Goal: Task Accomplishment & Management: Manage account settings

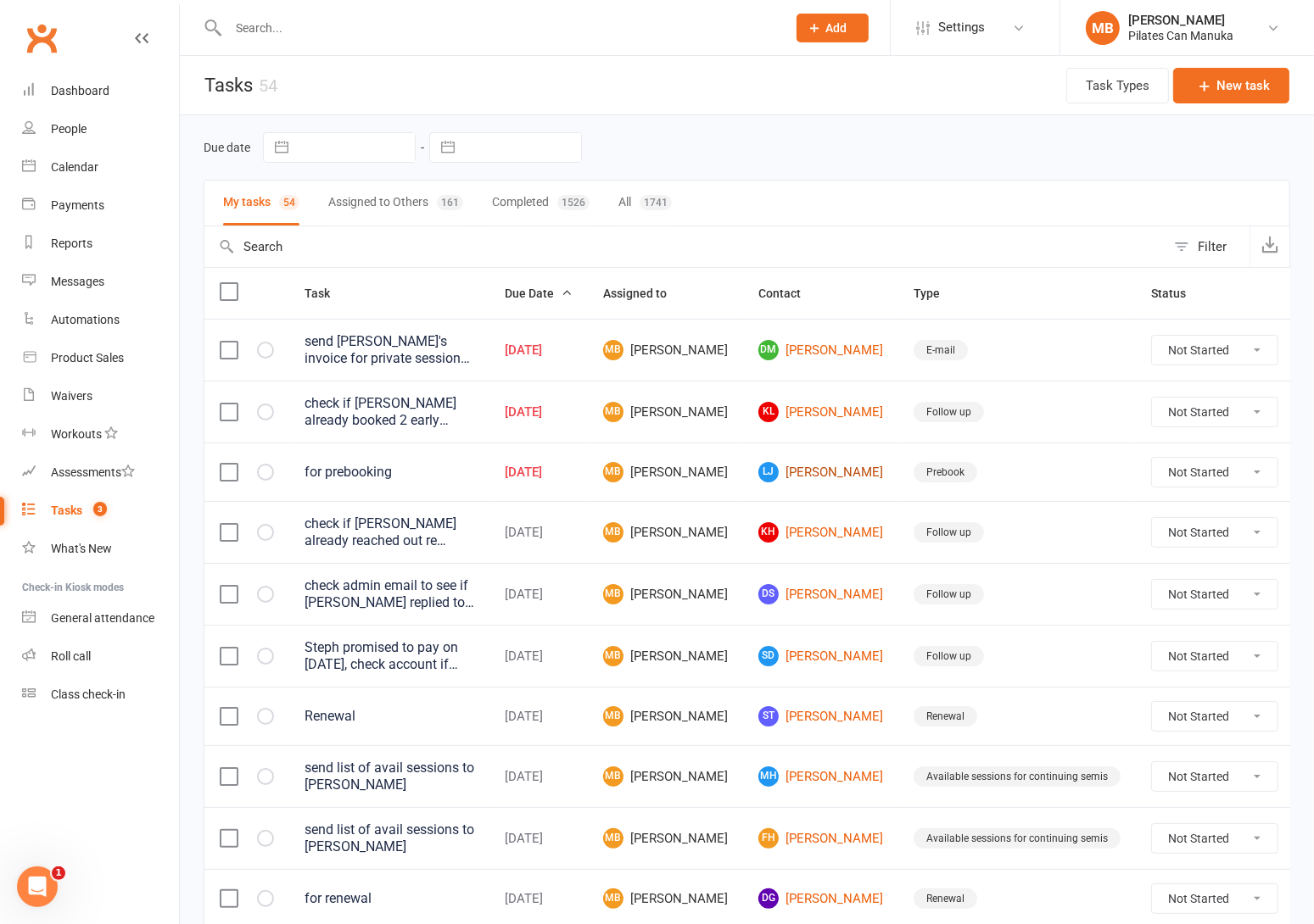
click at [785, 464] on link "LJ Liam Jones" at bounding box center [820, 472] width 125 height 20
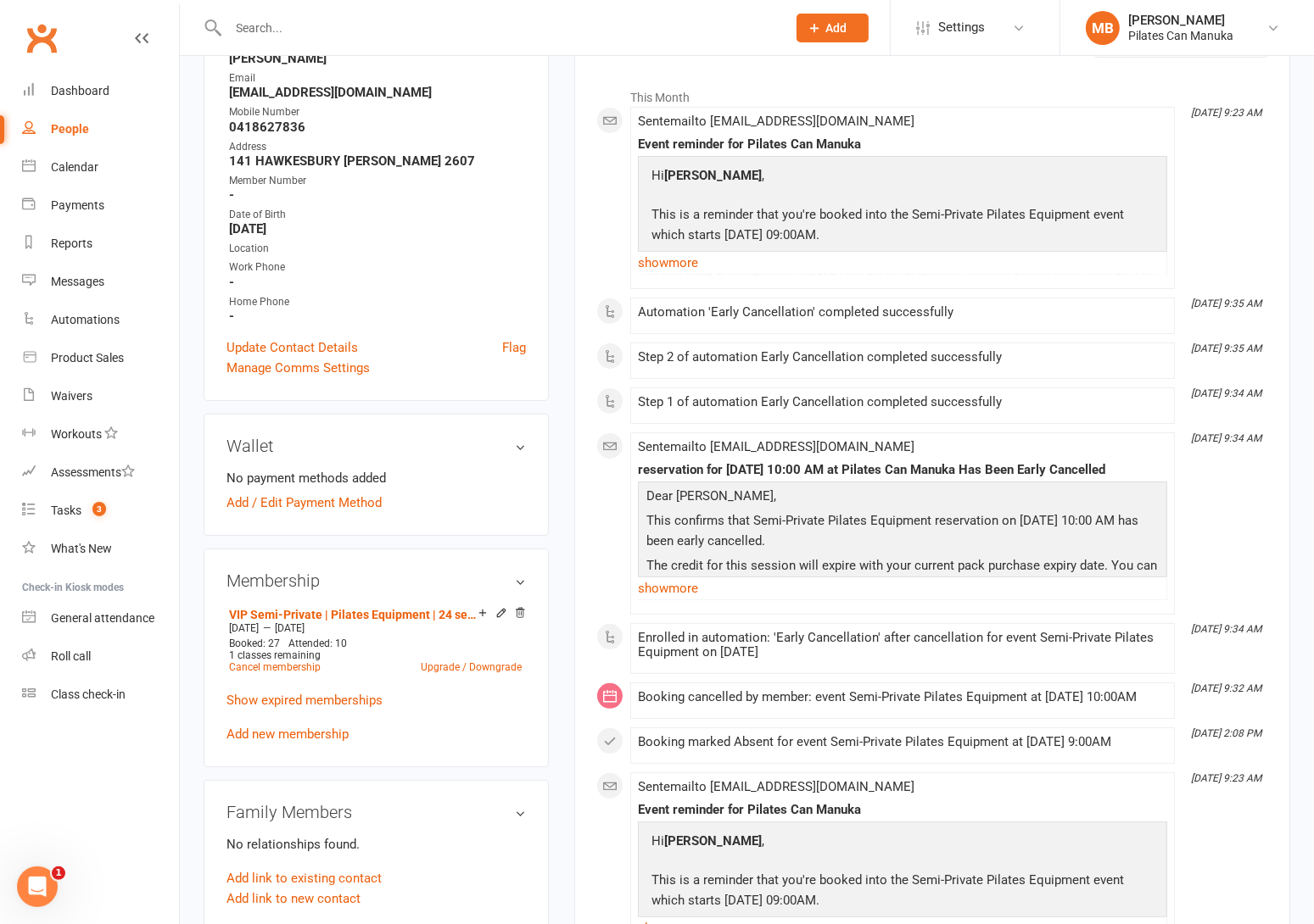
scroll to position [254, 0]
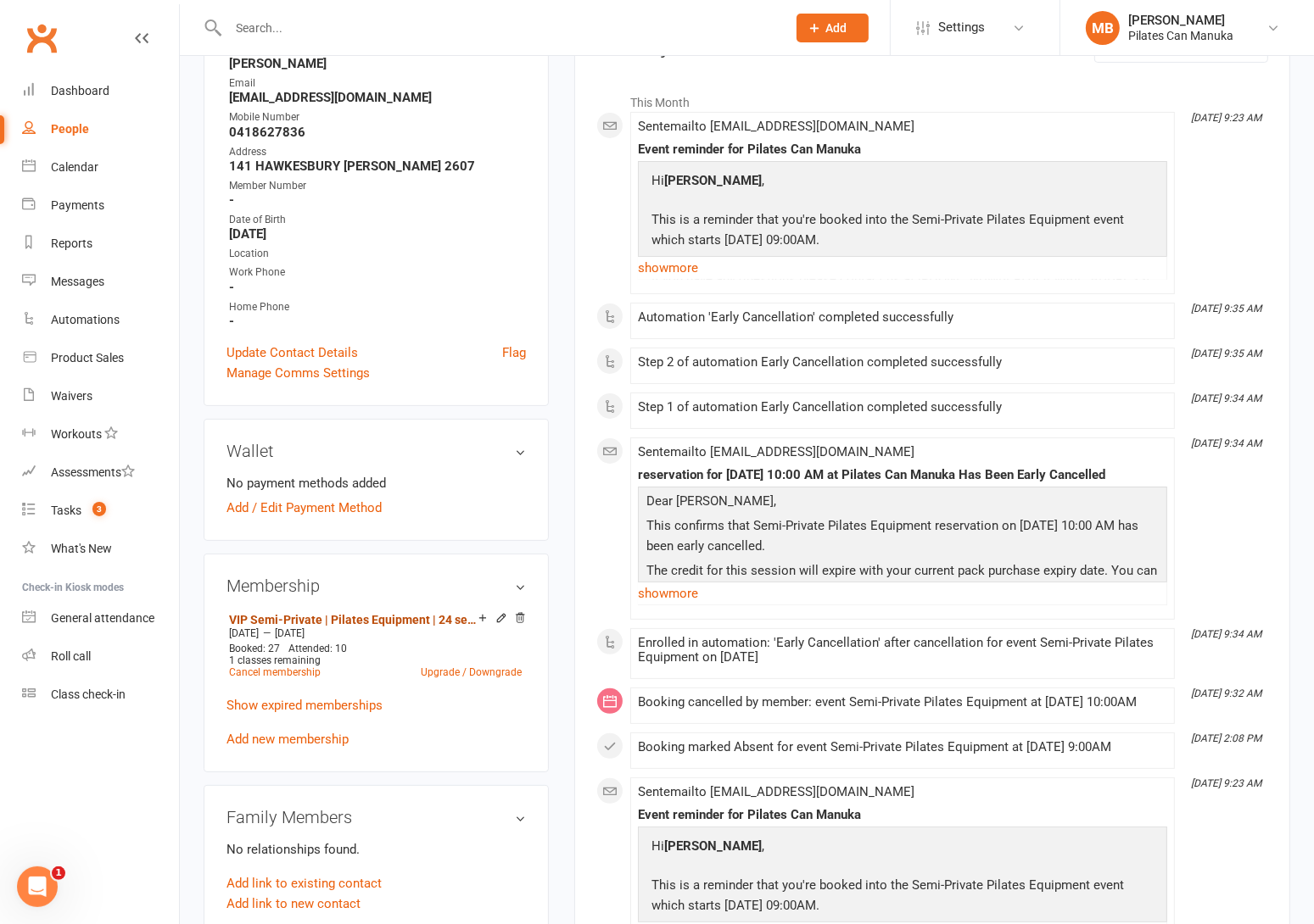
click at [313, 620] on link "VIP Semi-Private | Pilates Equipment | 24 session" at bounding box center [354, 620] width 250 height 13
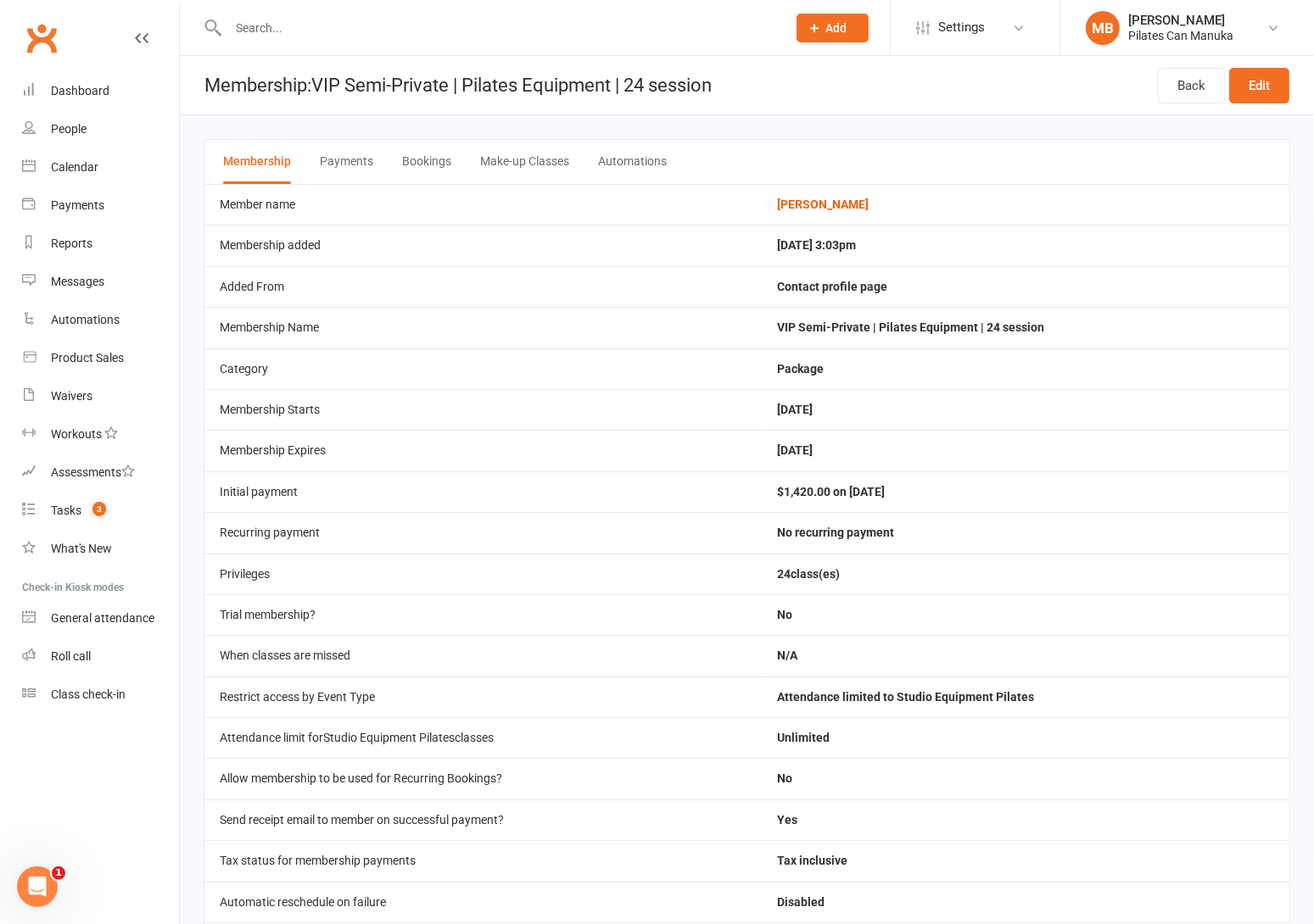
click at [426, 163] on button "Bookings" at bounding box center [427, 162] width 50 height 44
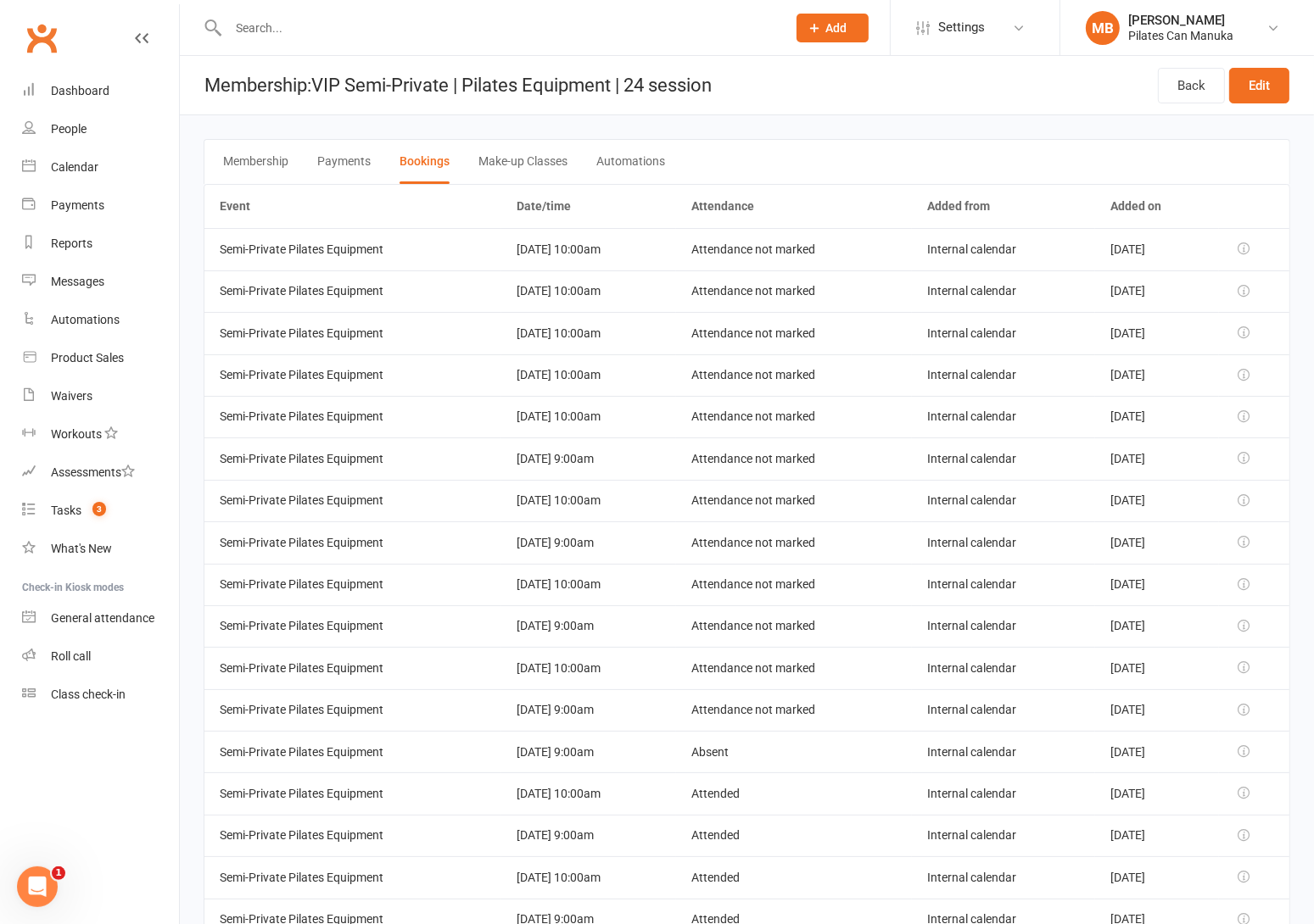
click at [517, 168] on button "Make-up Classes" at bounding box center [522, 162] width 89 height 44
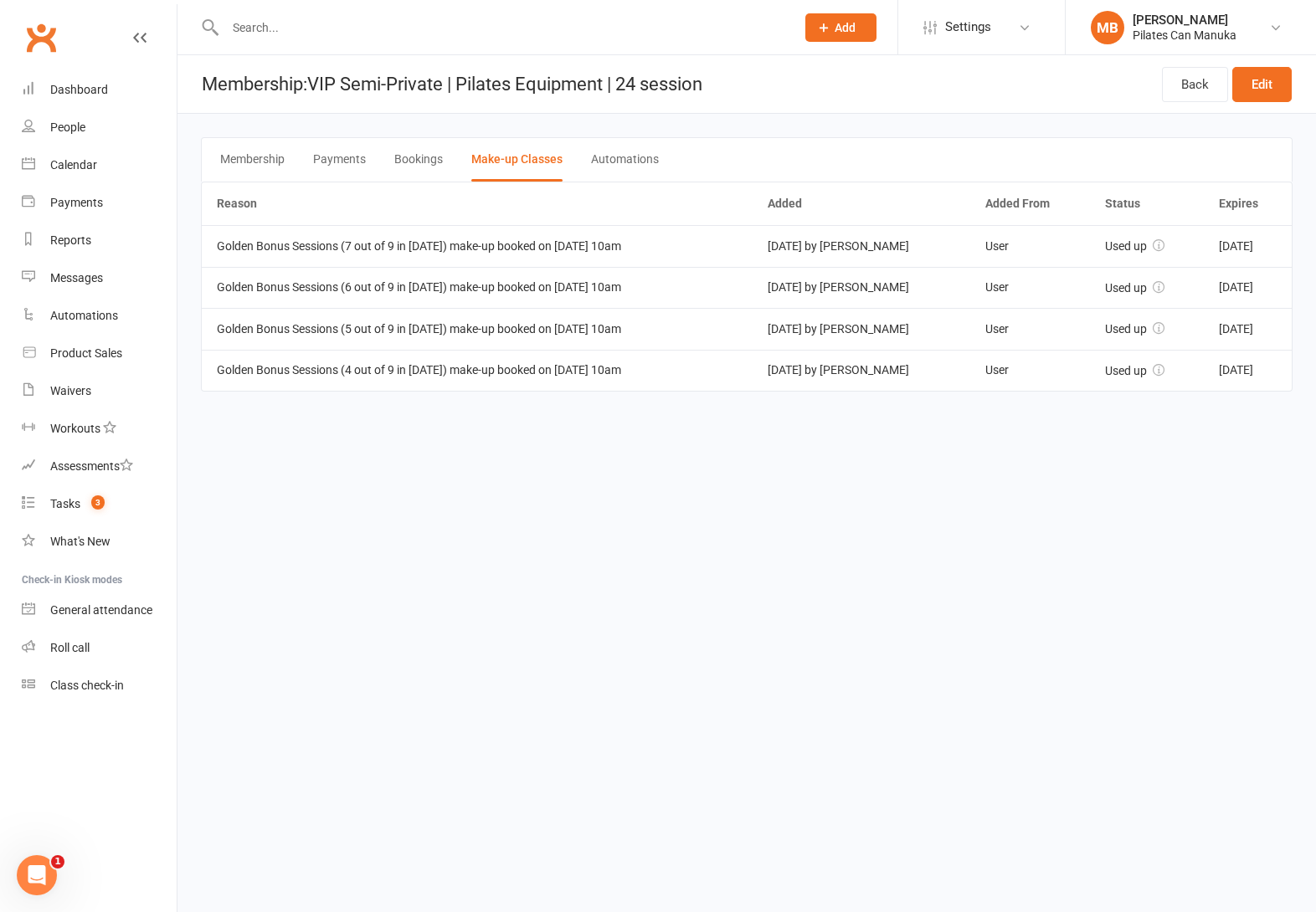
click at [249, 160] on button "Membership" at bounding box center [252, 160] width 65 height 43
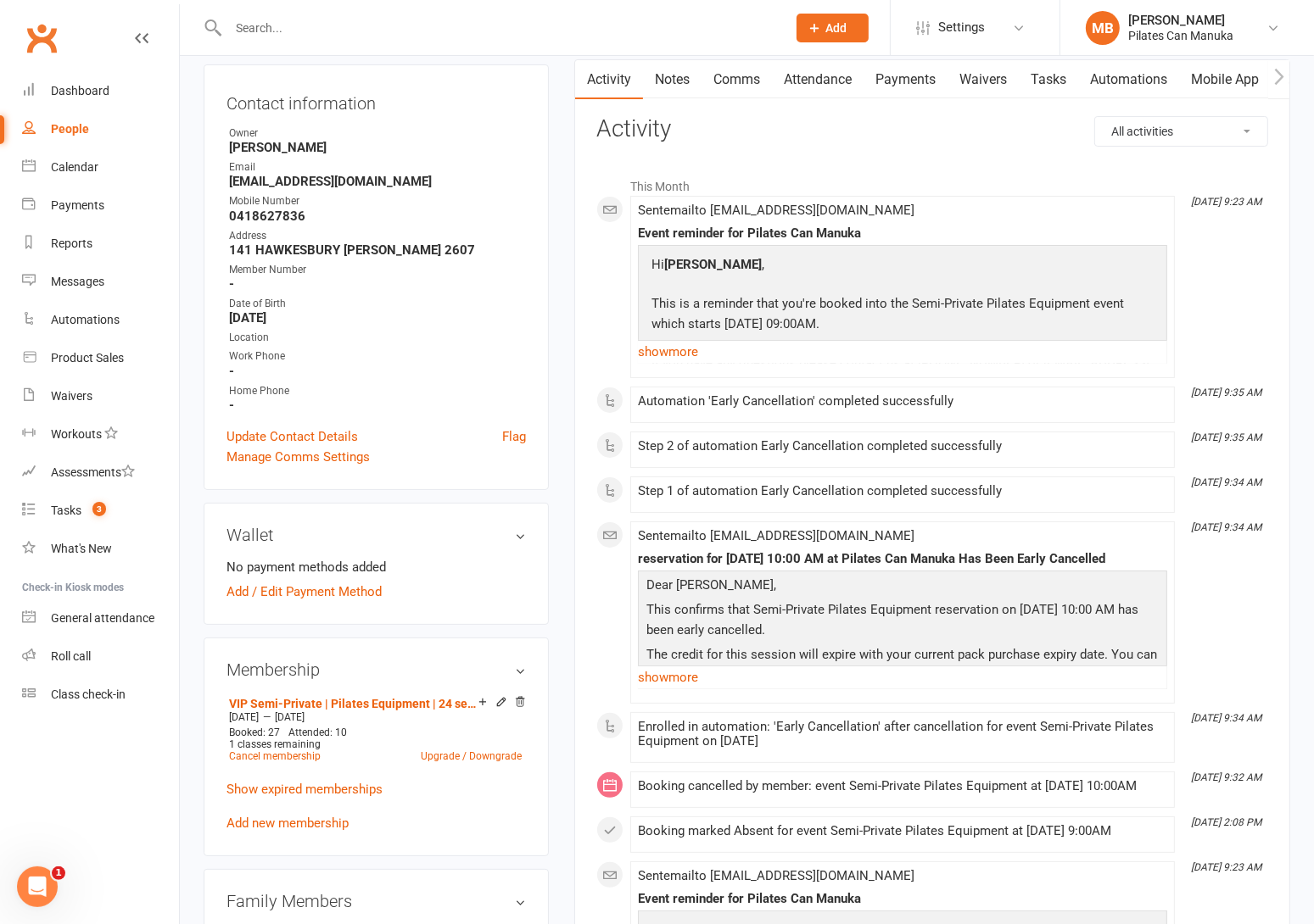
scroll to position [128, 0]
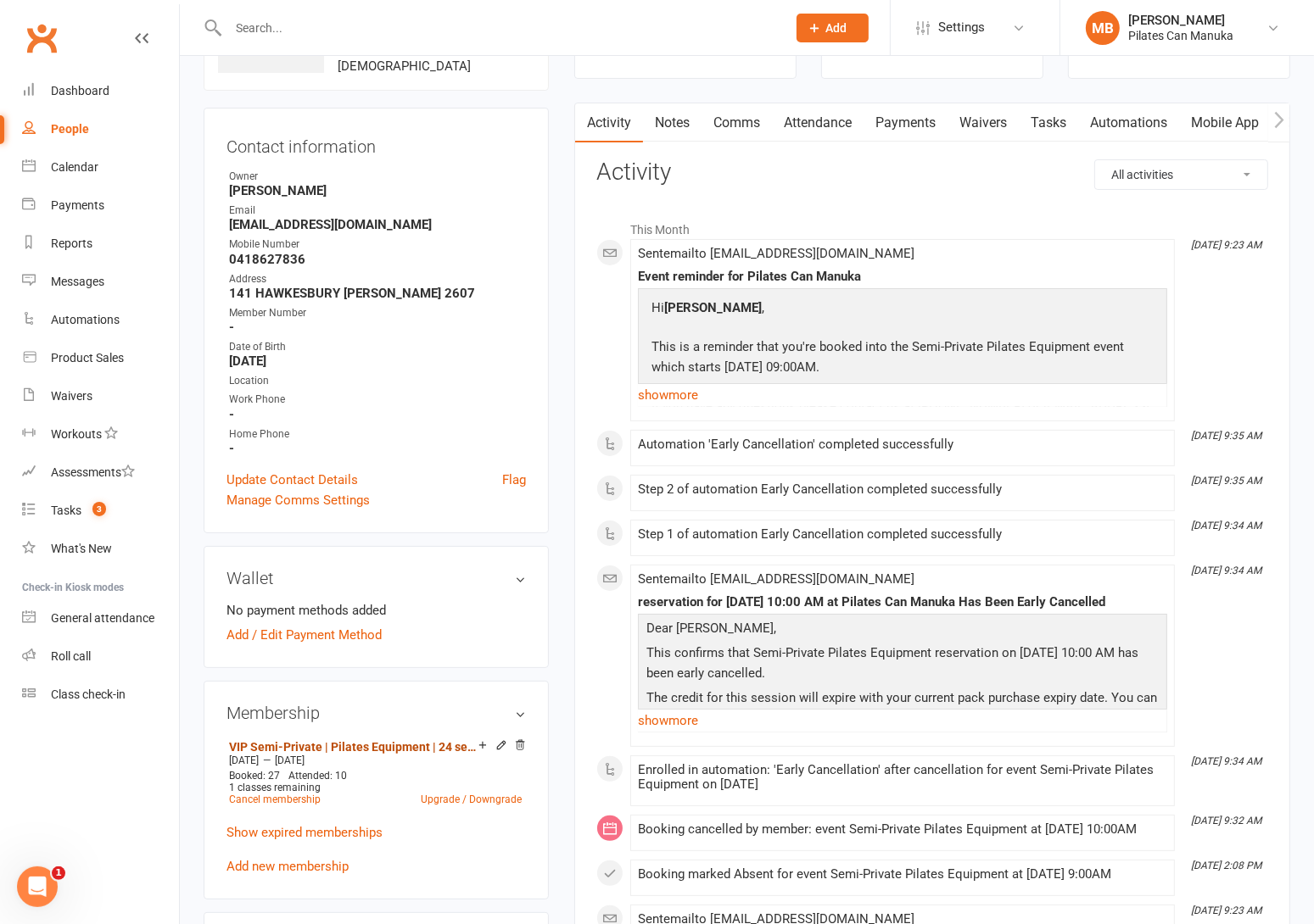
click at [348, 742] on link "VIP Semi-Private | Pilates Equipment | 24 session" at bounding box center [354, 747] width 250 height 13
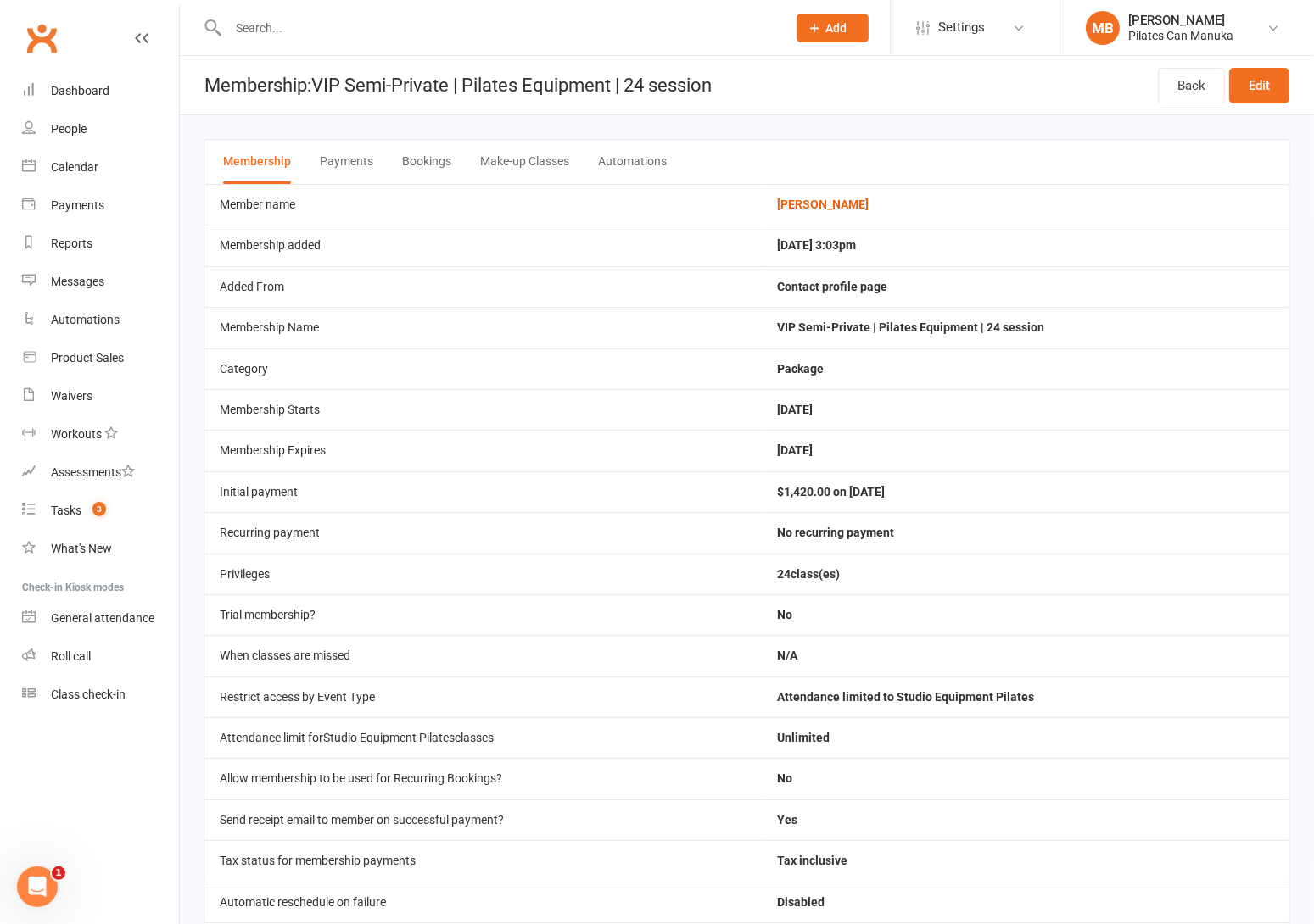
click at [404, 150] on button "Bookings" at bounding box center [427, 162] width 50 height 44
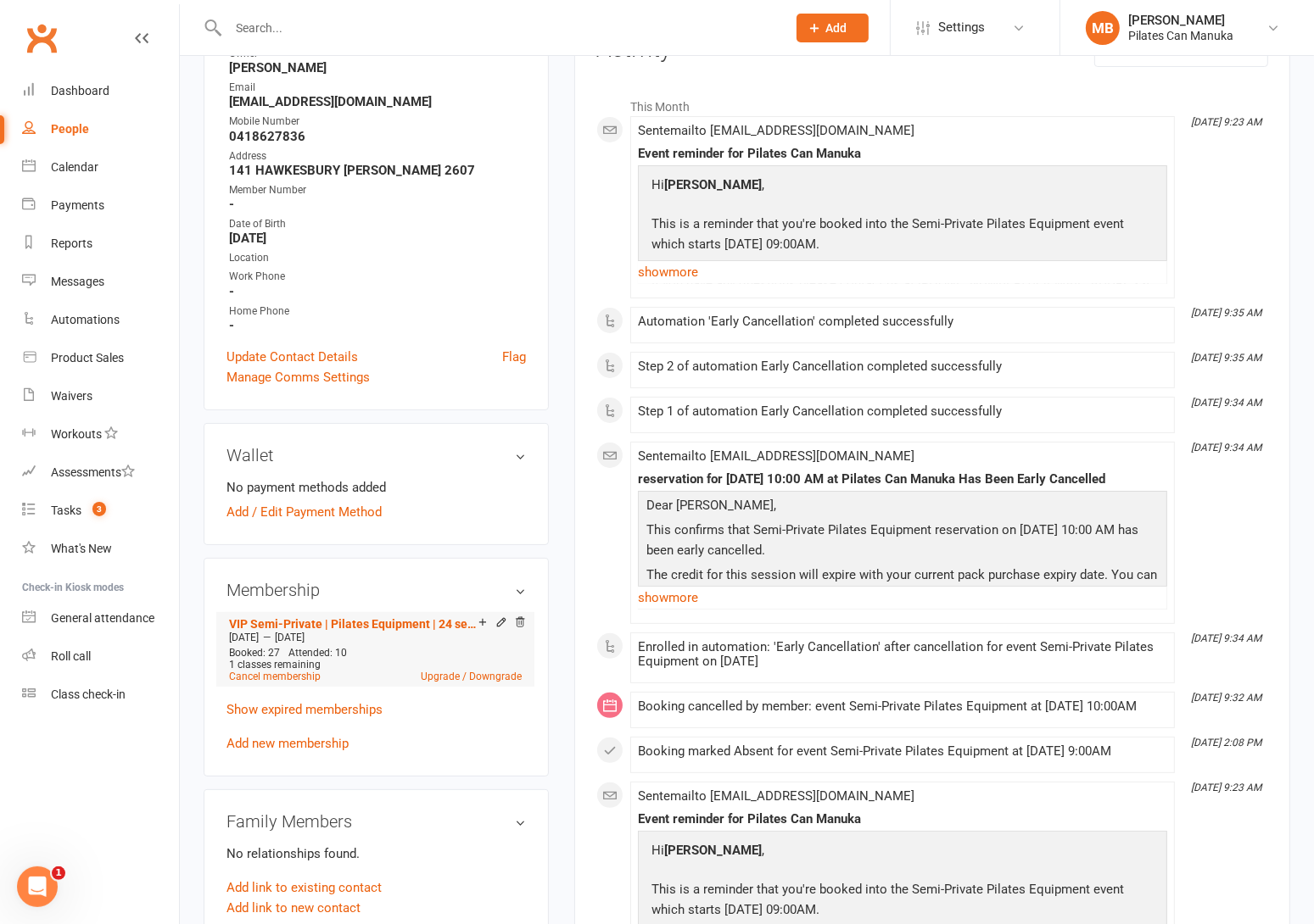
scroll to position [254, 0]
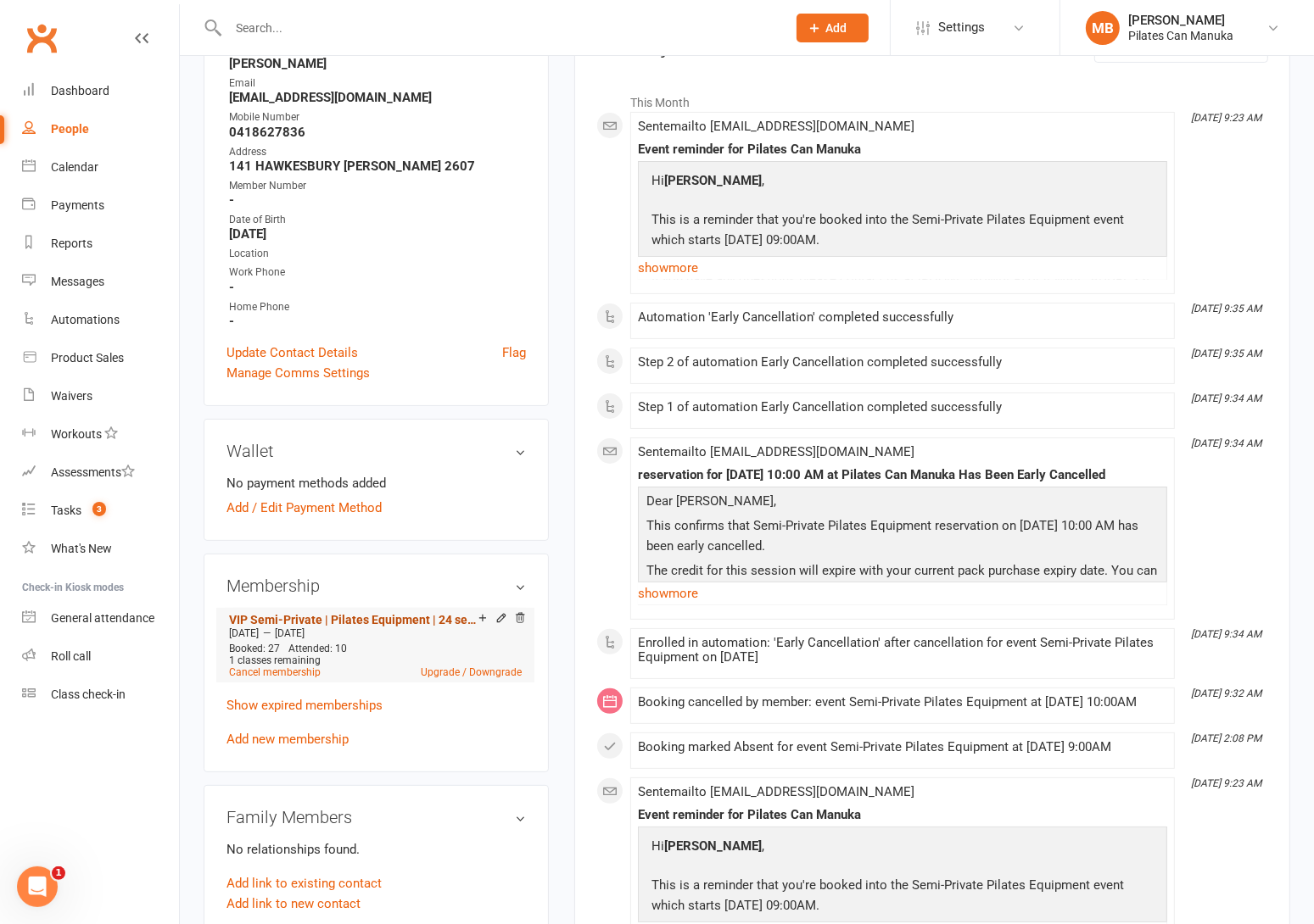
click at [389, 617] on link "VIP Semi-Private | Pilates Equipment | 24 session" at bounding box center [354, 620] width 250 height 13
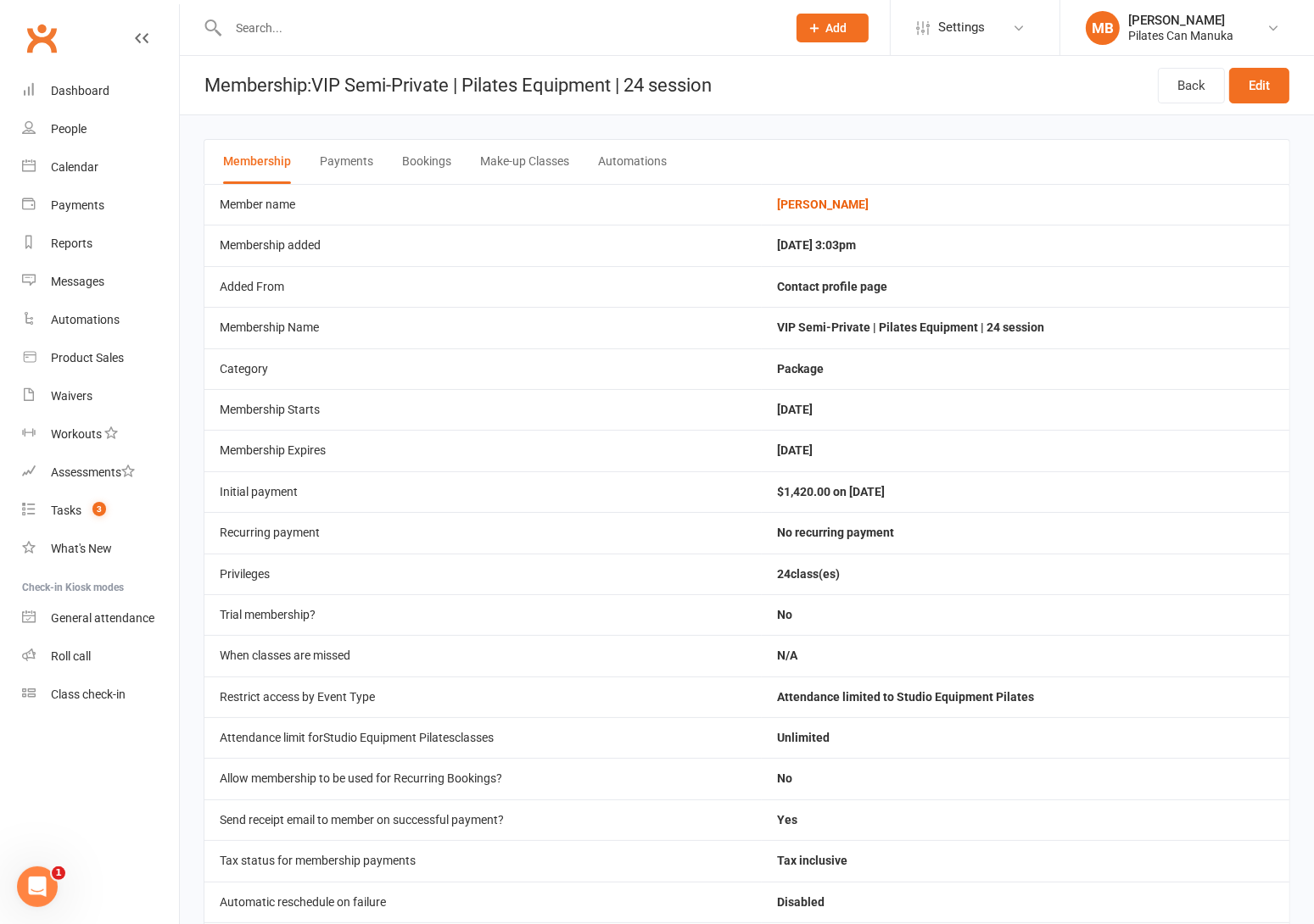
click at [431, 167] on button "Bookings" at bounding box center [427, 162] width 50 height 44
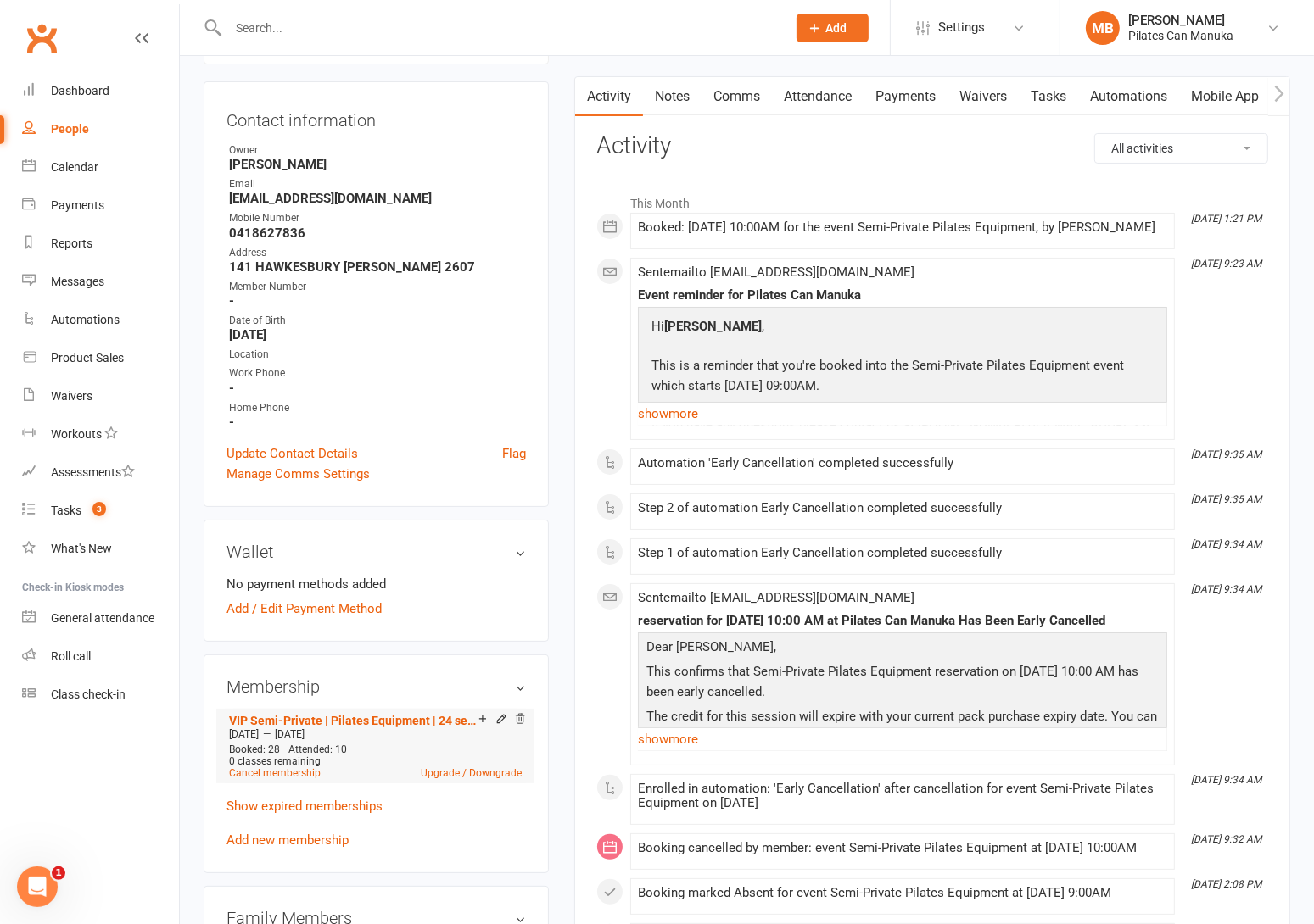
scroll to position [509, 0]
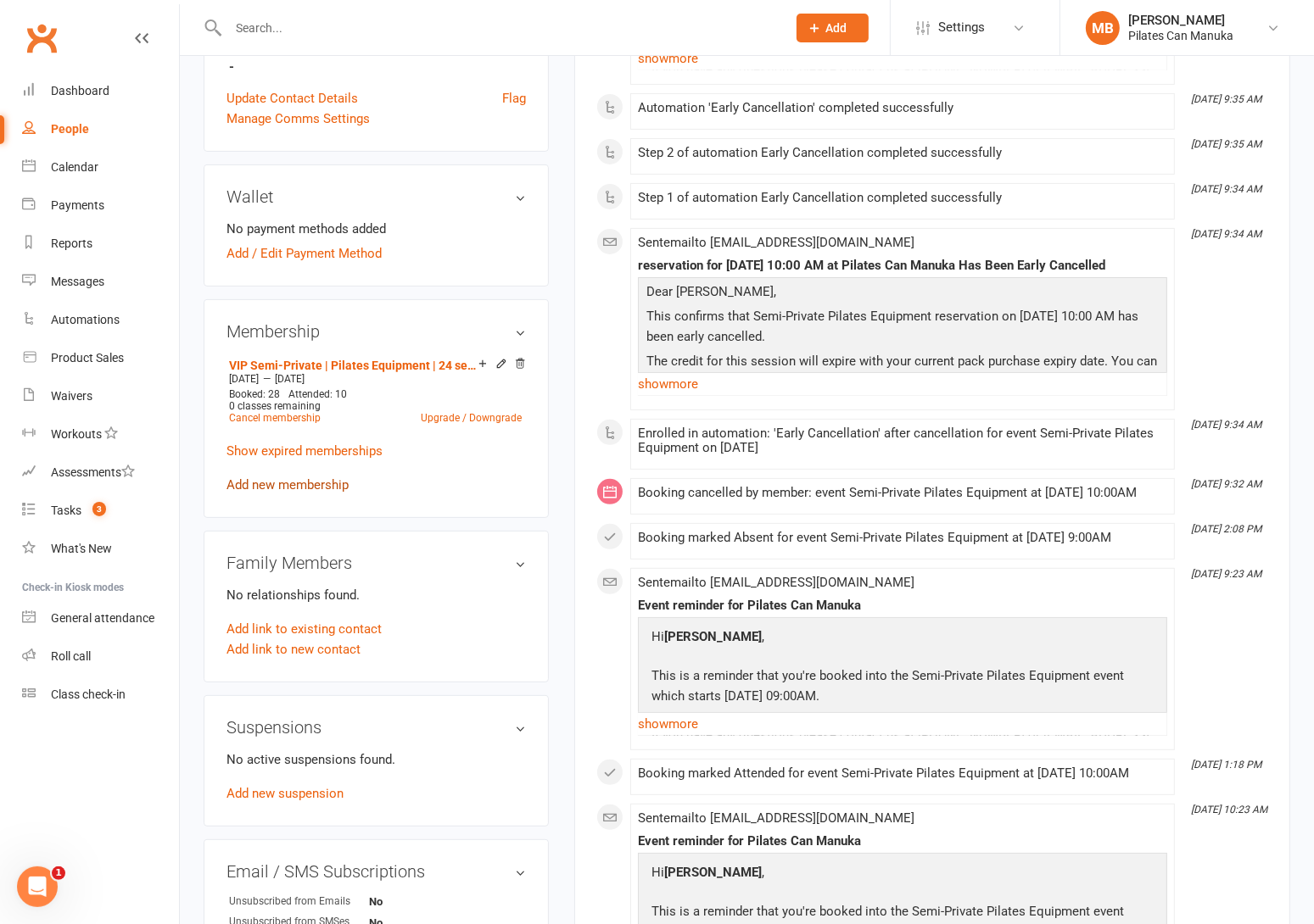
click at [276, 485] on link "Add new membership" at bounding box center [288, 485] width 122 height 15
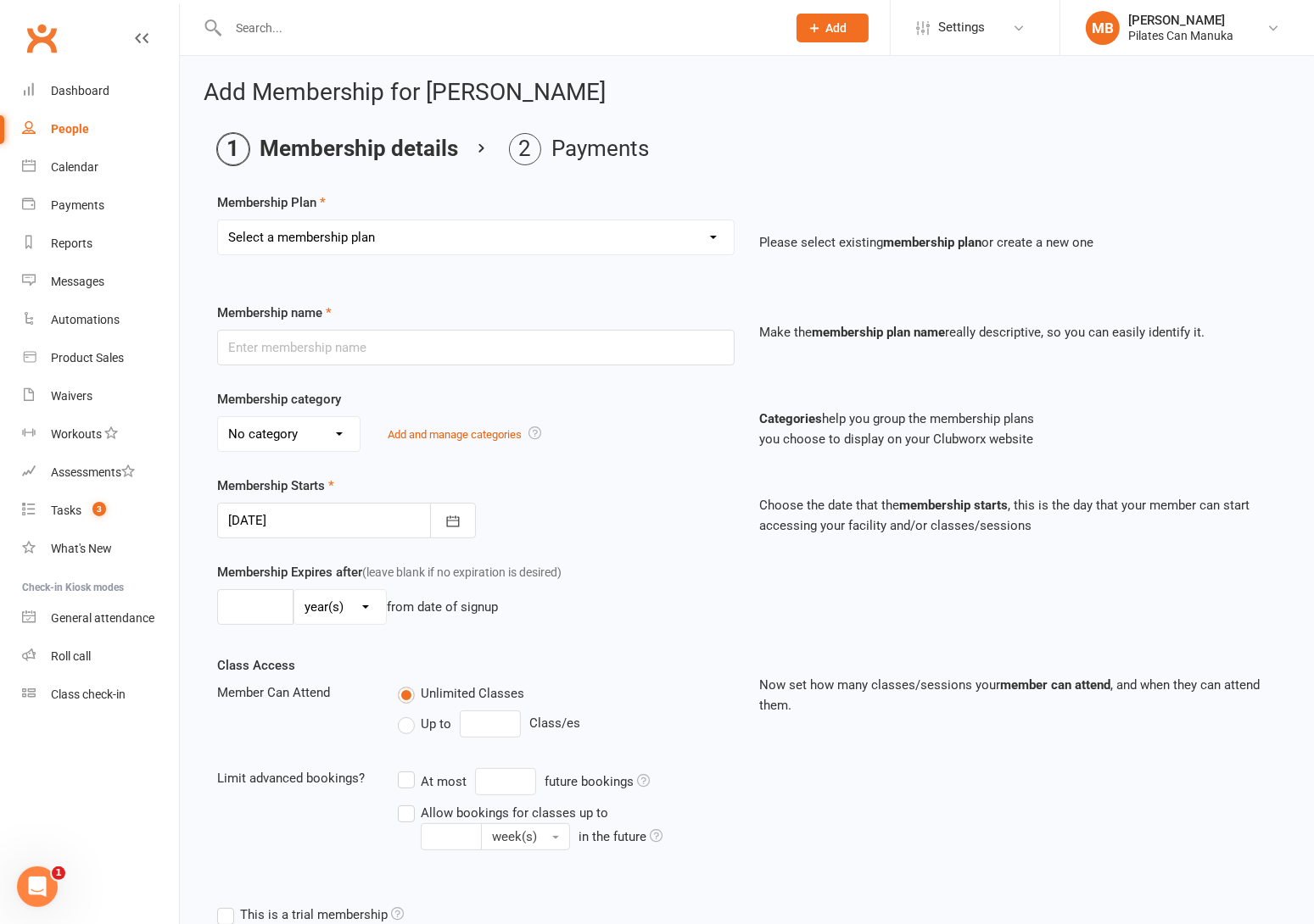
click at [630, 244] on select "Select a membership plan Private Equipment Pilates Introductory 2 Pack (T1) Pri…" at bounding box center [475, 237] width 515 height 34
select select "5"
click at [218, 220] on select "Select a membership plan Private Equipment Pilates Introductory 2 Pack (T1) Pri…" at bounding box center [475, 237] width 515 height 34
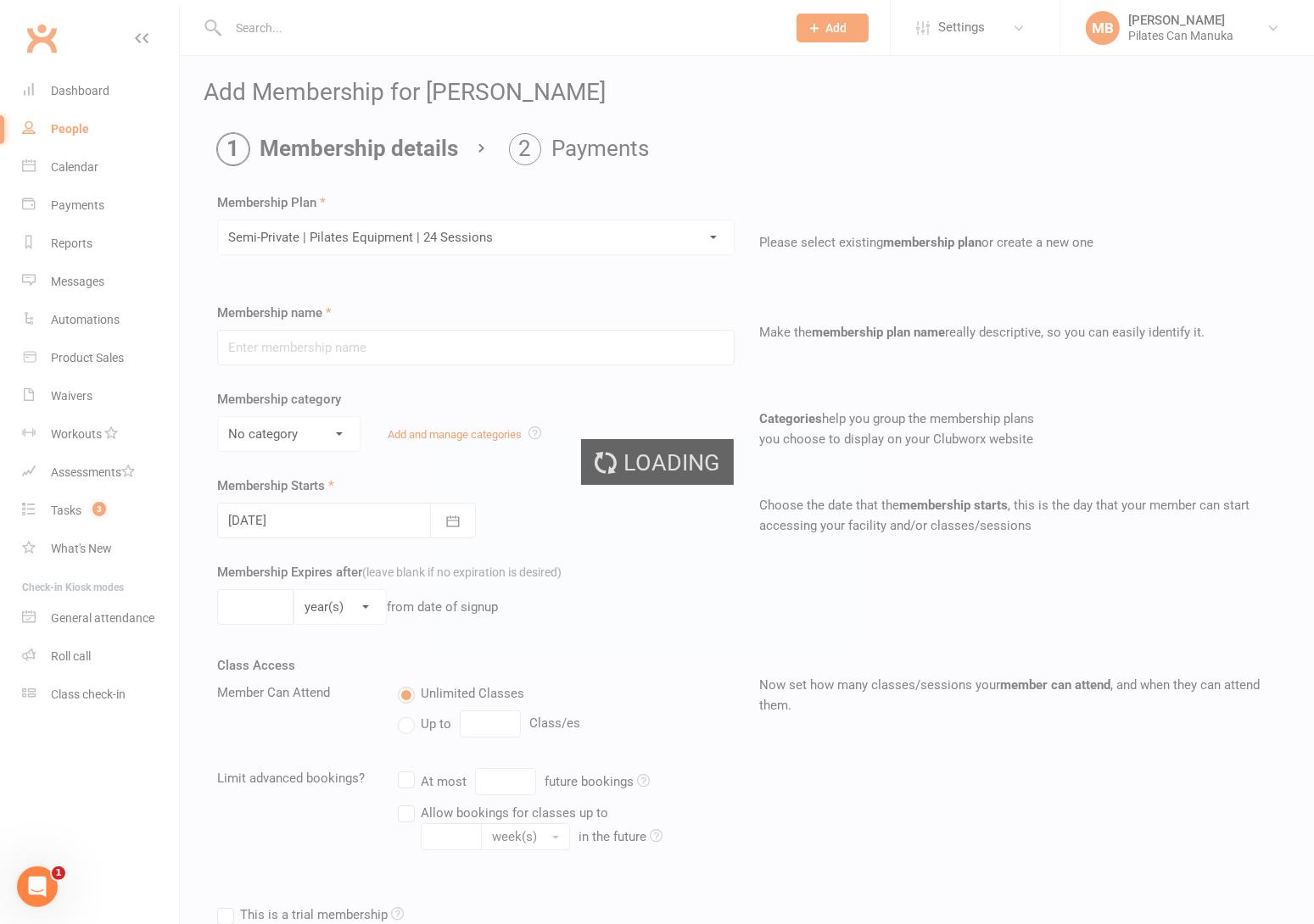
type input "Semi-Private | Pilates Equipment | 24 Sessions"
select select "2"
type input "4"
select select "2"
type input "24"
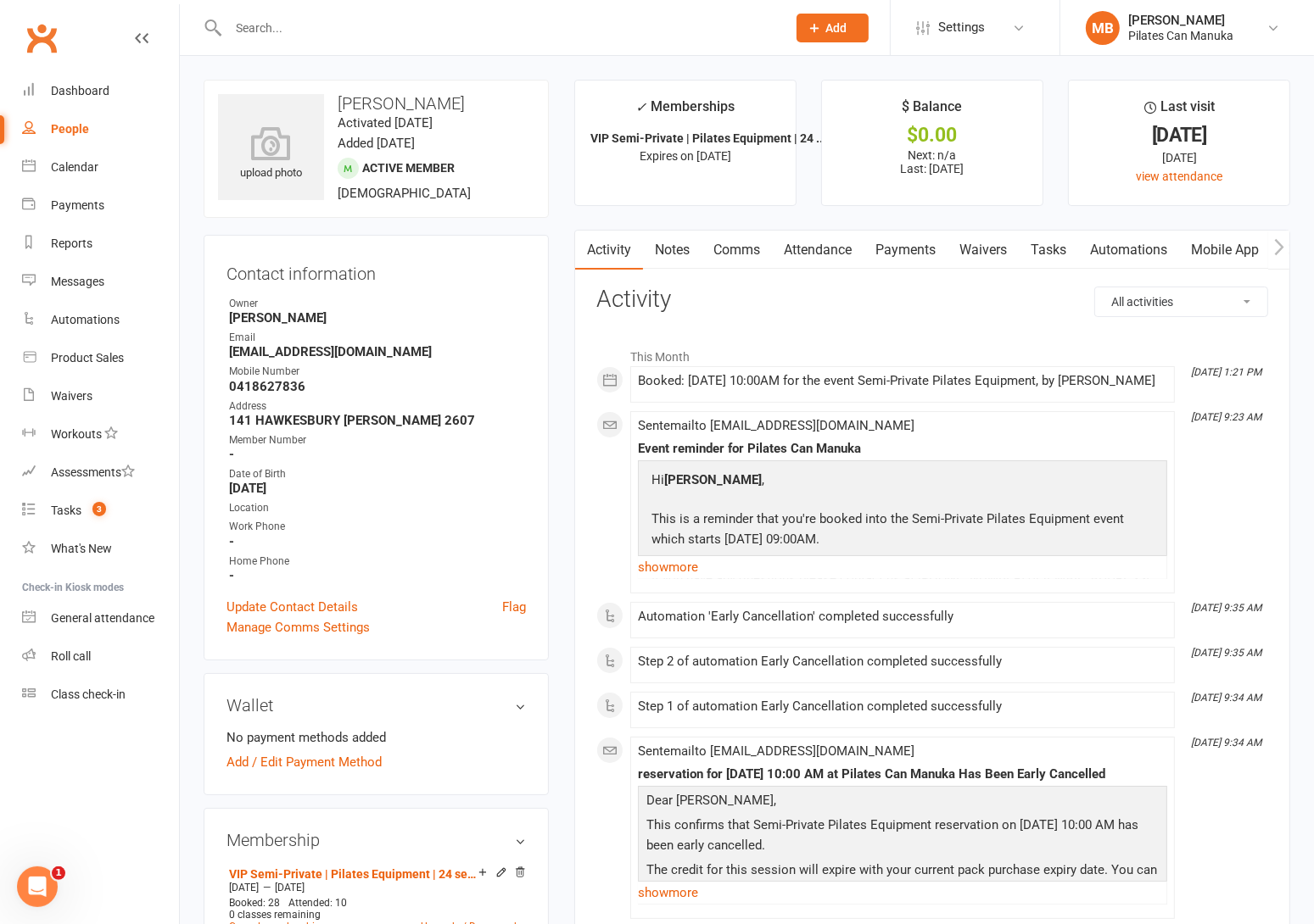
click at [912, 251] on link "Payments" at bounding box center [905, 250] width 84 height 39
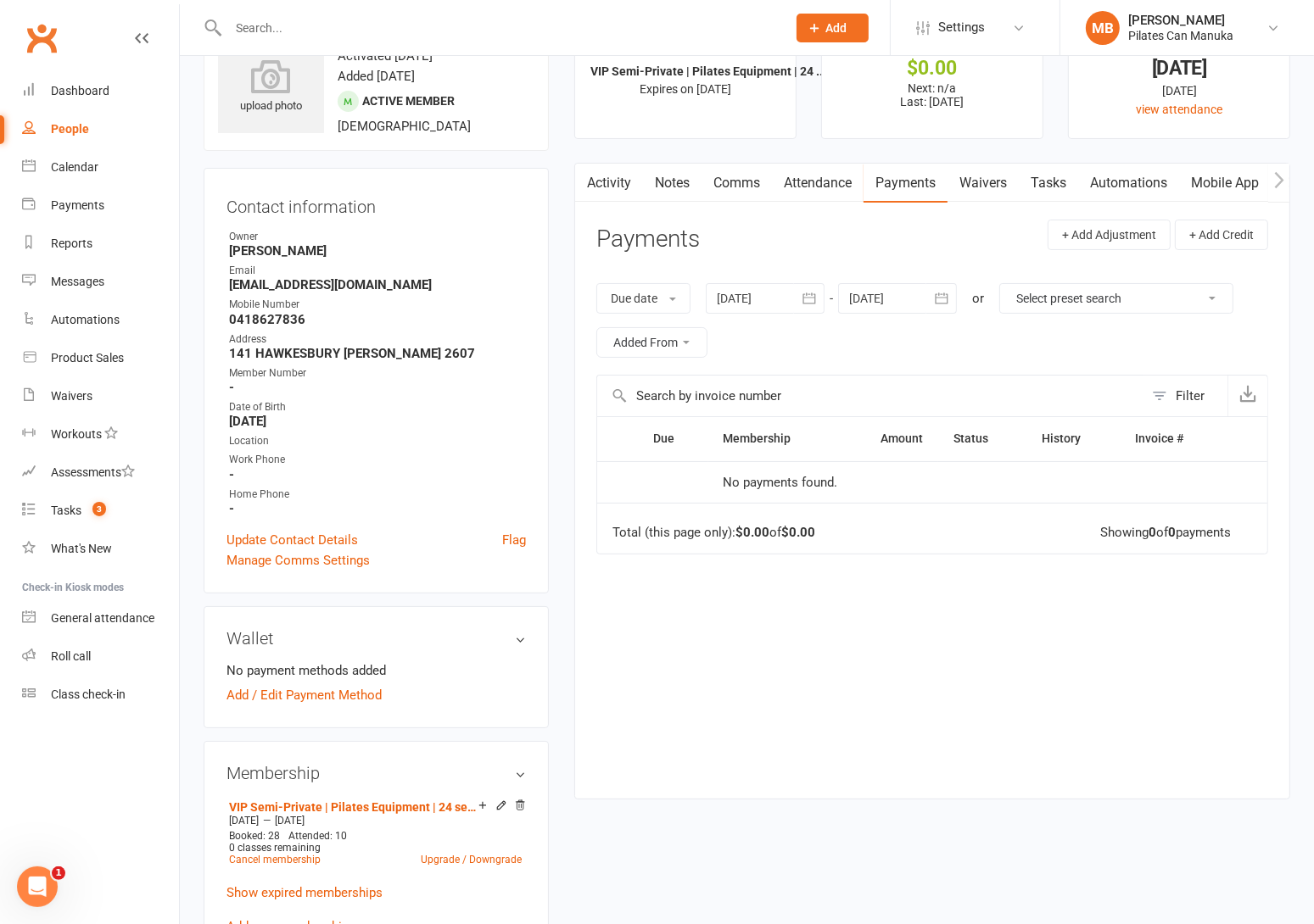
scroll to position [128, 0]
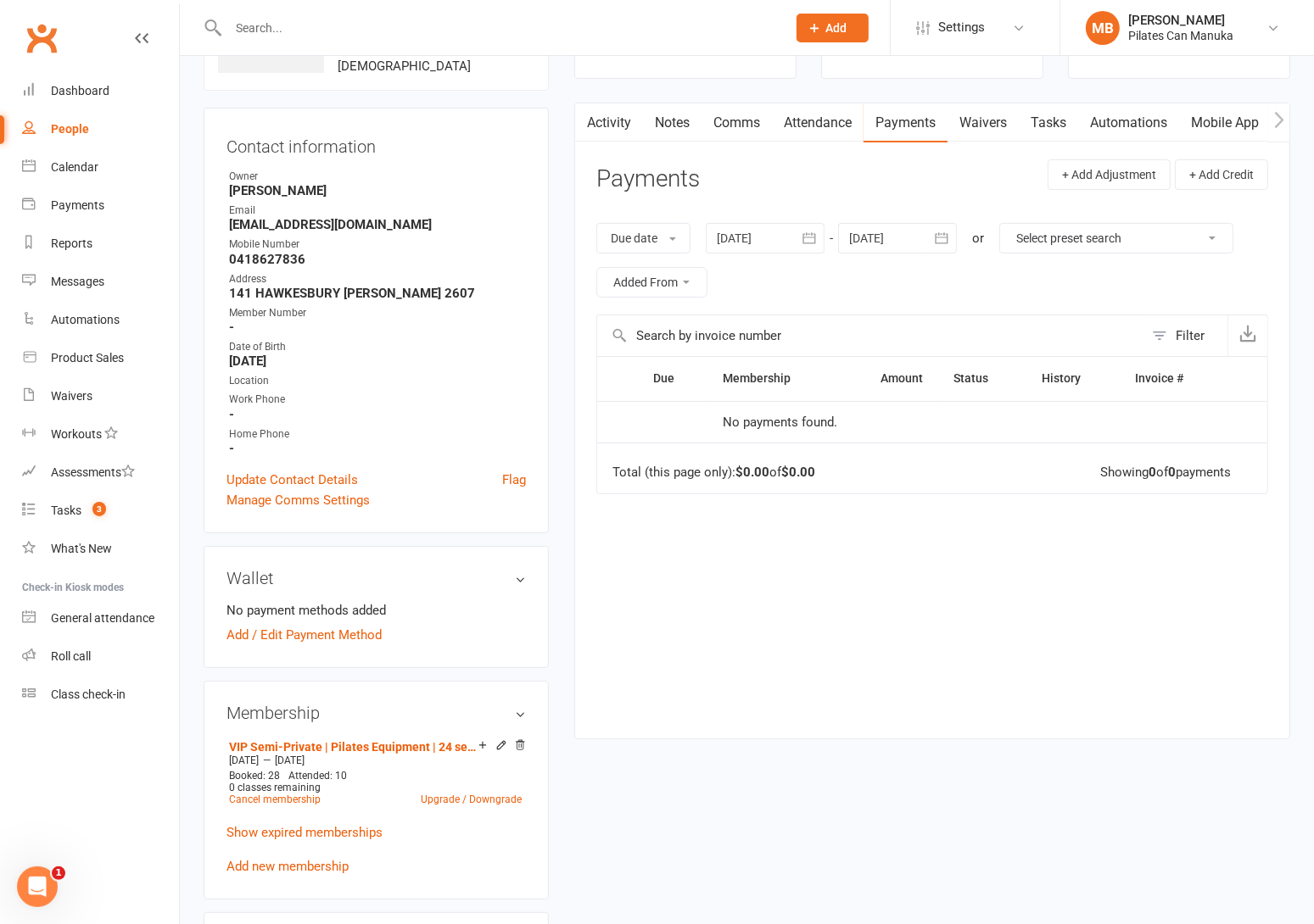
click at [817, 226] on button "button" at bounding box center [809, 238] width 30 height 30
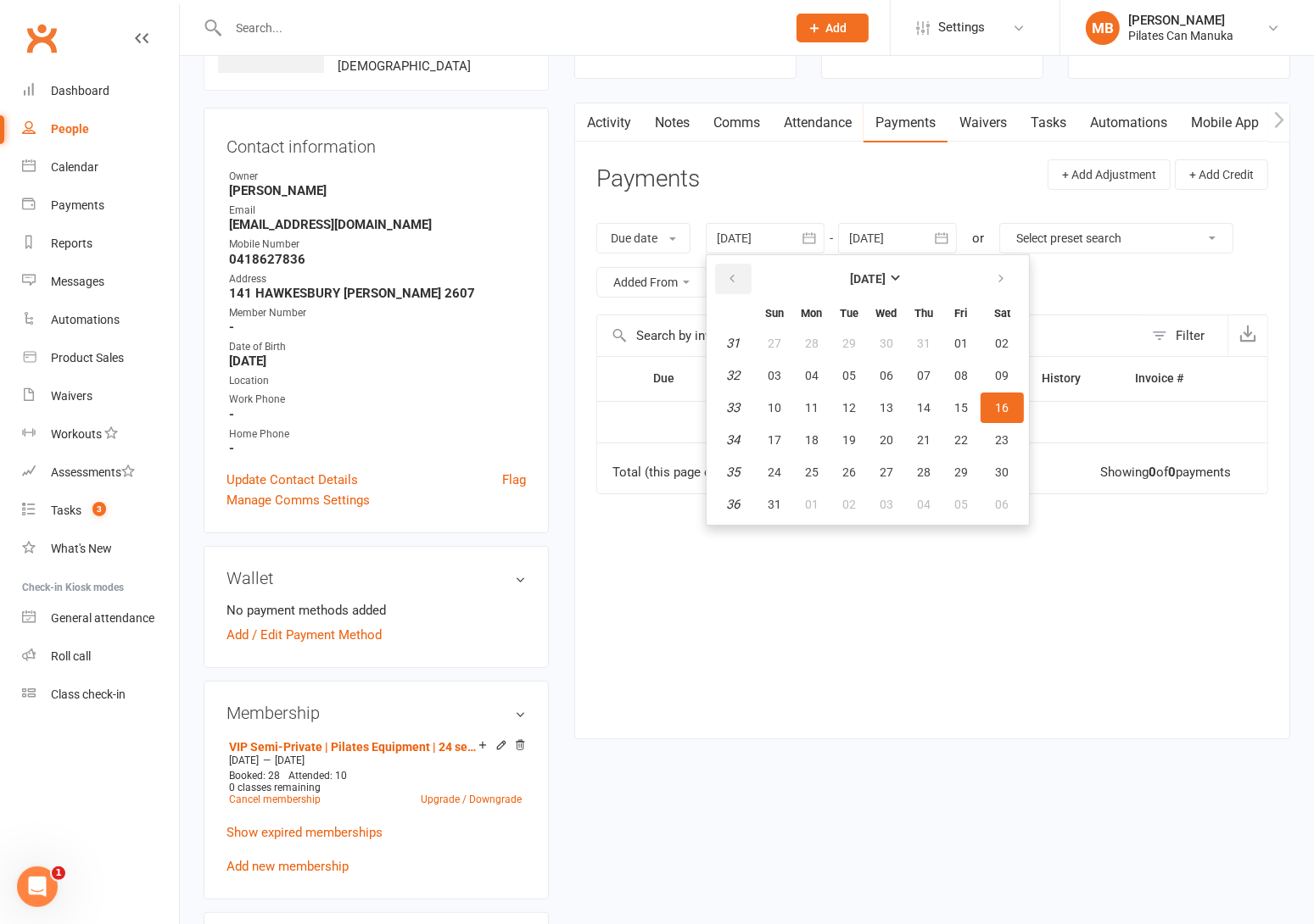
click at [739, 282] on button "button" at bounding box center [734, 279] width 36 height 30
click at [856, 439] on button "22" at bounding box center [849, 440] width 35 height 30
type input "22 Jul 2025"
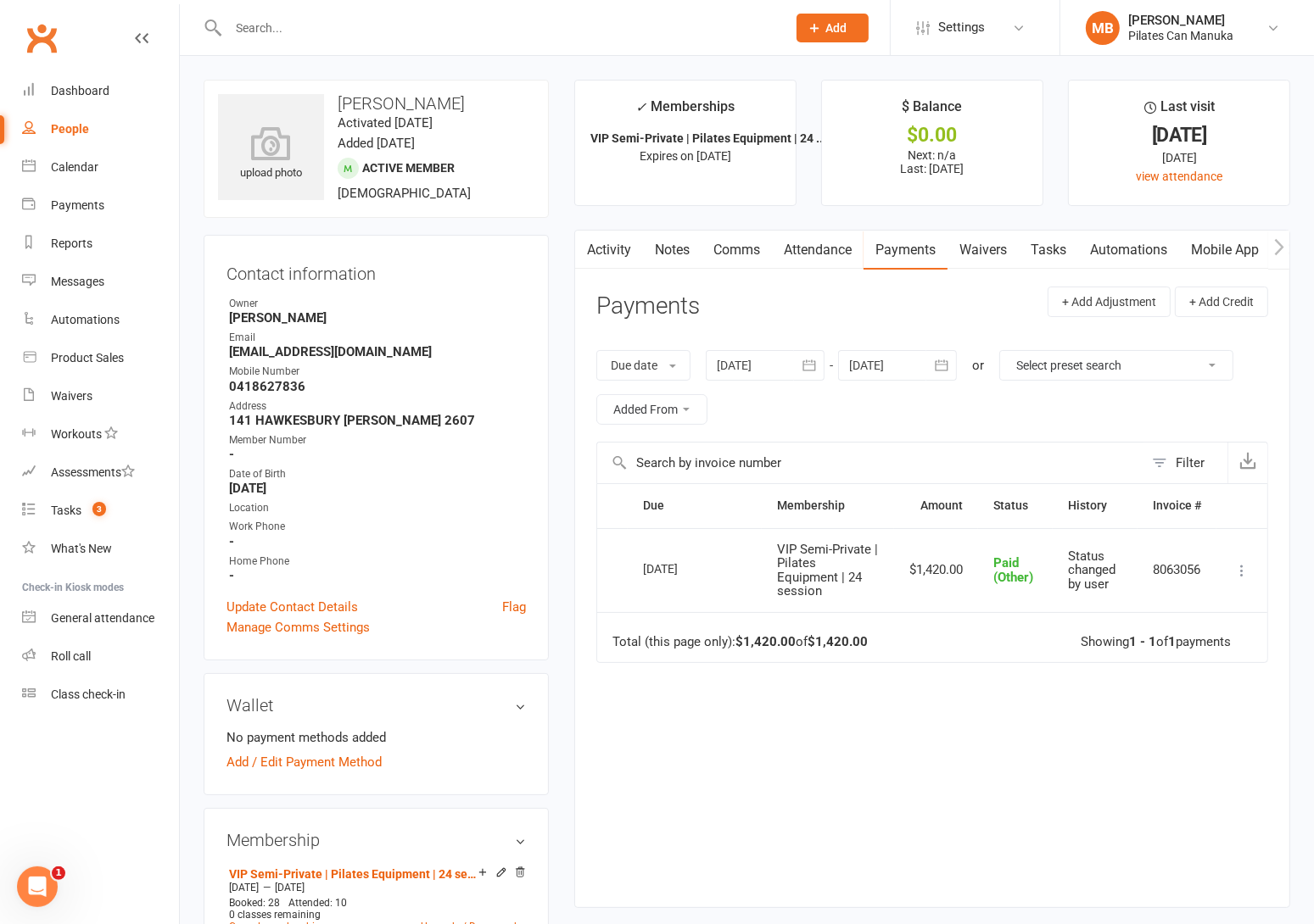
scroll to position [254, 0]
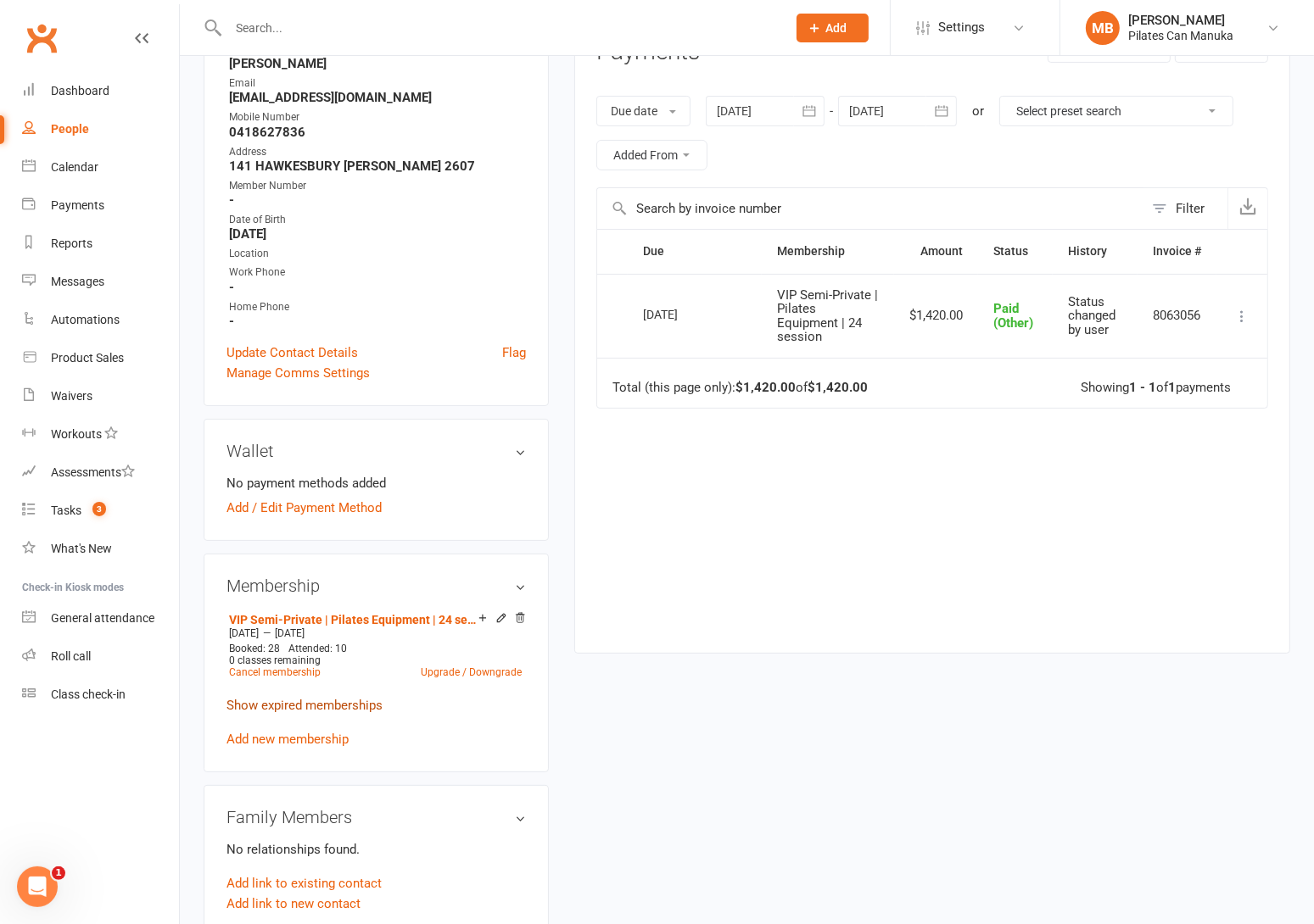
click at [299, 710] on link "Show expired memberships" at bounding box center [305, 706] width 156 height 15
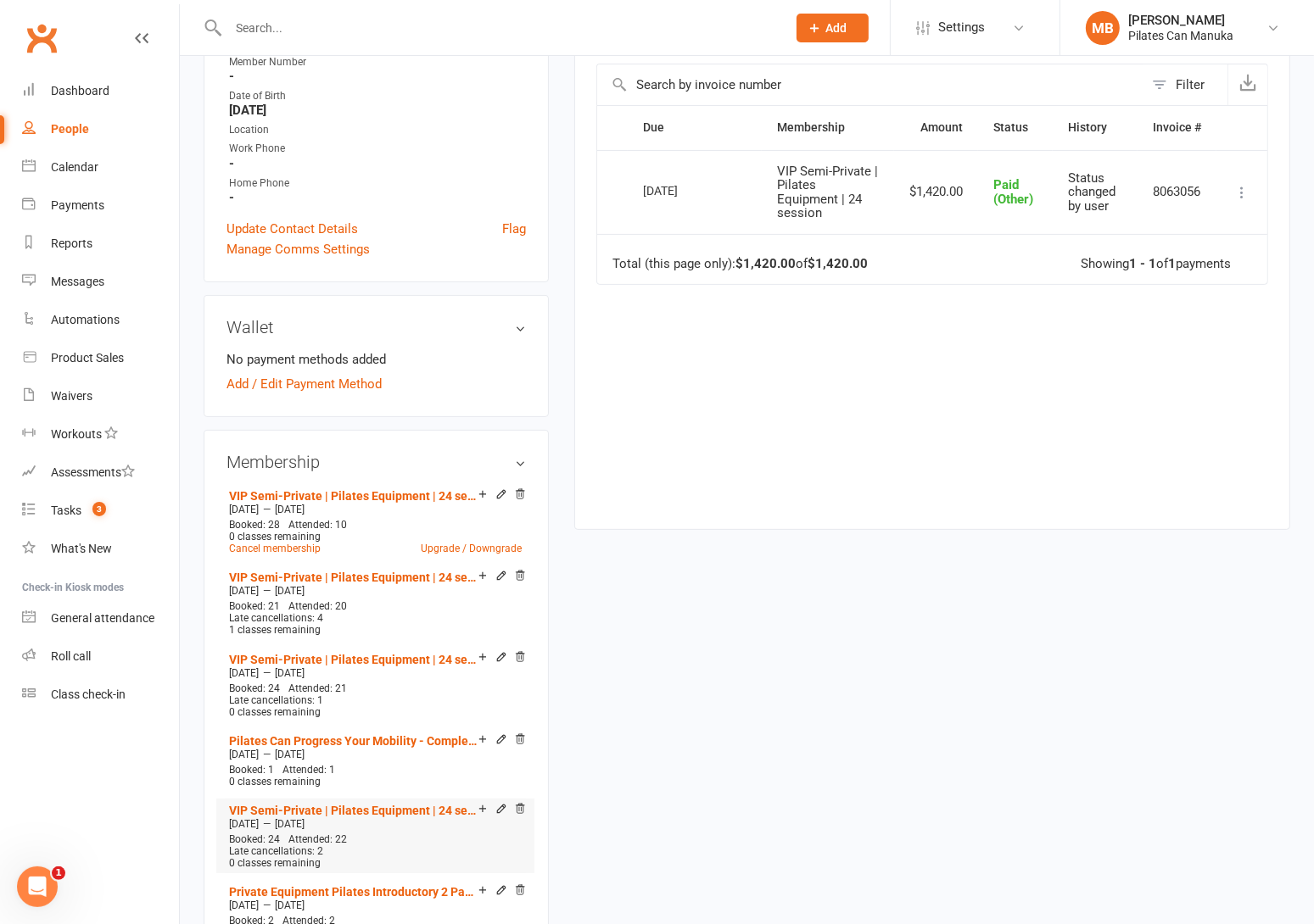
scroll to position [509, 0]
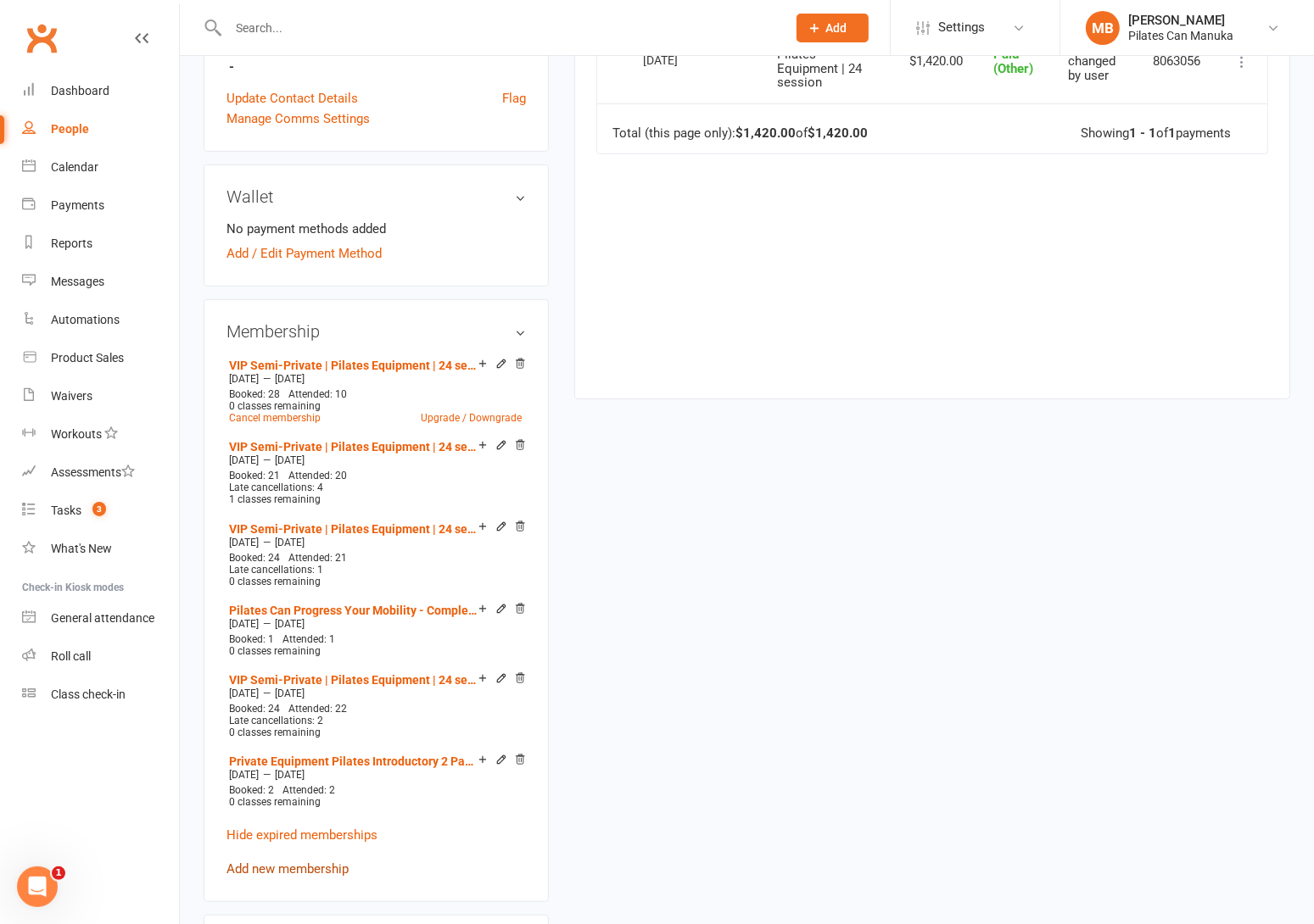
click at [297, 862] on link "Add new membership" at bounding box center [288, 870] width 122 height 15
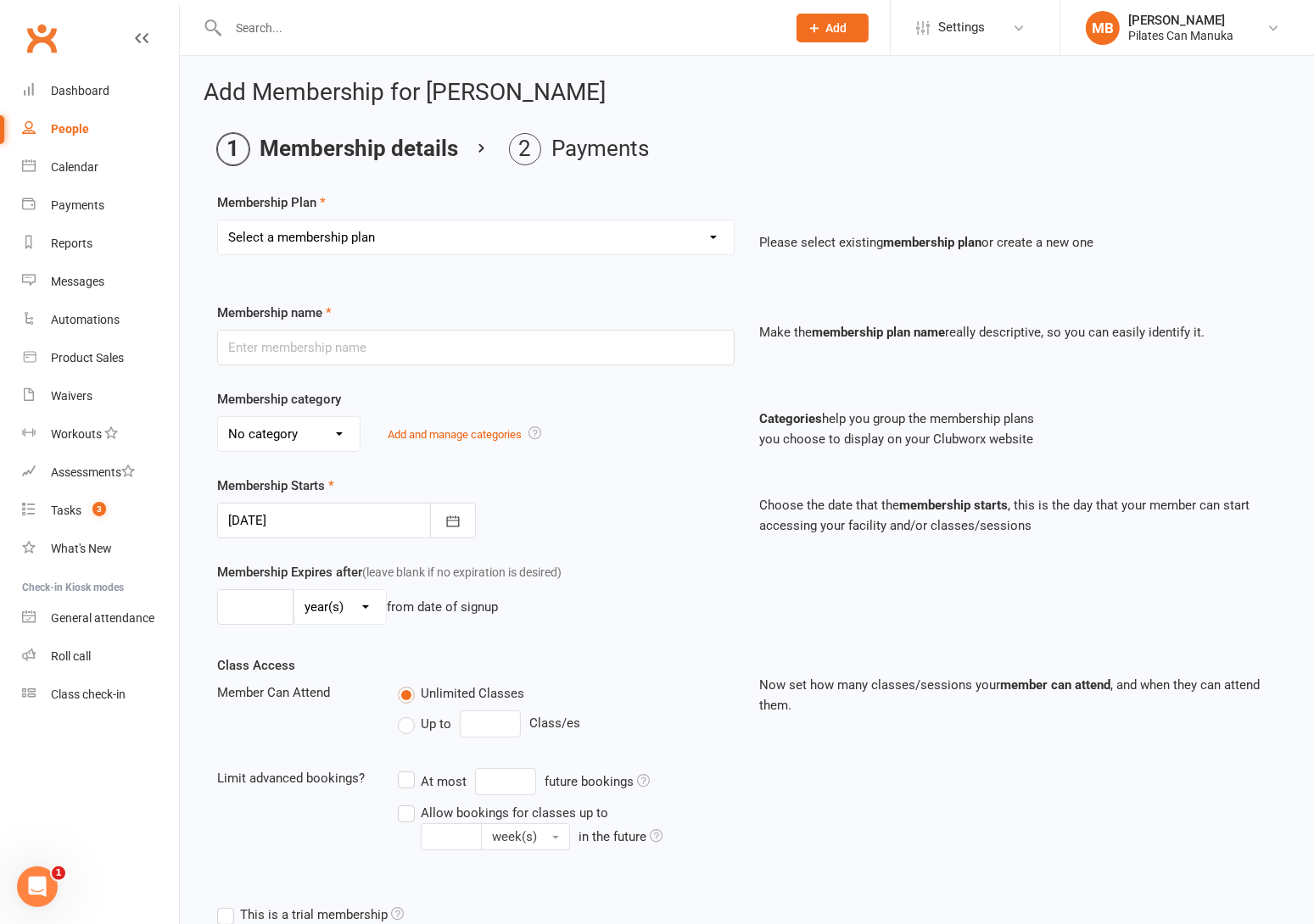
click at [406, 231] on select "Select a membership plan Private Equipment Pilates Introductory 2 Pack (T1) Pri…" at bounding box center [475, 237] width 515 height 34
select select "33"
click at [218, 220] on select "Select a membership plan Private Equipment Pilates Introductory 2 Pack (T1) Pri…" at bounding box center [475, 237] width 515 height 34
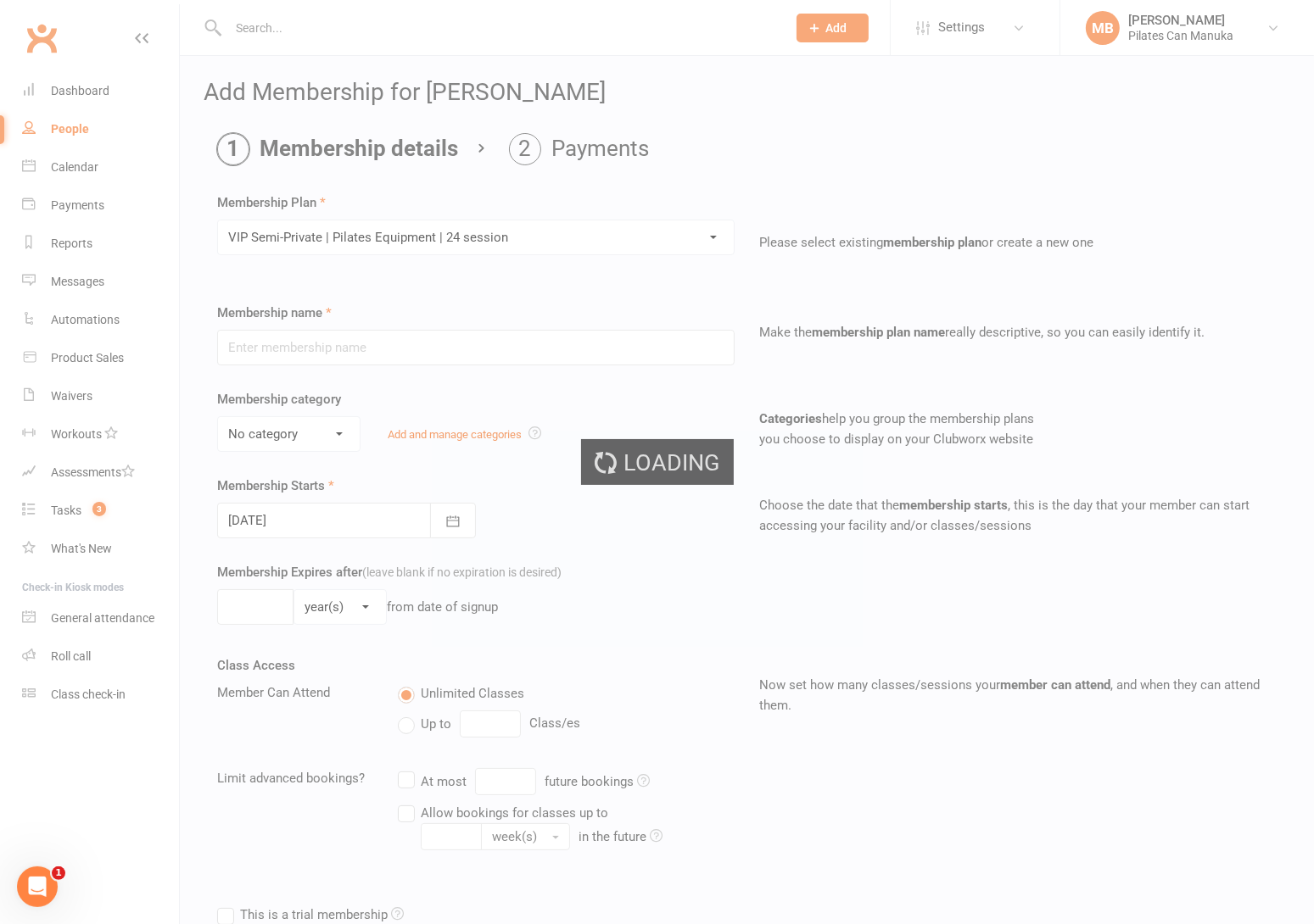
type input "VIP Semi-Private | Pilates Equipment | 24 session"
select select "2"
type input "4"
select select "2"
type input "24"
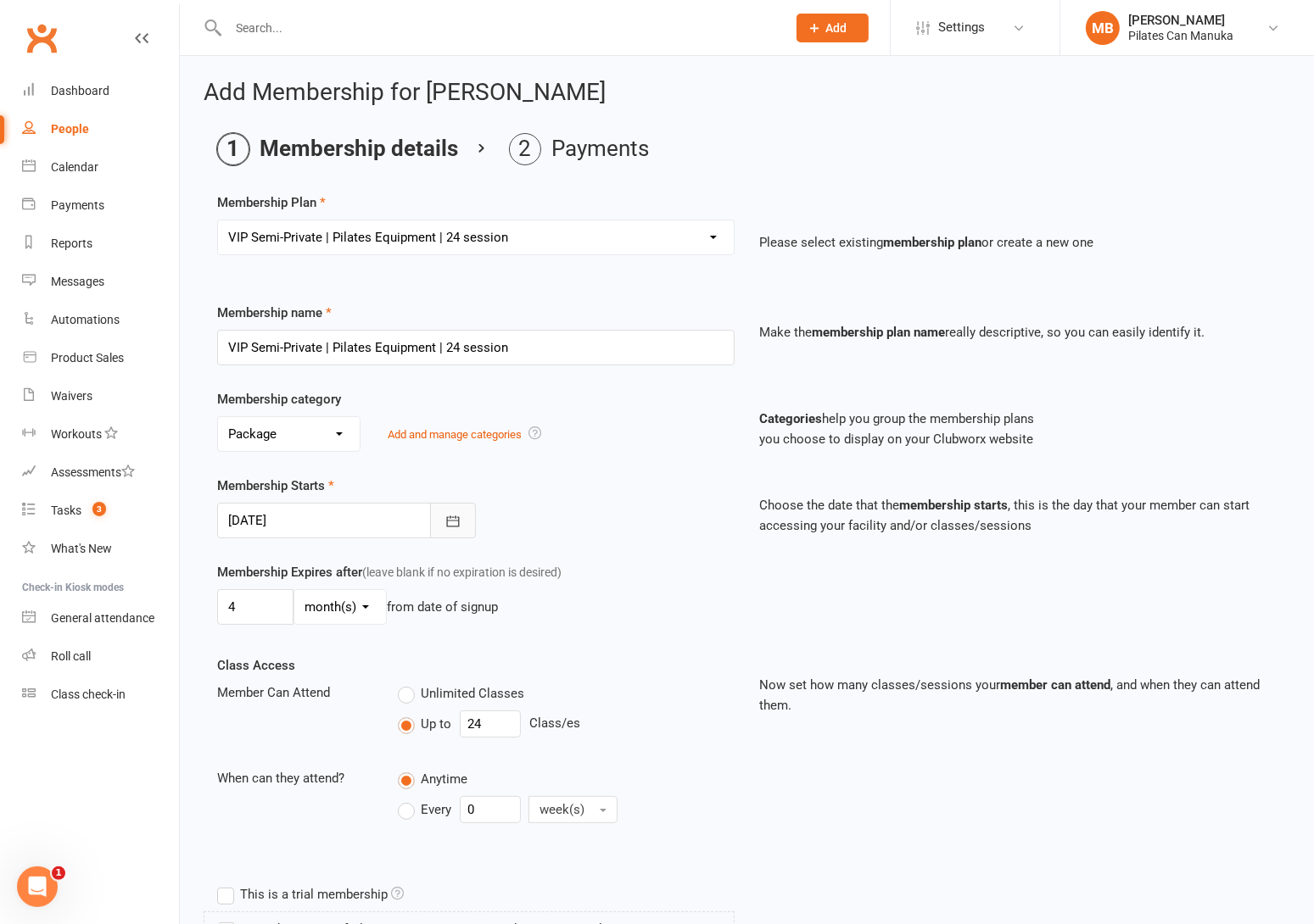
click at [459, 512] on button "button" at bounding box center [453, 520] width 46 height 35
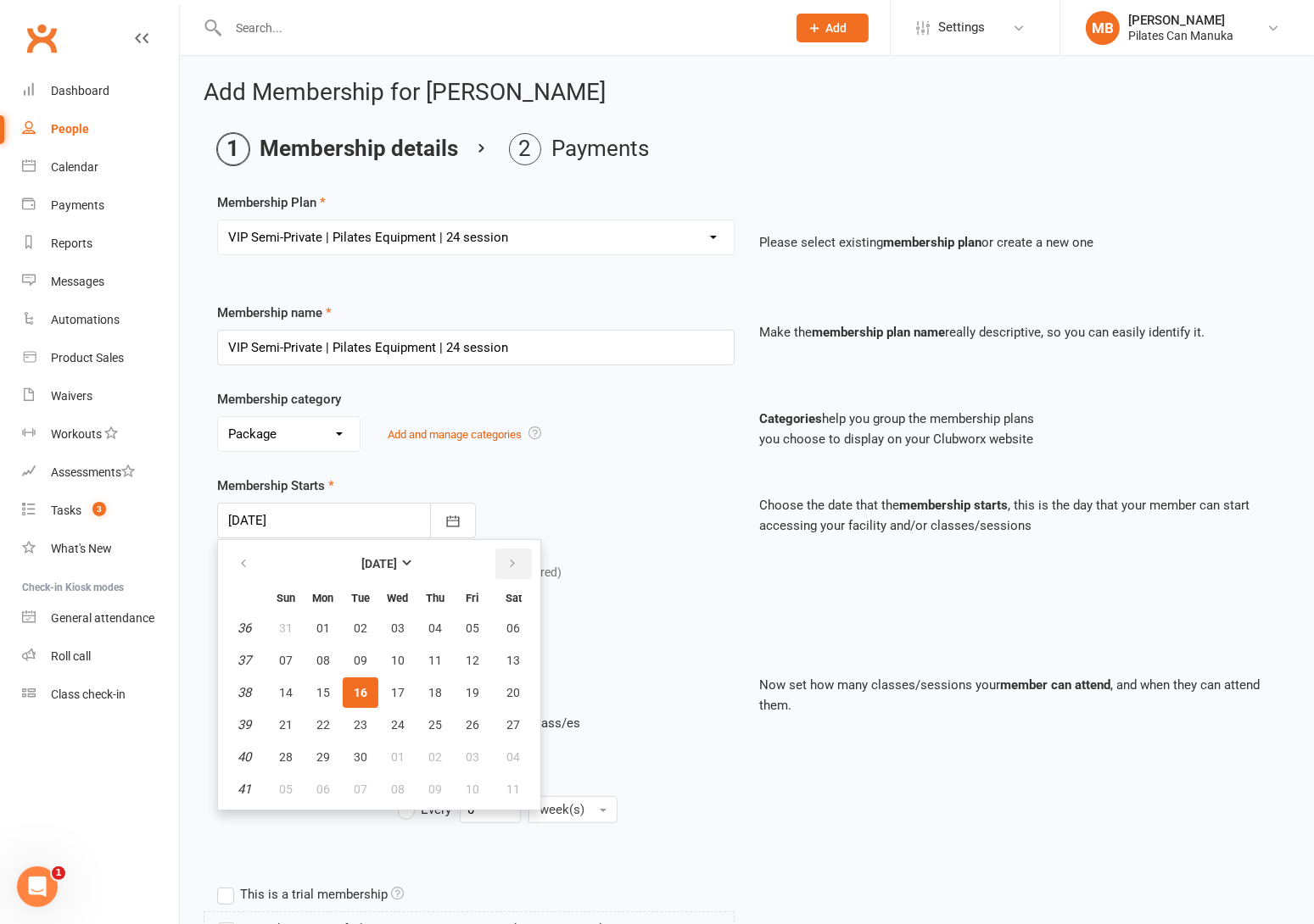
click at [507, 565] on icon "button" at bounding box center [513, 564] width 11 height 13
click at [358, 724] on span "18" at bounding box center [360, 725] width 13 height 13
type input "18 Nov 2025"
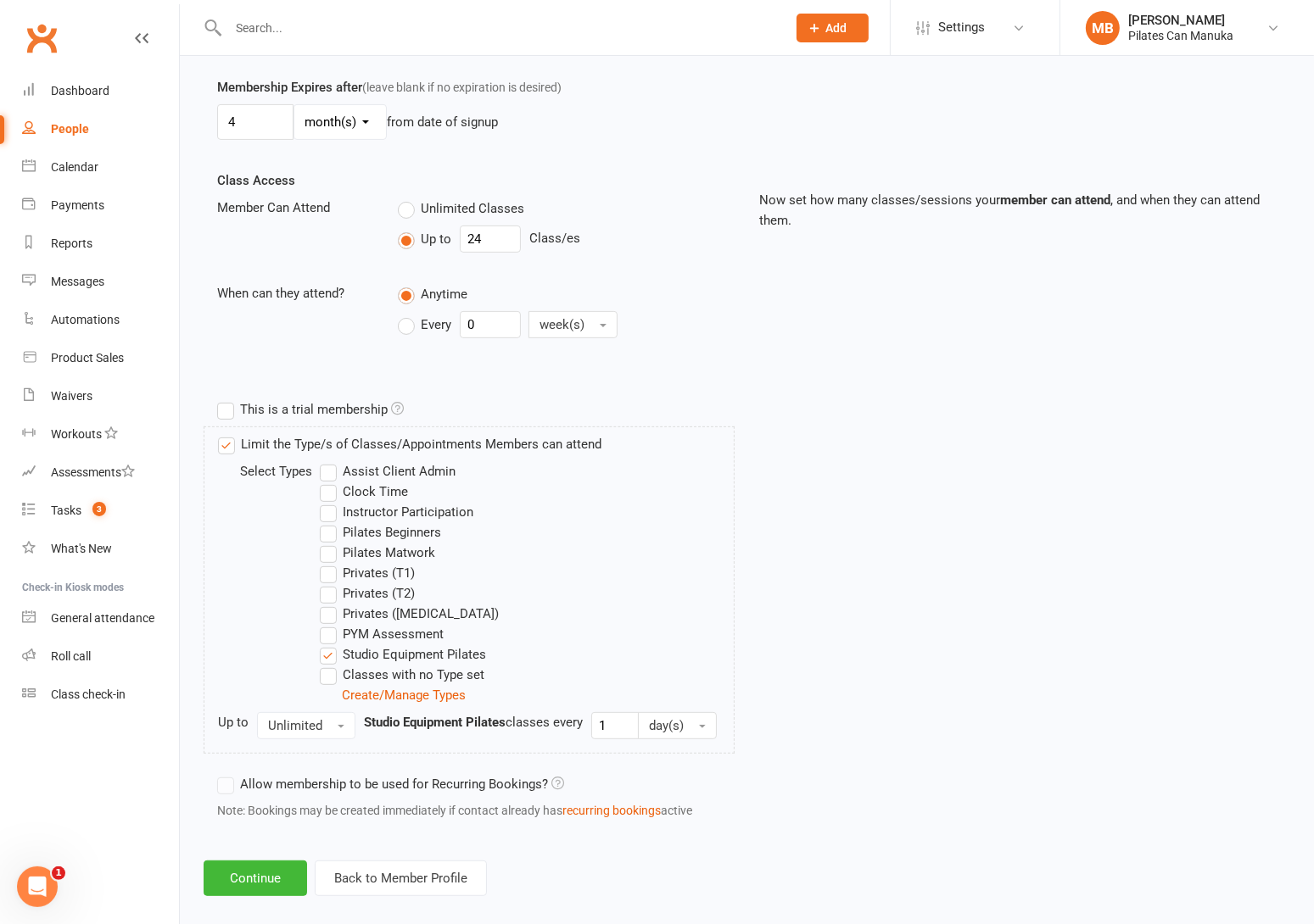
scroll to position [507, 0]
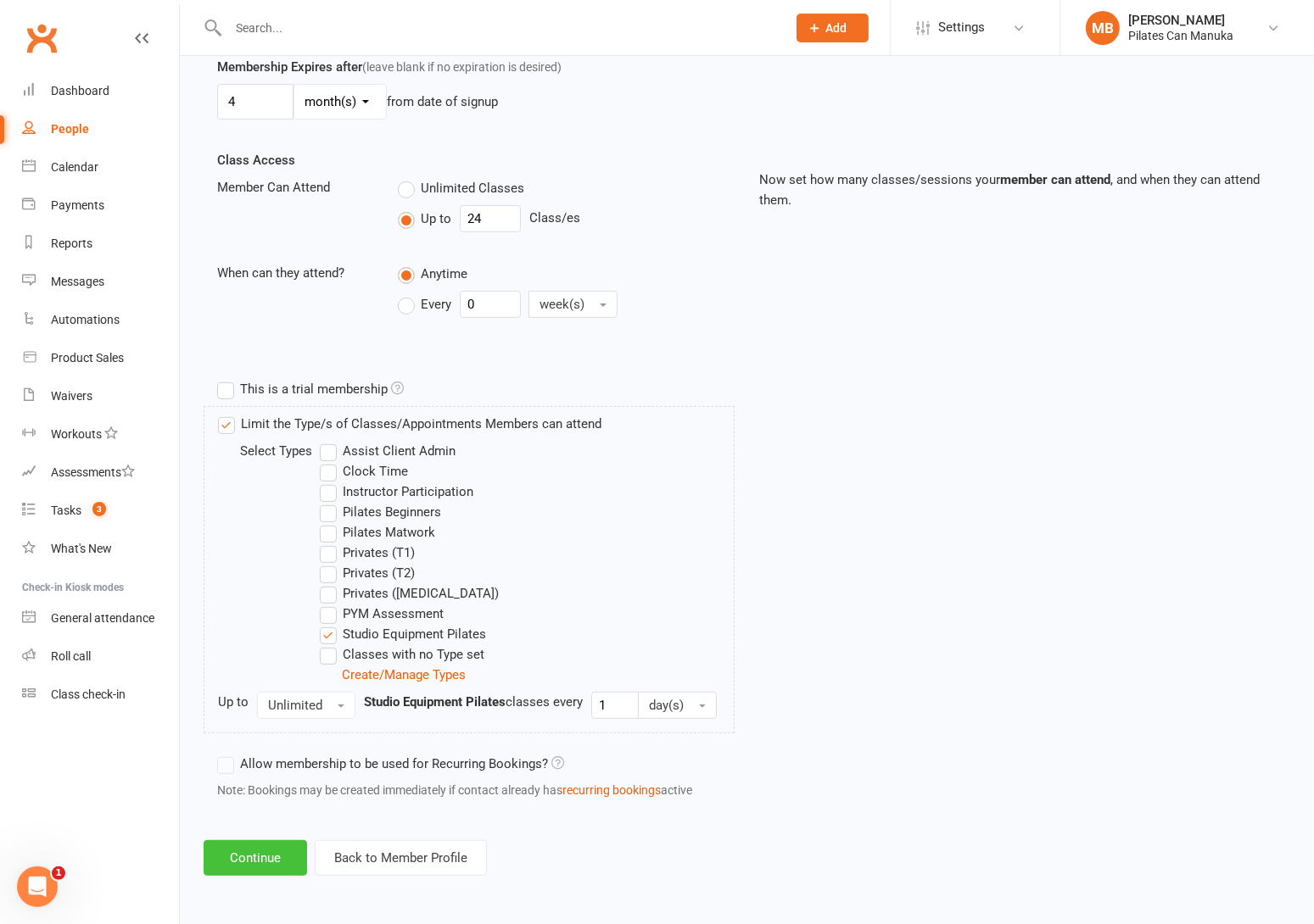
click at [273, 856] on button "Continue" at bounding box center [255, 857] width 104 height 35
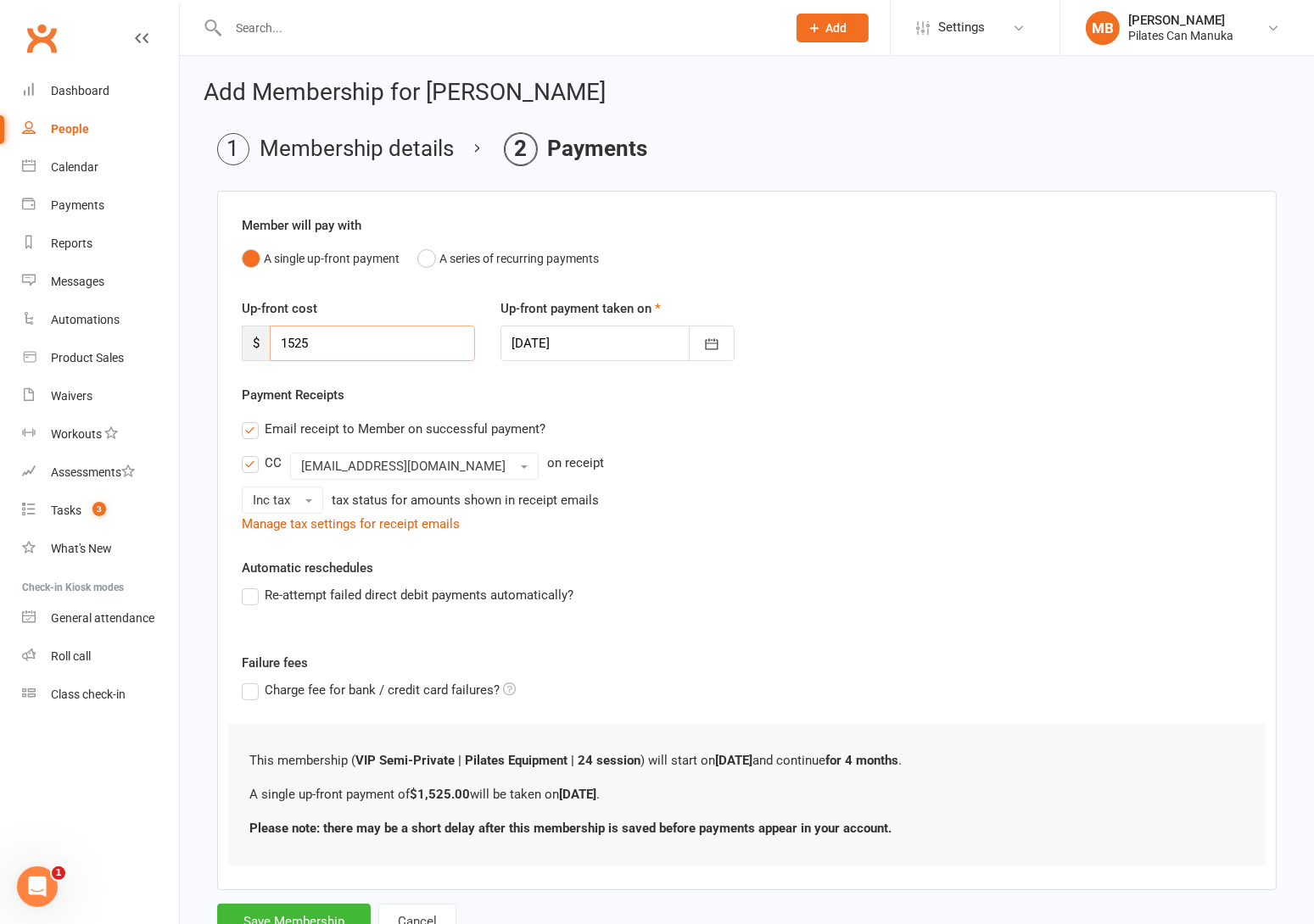
drag, startPoint x: 338, startPoint y: 348, endPoint x: 196, endPoint y: 328, distance: 143.4
click at [196, 328] on div "Add Membership for Liam Jones Membership details Payments Member will pay with …" at bounding box center [747, 512] width 1134 height 911
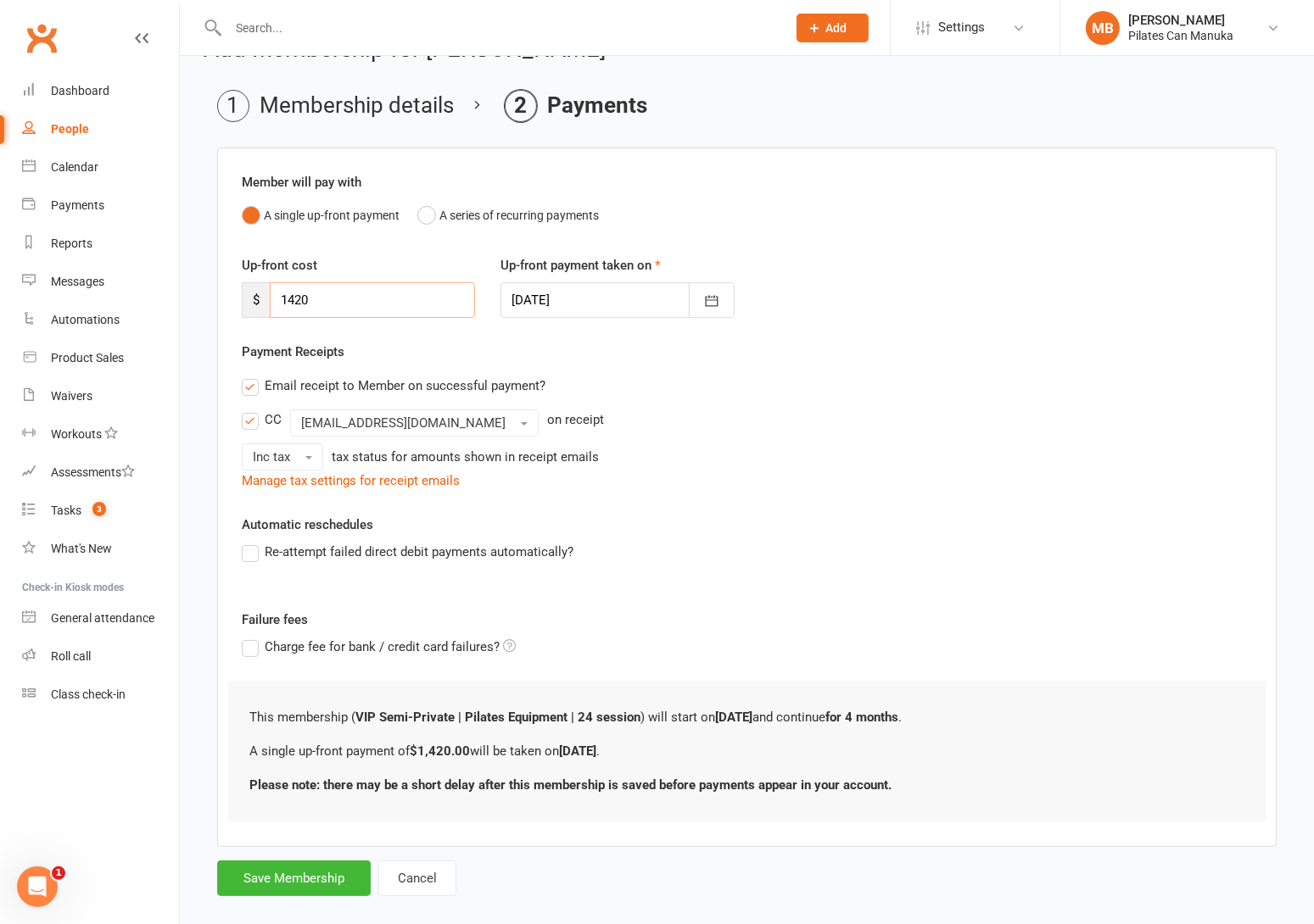
scroll to position [68, 0]
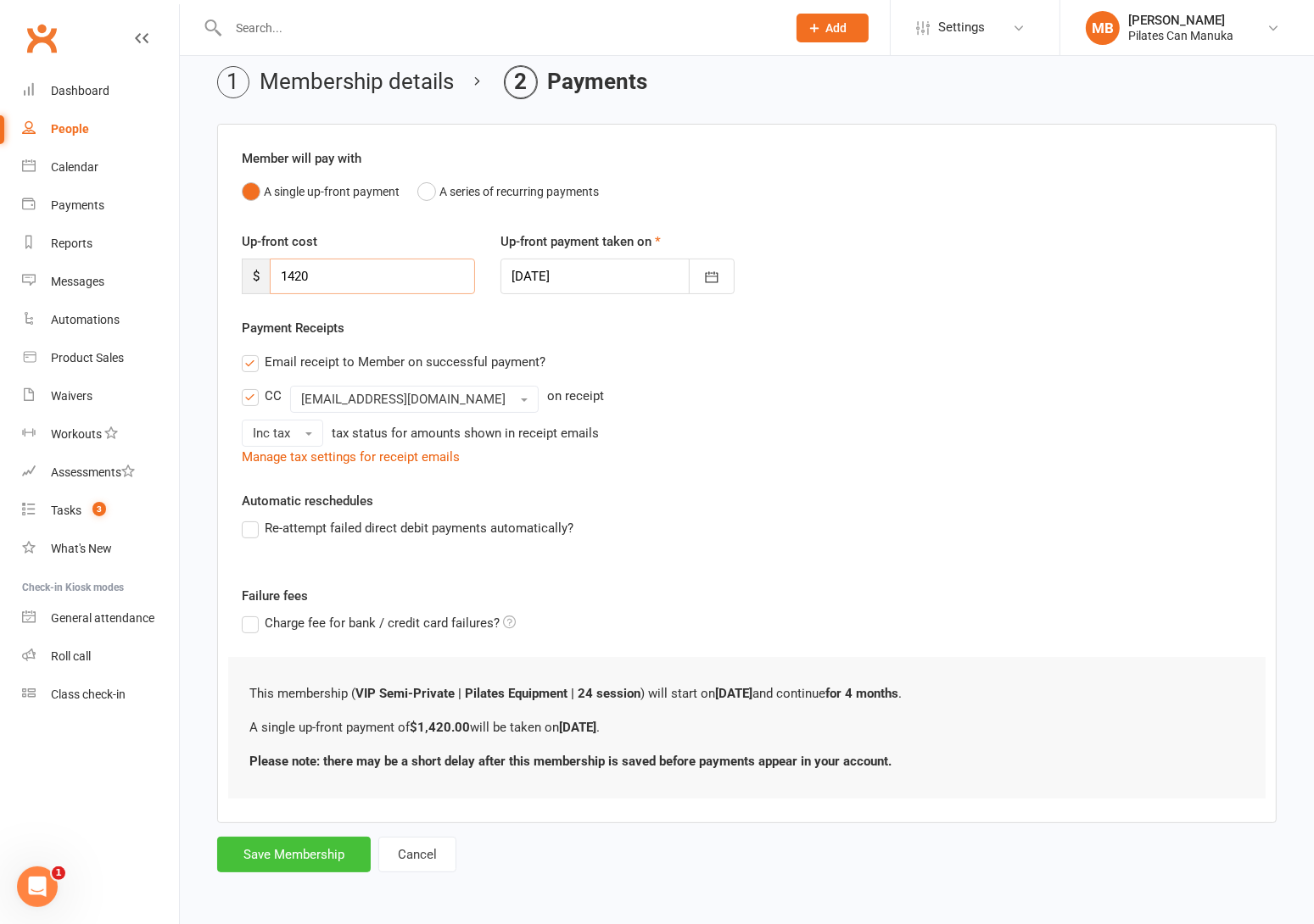
type input "1420"
click at [287, 854] on button "Save Membership" at bounding box center [293, 854] width 153 height 35
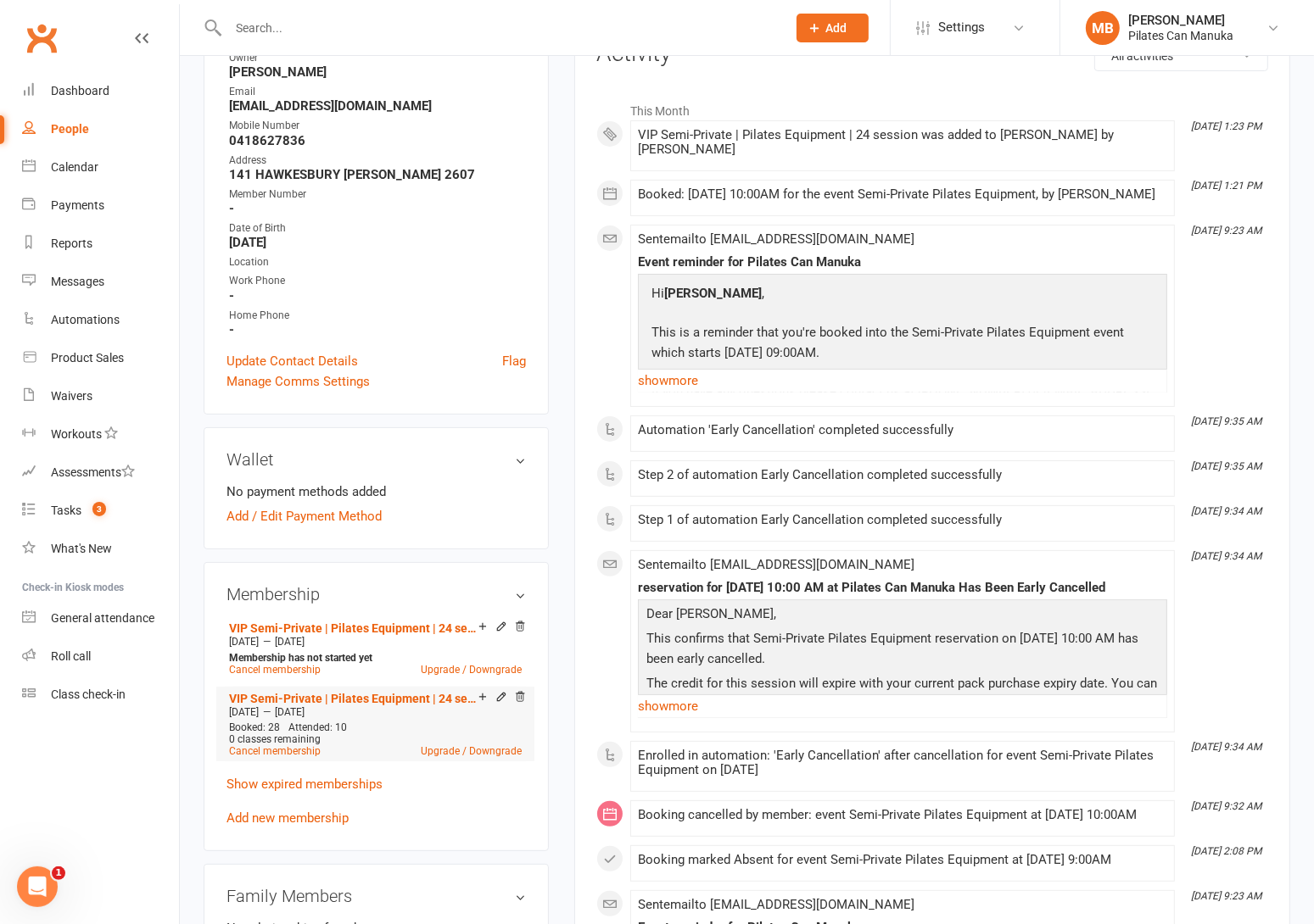
scroll to position [254, 0]
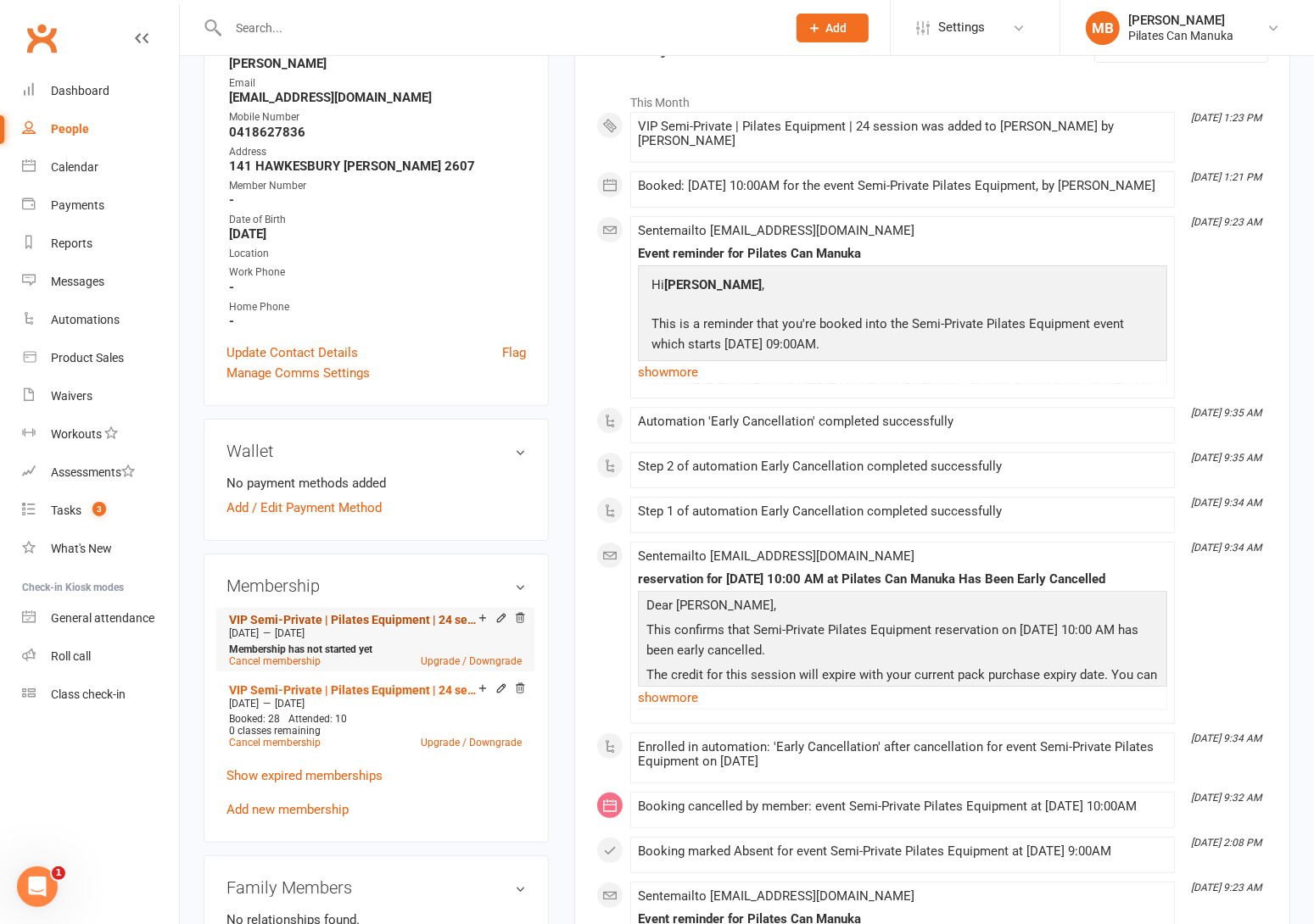
click at [391, 623] on link "VIP Semi-Private | Pilates Equipment | 24 session" at bounding box center [354, 620] width 250 height 13
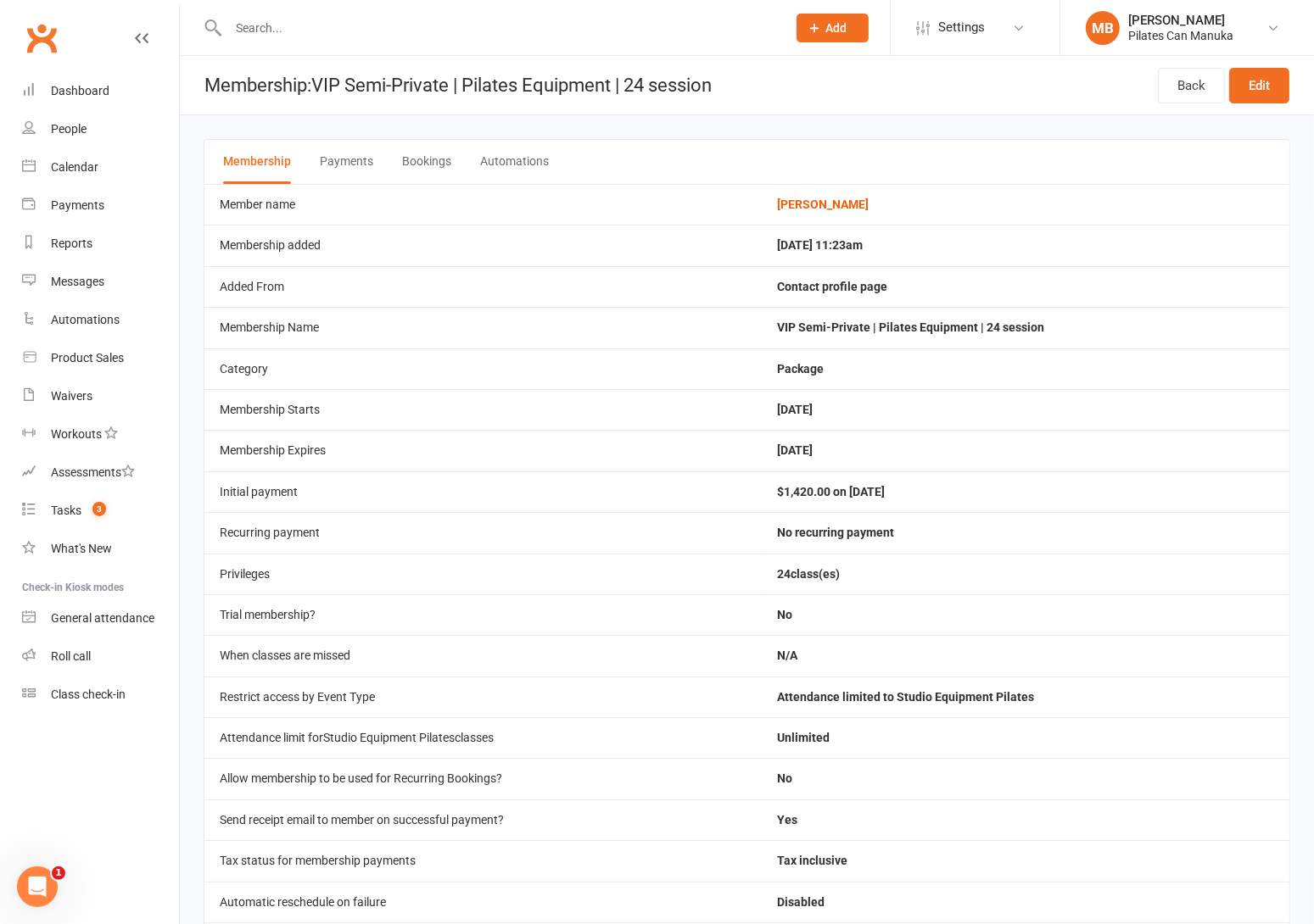
click at [412, 150] on button "Bookings" at bounding box center [427, 162] width 50 height 44
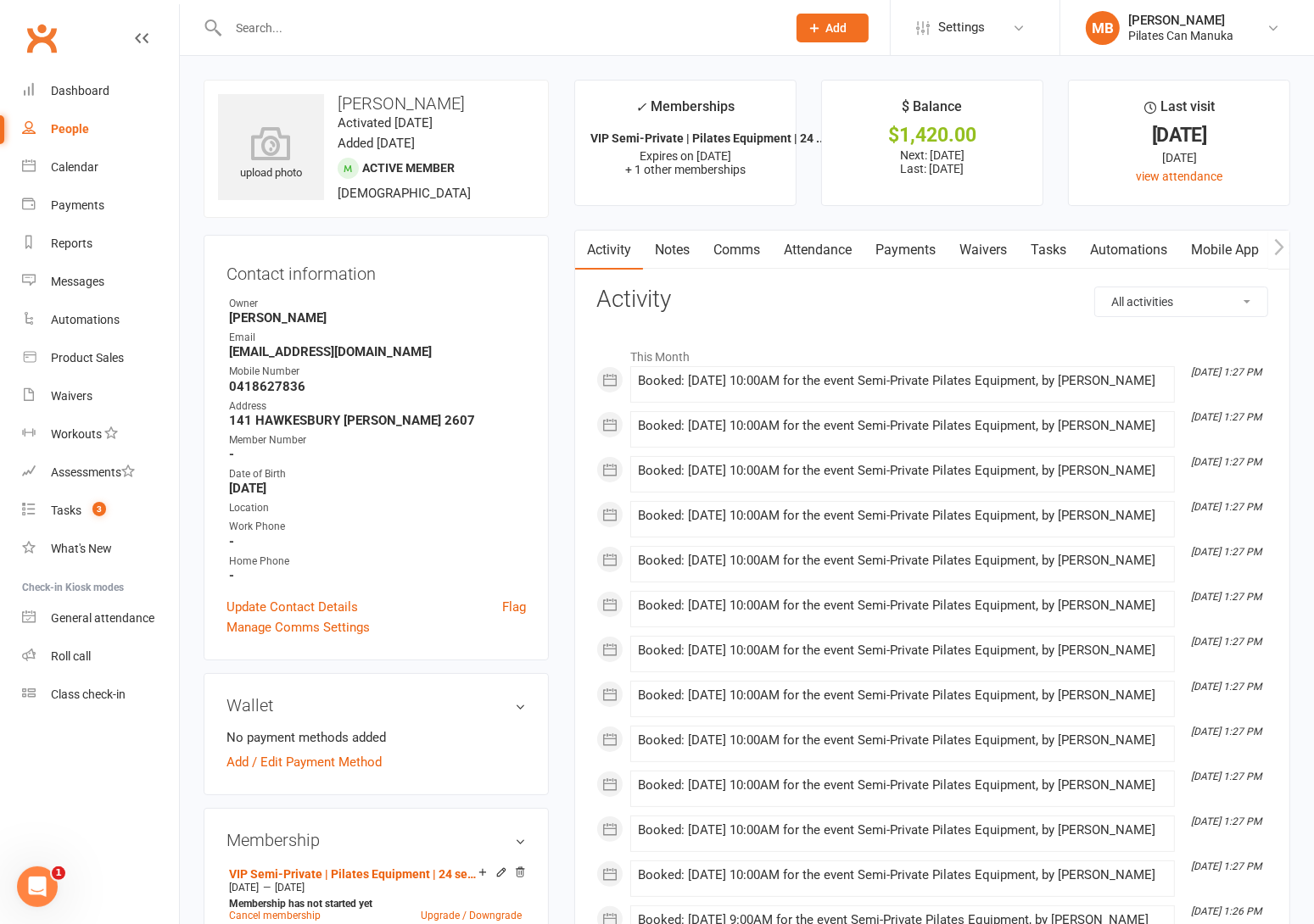
click at [445, 28] on input "text" at bounding box center [498, 28] width 552 height 24
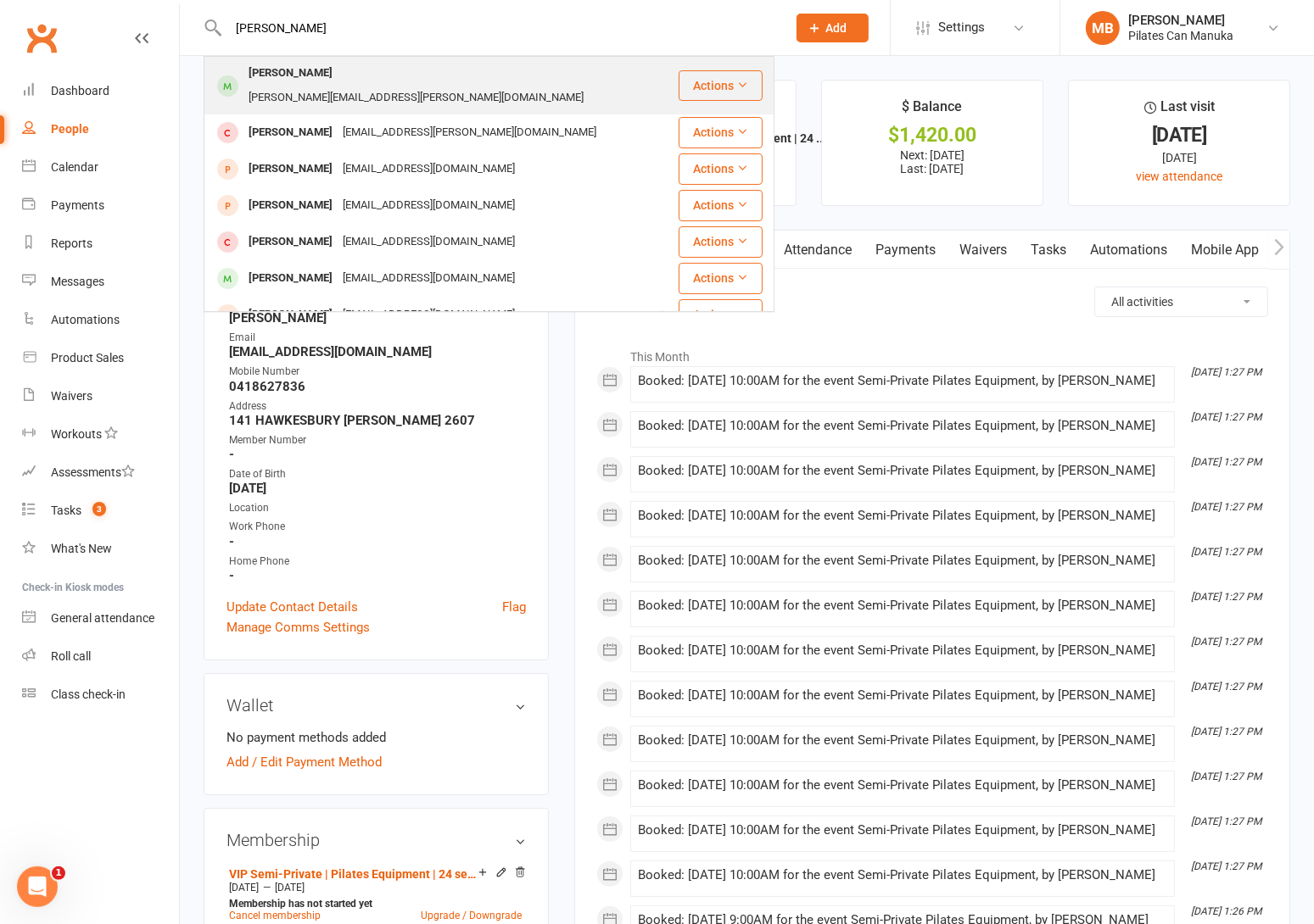
type input "brian catto"
click at [354, 86] on div "brian.catto@iinet.net.au" at bounding box center [416, 98] width 345 height 25
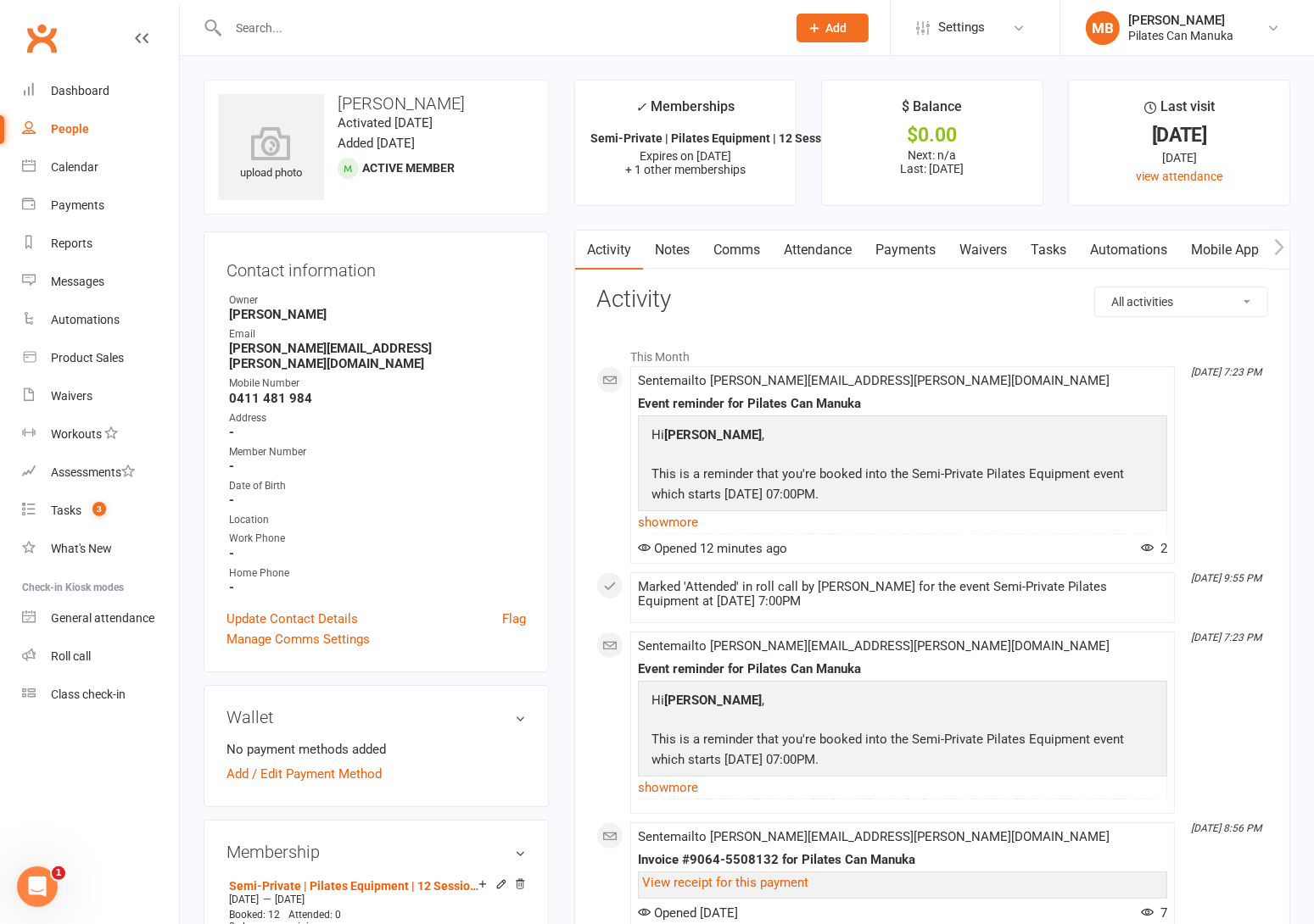
click at [856, 242] on link "Attendance" at bounding box center [818, 250] width 91 height 39
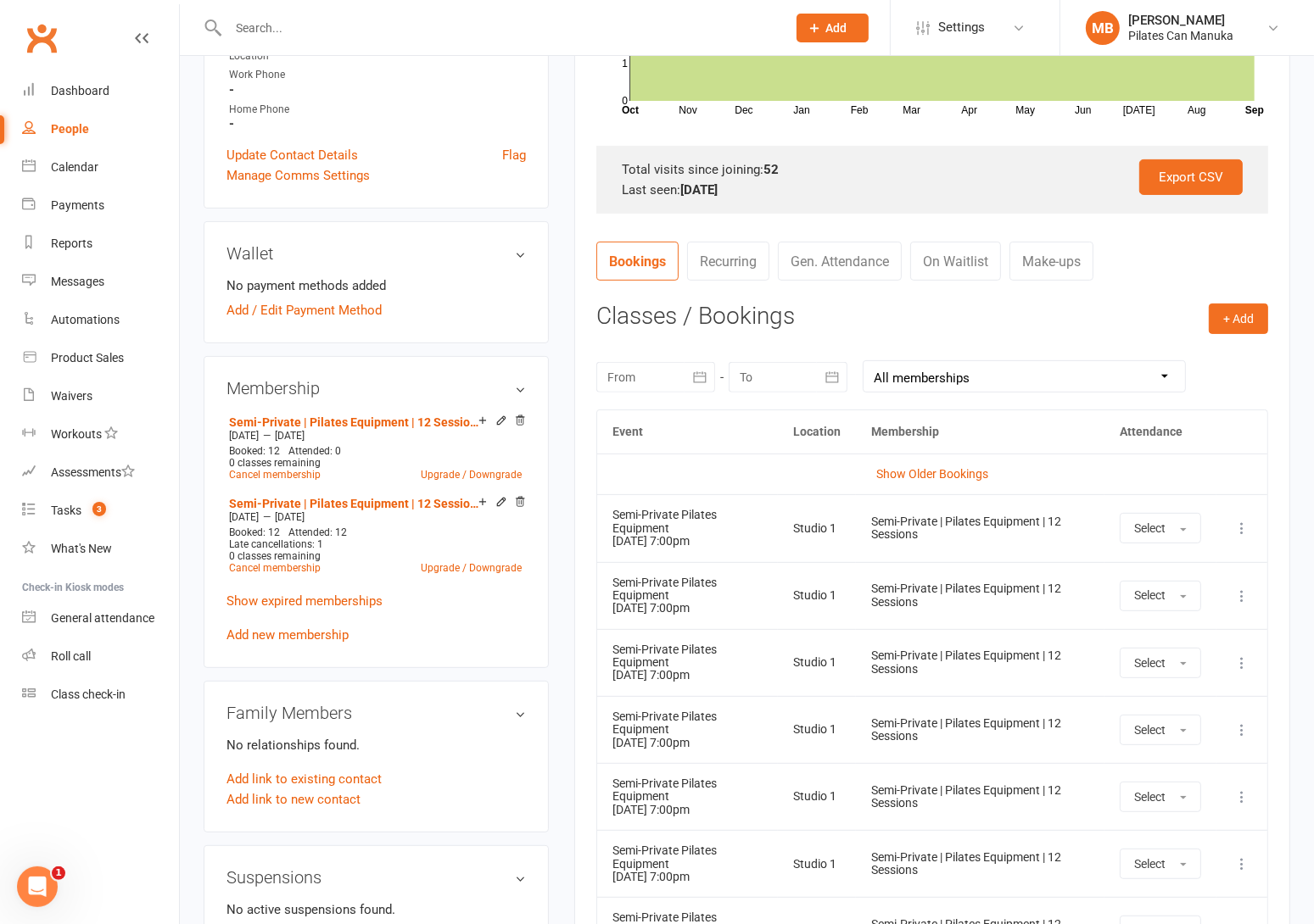
scroll to position [509, 0]
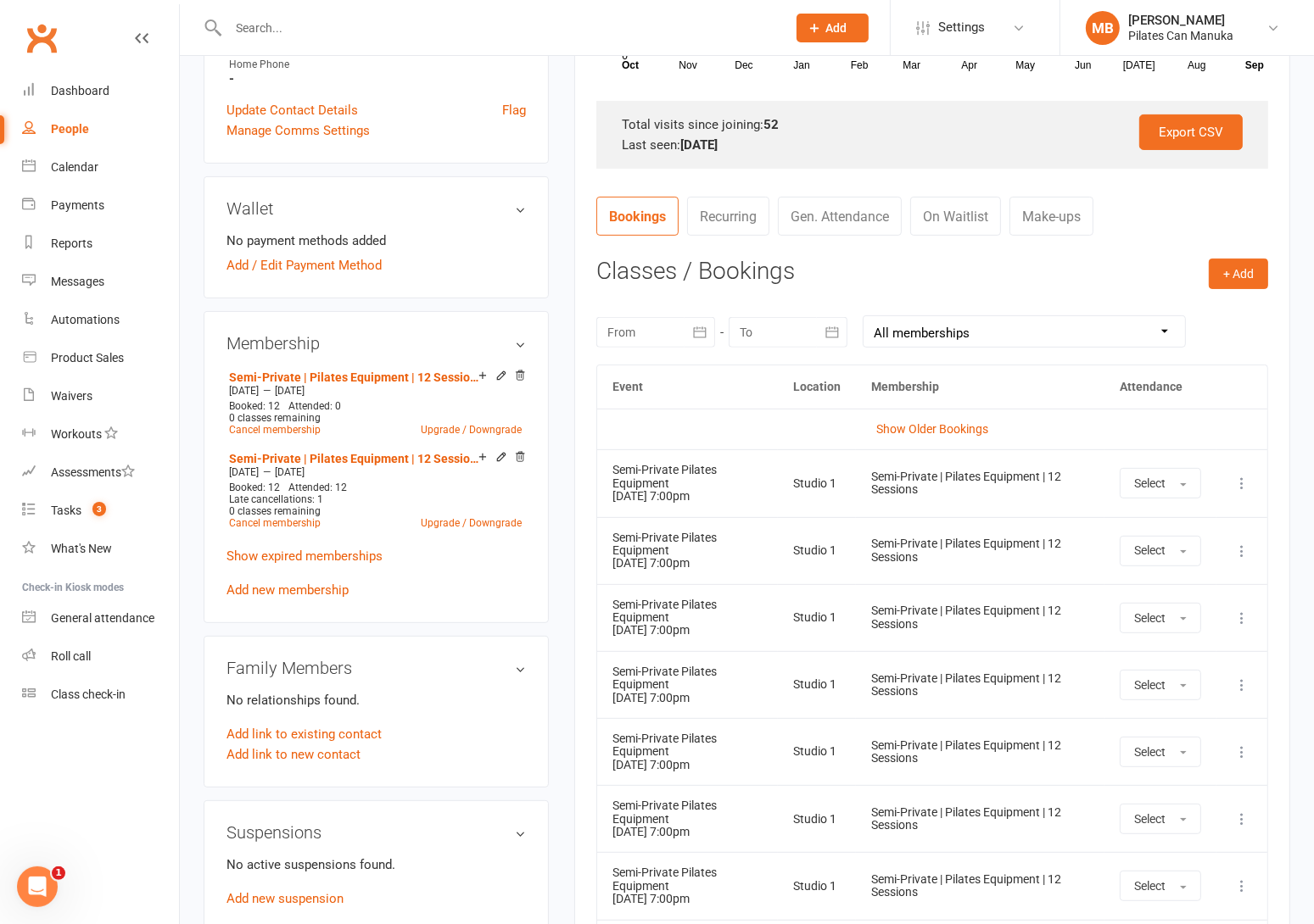
click at [1243, 478] on icon at bounding box center [1243, 484] width 17 height 17
click at [1180, 580] on link "Remove booking" at bounding box center [1167, 585] width 168 height 34
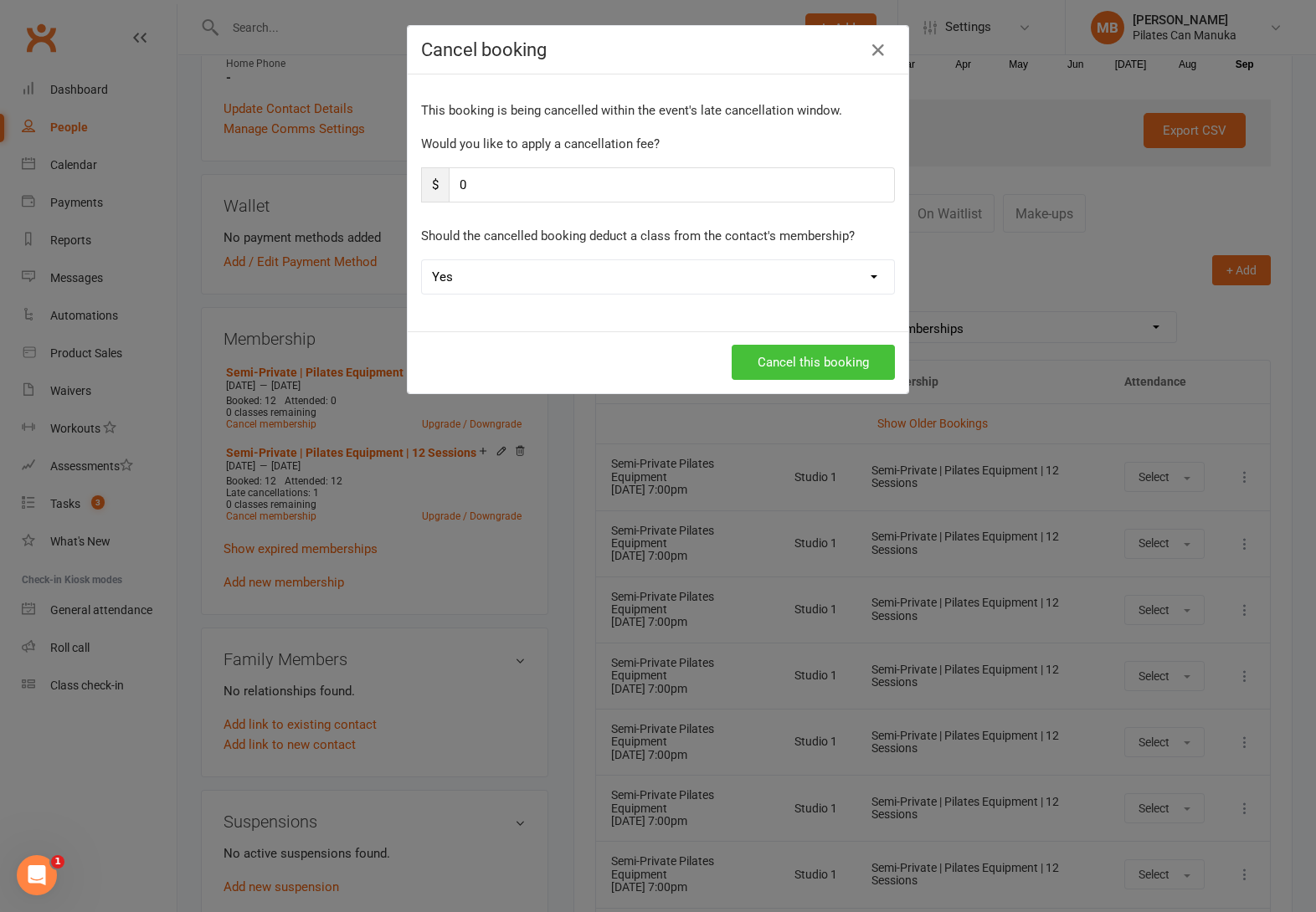
click at [840, 357] on button "Cancel this booking" at bounding box center [813, 362] width 164 height 35
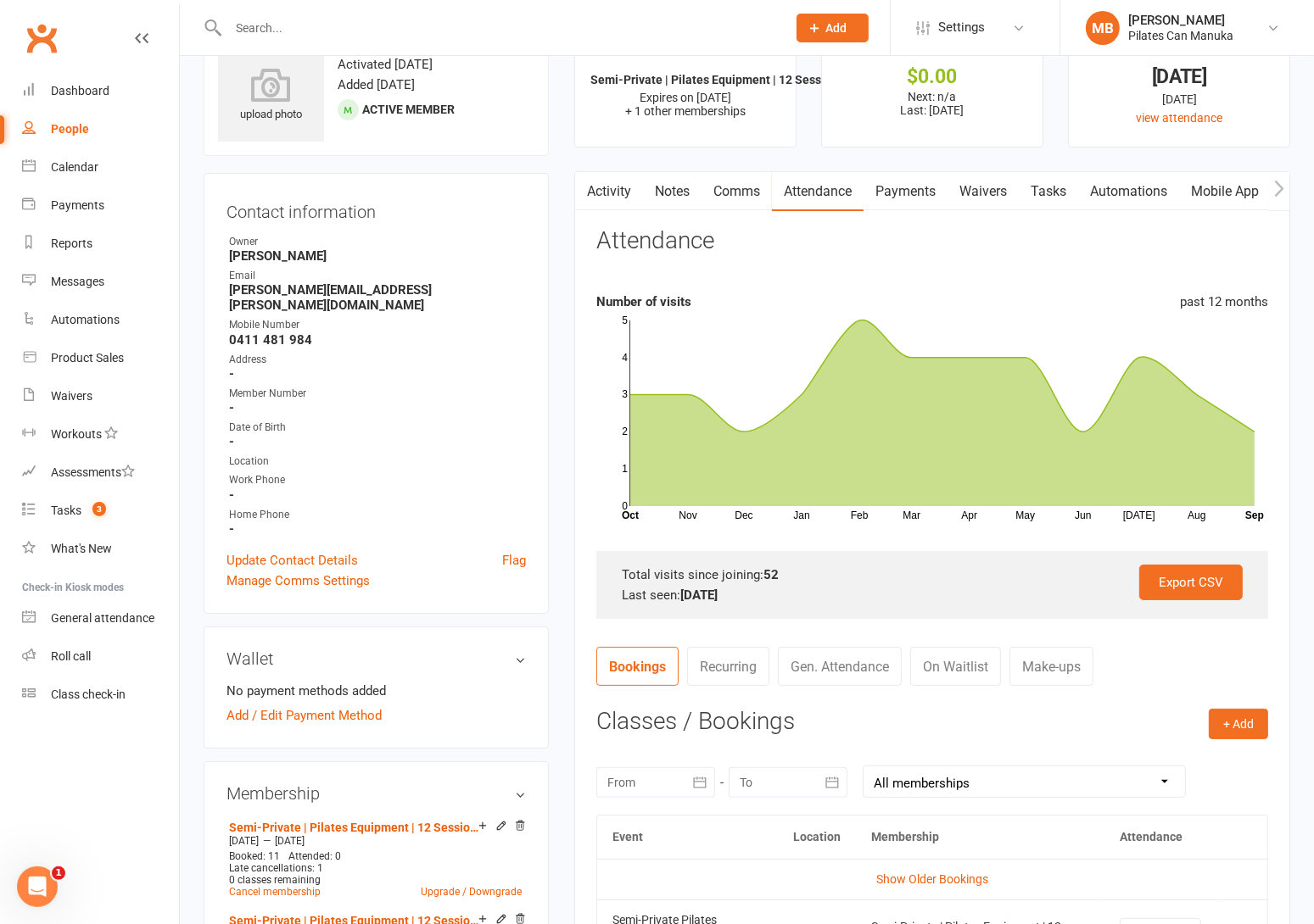
scroll to position [0, 0]
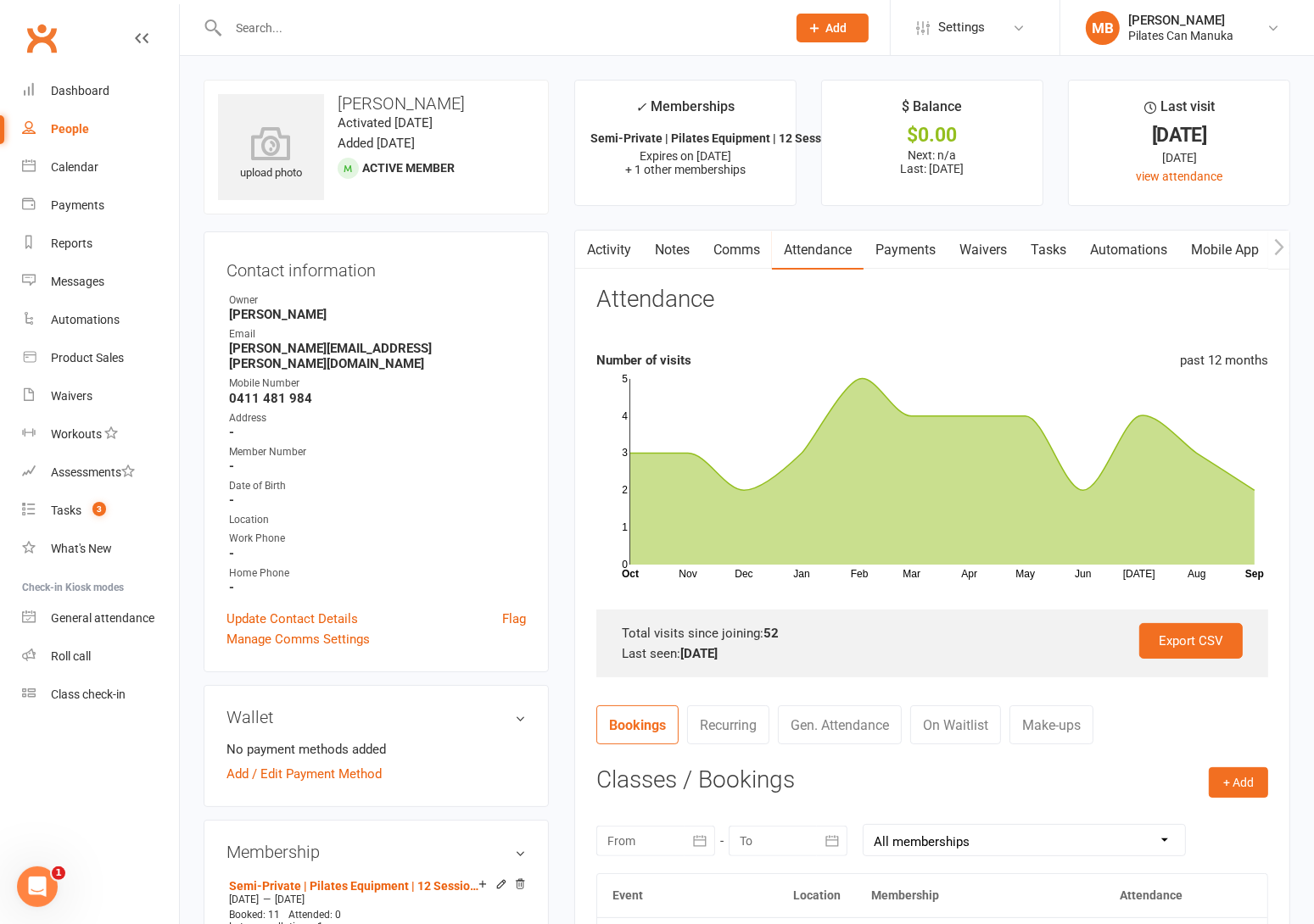
click at [666, 257] on link "Notes" at bounding box center [672, 250] width 58 height 39
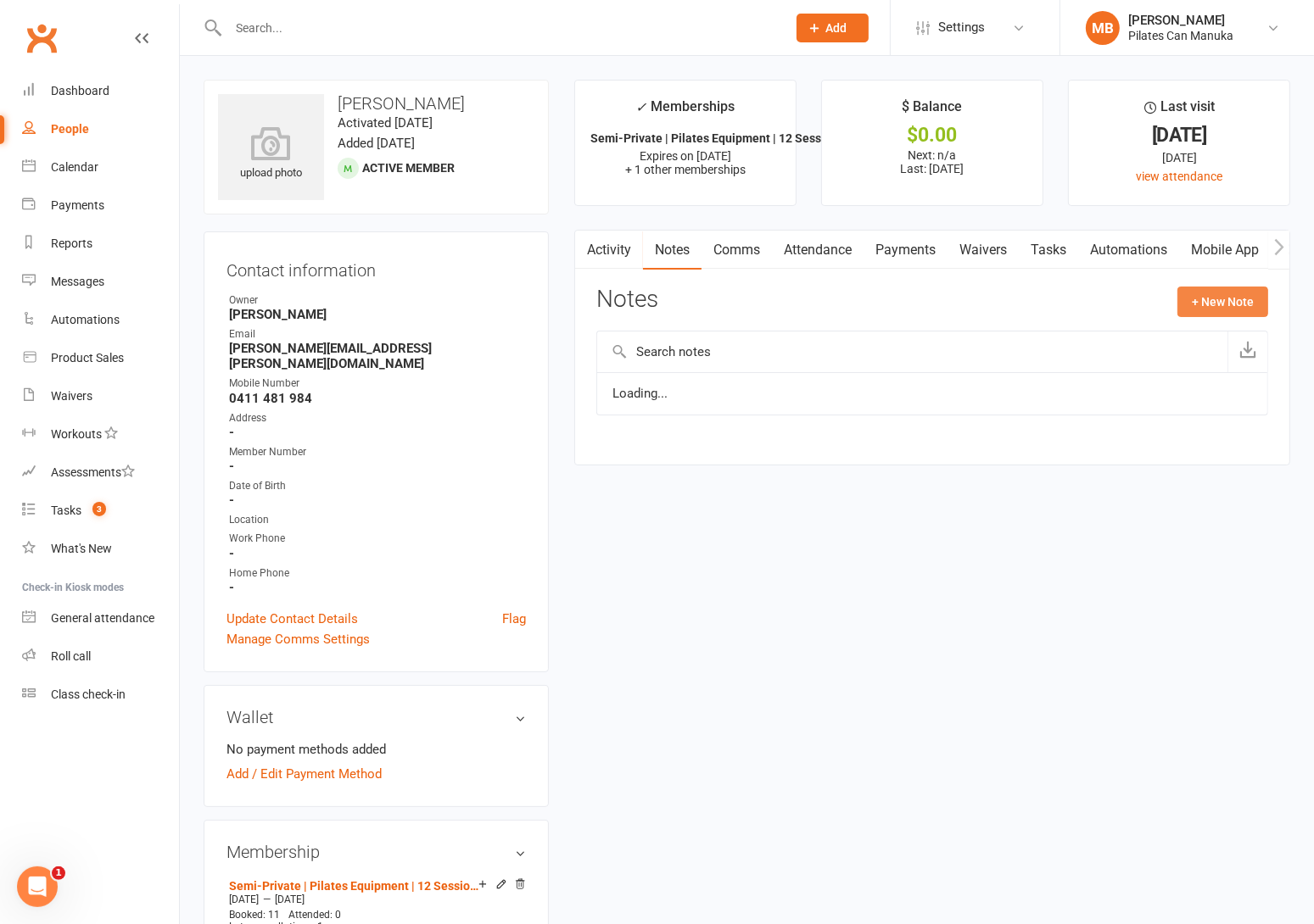
click at [1235, 296] on button "+ New Note" at bounding box center [1223, 302] width 91 height 30
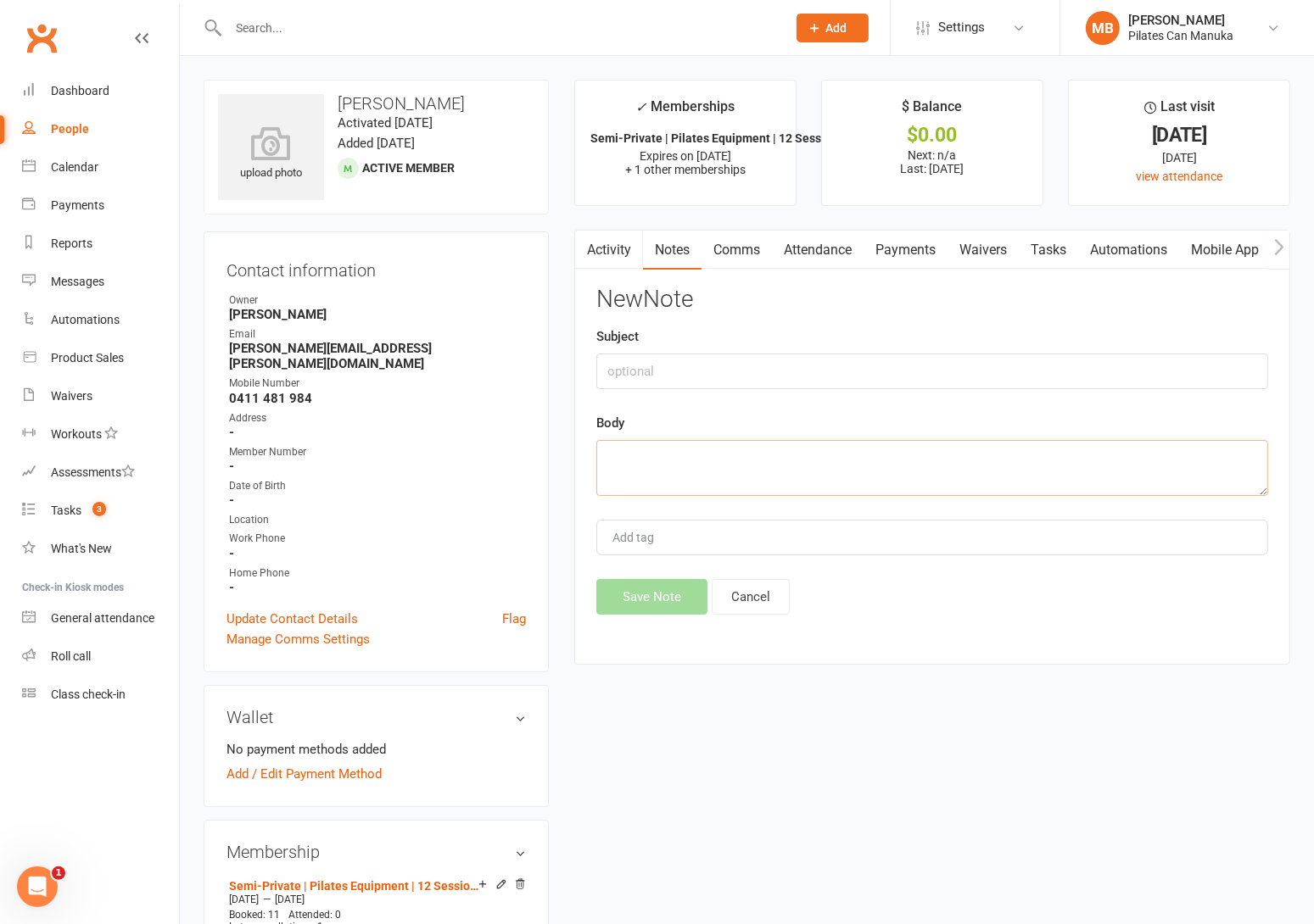
click at [729, 484] on textarea at bounding box center [932, 468] width 672 height 56
paste textarea "Hi Brian, Thank you for reaching out. I've gone ahead and late cancelled your 7…"
type textarea "Hi Brian, Thank you for reaching out. I've gone ahead and late cancelled your 7…"
click at [643, 359] on input "text" at bounding box center [932, 371] width 672 height 35
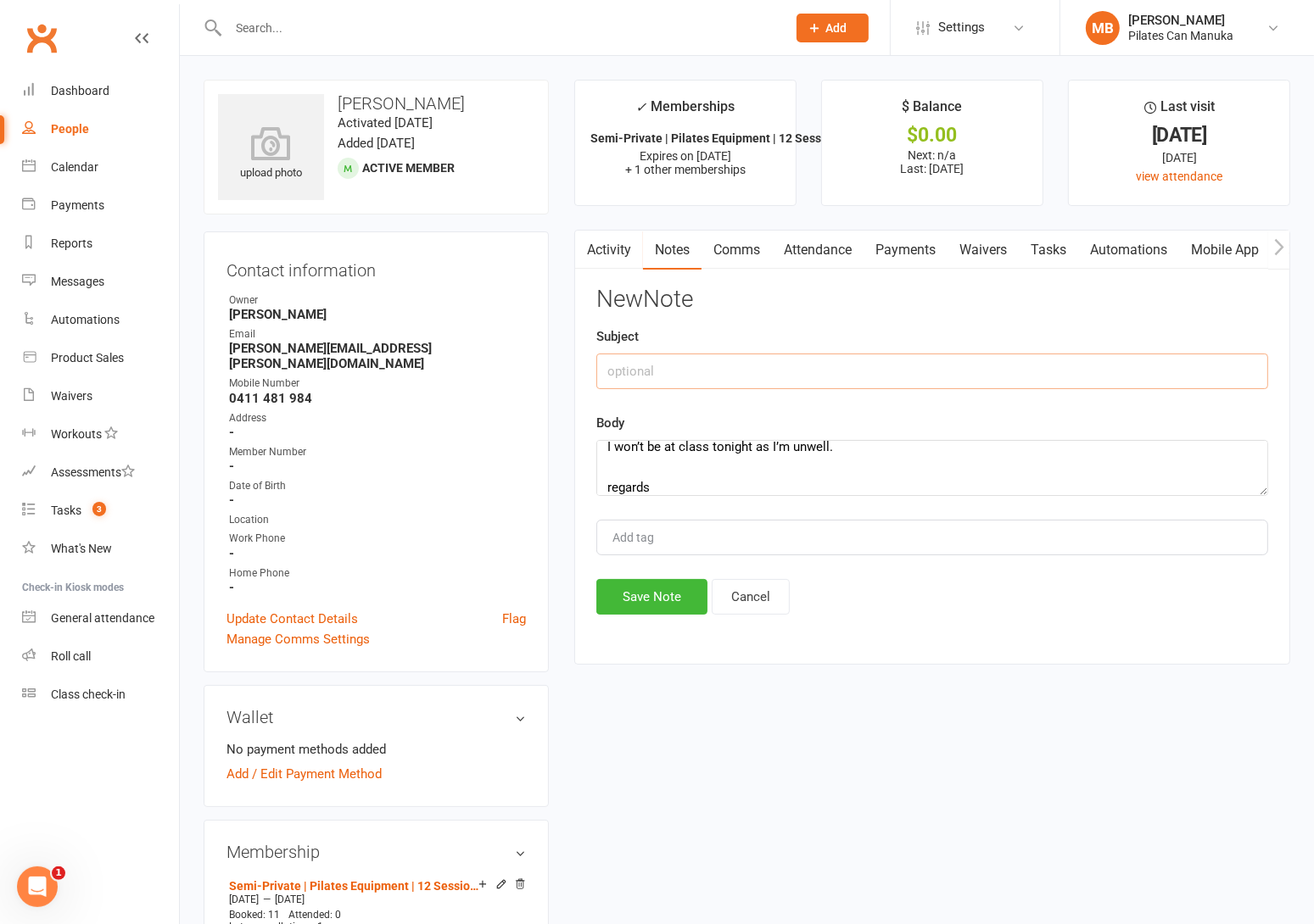
paste input "7pm class tonight"
type input "7pm class tonight"
click at [649, 588] on button "Save Note" at bounding box center [652, 596] width 111 height 35
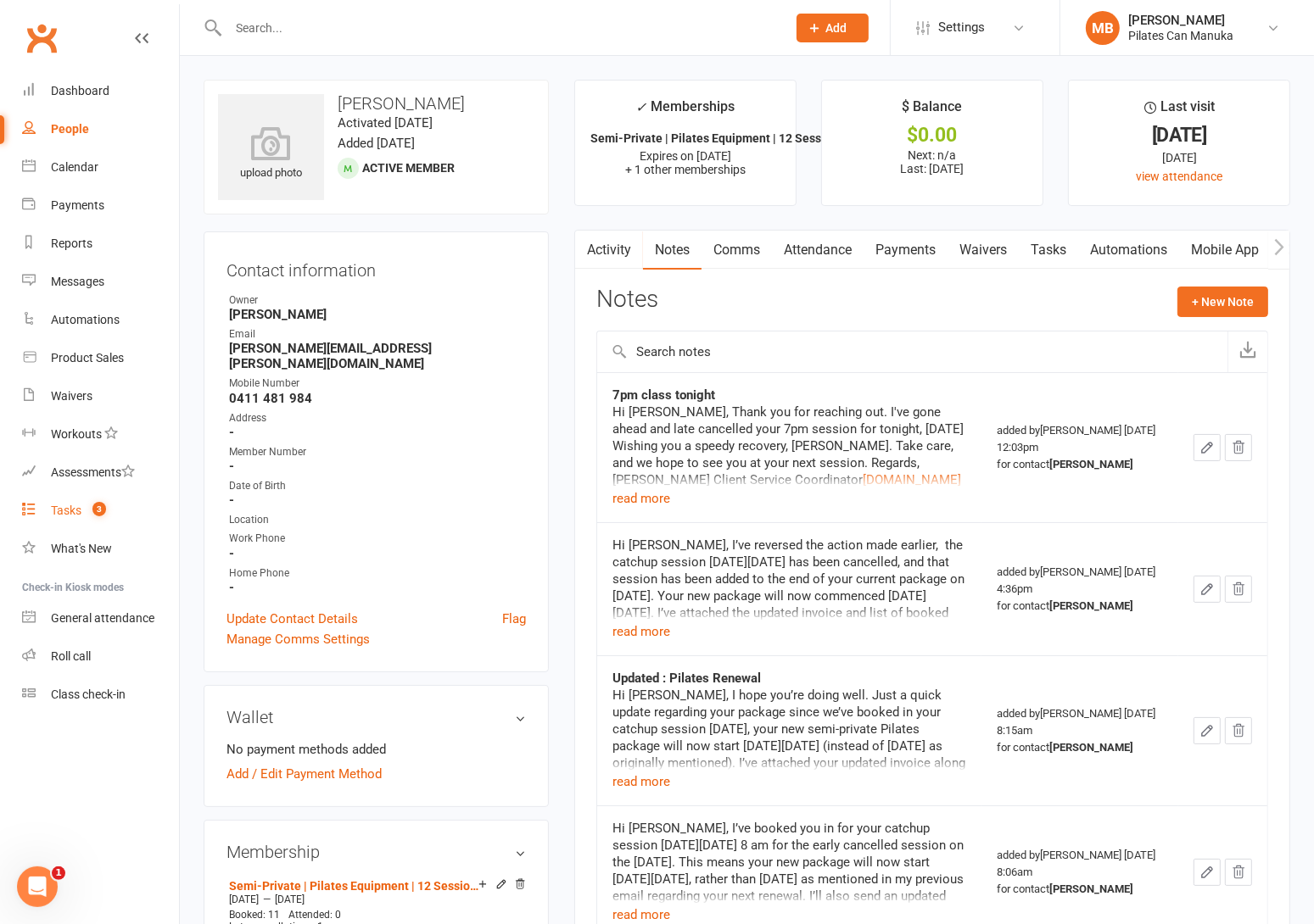
click at [89, 505] on count-badge "3" at bounding box center [94, 511] width 22 height 13
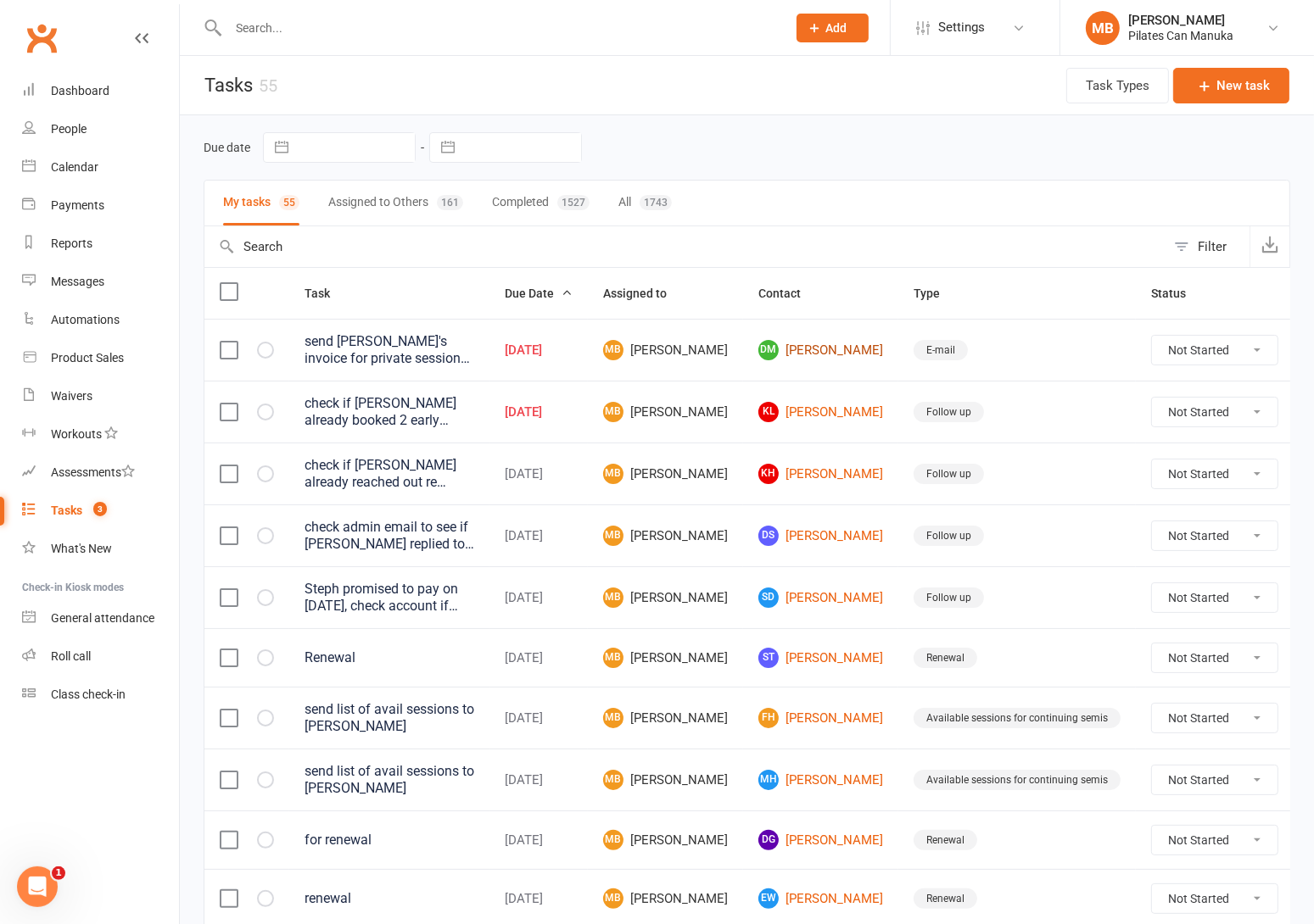
click at [793, 348] on link "DM Denise Moir" at bounding box center [820, 350] width 125 height 20
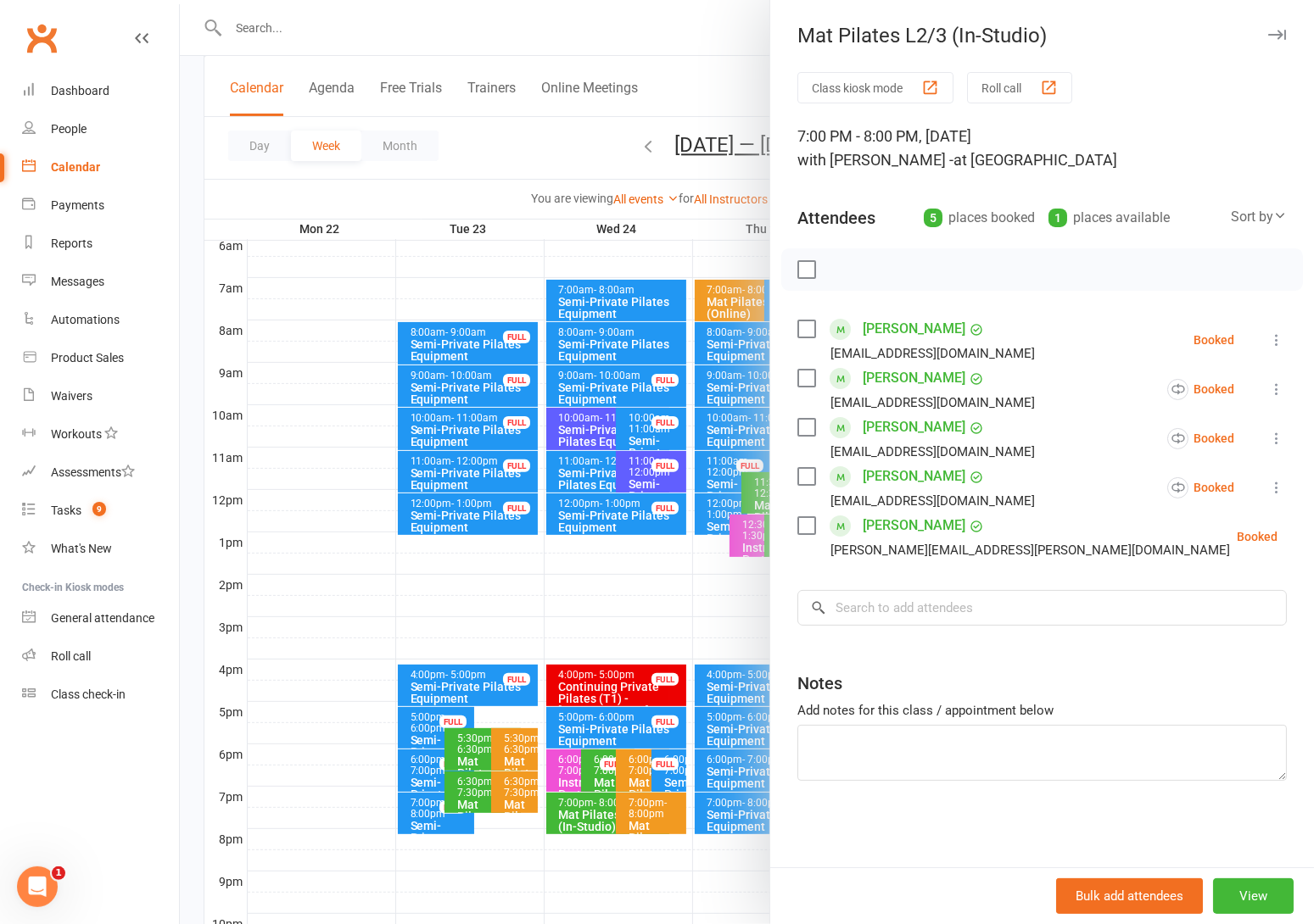
click at [597, 137] on div at bounding box center [747, 462] width 1134 height 924
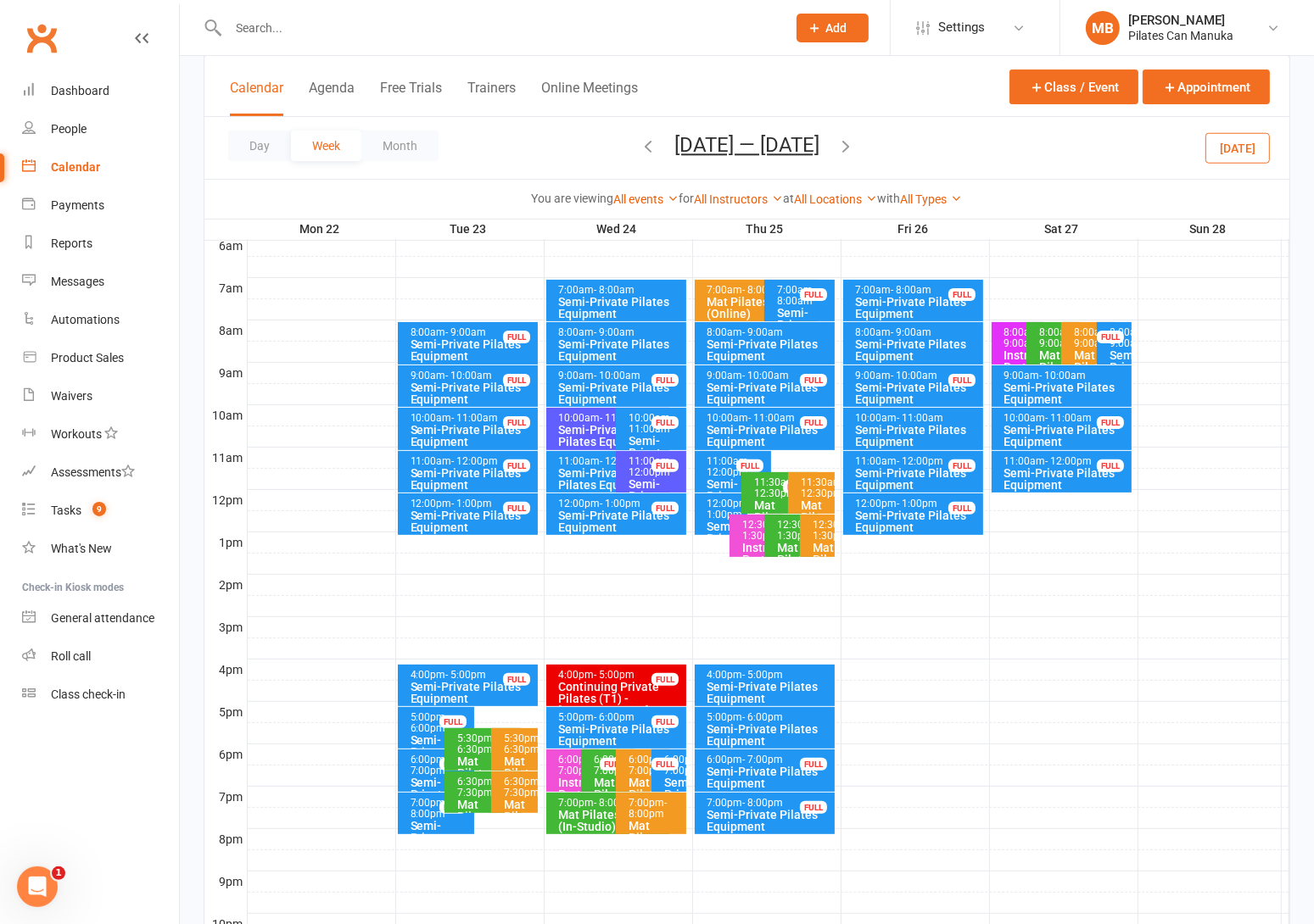
click at [768, 135] on button "Sep 22 — 28 2025" at bounding box center [747, 145] width 145 height 24
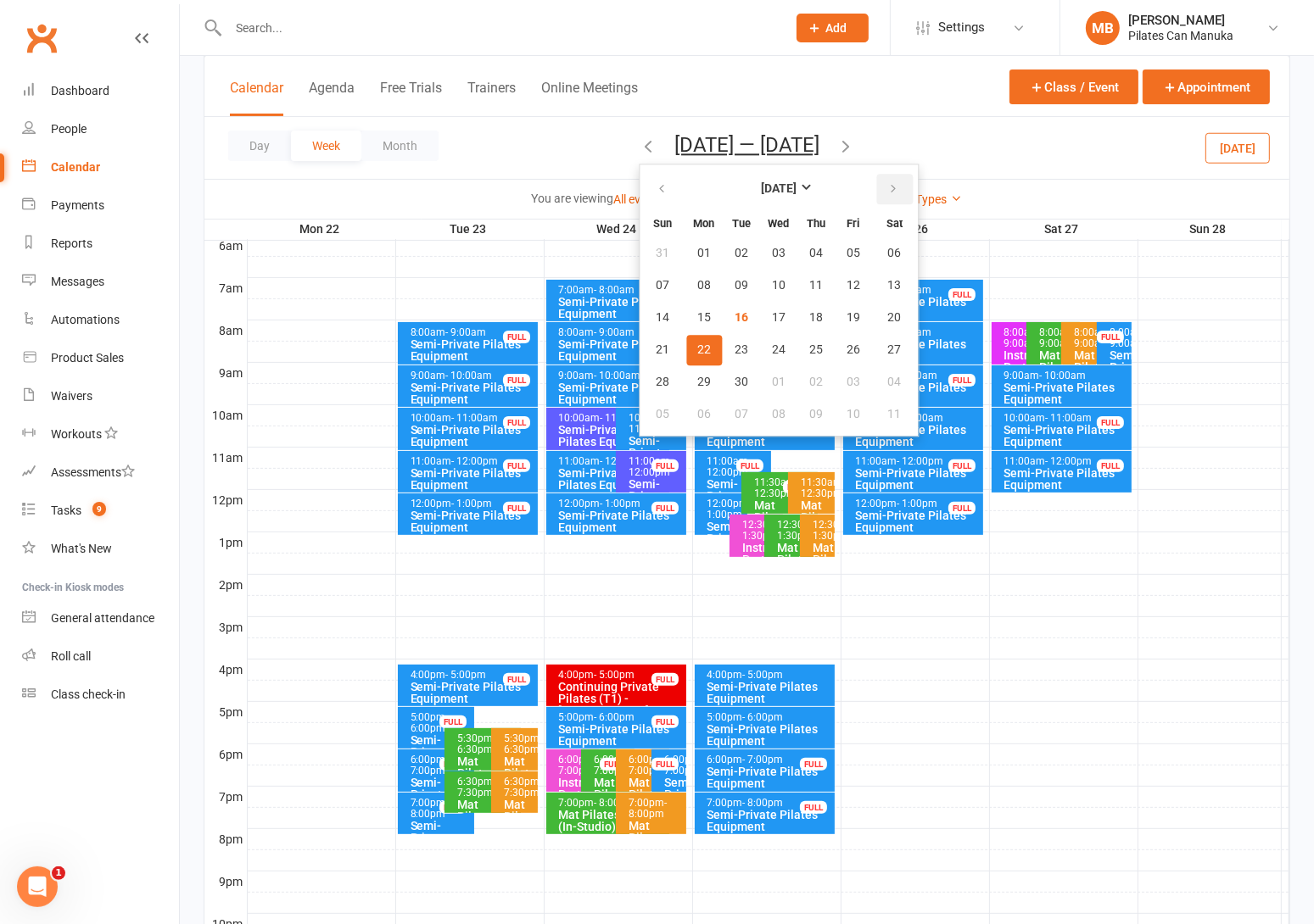
click at [887, 185] on icon "button" at bounding box center [893, 189] width 11 height 13
click at [887, 186] on icon "button" at bounding box center [893, 189] width 11 height 13
click at [809, 320] on span "13" at bounding box center [816, 318] width 13 height 13
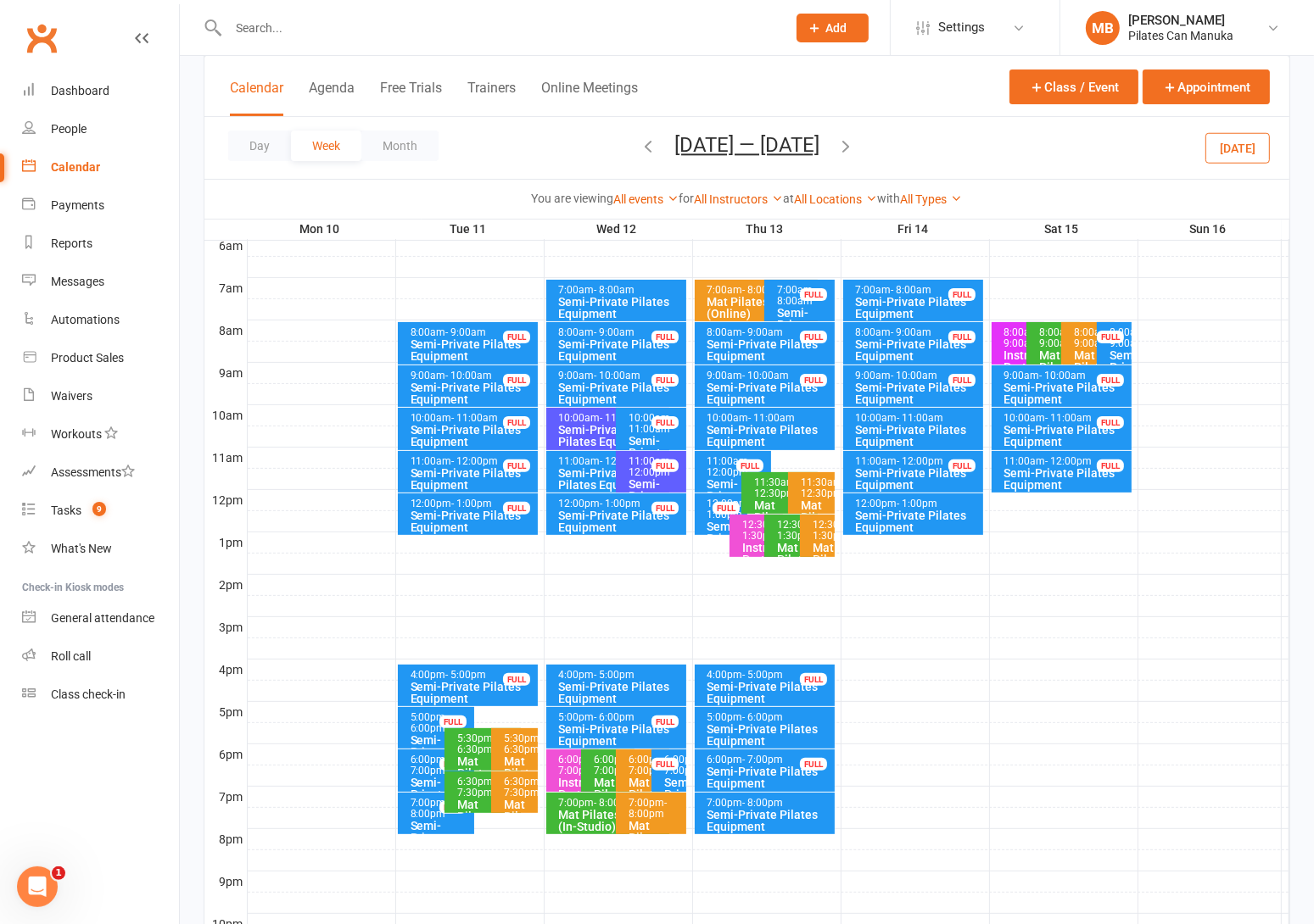
click at [749, 143] on button "Nov 10 — 16 2025" at bounding box center [747, 145] width 145 height 24
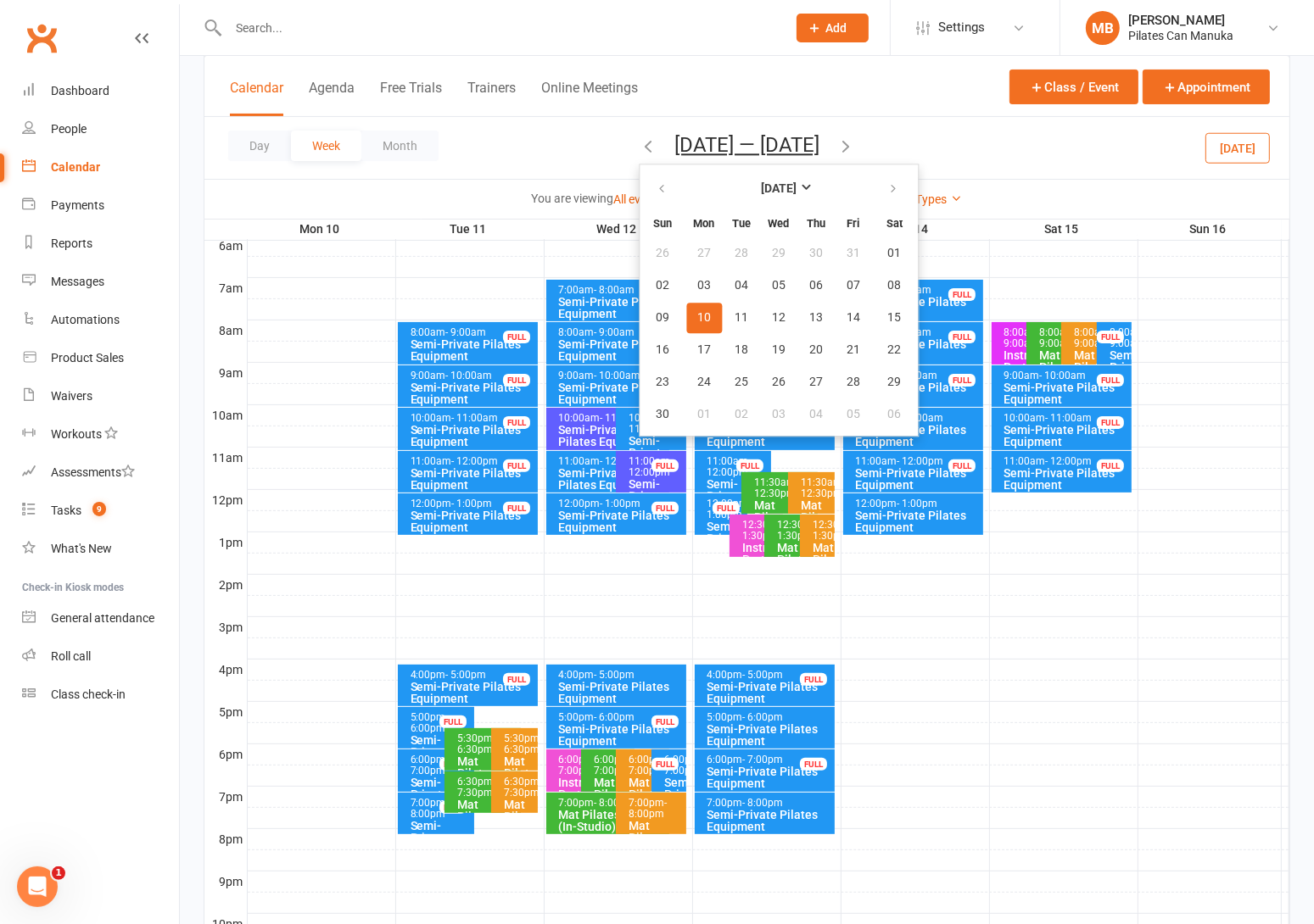
click at [501, 154] on div "Day Week Month Nov 10 — 16 2025 November 2025 Sun Mon Tue Wed Thu Fri Sat 26 27…" at bounding box center [747, 148] width 1085 height 62
click at [455, 388] on div "Semi-Private Pilates Equipment" at bounding box center [473, 393] width 126 height 24
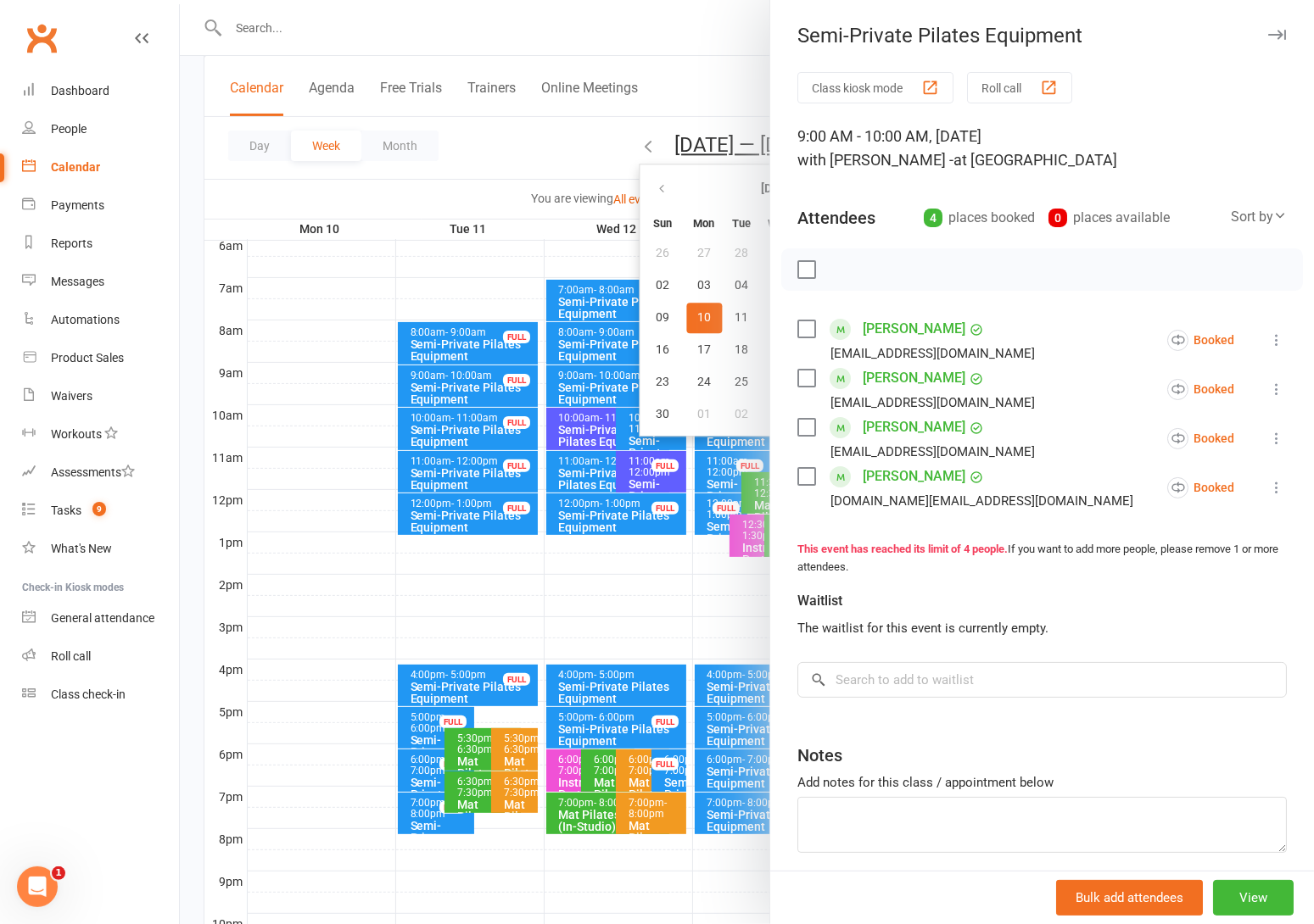
click at [493, 177] on div at bounding box center [747, 462] width 1134 height 924
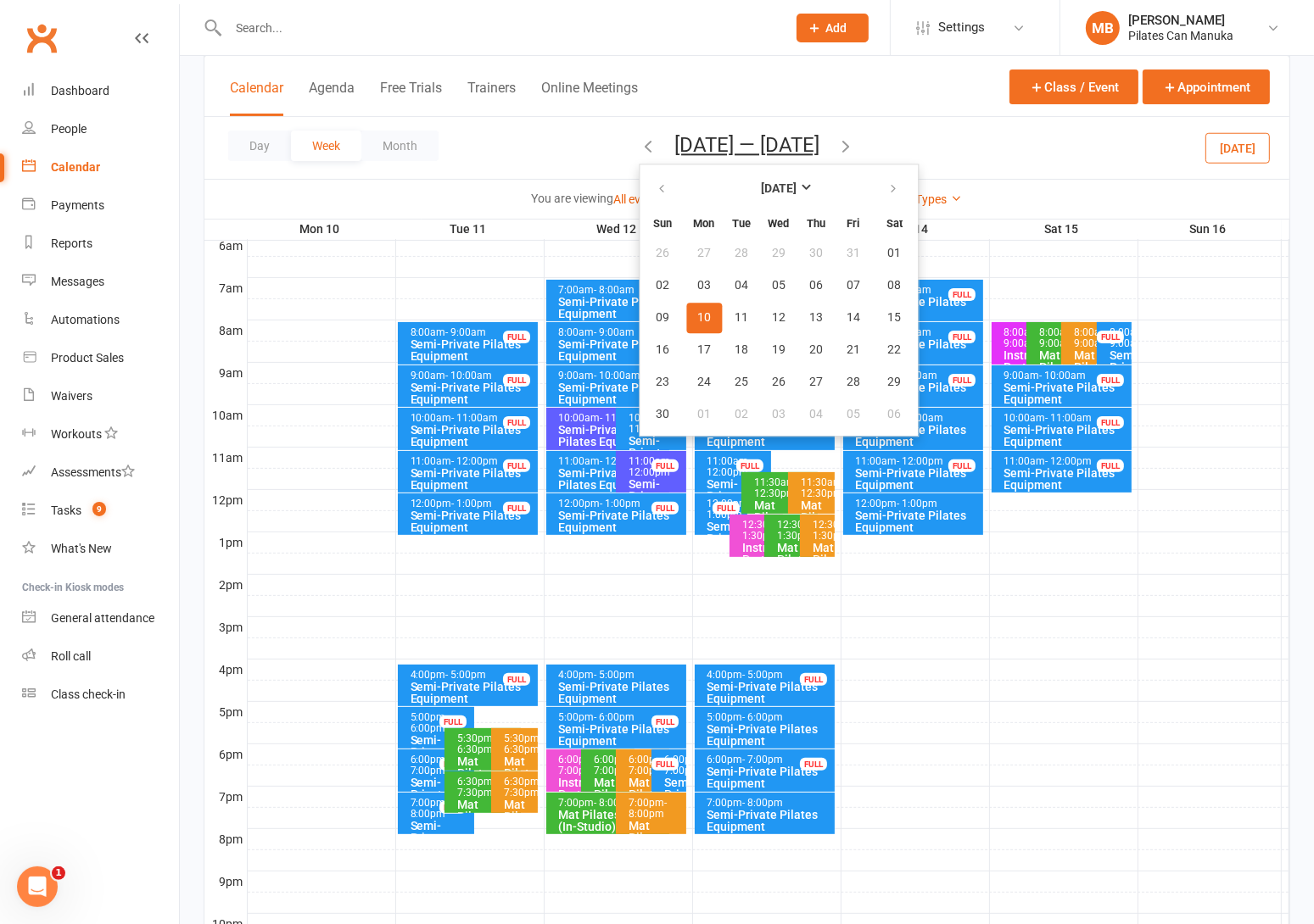
click at [1024, 158] on div "Day Week Month Nov 10 — 16 2025 November 2025 Sun Mon Tue Wed Thu Fri Sat 26 27…" at bounding box center [747, 148] width 1085 height 62
click at [564, 166] on div "Day Week Month Nov 10 — 16 2025 November 2025 Sun Mon Tue Wed Thu Fri Sat 26 27…" at bounding box center [747, 148] width 1085 height 62
click at [812, 321] on button "13" at bounding box center [816, 318] width 35 height 30
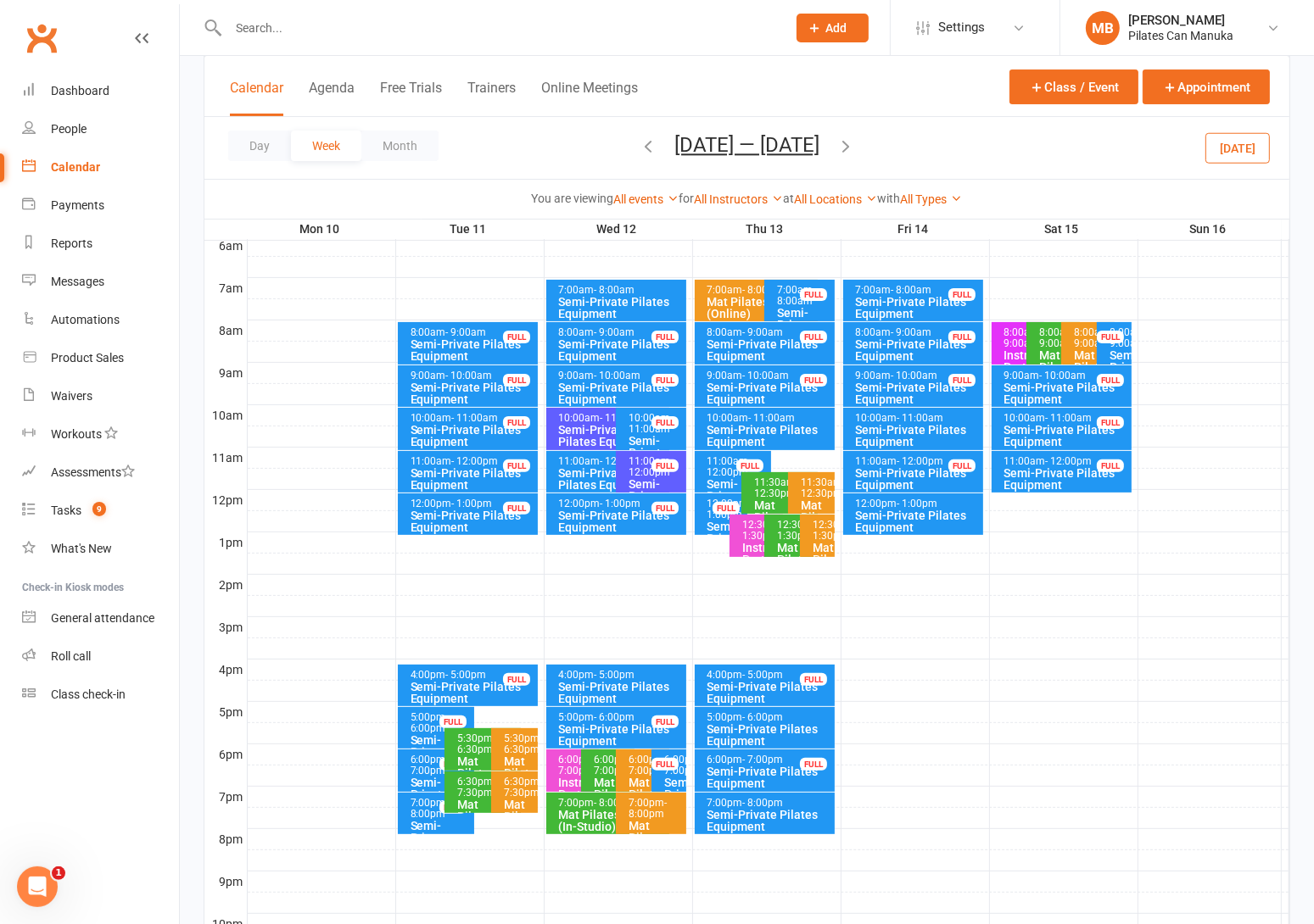
click at [768, 424] on div "Semi-Private Pilates Equipment" at bounding box center [770, 435] width 126 height 24
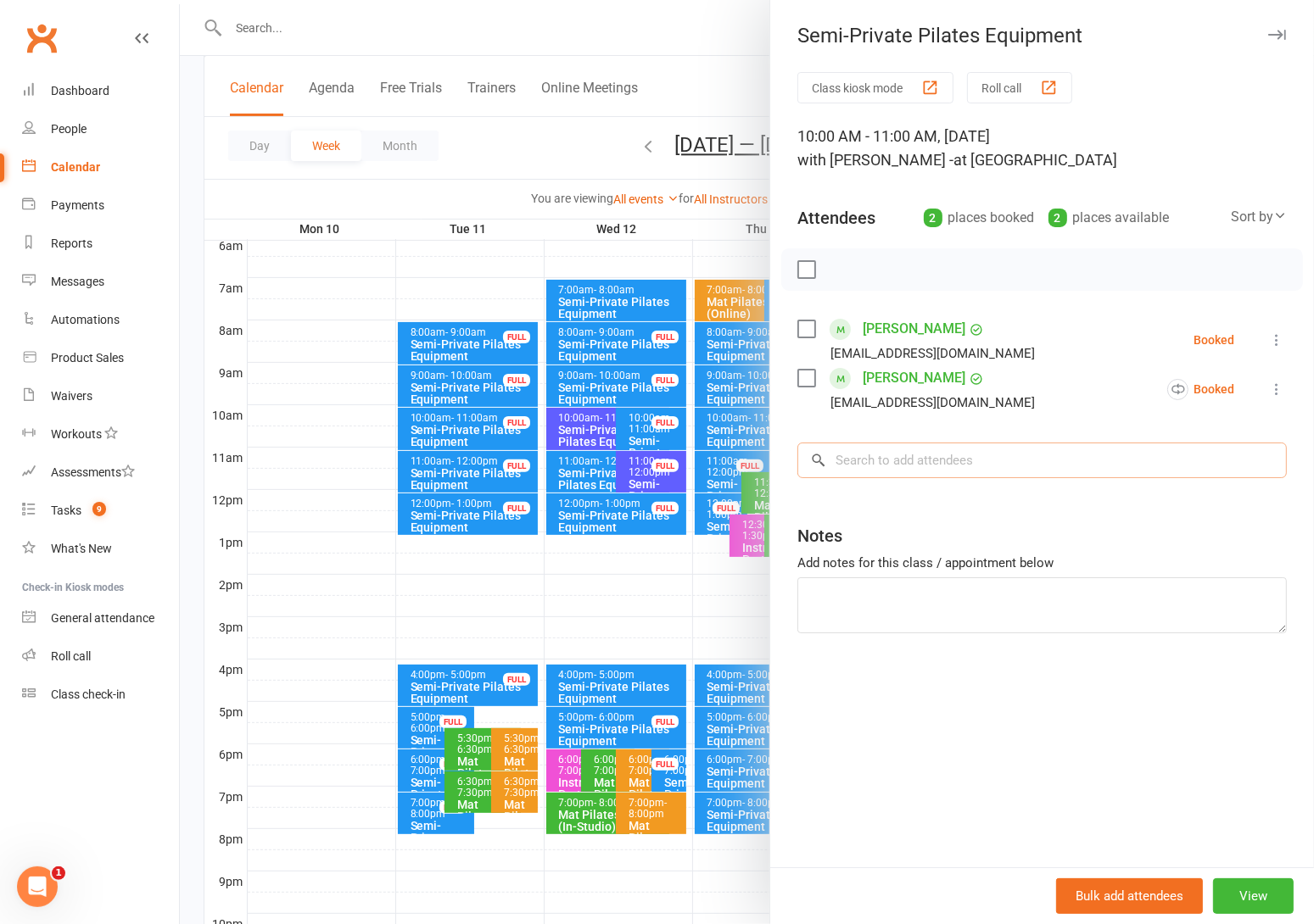
click at [955, 453] on input "search" at bounding box center [1042, 460] width 490 height 35
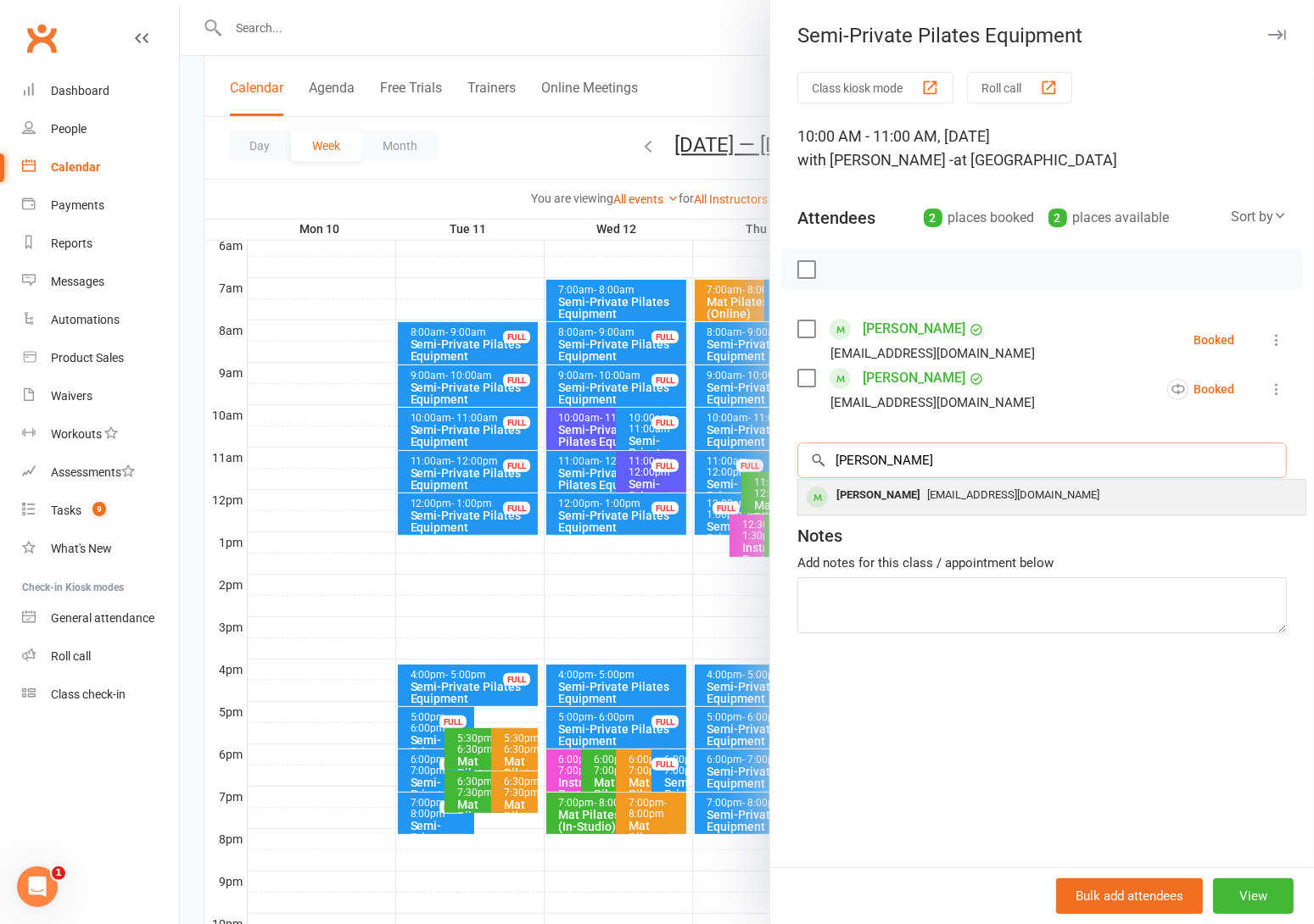
type input "liam"
click at [934, 496] on span "liampatrickjones@bigpond.com" at bounding box center [1013, 494] width 172 height 12
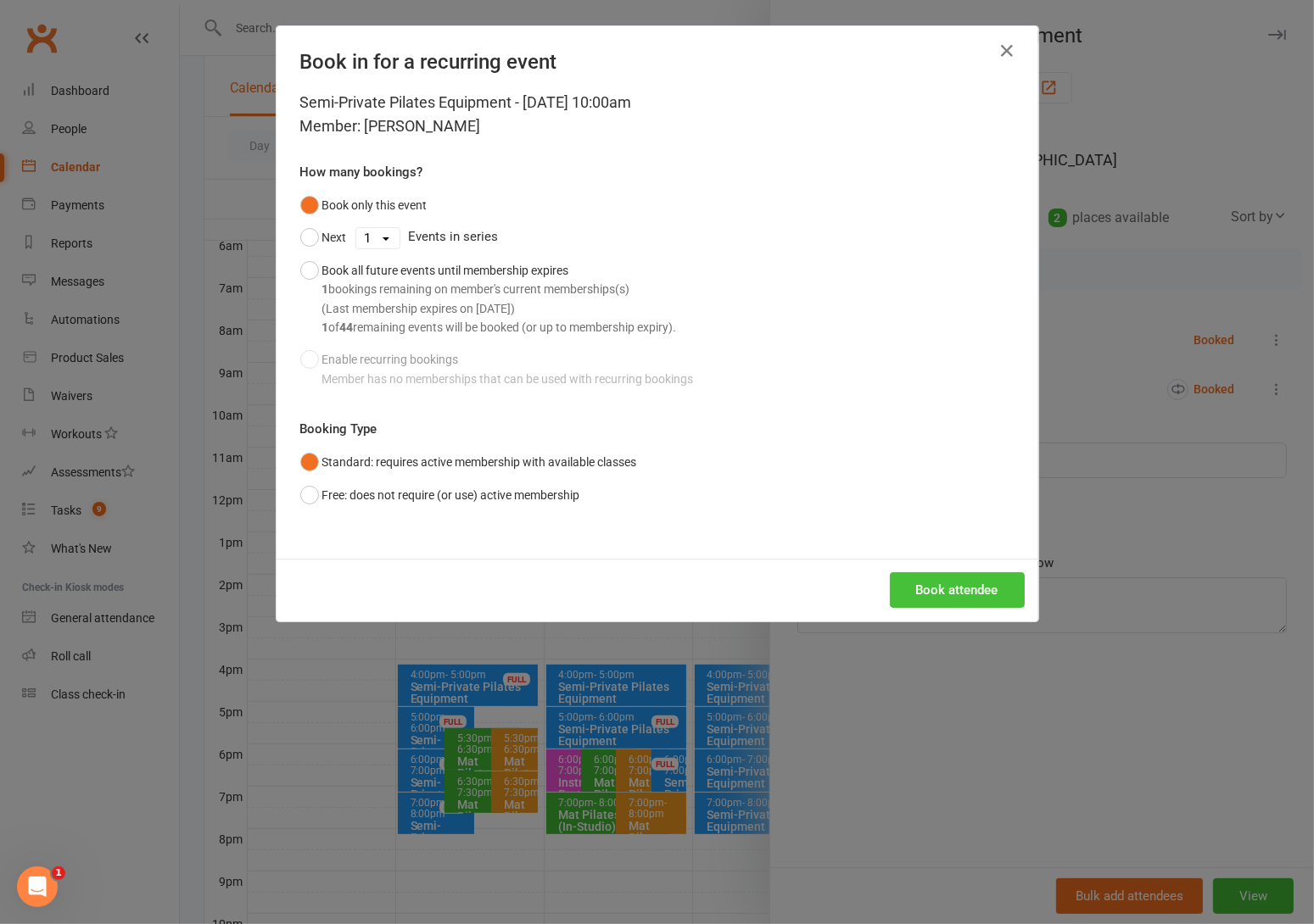
click at [954, 590] on button "Book attendee" at bounding box center [958, 590] width 135 height 35
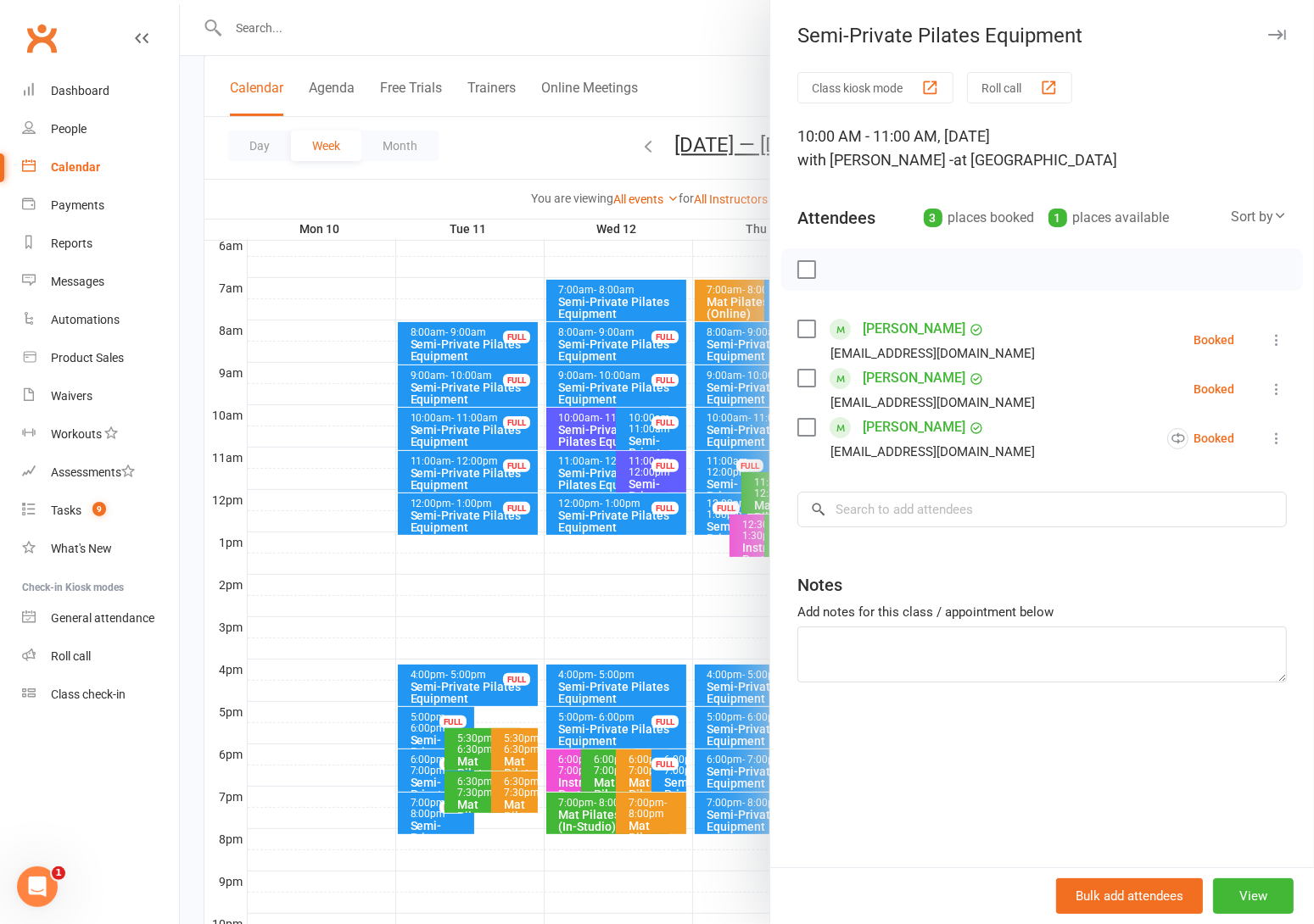
click at [583, 140] on div at bounding box center [747, 462] width 1134 height 924
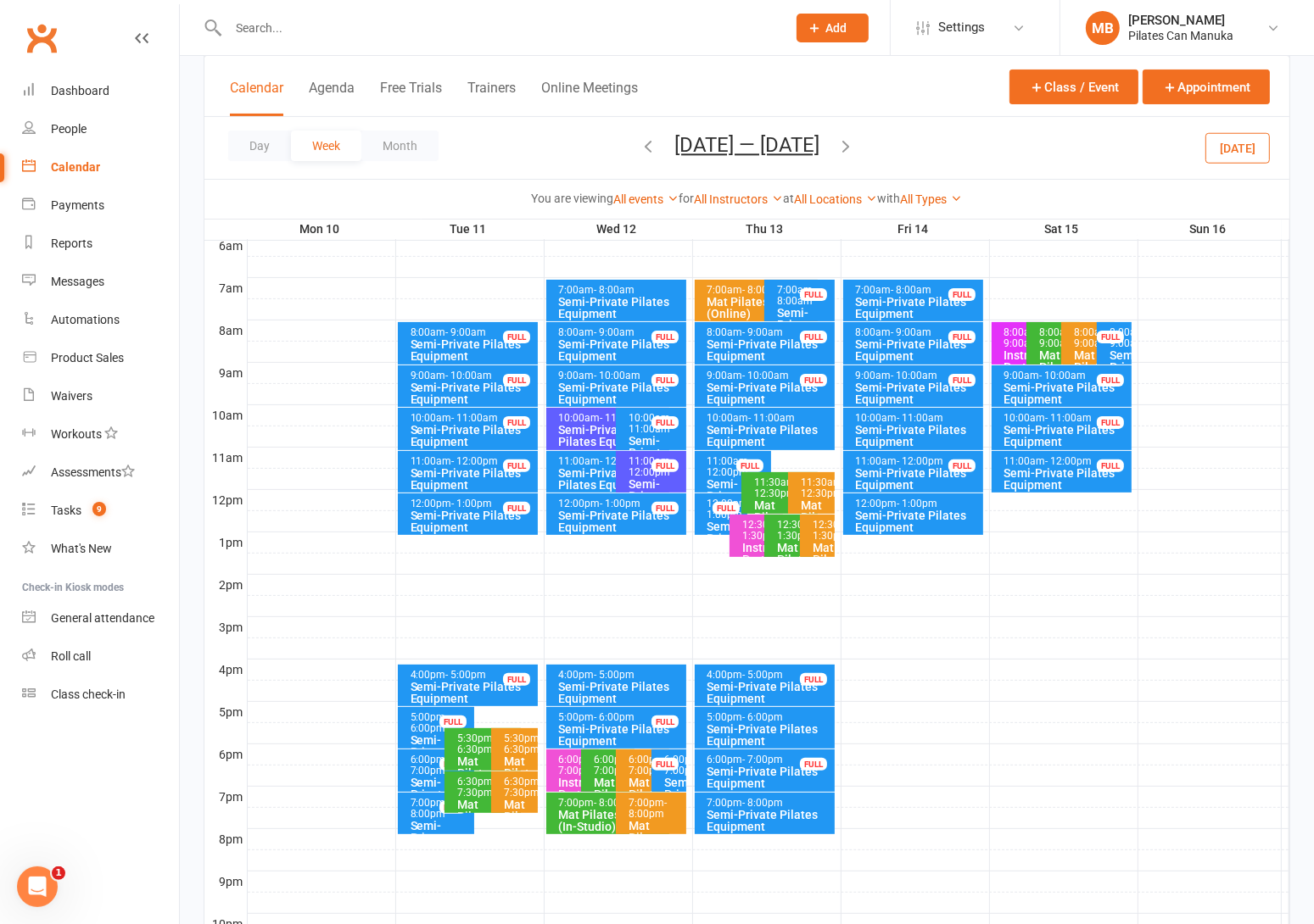
click at [793, 138] on button "Nov 10 — 16 2025" at bounding box center [747, 145] width 145 height 24
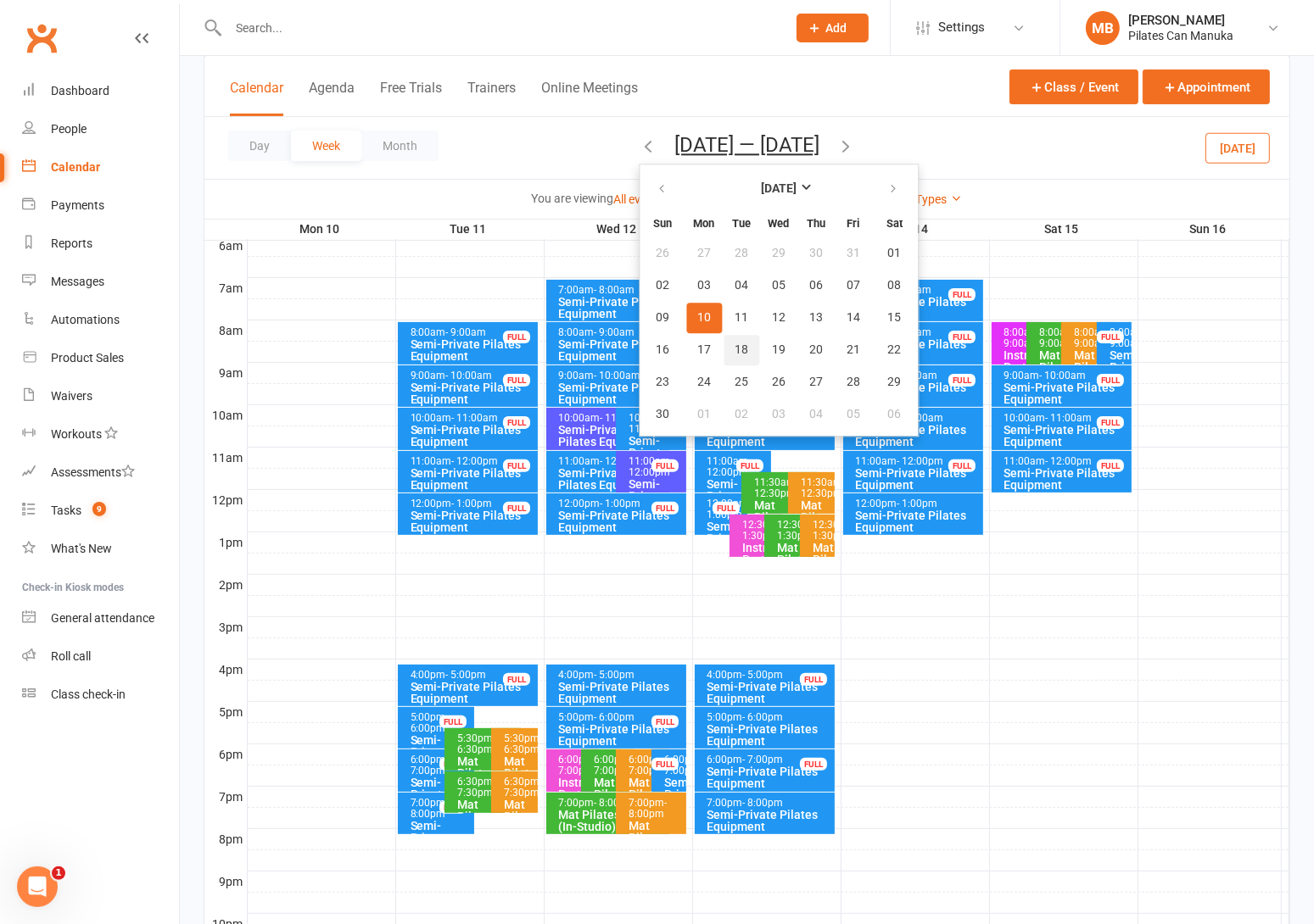
click at [735, 352] on span "18" at bounding box center [741, 351] width 13 height 13
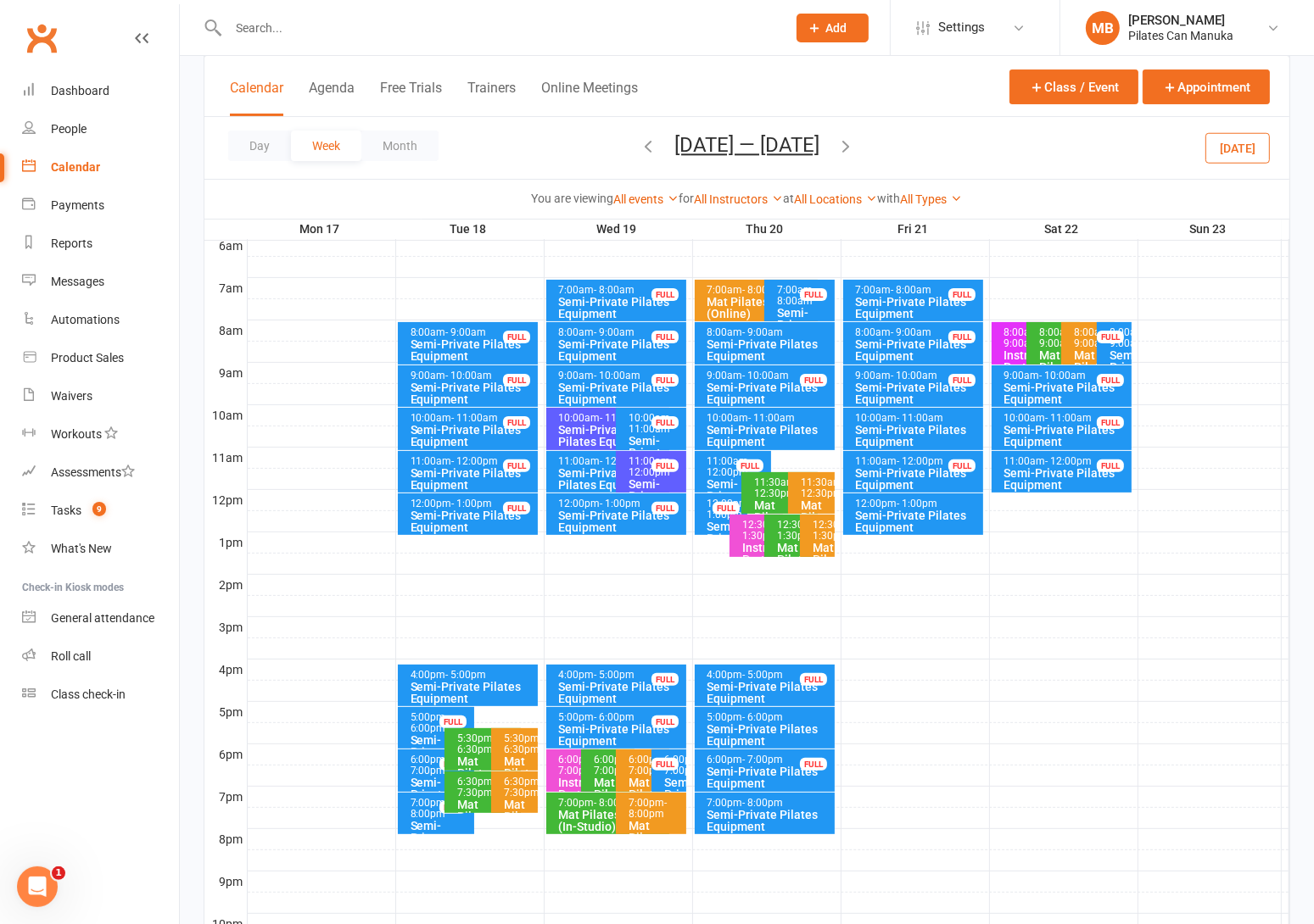
click at [464, 375] on span "- 10:00am" at bounding box center [469, 375] width 47 height 11
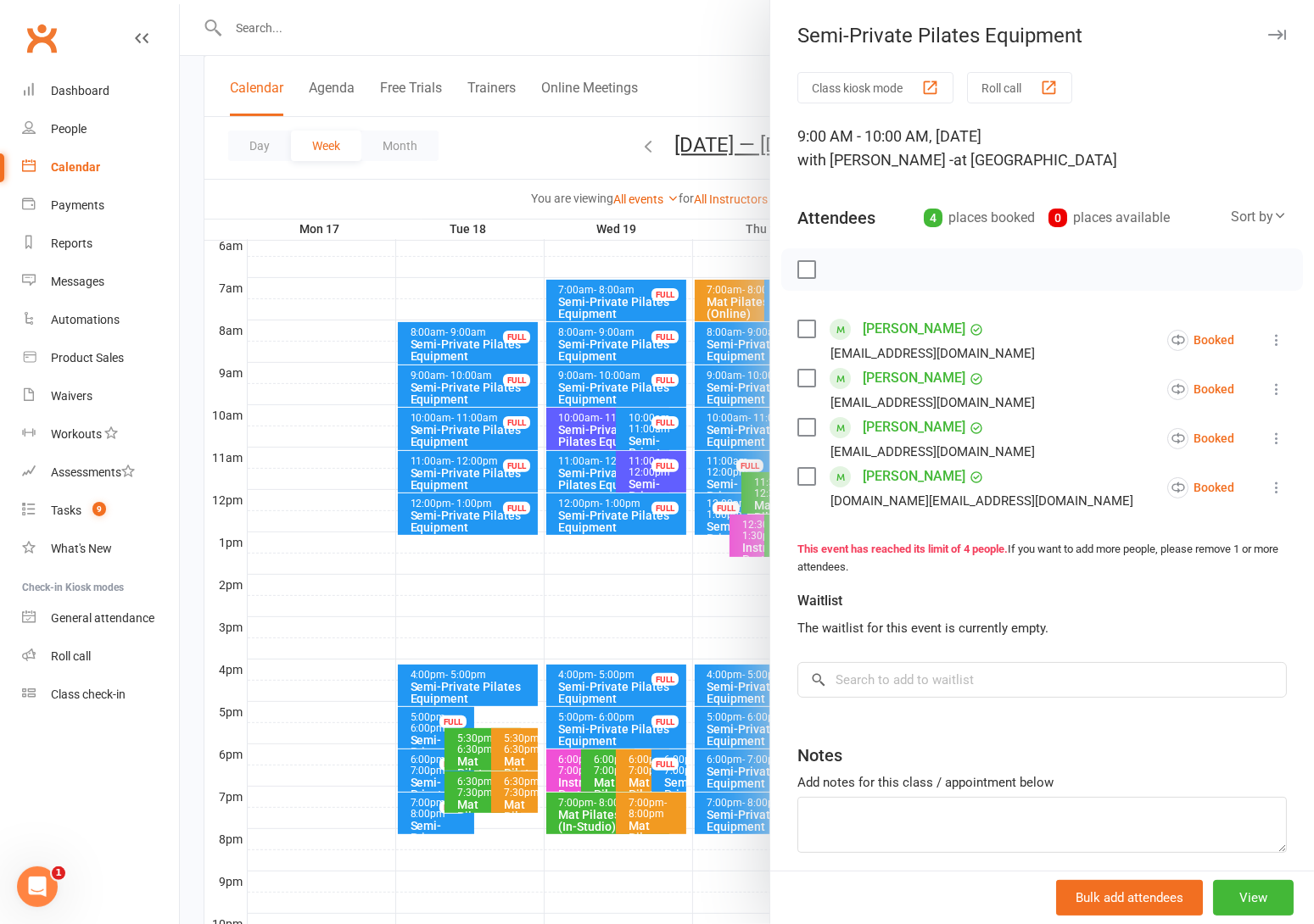
click at [496, 147] on div at bounding box center [747, 462] width 1134 height 924
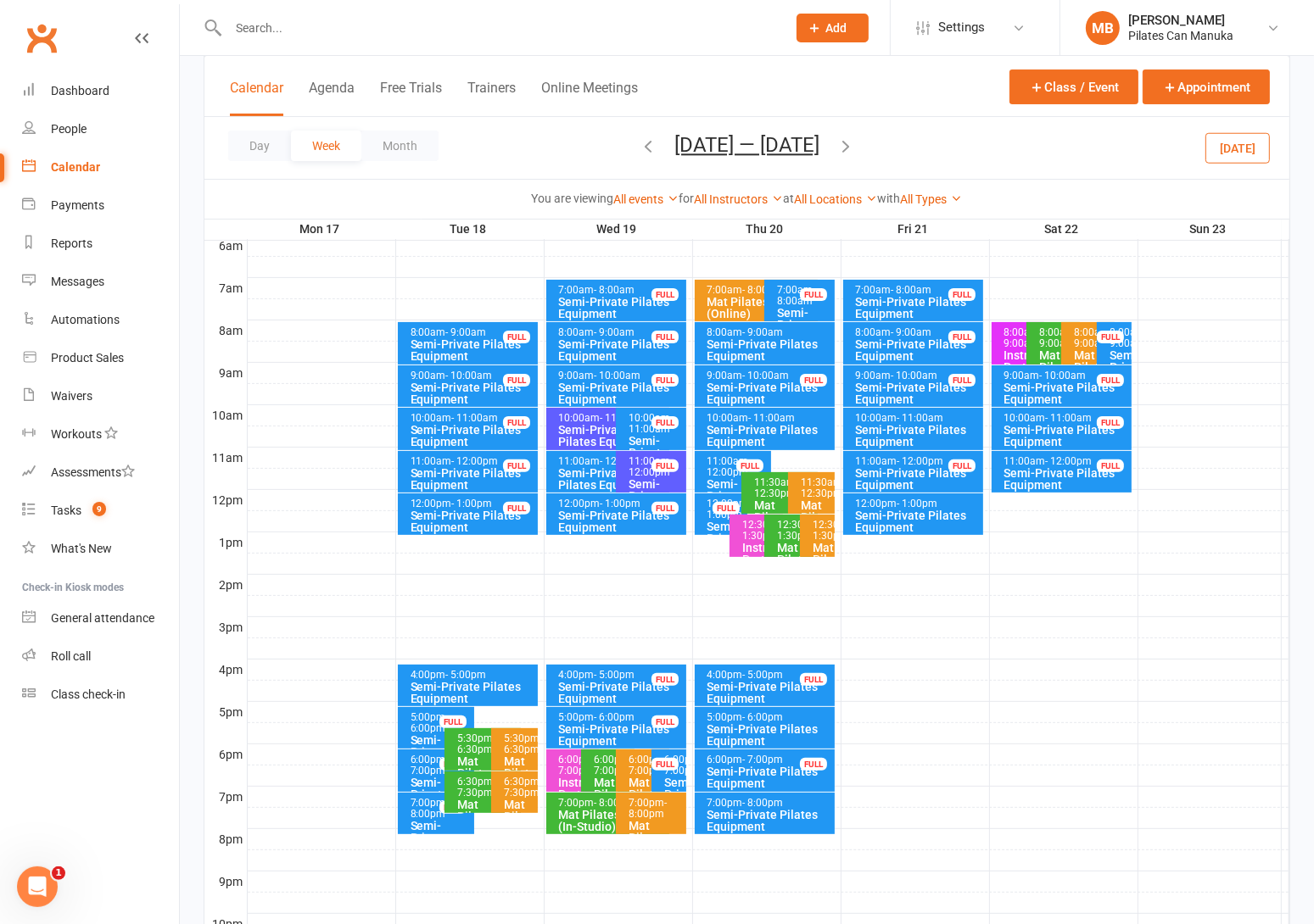
click at [855, 143] on icon "button" at bounding box center [846, 146] width 19 height 19
click at [853, 143] on icon "button" at bounding box center [846, 146] width 19 height 19
click at [465, 373] on span "- 10:00am" at bounding box center [469, 375] width 47 height 11
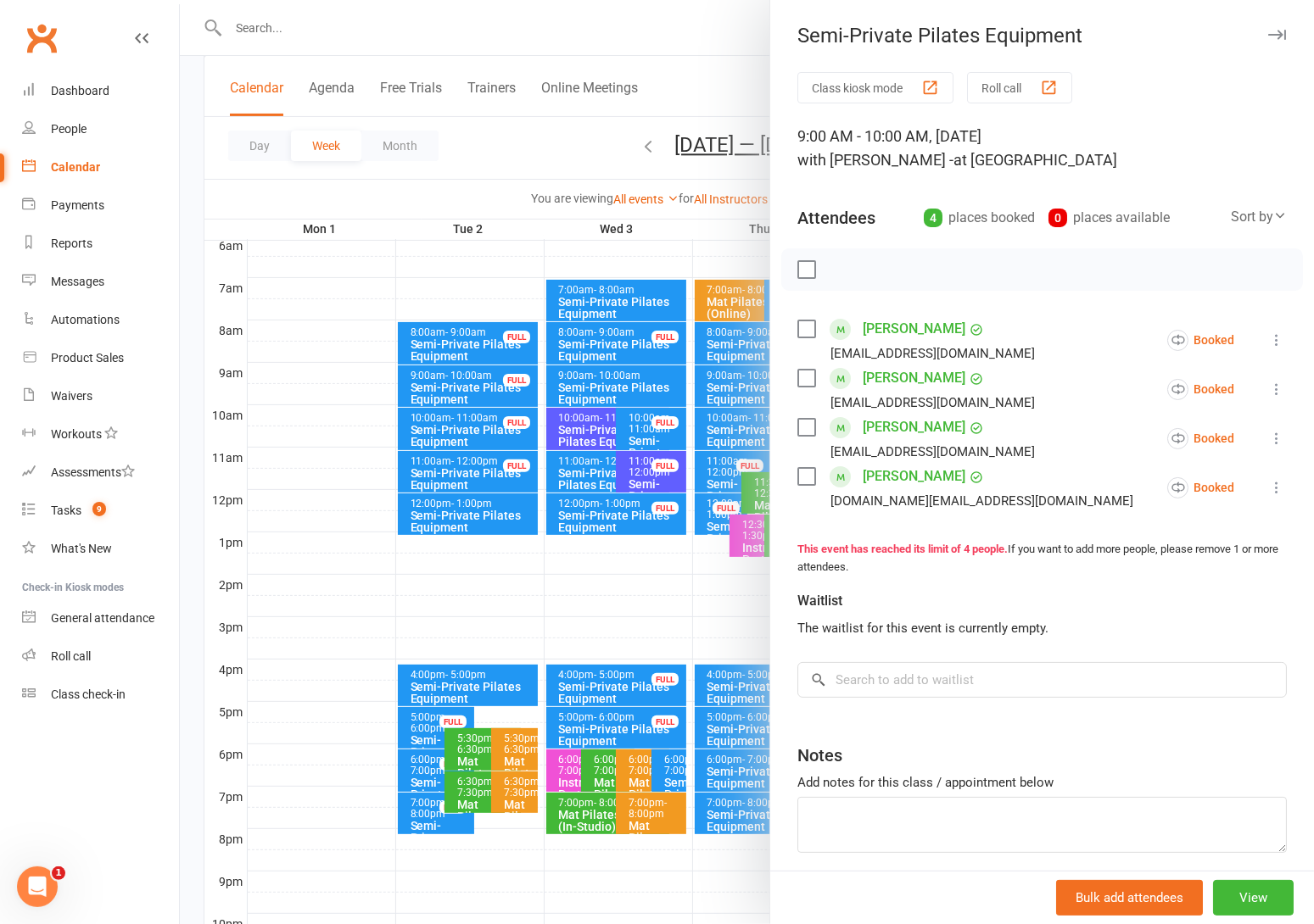
click at [521, 132] on div at bounding box center [747, 462] width 1134 height 924
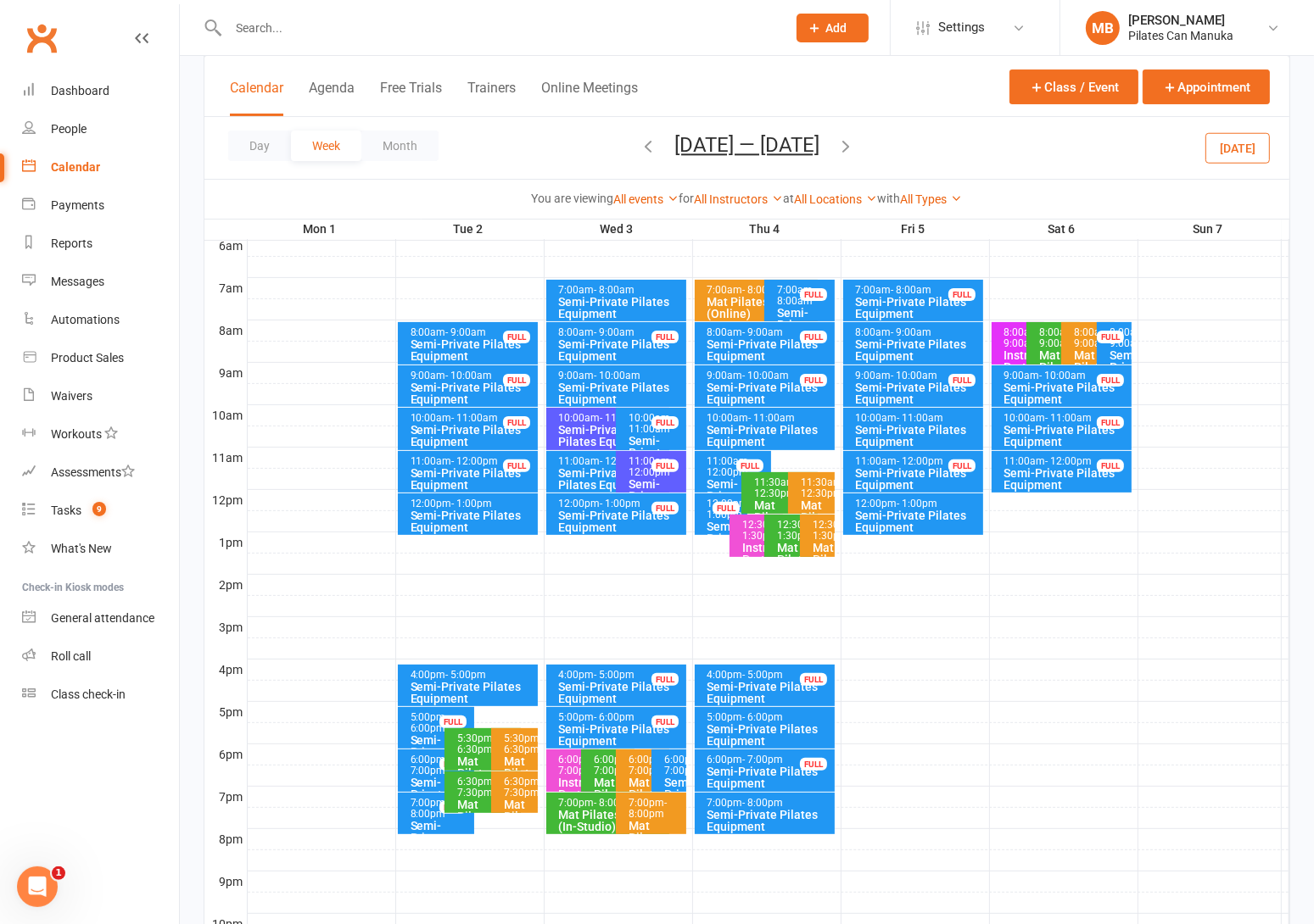
click at [841, 145] on icon "button" at bounding box center [846, 146] width 19 height 19
click at [846, 145] on icon "button" at bounding box center [846, 146] width 19 height 19
click at [853, 149] on icon "button" at bounding box center [846, 146] width 19 height 19
click at [445, 387] on div "Semi-Private Pilates Equipment" at bounding box center [473, 393] width 126 height 24
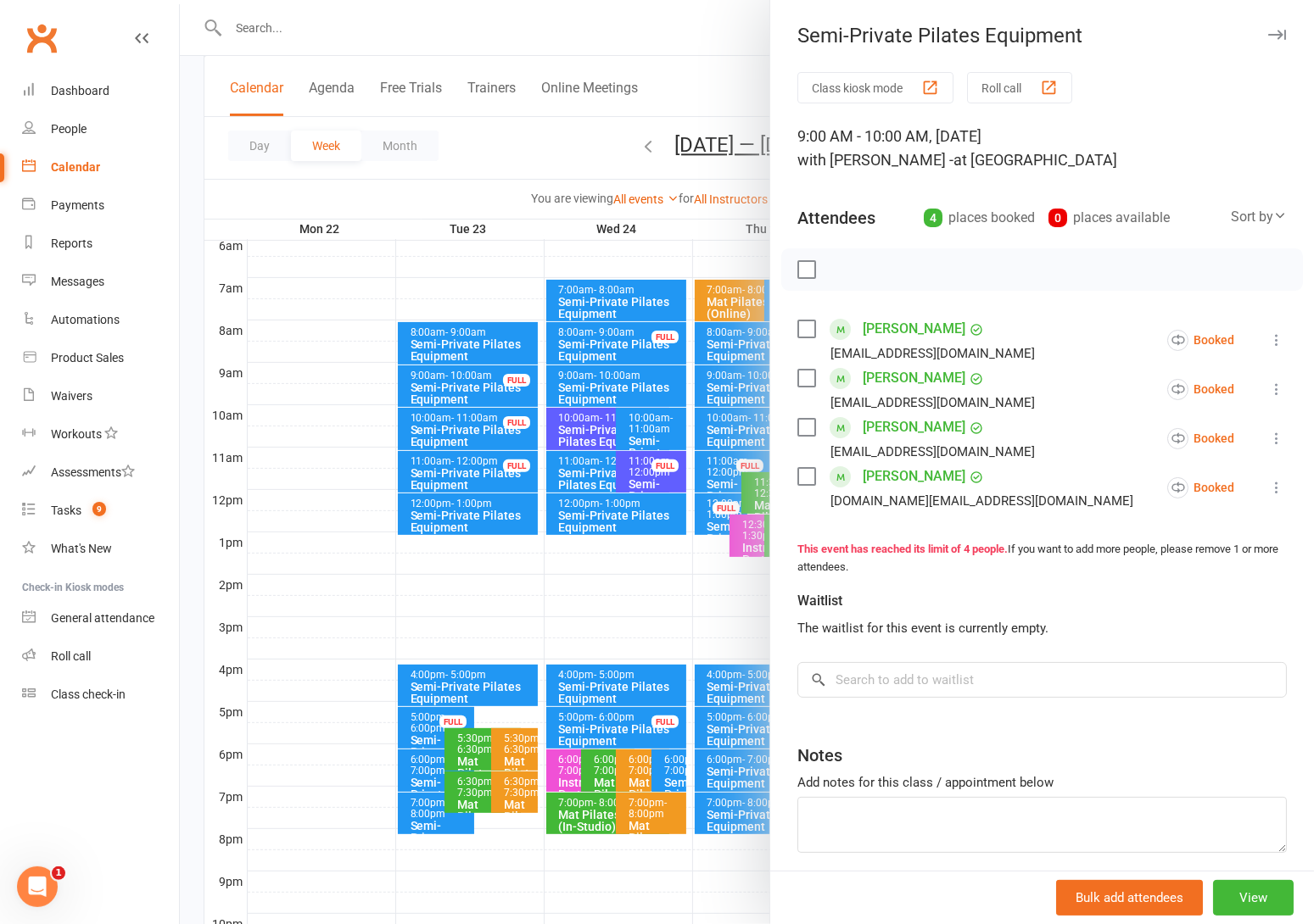
drag, startPoint x: 548, startPoint y: 157, endPoint x: 558, endPoint y: 150, distance: 12.2
click at [549, 155] on div at bounding box center [747, 462] width 1134 height 924
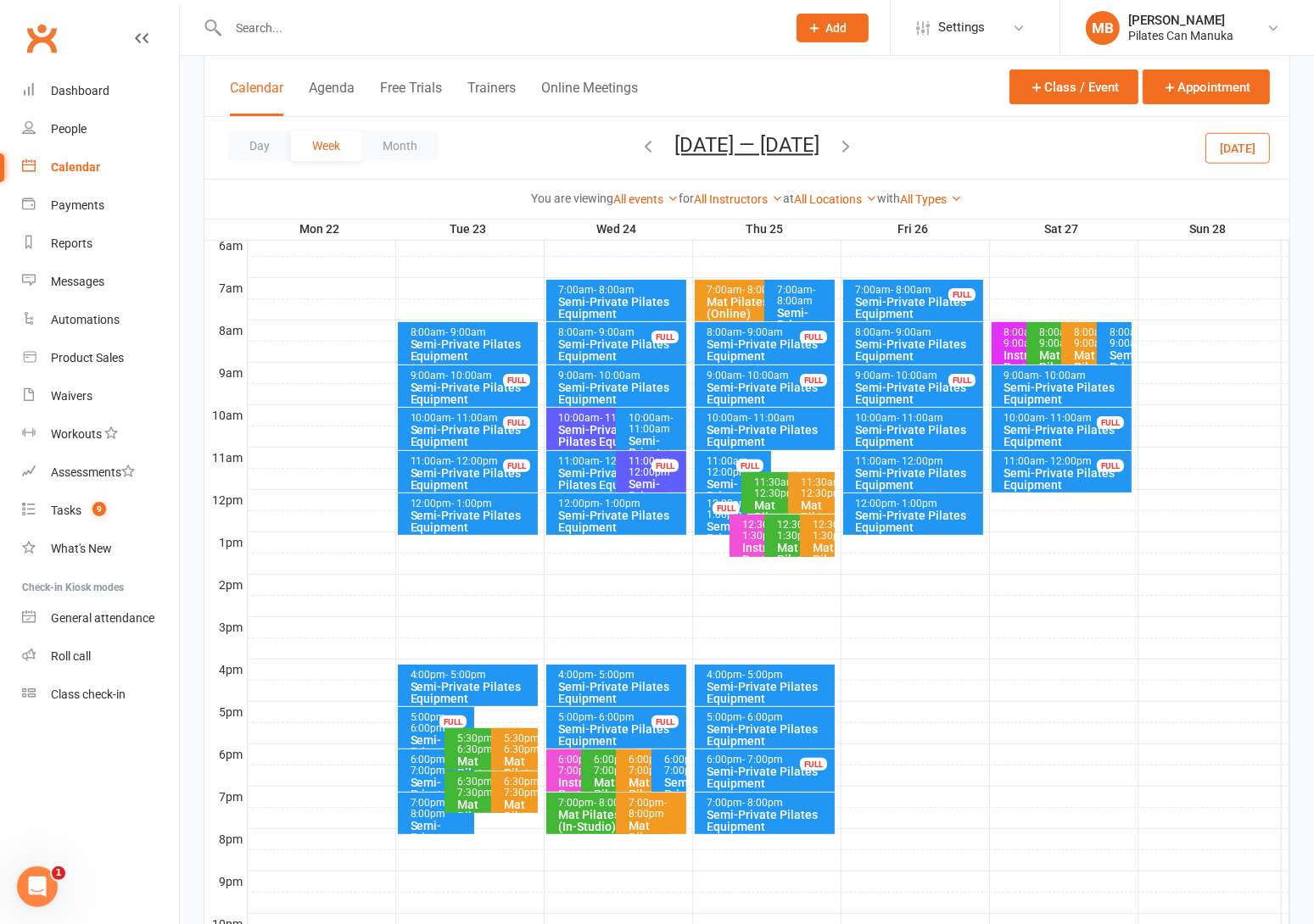
click at [855, 143] on icon "button" at bounding box center [846, 146] width 19 height 19
click at [440, 388] on div "Semi-Private Pilates Equipment" at bounding box center [473, 393] width 126 height 24
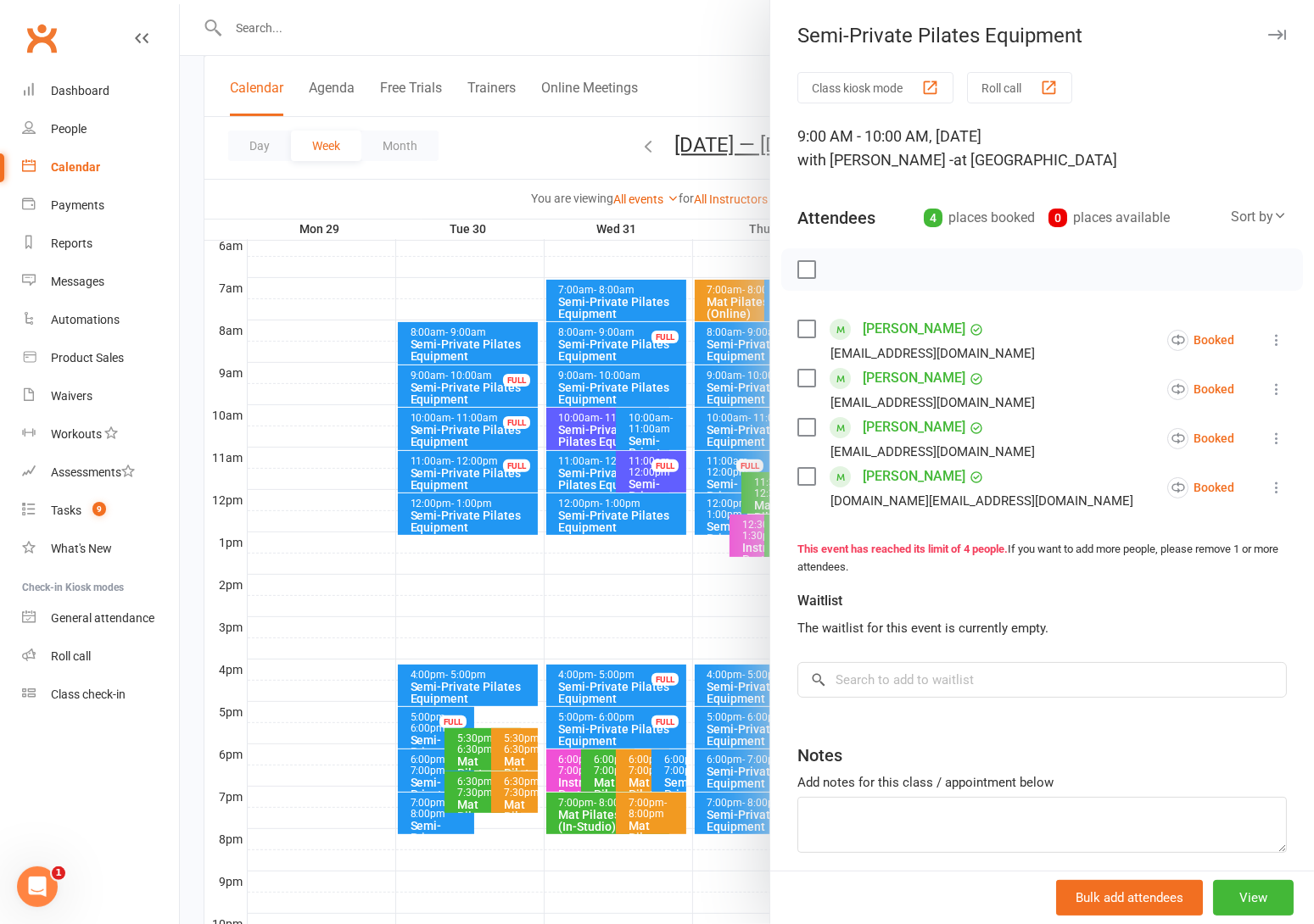
drag, startPoint x: 553, startPoint y: 143, endPoint x: 602, endPoint y: 143, distance: 49.0
click at [553, 143] on div at bounding box center [747, 462] width 1134 height 924
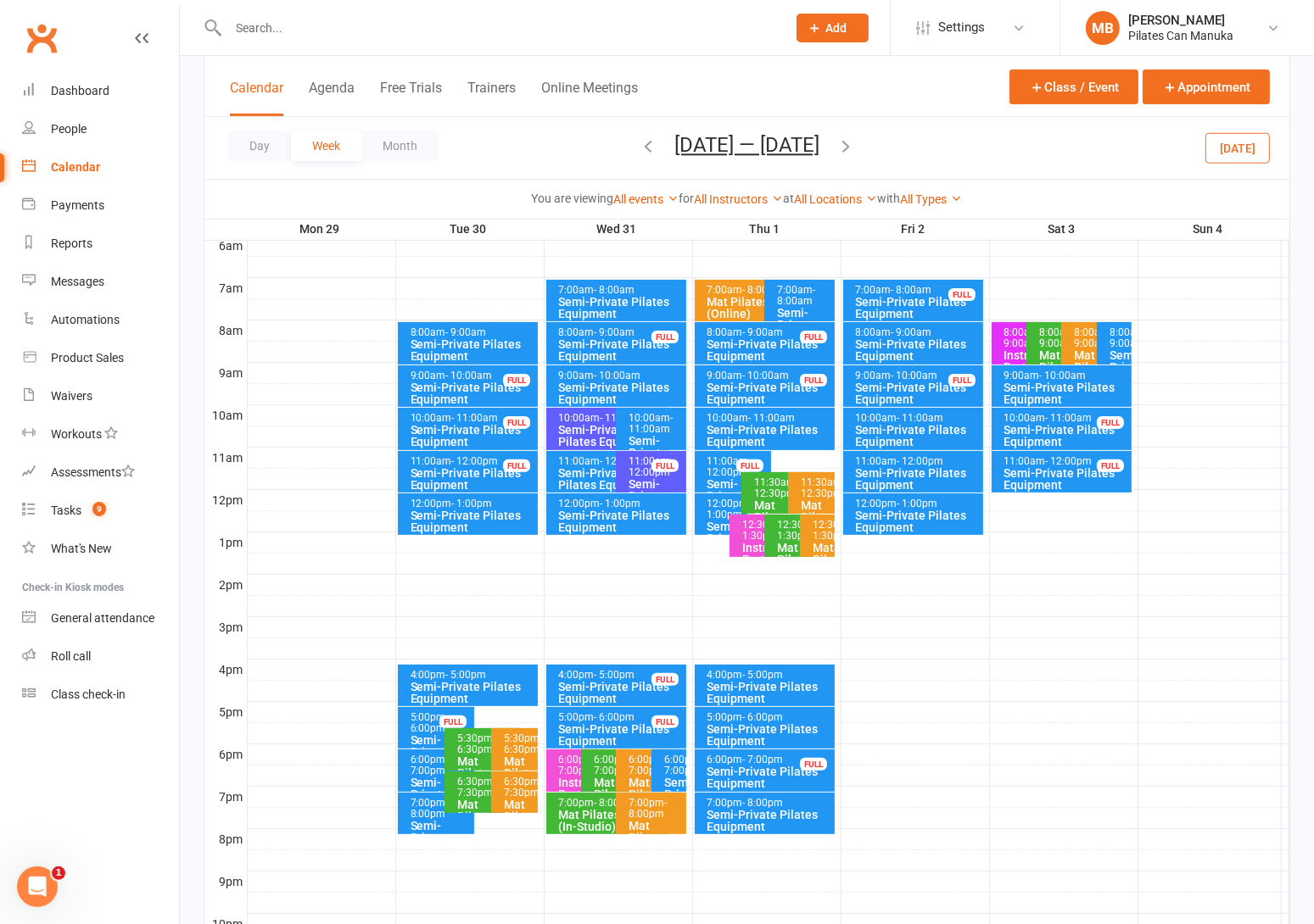
click at [855, 143] on icon "button" at bounding box center [846, 146] width 19 height 19
click at [461, 376] on span "- 10:00am" at bounding box center [469, 375] width 47 height 11
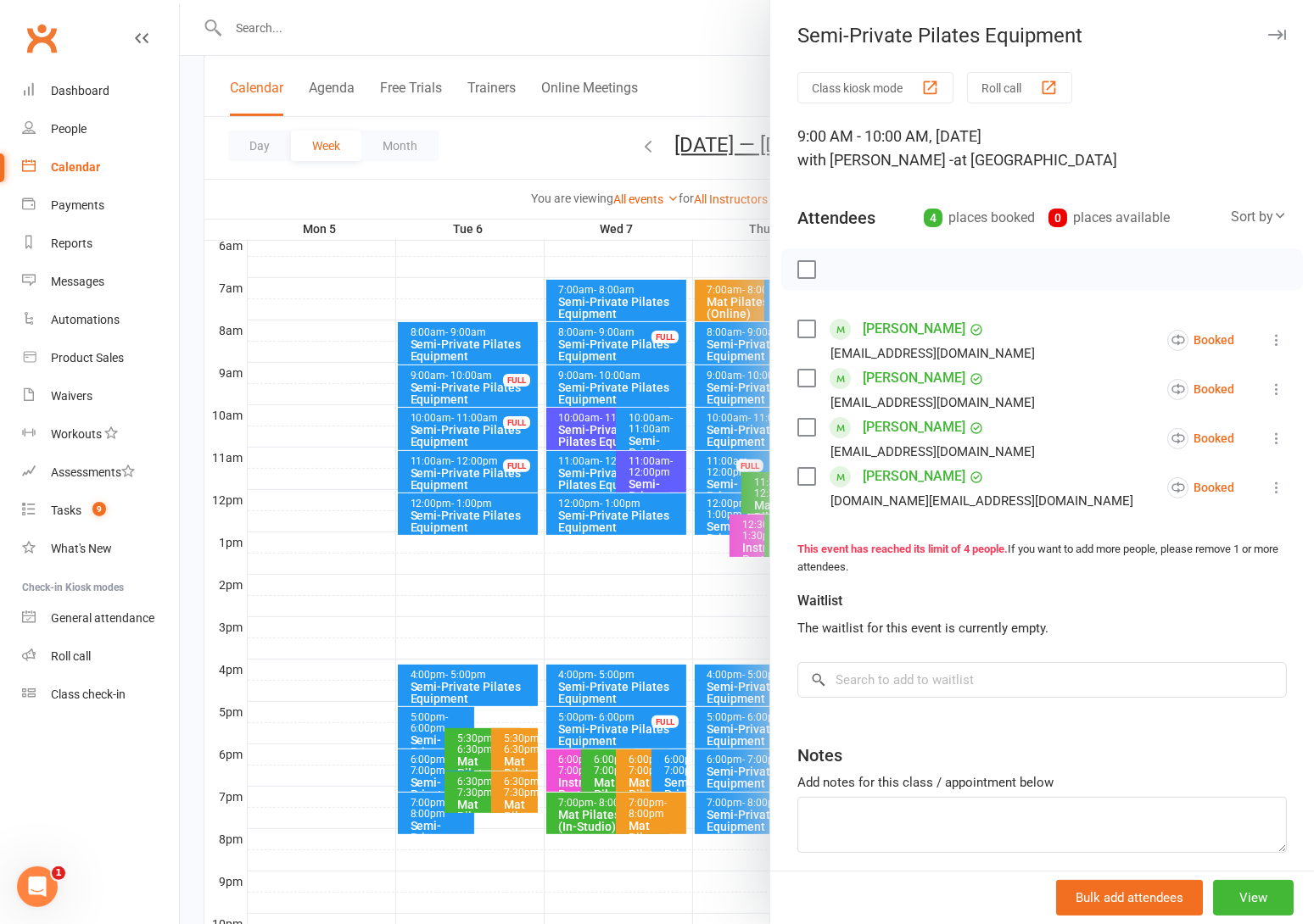
click at [603, 135] on div at bounding box center [747, 462] width 1134 height 924
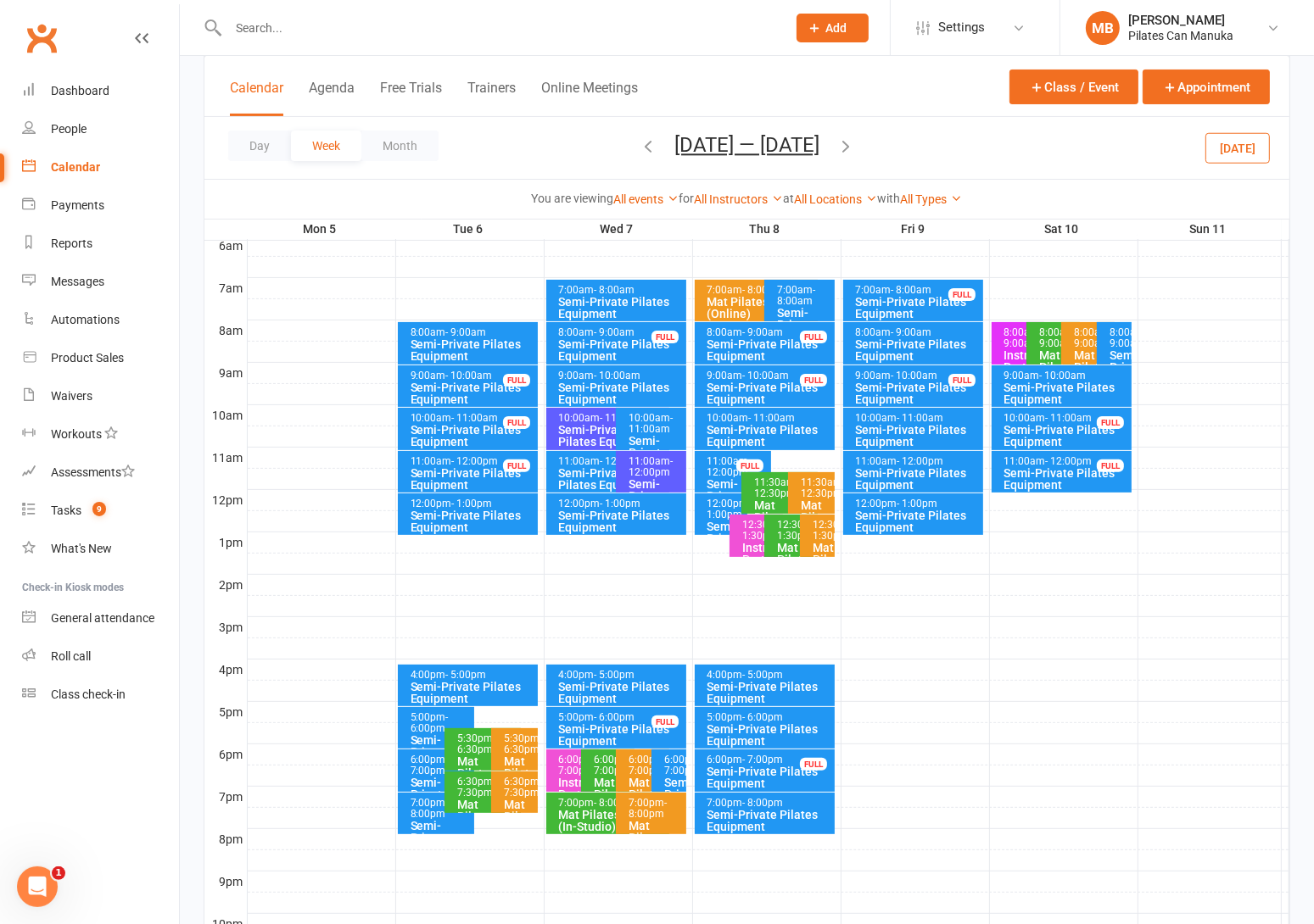
click at [844, 142] on icon "button" at bounding box center [846, 146] width 19 height 19
click at [455, 373] on span "- 10:00am" at bounding box center [469, 375] width 47 height 11
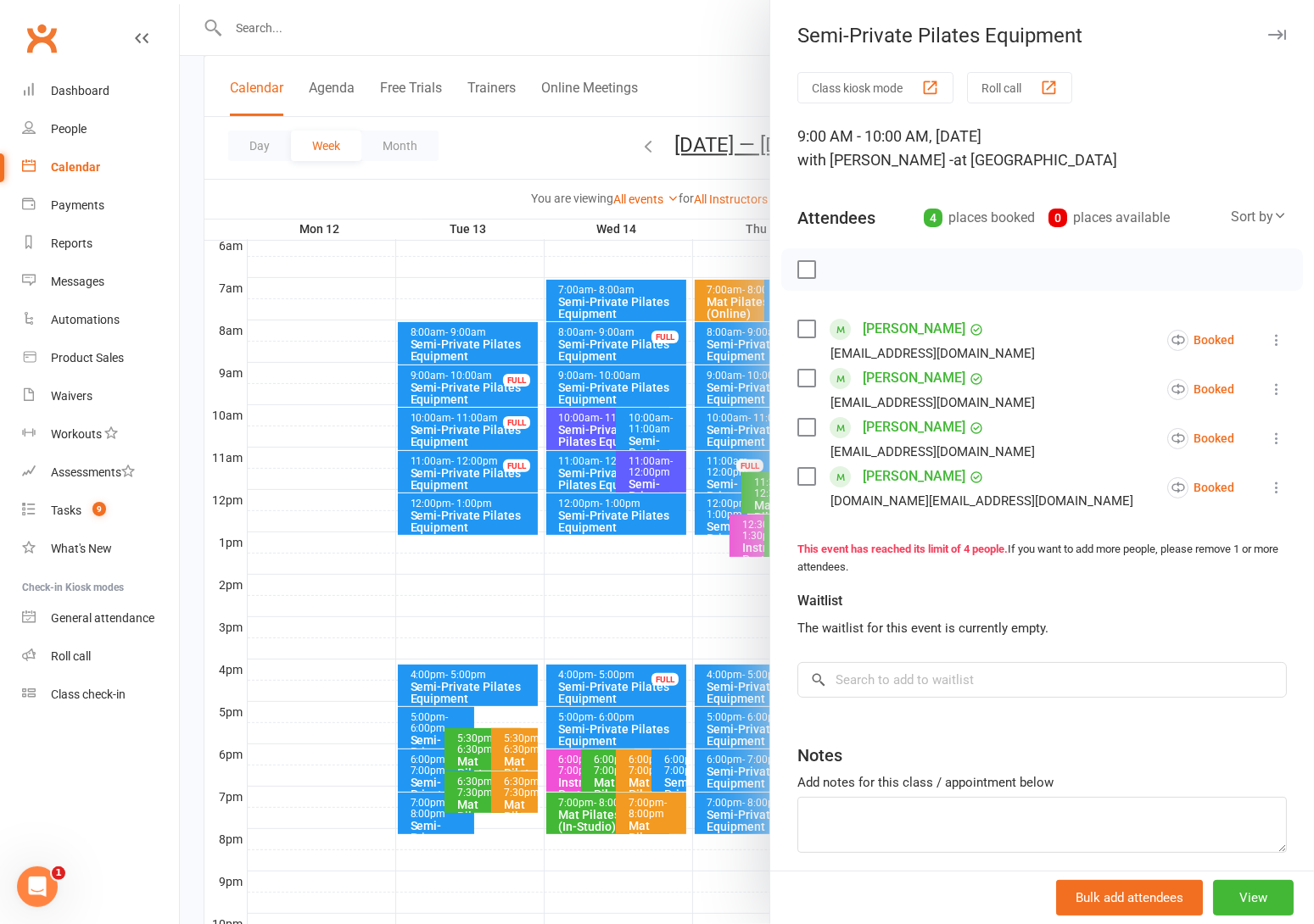
click at [572, 158] on div at bounding box center [747, 462] width 1134 height 924
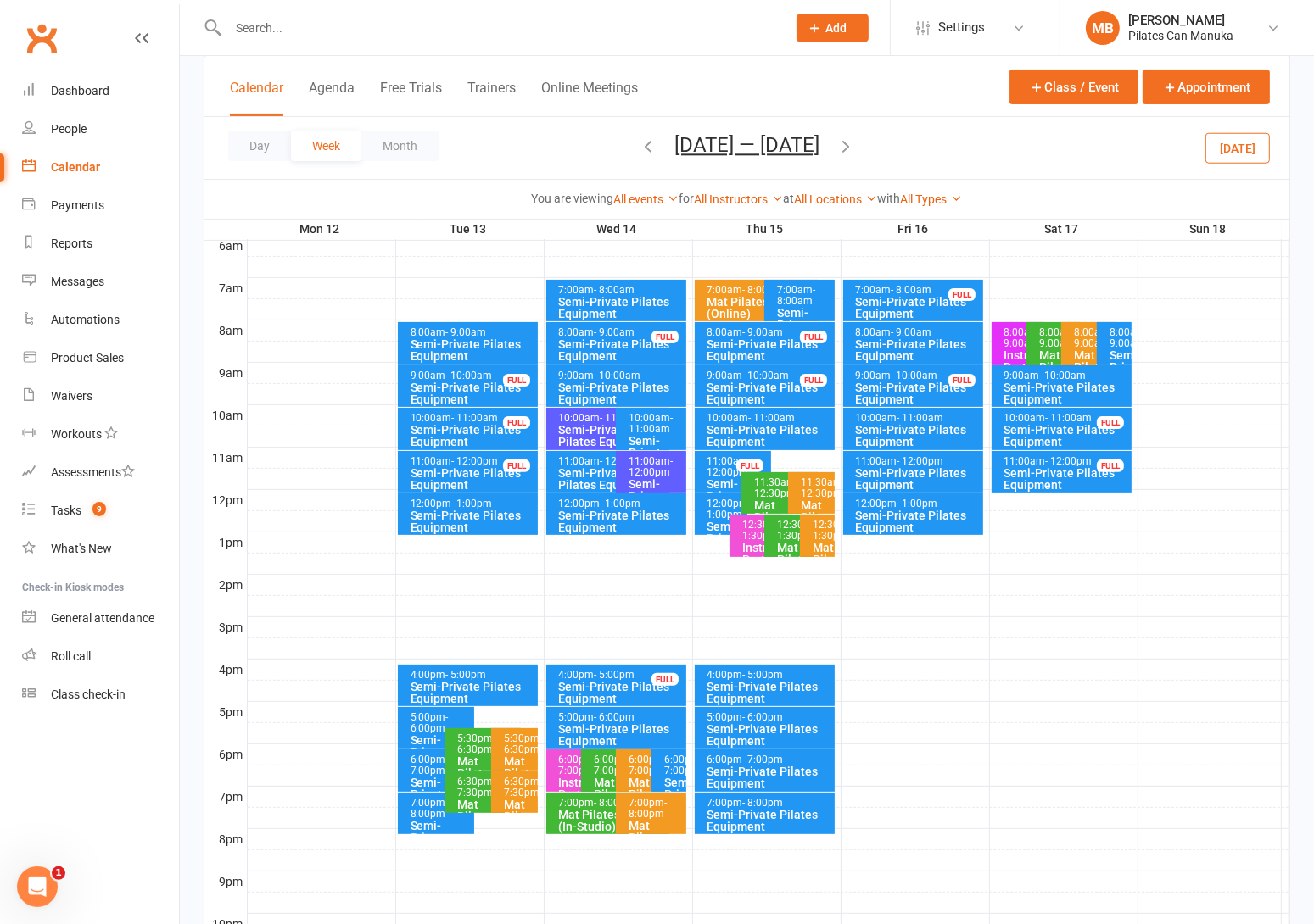
click at [852, 143] on icon "button" at bounding box center [846, 146] width 19 height 19
click at [460, 382] on div "Semi-Private Pilates Equipment" at bounding box center [473, 393] width 126 height 24
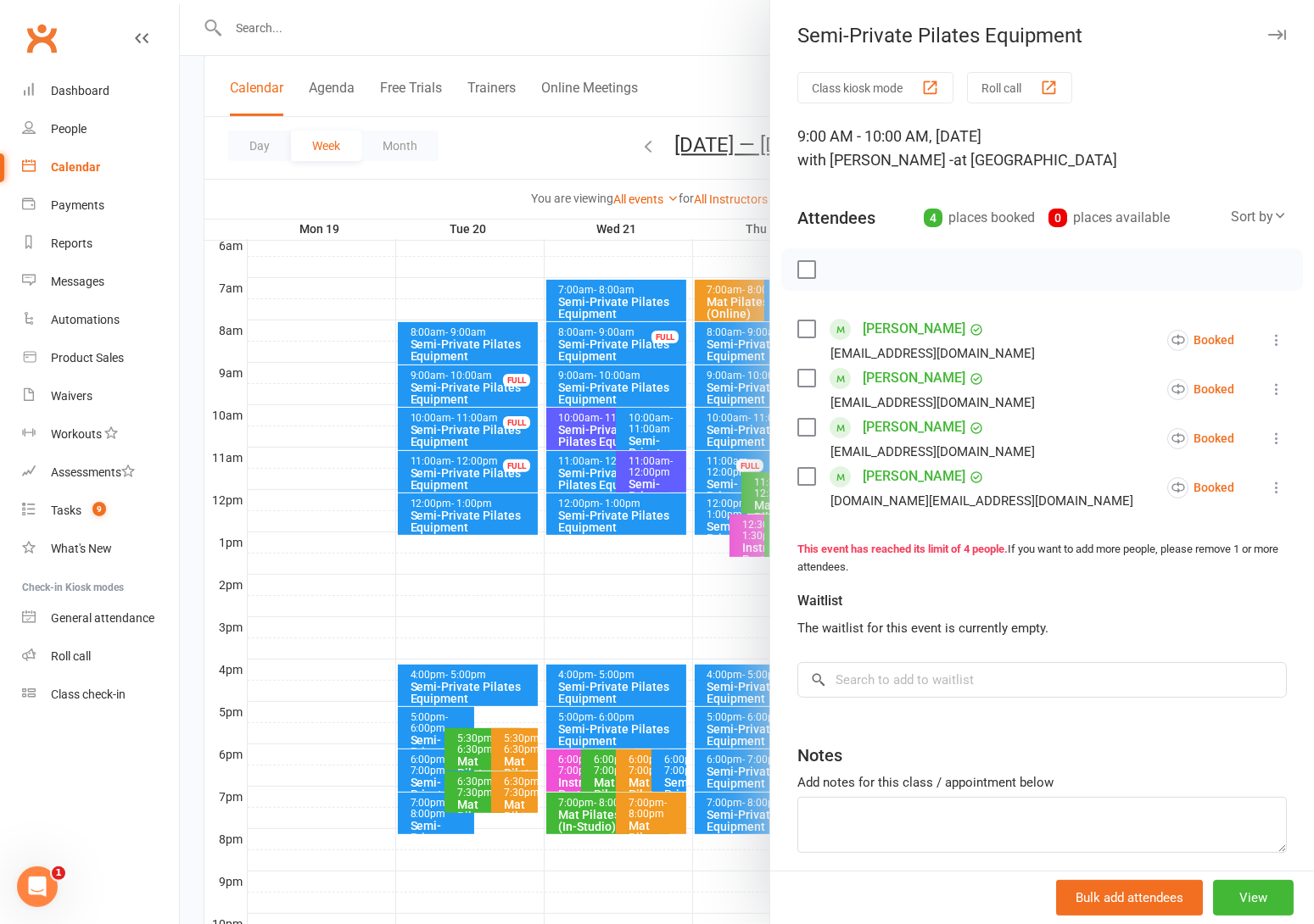
click at [642, 143] on div at bounding box center [747, 462] width 1134 height 924
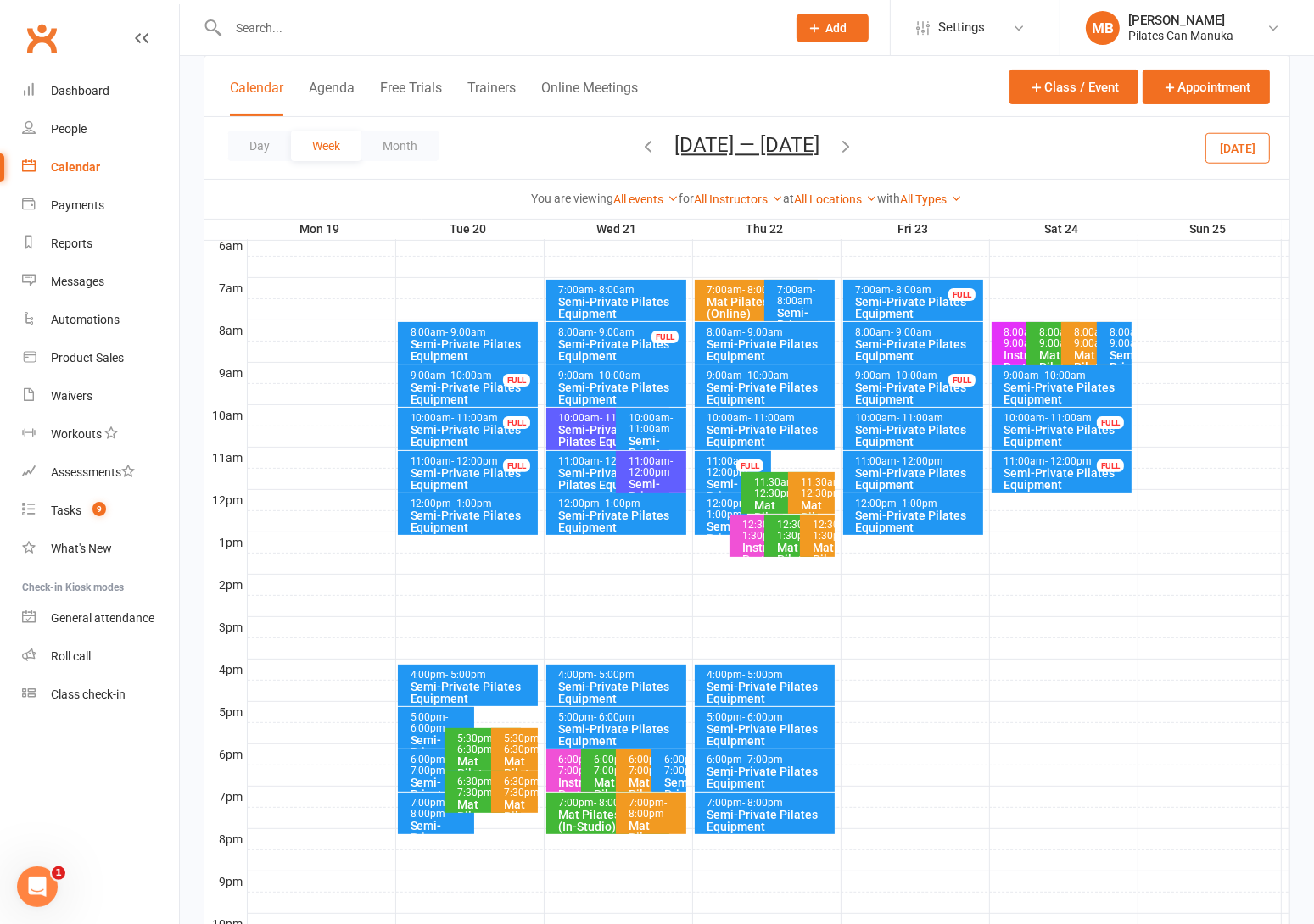
click at [852, 143] on icon "button" at bounding box center [846, 146] width 19 height 19
click at [855, 139] on icon "button" at bounding box center [846, 146] width 19 height 19
click at [841, 143] on icon "button" at bounding box center [846, 146] width 19 height 19
click at [753, 149] on button "Feb 9 — 15 2026" at bounding box center [747, 145] width 145 height 24
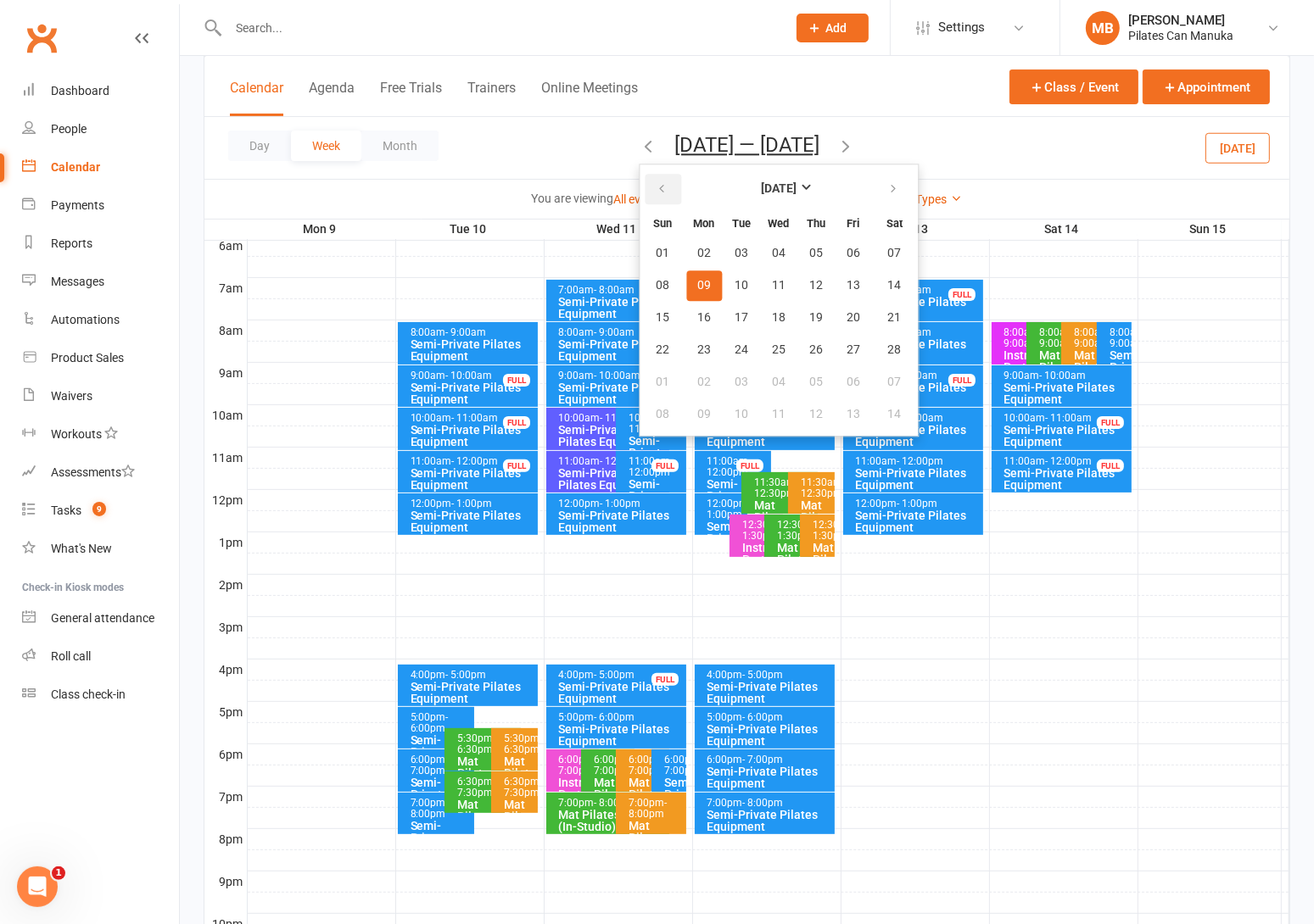
click at [663, 192] on icon "button" at bounding box center [661, 189] width 11 height 13
click at [663, 190] on icon "button" at bounding box center [661, 189] width 11 height 13
click at [662, 189] on icon "button" at bounding box center [661, 189] width 11 height 13
click at [878, 196] on button "button" at bounding box center [895, 190] width 36 height 30
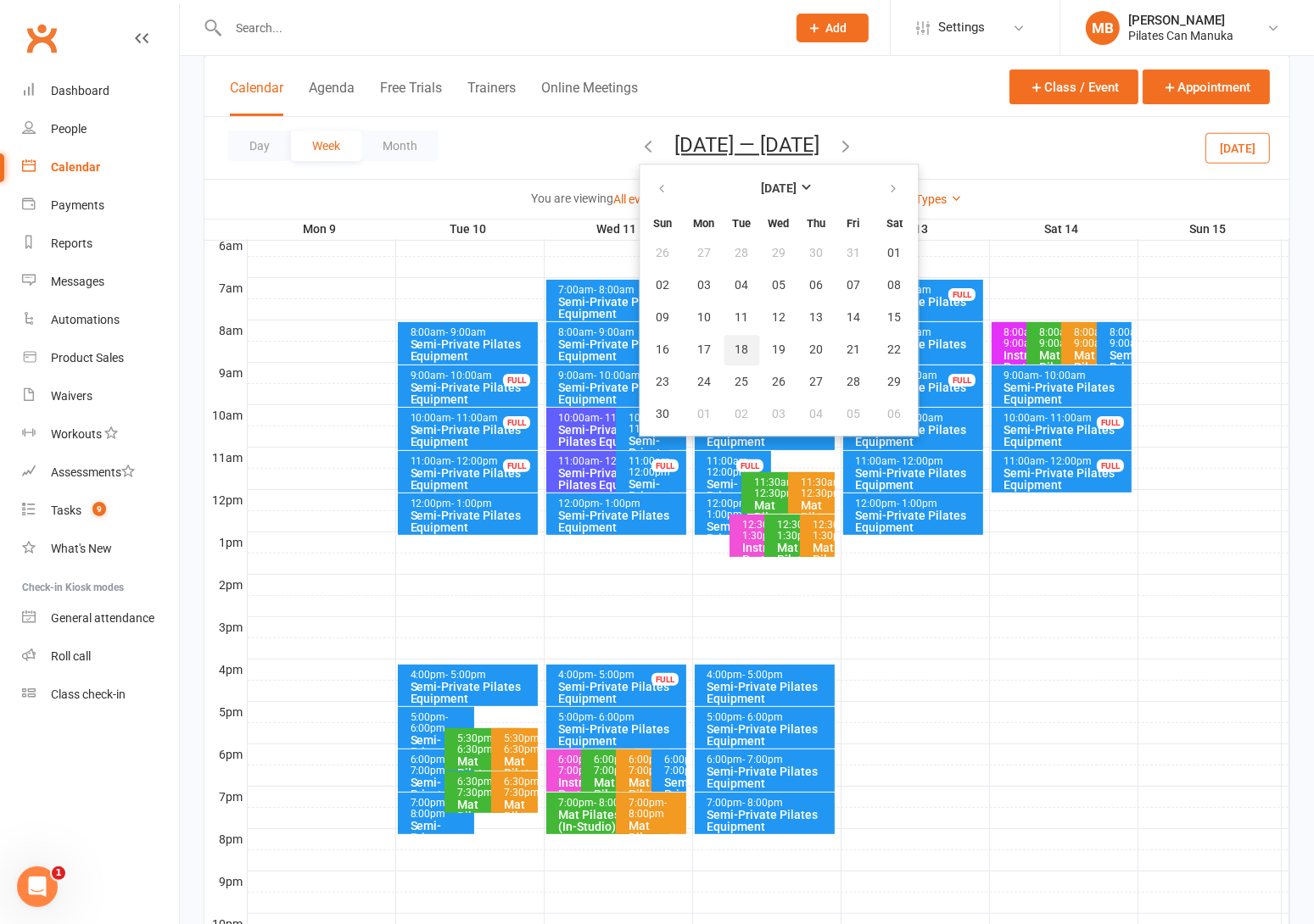
click at [735, 344] on span "18" at bounding box center [741, 351] width 13 height 13
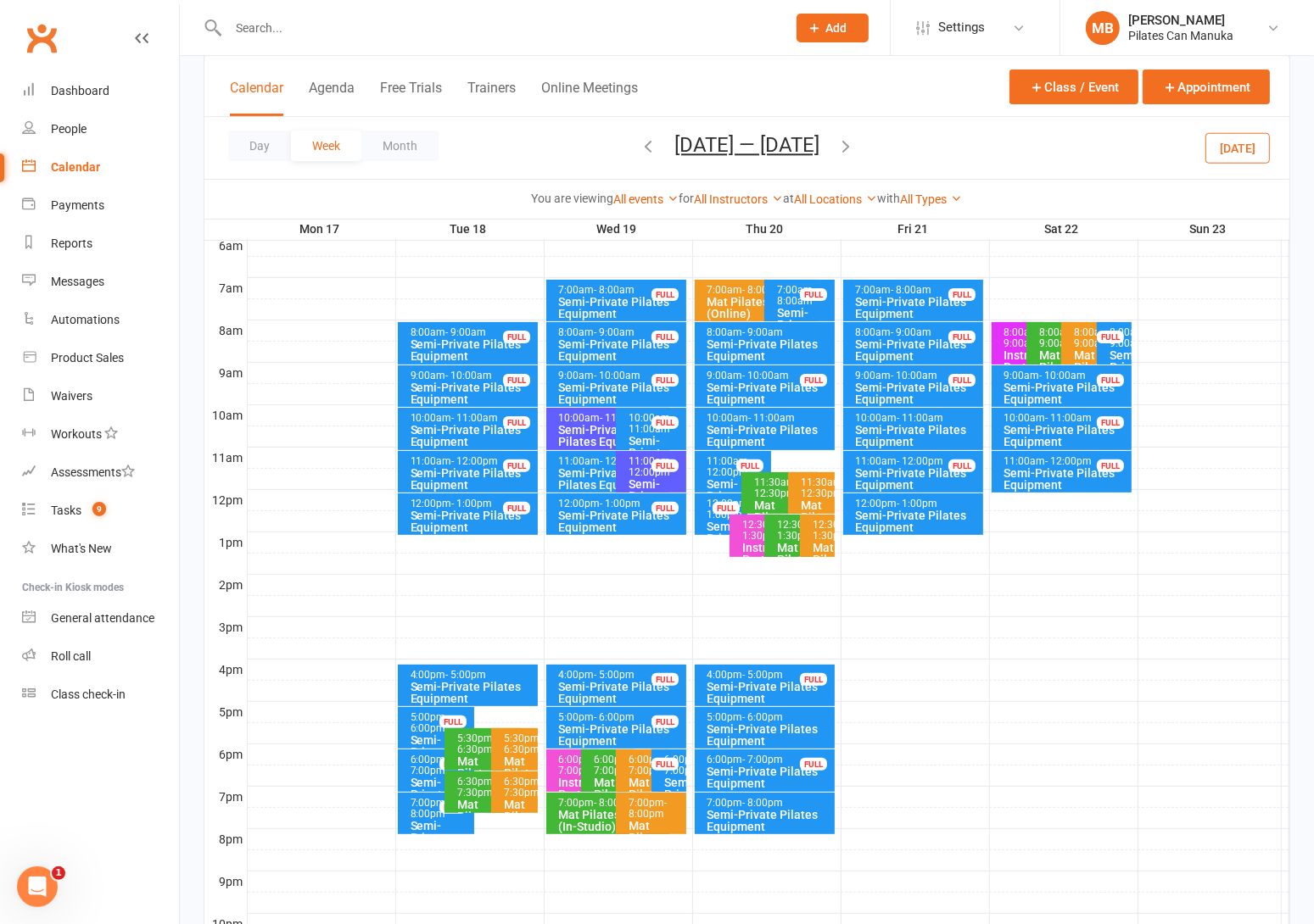
click at [449, 383] on div "Semi-Private Pilates Equipment" at bounding box center [473, 393] width 126 height 24
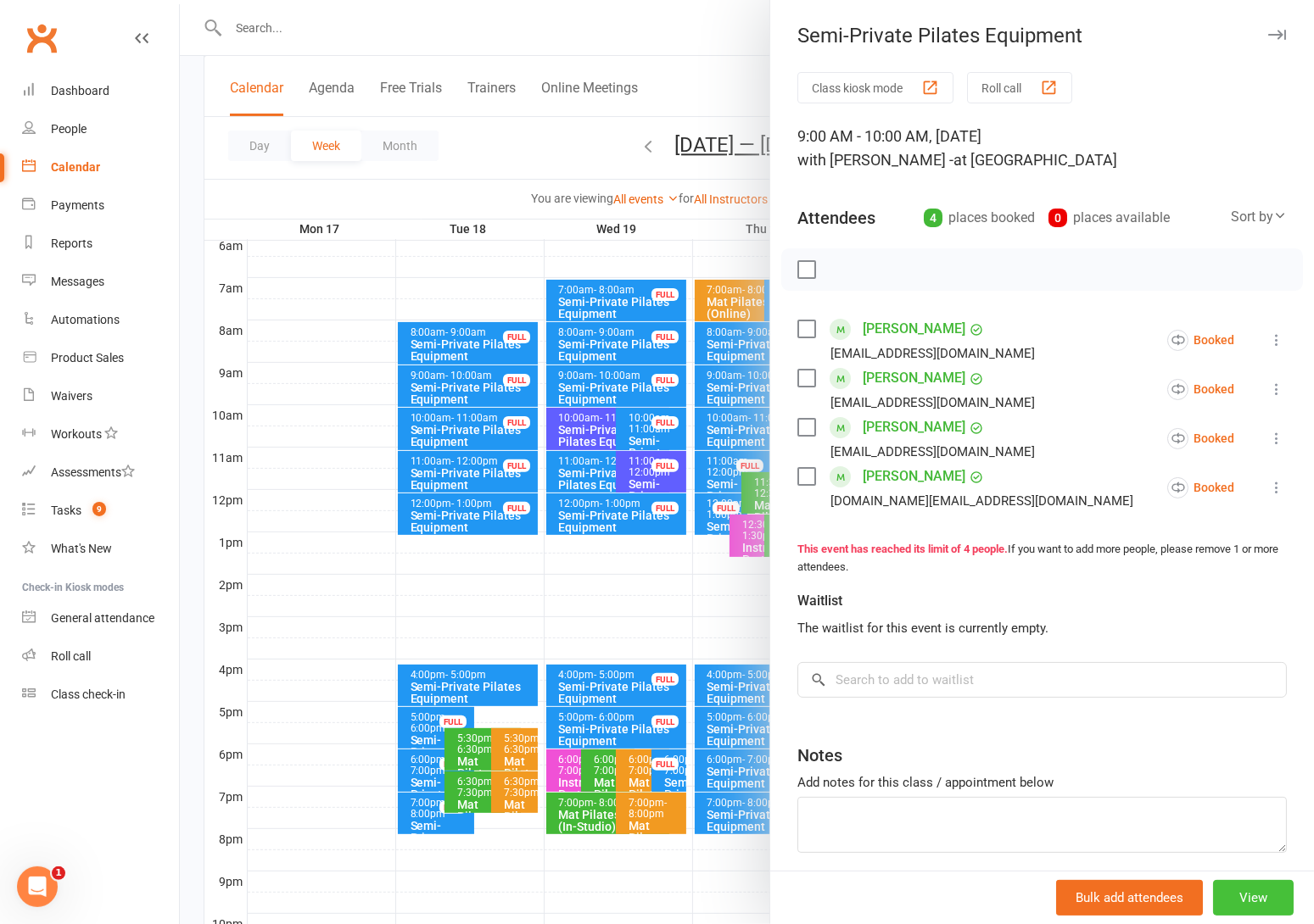
click at [1229, 908] on button "View" at bounding box center [1253, 897] width 81 height 35
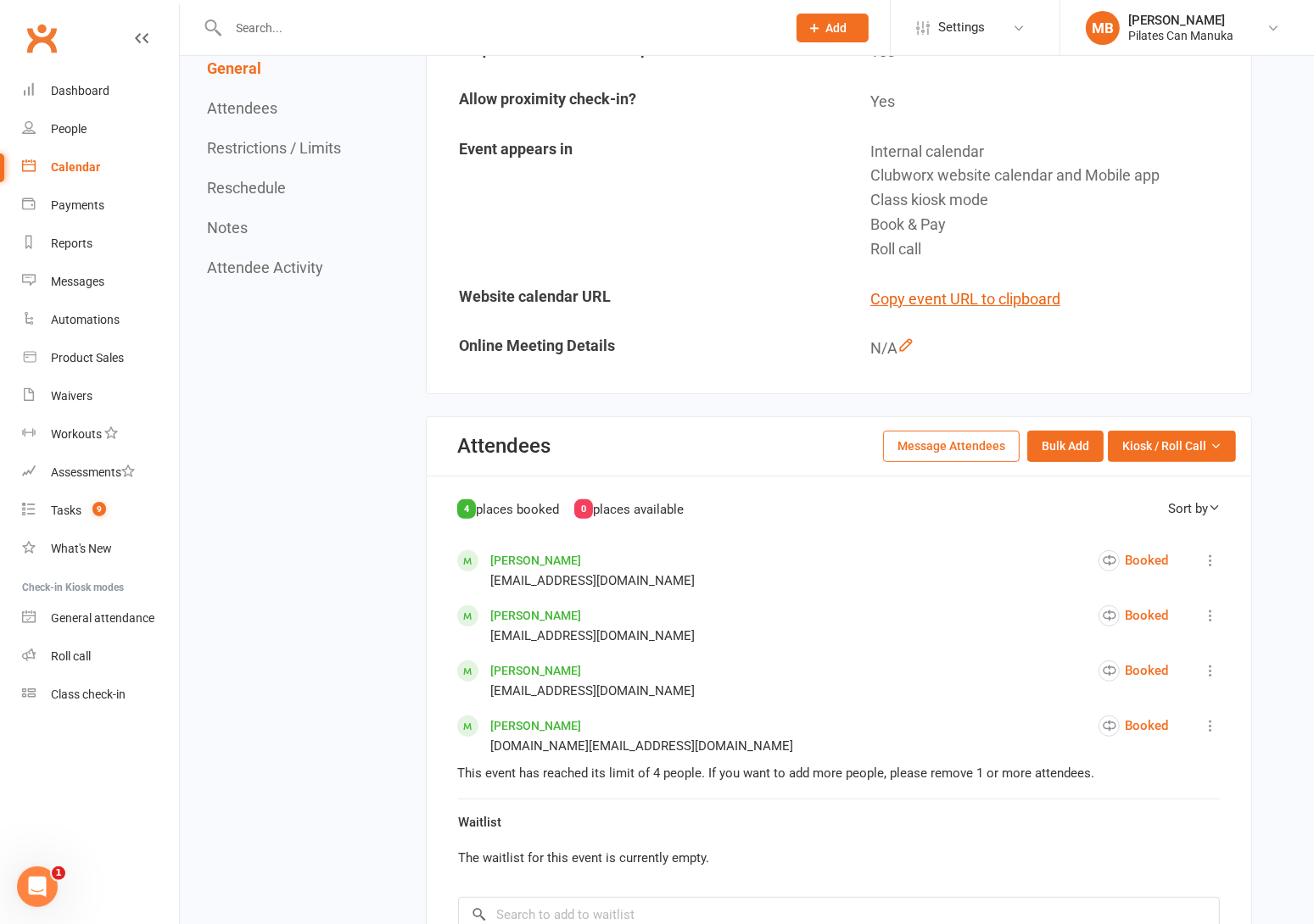
scroll to position [635, 0]
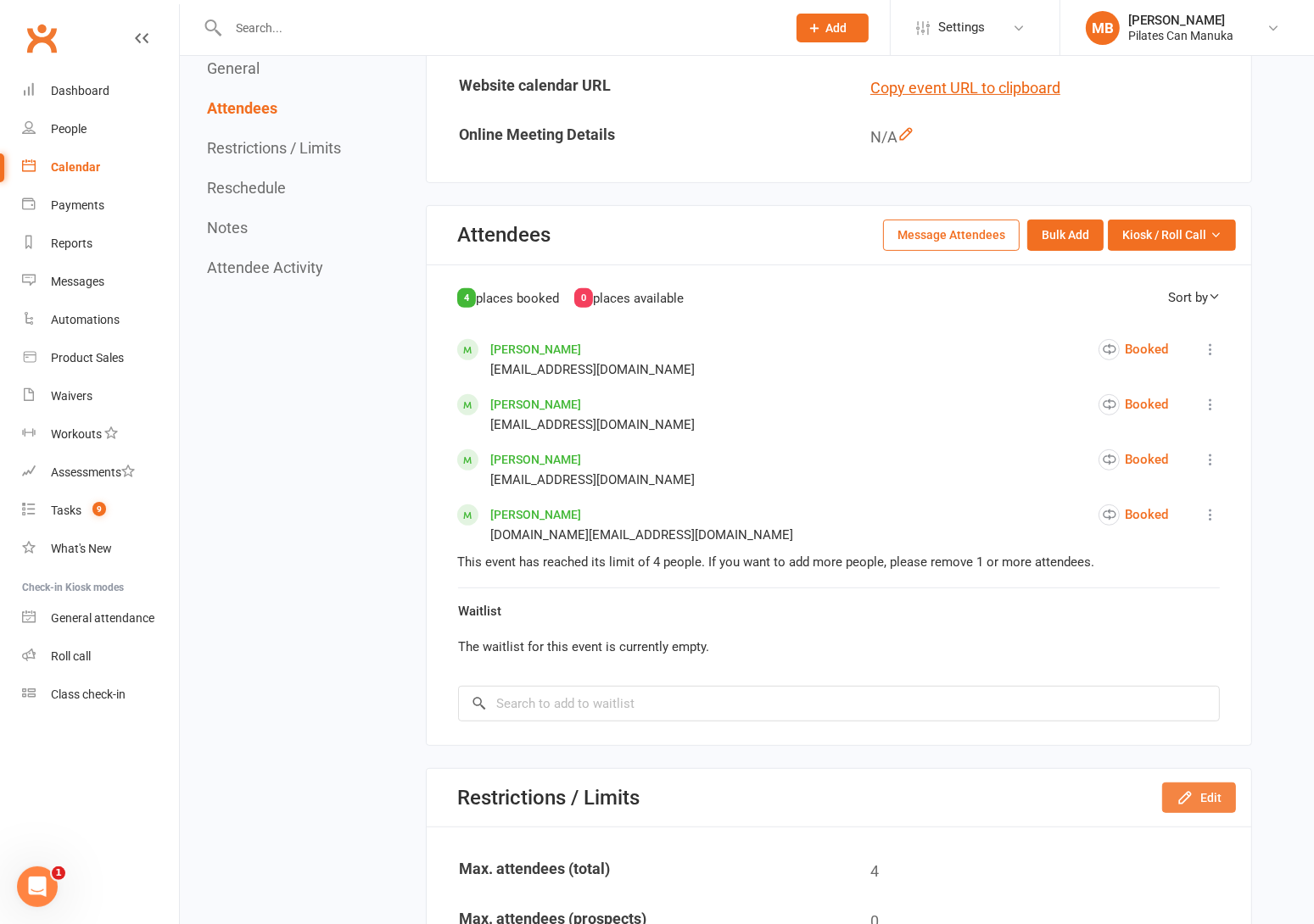
click at [1223, 784] on button "Edit" at bounding box center [1199, 798] width 73 height 30
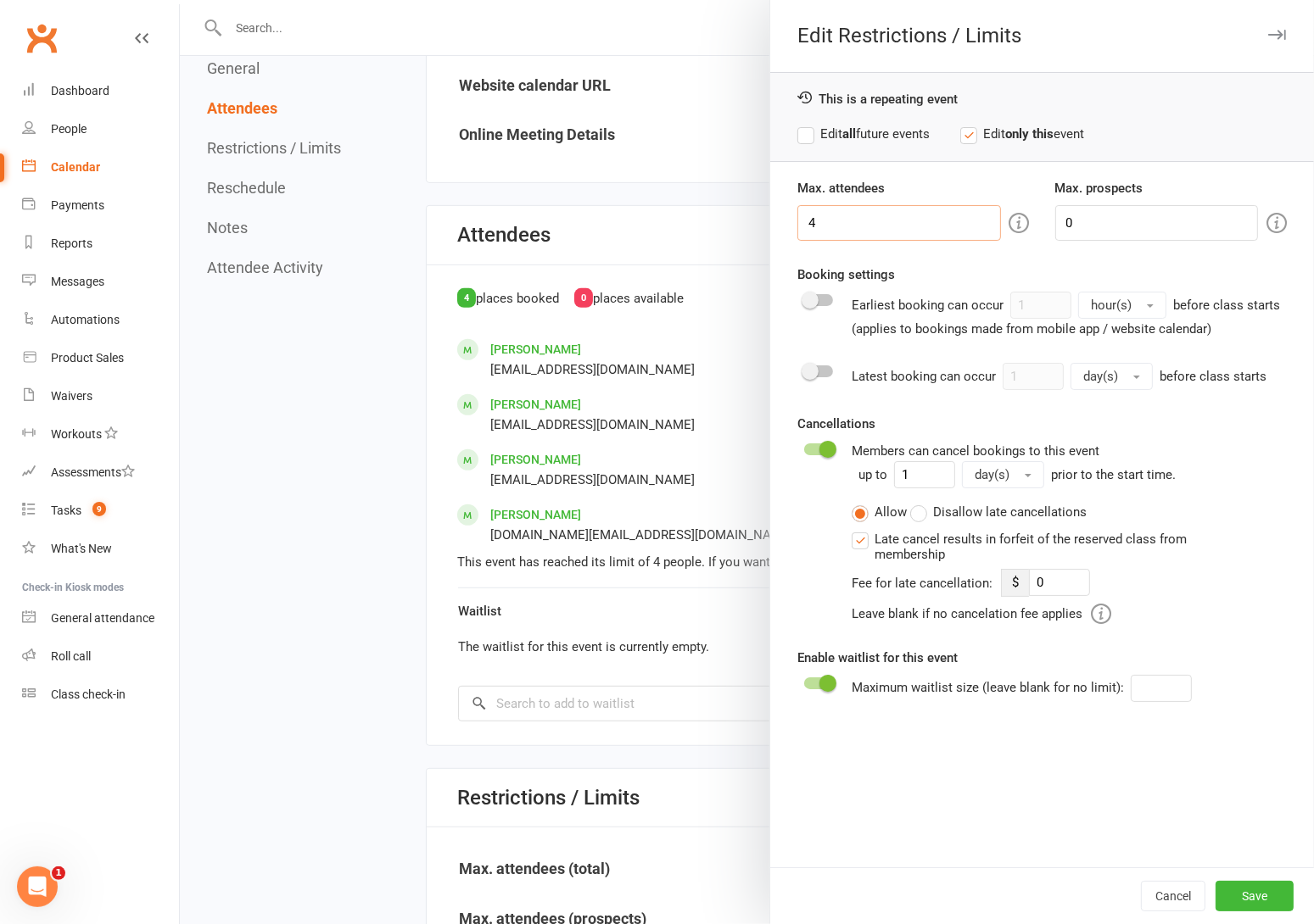
drag, startPoint x: 767, startPoint y: 226, endPoint x: 720, endPoint y: 226, distance: 47.0
click at [694, 0] on div "Edit Restrictions / Limits This is a repeating event Edit all future events Edi…" at bounding box center [747, 0] width 1134 height 0
type input "5"
click at [798, 127] on label "Edit all future events" at bounding box center [863, 133] width 132 height 20
click at [1229, 896] on button "Save" at bounding box center [1255, 896] width 78 height 30
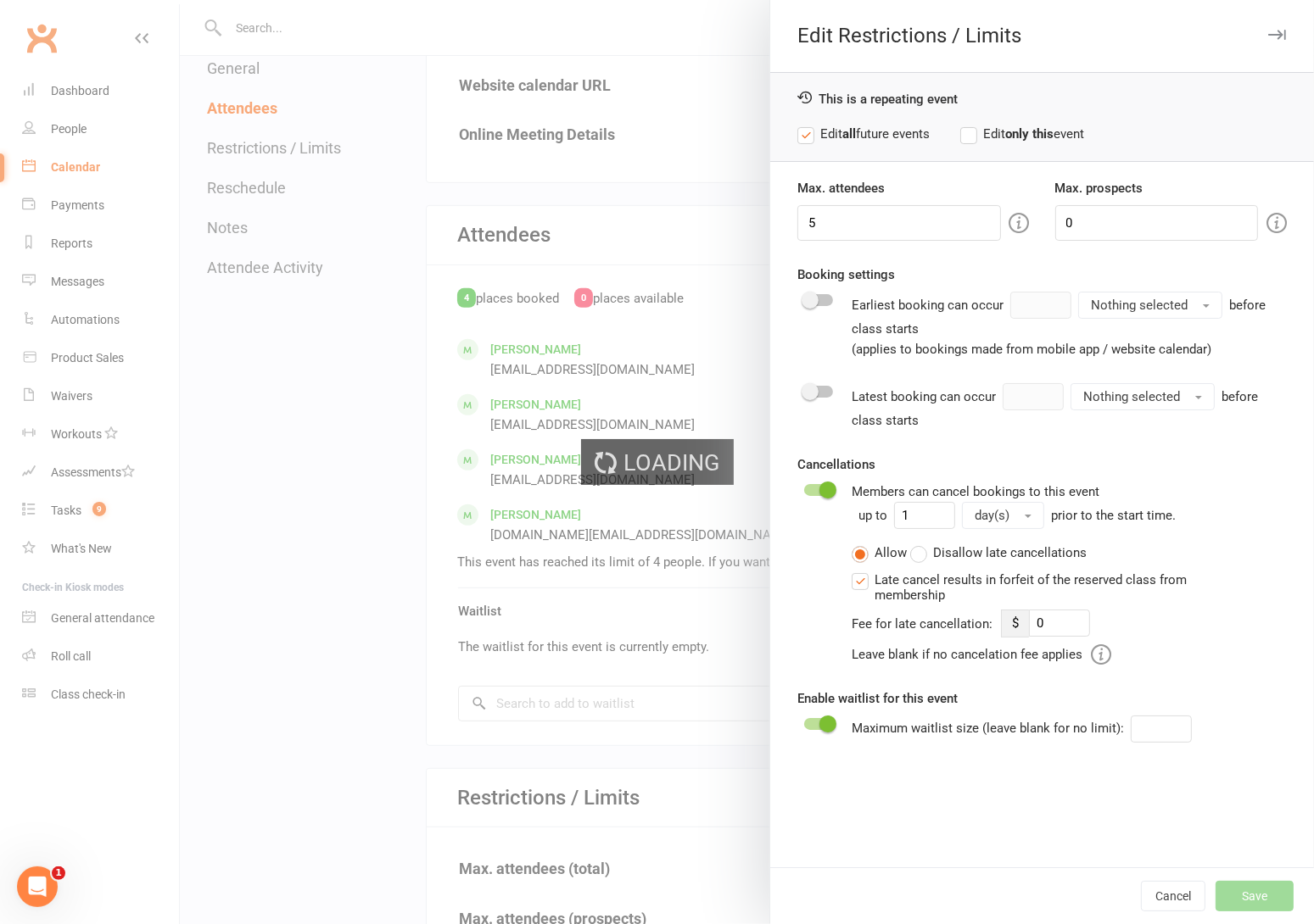
type input "0"
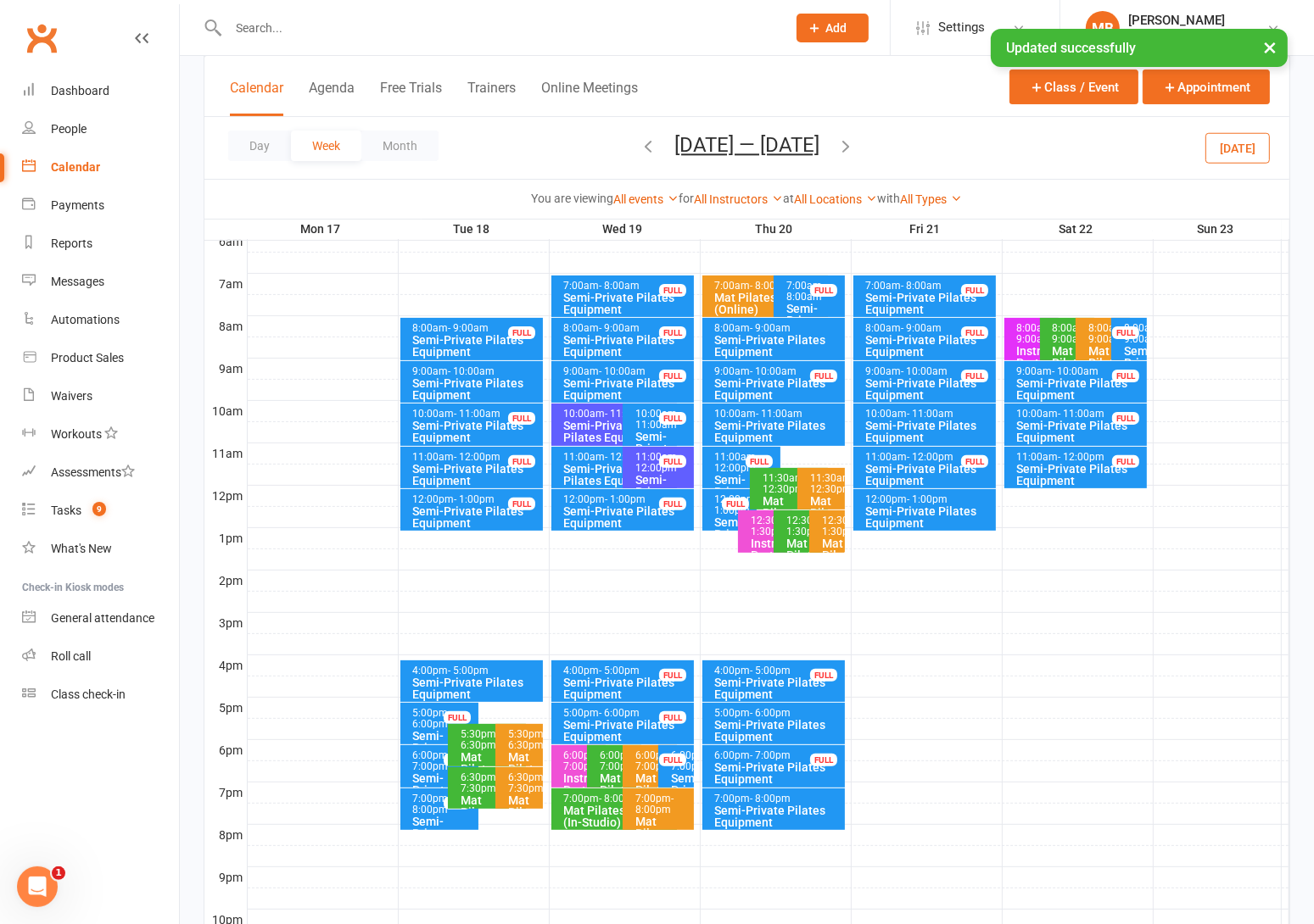
scroll to position [381, 0]
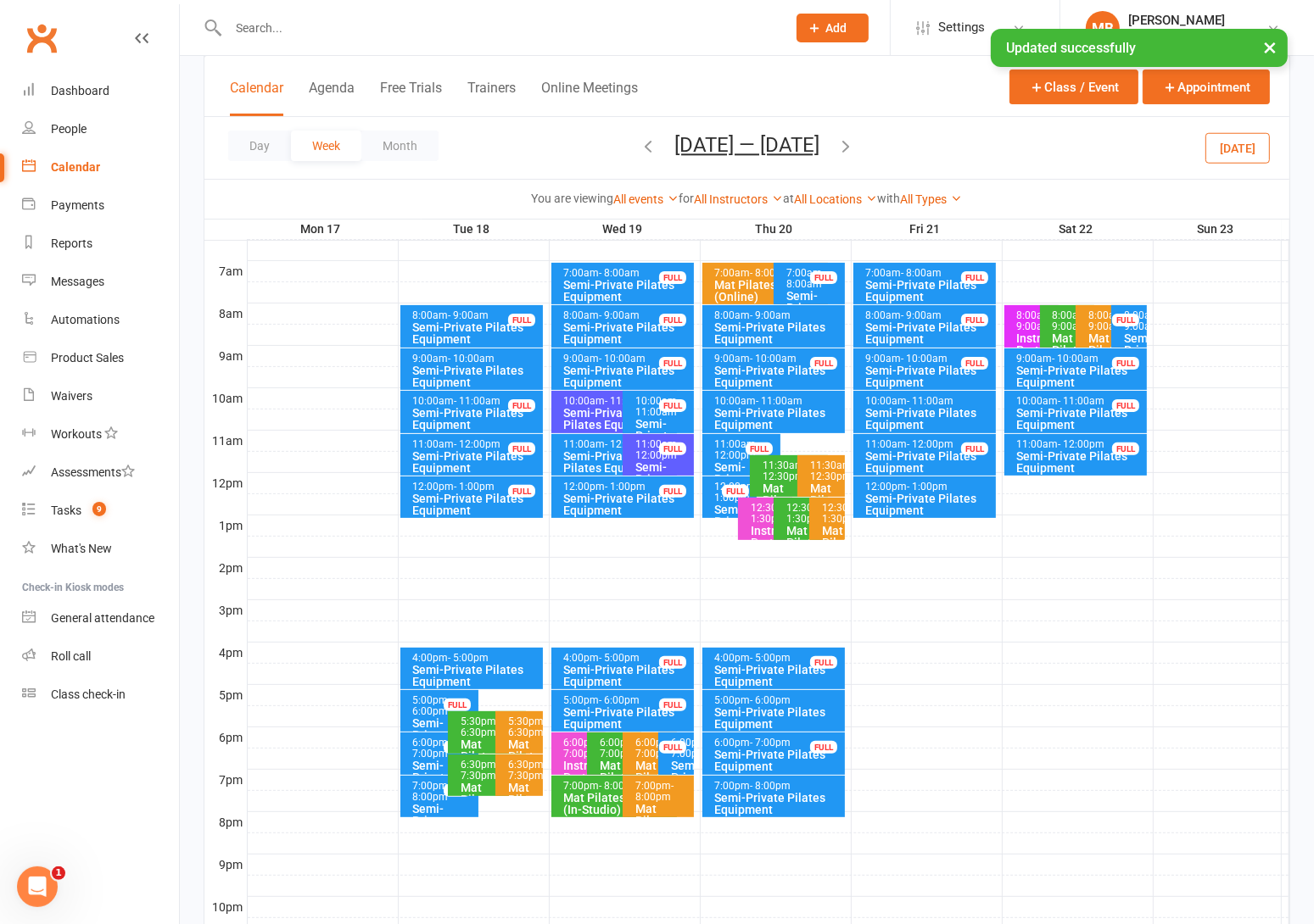
click at [497, 381] on div "Semi-Private Pilates Equipment" at bounding box center [476, 376] width 128 height 24
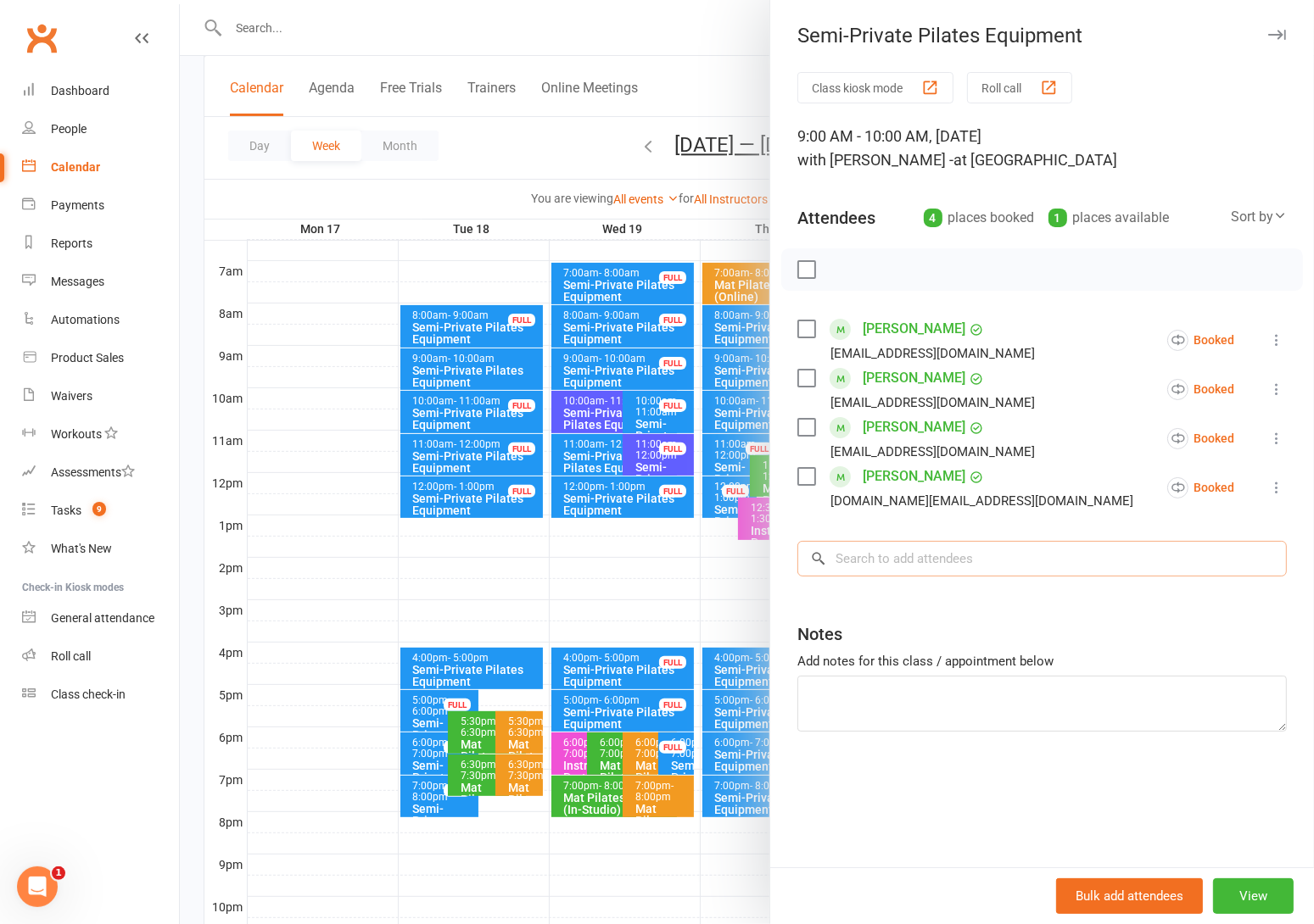
click at [917, 570] on input "search" at bounding box center [1042, 558] width 490 height 35
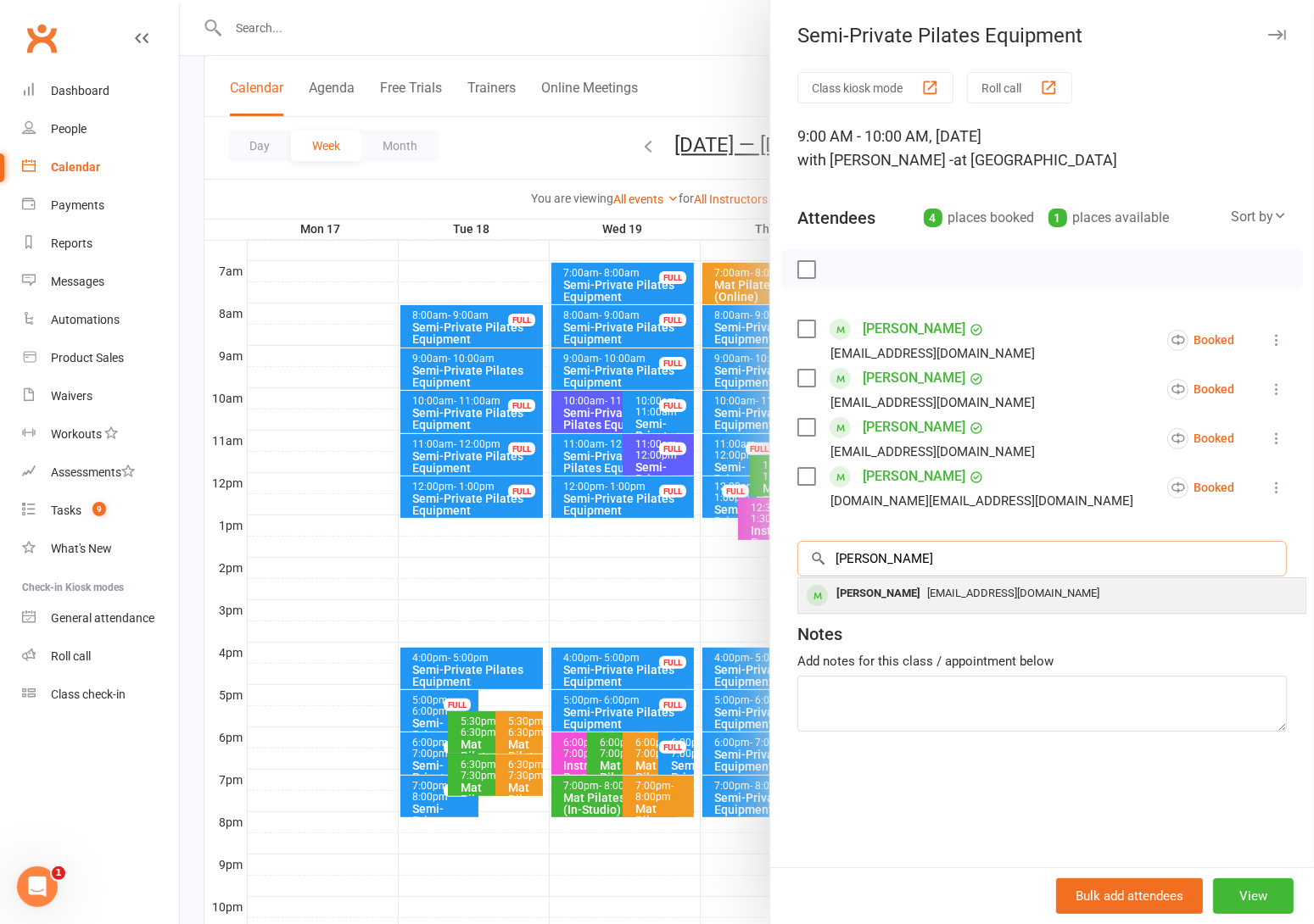
type input "liam"
click at [927, 595] on span "liampatrickjones@bigpond.com" at bounding box center [1013, 593] width 172 height 12
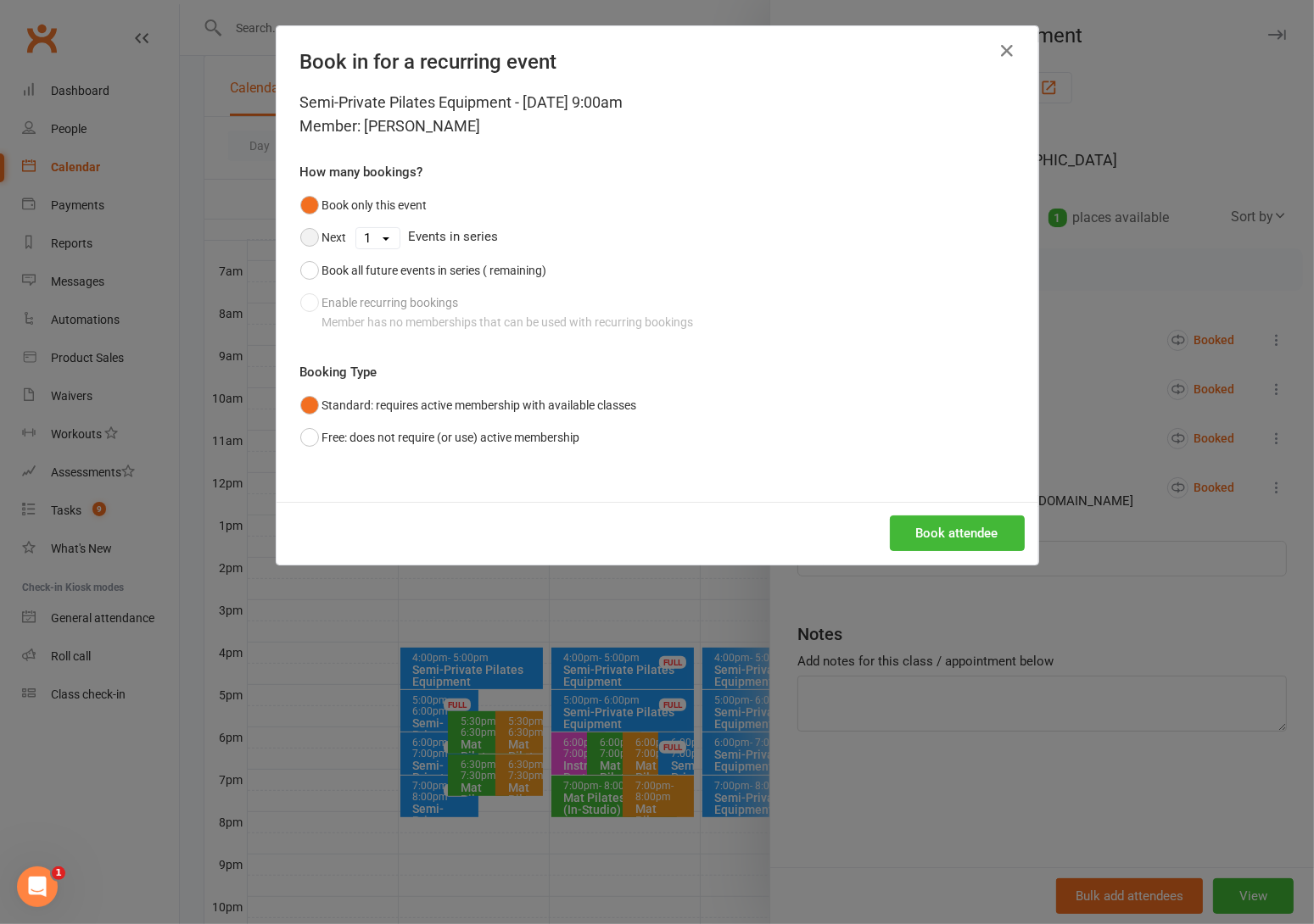
click at [300, 241] on button "Next" at bounding box center [323, 237] width 47 height 32
click at [373, 239] on select "1 2 3 4 5 6 7 8 9 10 11 12 13 14 15 16 17 18 19 20 21 22 23 24 25 26 27 28 29 3…" at bounding box center [377, 237] width 43 height 20
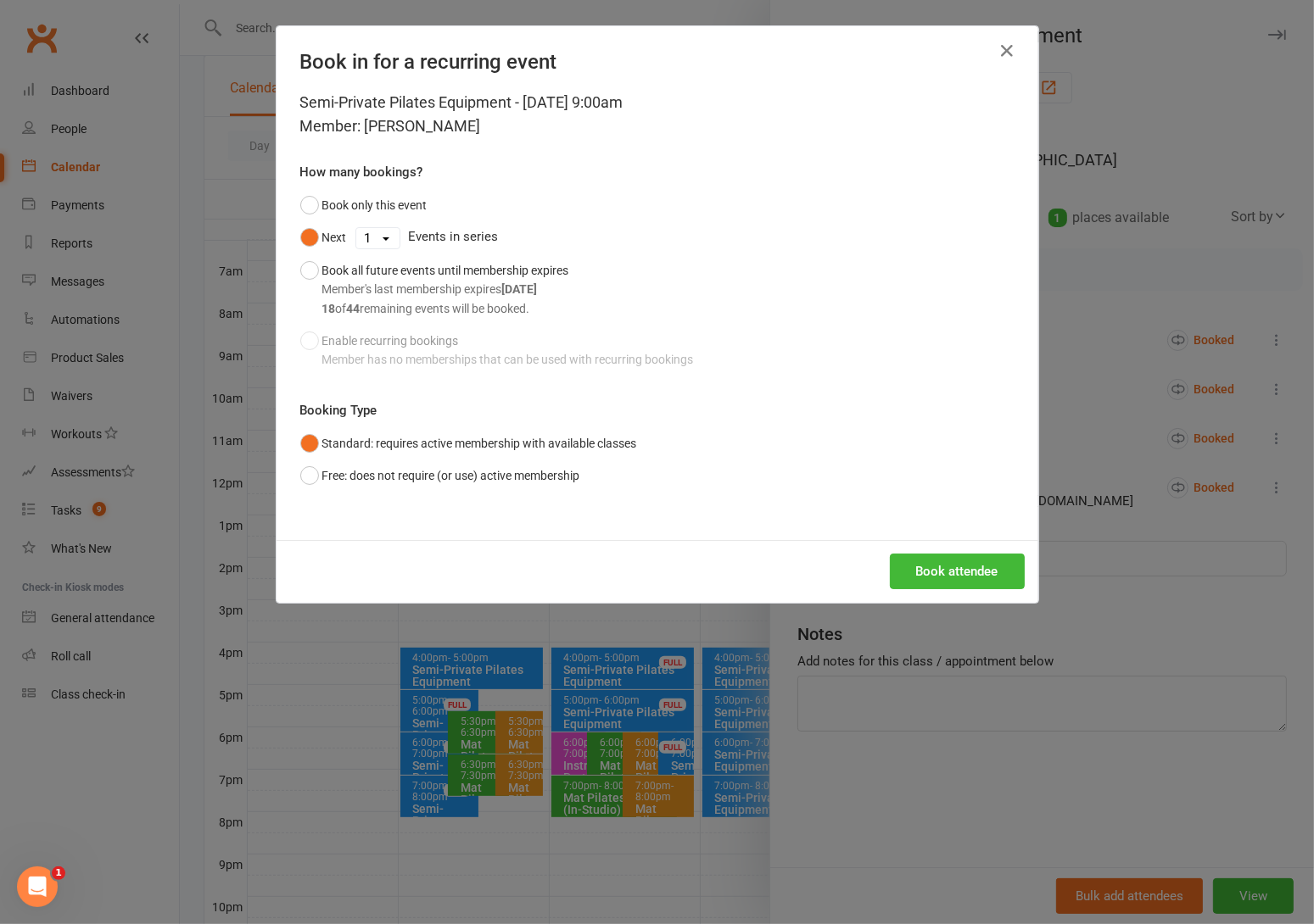
click at [898, 314] on div "Book only this event Next 1 2 3 4 5 6 7 8 9 10 11 12 13 14 15 16 17 18 19 20 21…" at bounding box center [657, 283] width 715 height 188
click at [375, 238] on select "1 2 3 4 5 6 7 8 9 10 11 12 13 14 15 16 17 18 19 20 21 22 23 24 25 26 27 28 29 3…" at bounding box center [377, 237] width 43 height 20
select select "11"
click at [356, 228] on select "1 2 3 4 5 6 7 8 9 10 11 12 13 14 15 16 17 18 19 20 21 22 23 24 25 26 27 28 29 3…" at bounding box center [377, 237] width 43 height 20
click at [964, 572] on button "Book attendee" at bounding box center [958, 571] width 135 height 35
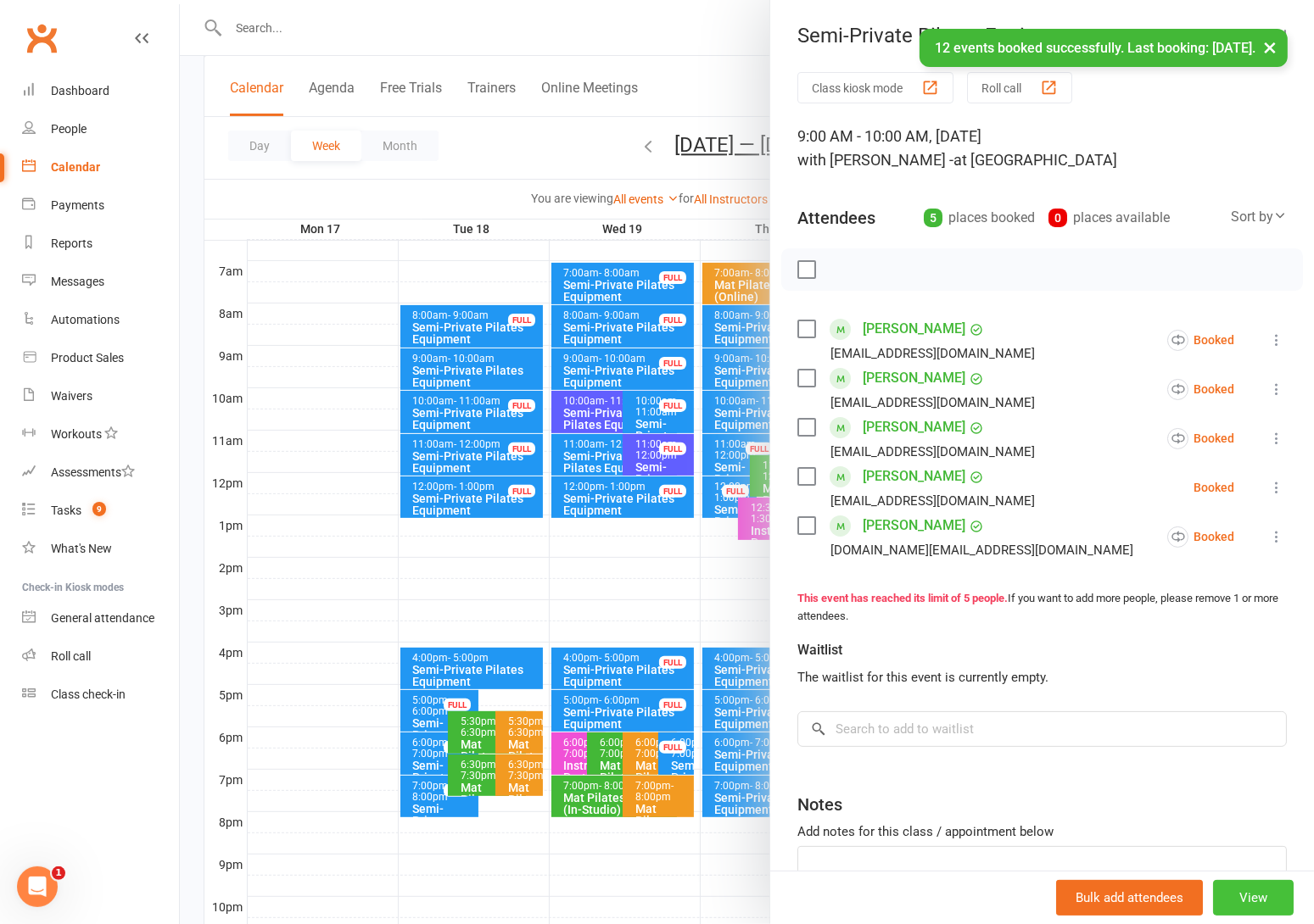
drag, startPoint x: 1219, startPoint y: 893, endPoint x: 1015, endPoint y: 605, distance: 352.9
click at [1218, 893] on button "View" at bounding box center [1253, 897] width 81 height 35
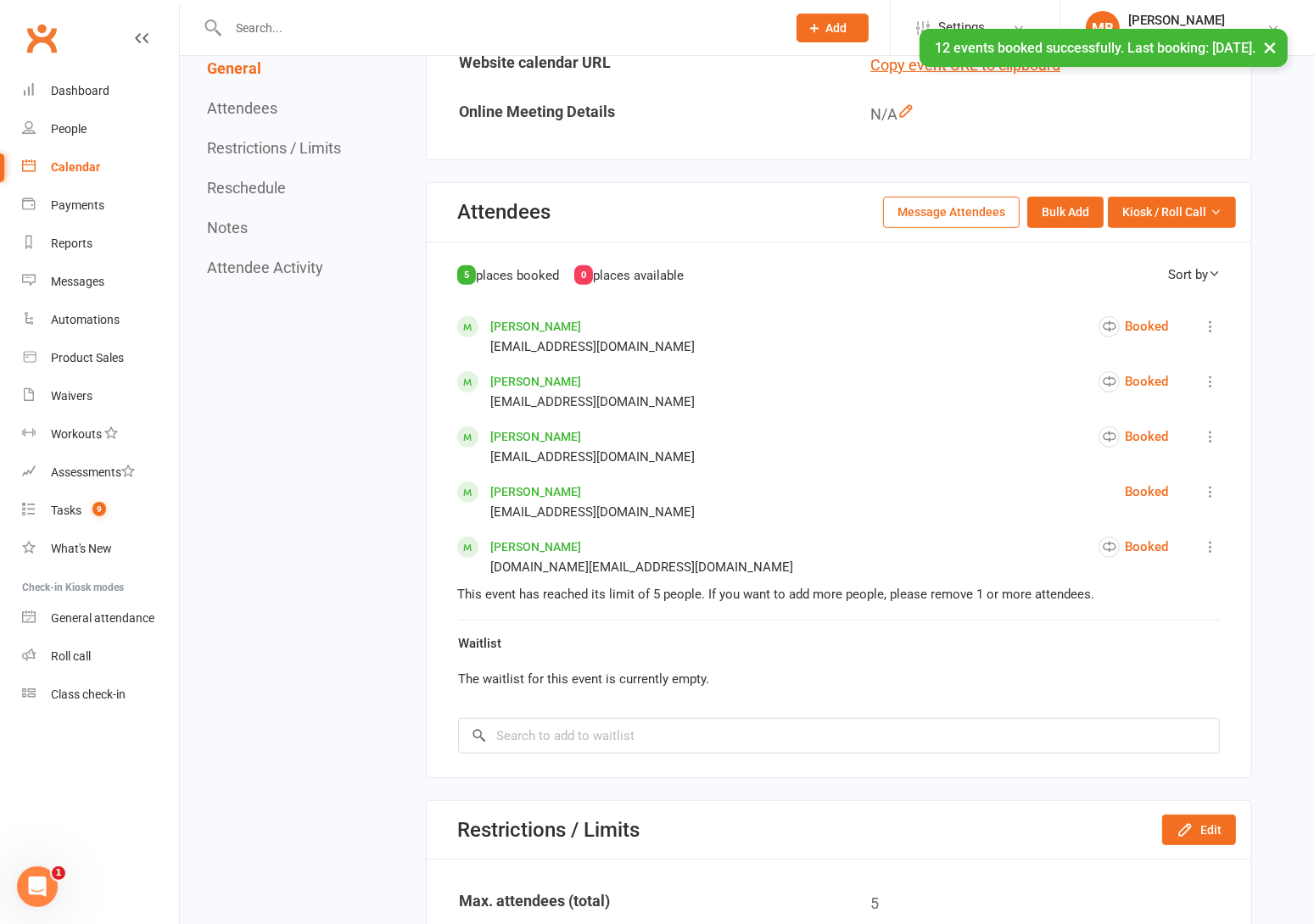
scroll to position [1017, 0]
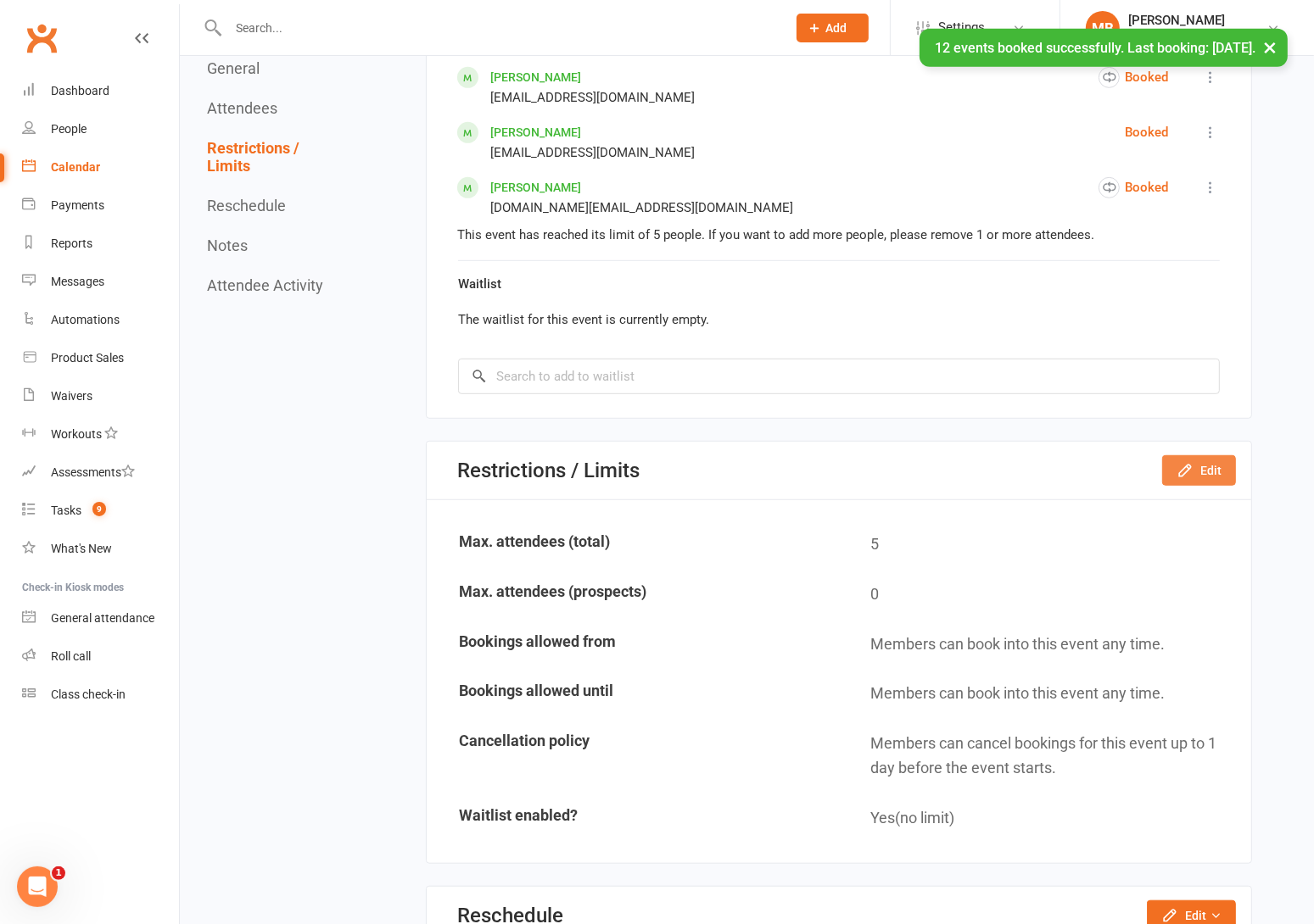
click at [1225, 458] on button "Edit" at bounding box center [1199, 471] width 73 height 30
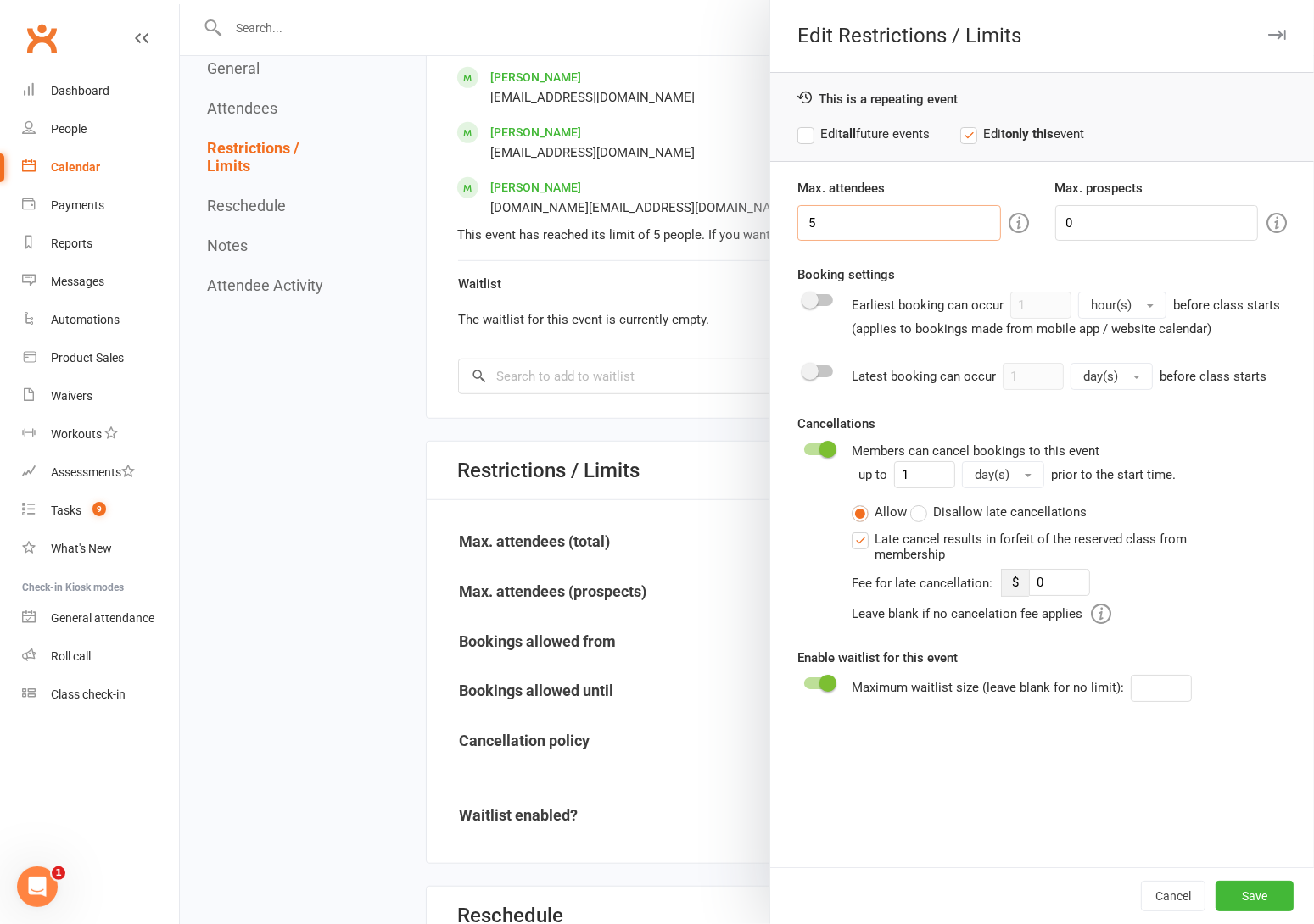
drag, startPoint x: 852, startPoint y: 224, endPoint x: 659, endPoint y: 215, distance: 193.2
click at [659, 0] on div "Edit Restrictions / Limits This is a repeating event Edit all future events Edi…" at bounding box center [747, 0] width 1134 height 0
type input "4"
click at [803, 143] on div "This is a repeating event Edit all future events Edit only this event" at bounding box center [1041, 117] width 544 height 90
click at [799, 137] on label "Edit all future events" at bounding box center [863, 133] width 132 height 20
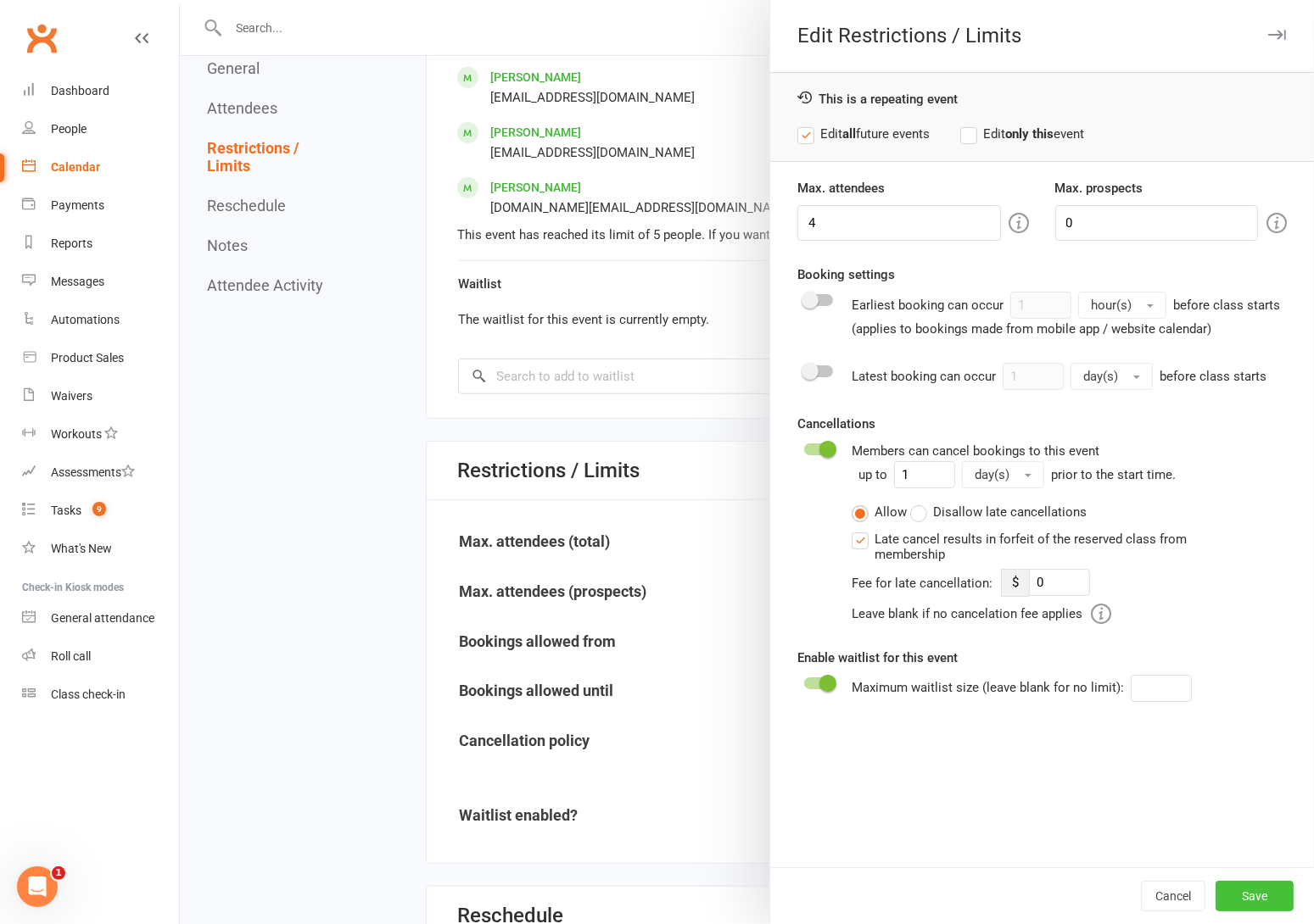
click at [1234, 895] on button "Save" at bounding box center [1255, 896] width 78 height 30
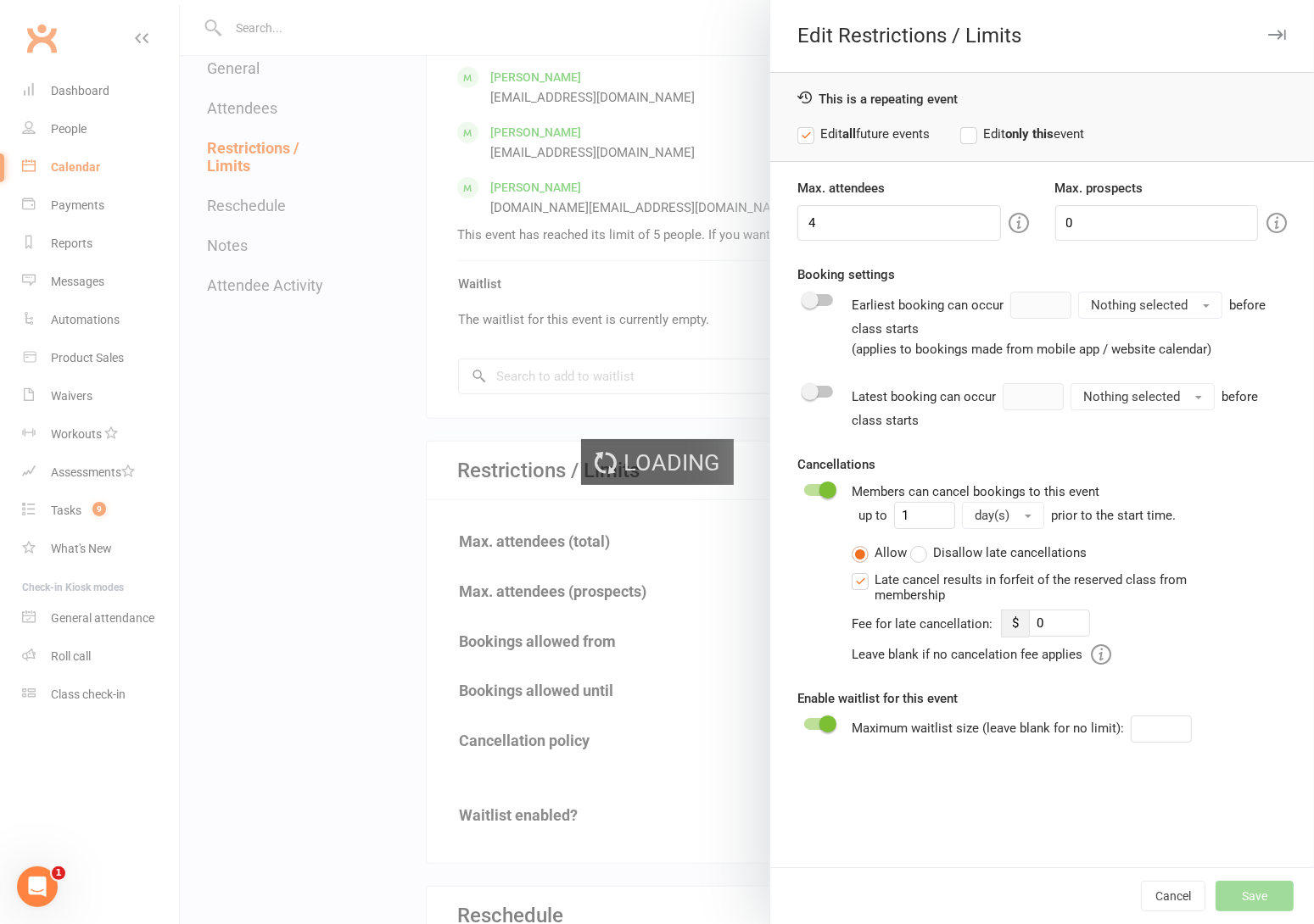
type input "0"
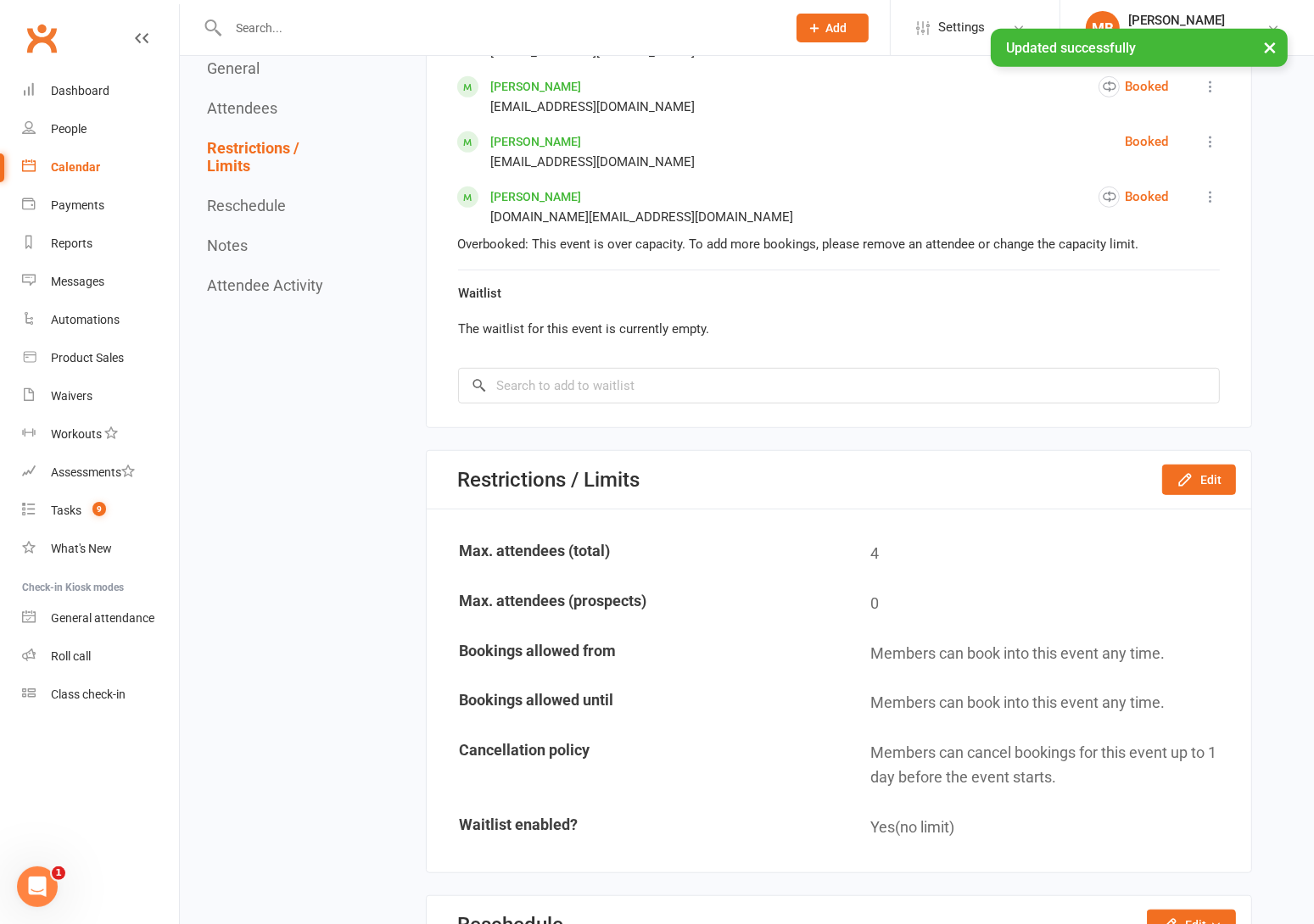
scroll to position [381, 0]
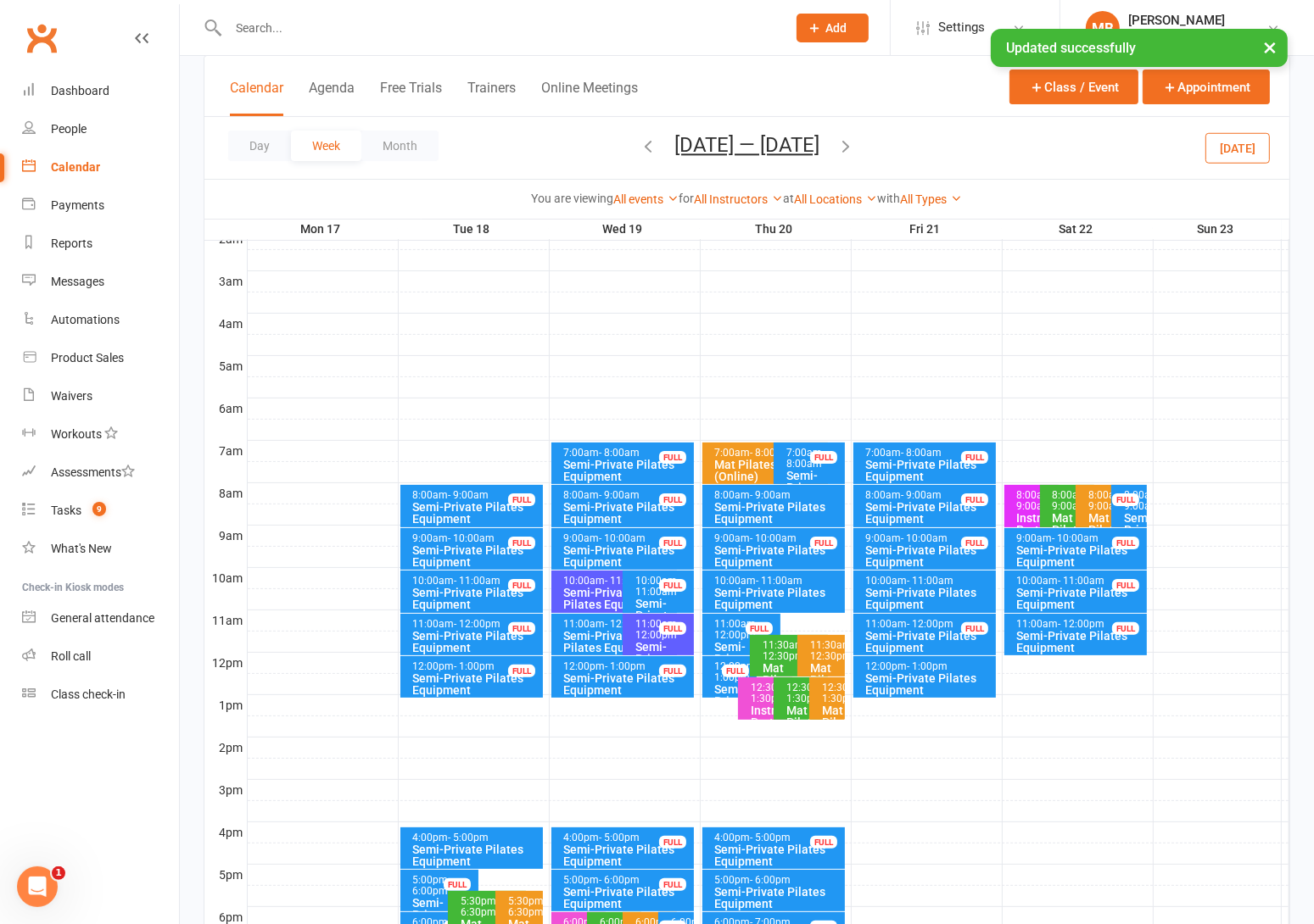
scroll to position [254, 0]
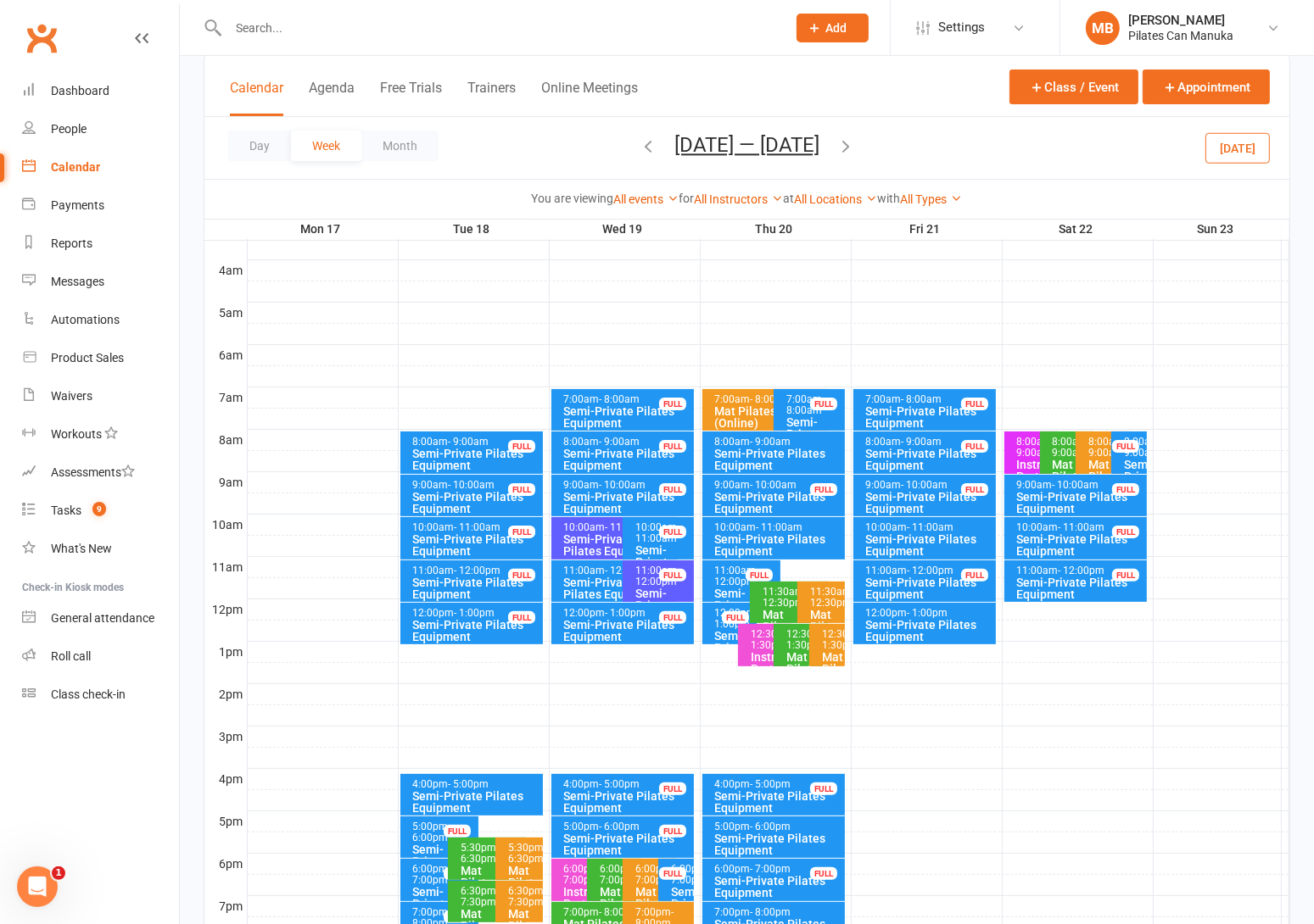
click at [791, 529] on span "- 11:00am" at bounding box center [779, 528] width 47 height 11
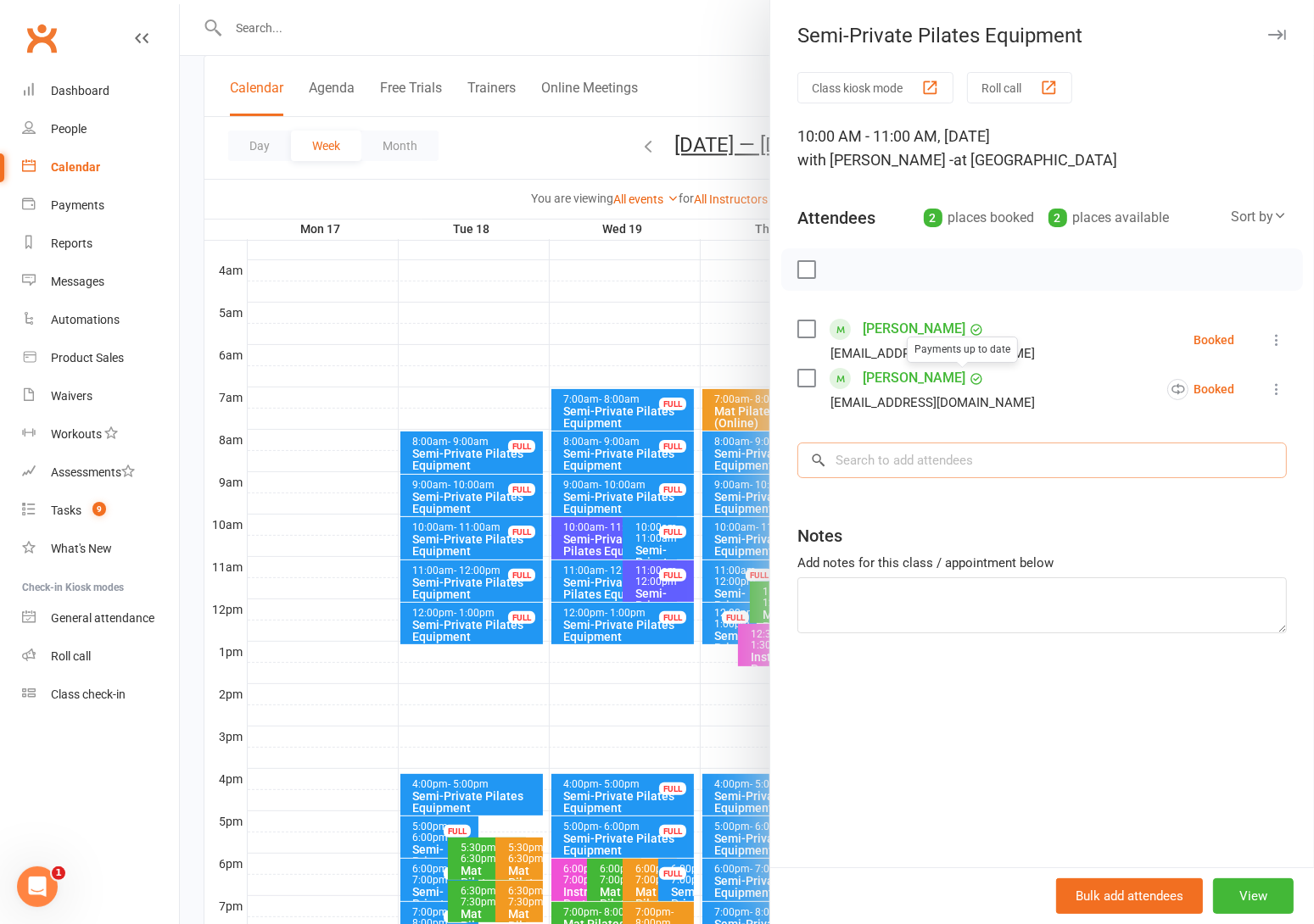
click at [899, 471] on input "search" at bounding box center [1042, 460] width 490 height 35
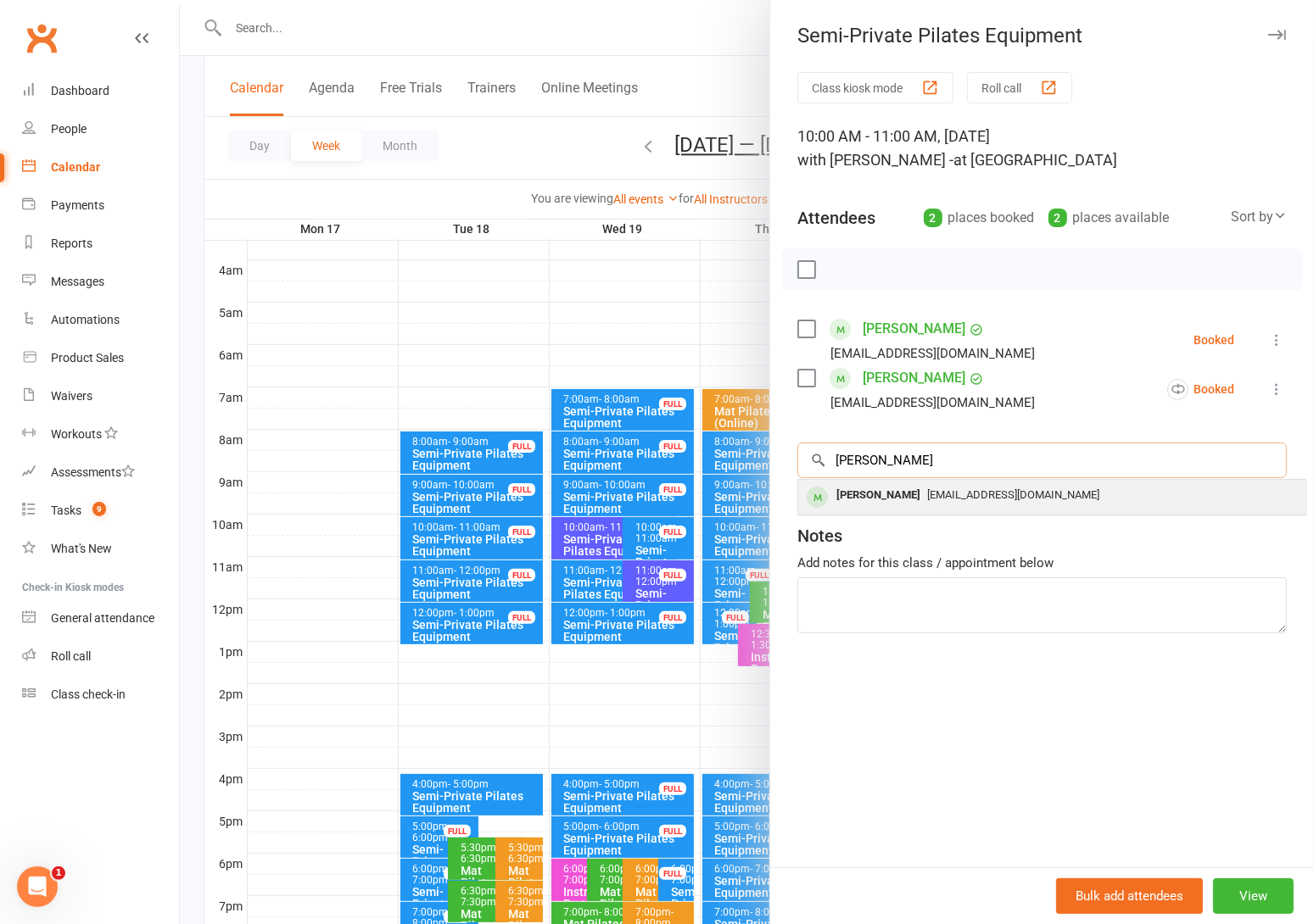
type input "liam"
click at [927, 490] on span "liampatrickjones@bigpond.com" at bounding box center [1013, 494] width 172 height 12
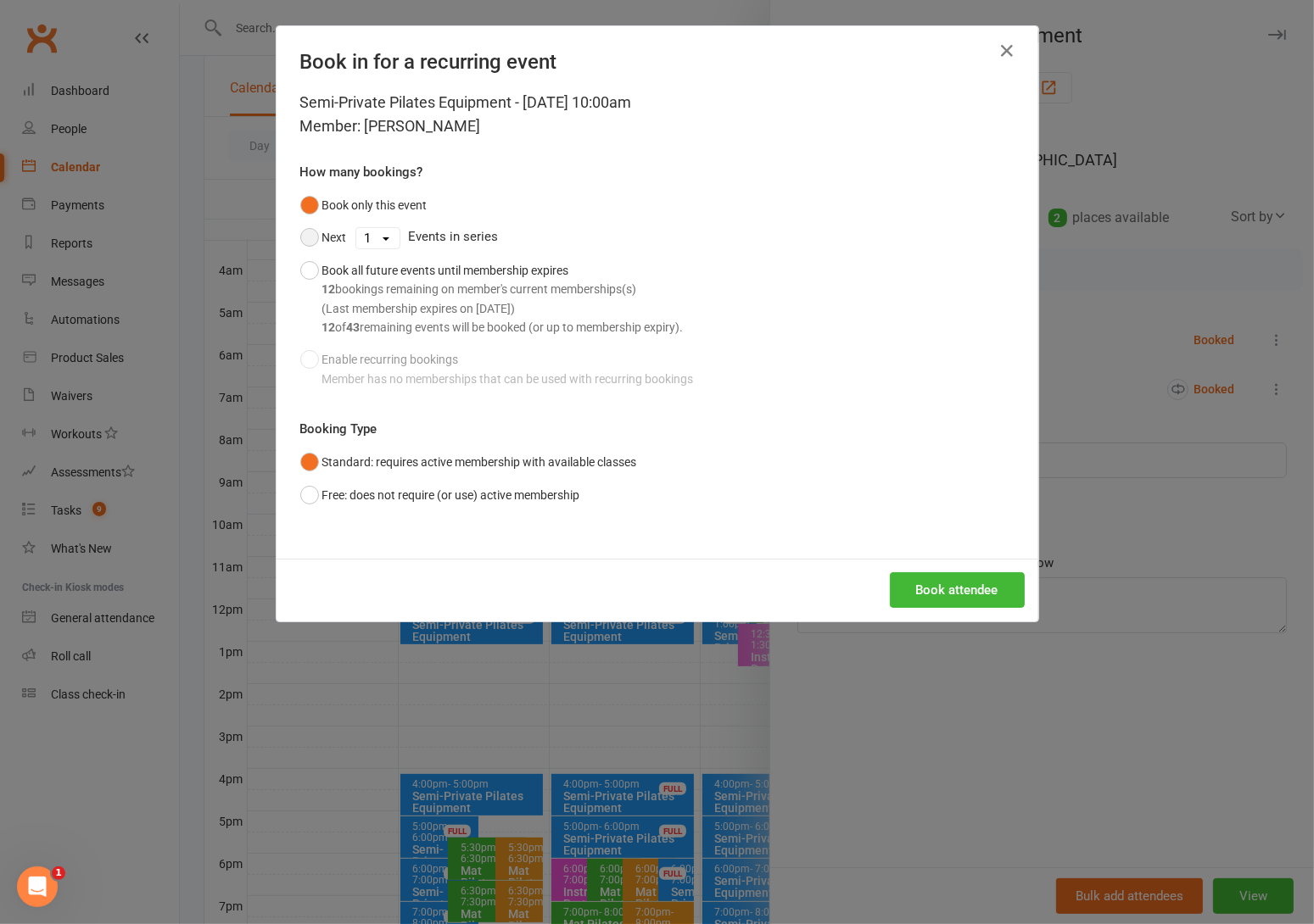
click at [300, 235] on button "Next" at bounding box center [323, 237] width 47 height 32
click at [362, 239] on select "1 2 3 4 5 6 7 8 9 10 11 12 13 14 15 16 17 18 19 20 21 22 23 24 25 26 27 28 29 3…" at bounding box center [377, 237] width 43 height 20
select select "11"
click at [356, 228] on select "1 2 3 4 5 6 7 8 9 10 11 12 13 14 15 16 17 18 19 20 21 22 23 24 25 26 27 28 29 3…" at bounding box center [377, 237] width 43 height 20
click at [981, 592] on button "Book attendee" at bounding box center [958, 590] width 135 height 35
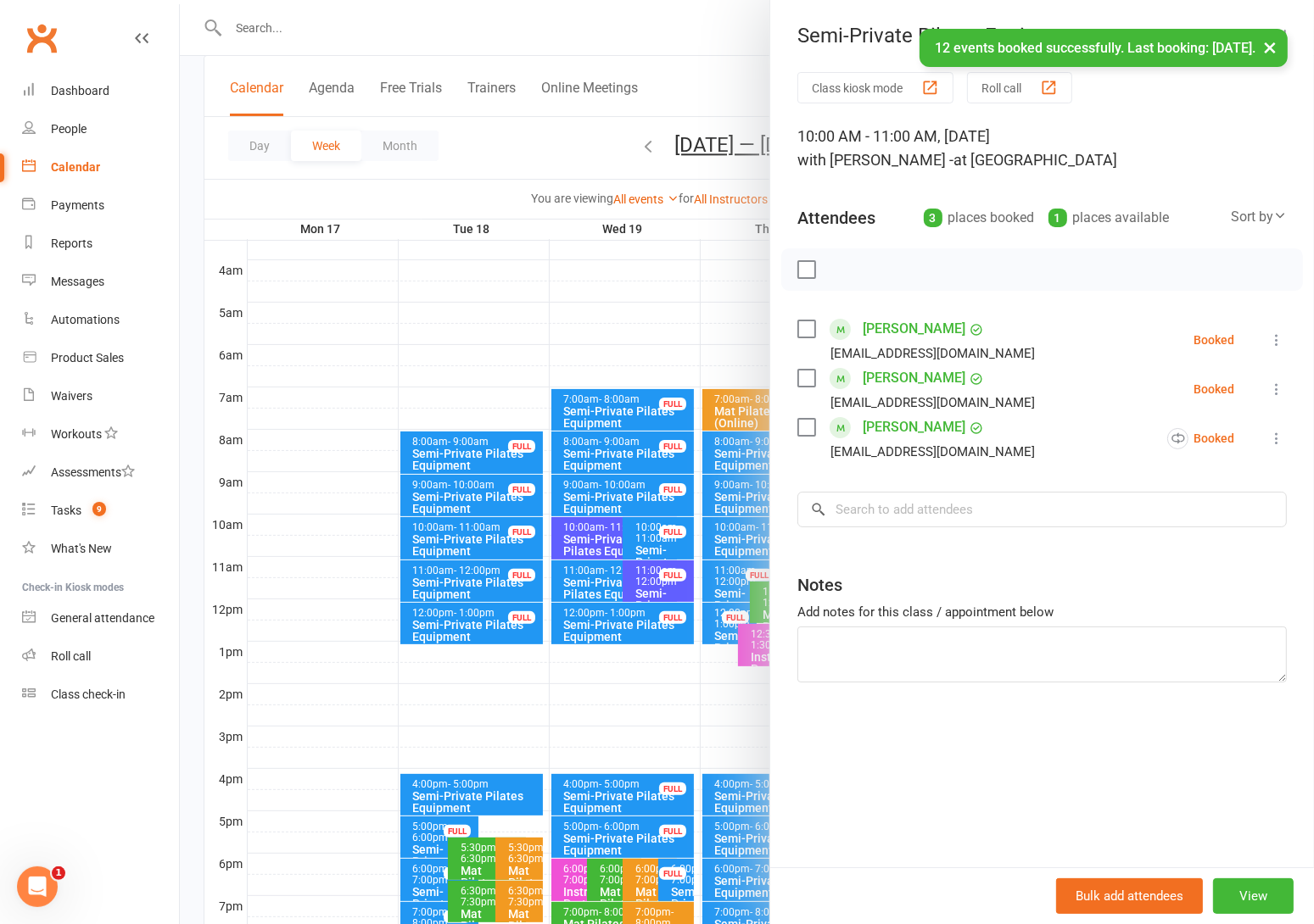
click at [543, 127] on div at bounding box center [747, 462] width 1134 height 924
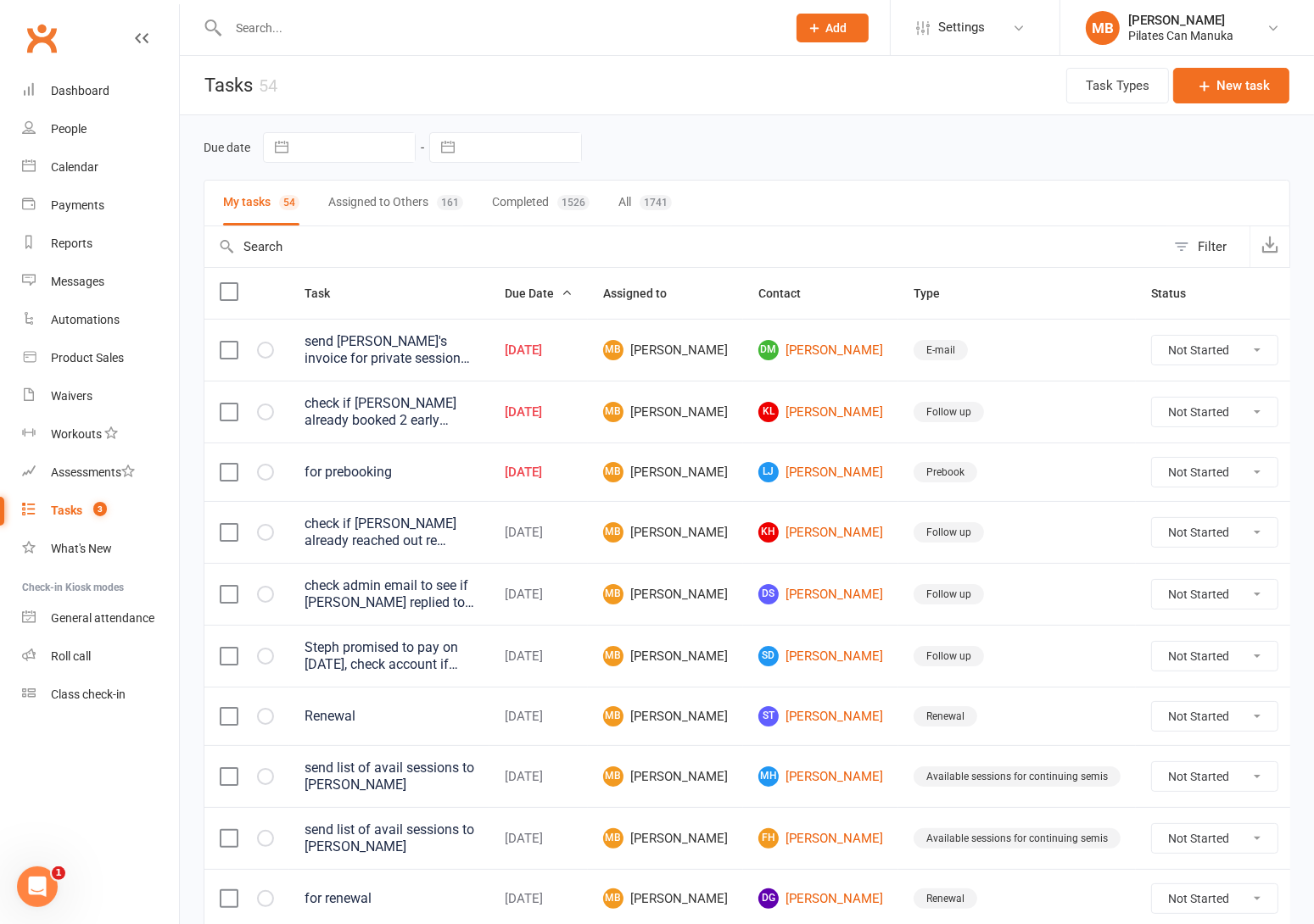
drag, startPoint x: 793, startPoint y: 463, endPoint x: 714, endPoint y: 321, distance: 162.5
click at [793, 463] on link "LJ Liam Jones" at bounding box center [820, 472] width 125 height 20
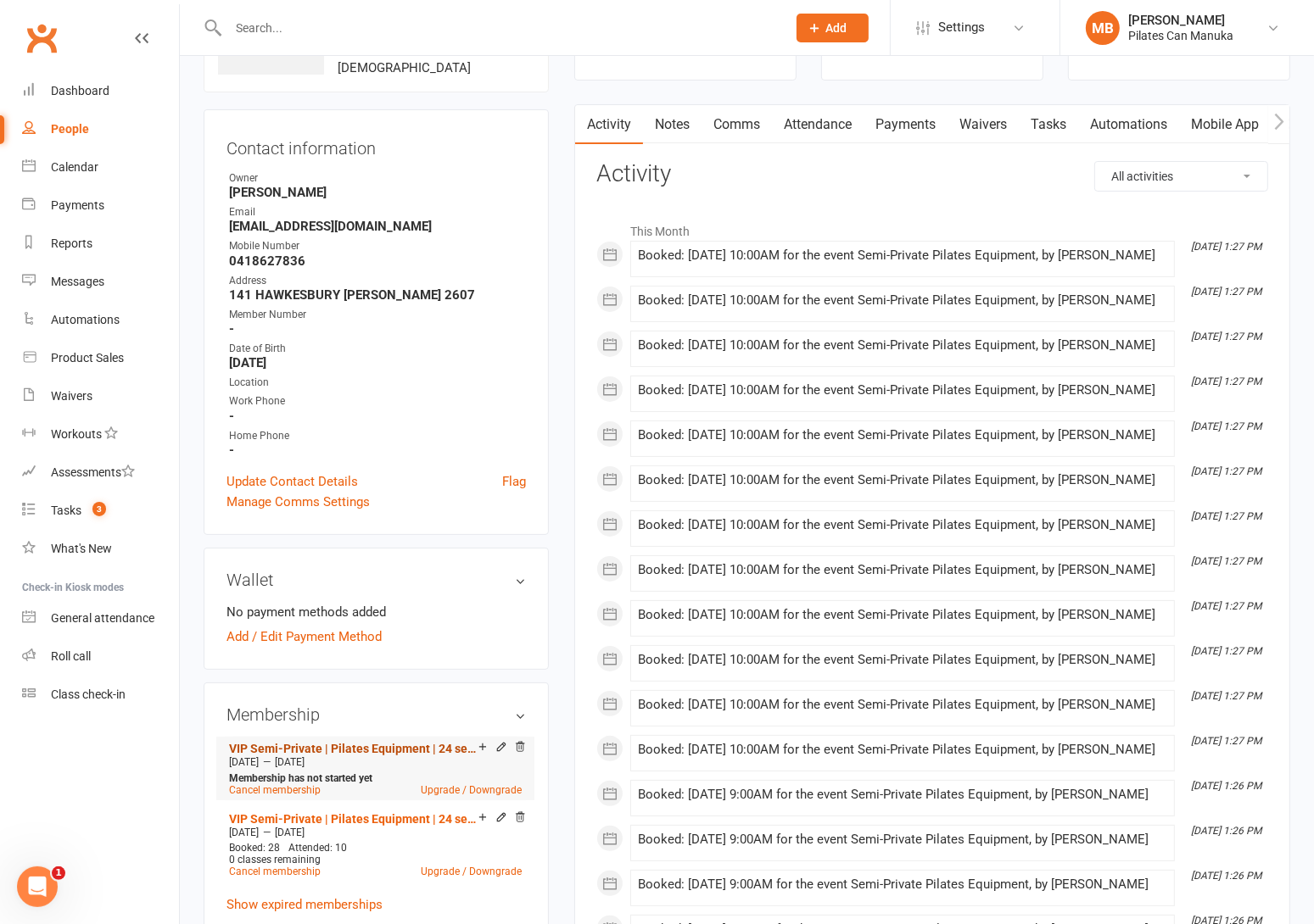
scroll to position [128, 0]
click at [388, 743] on link "VIP Semi-Private | Pilates Equipment | 24 session" at bounding box center [354, 747] width 250 height 13
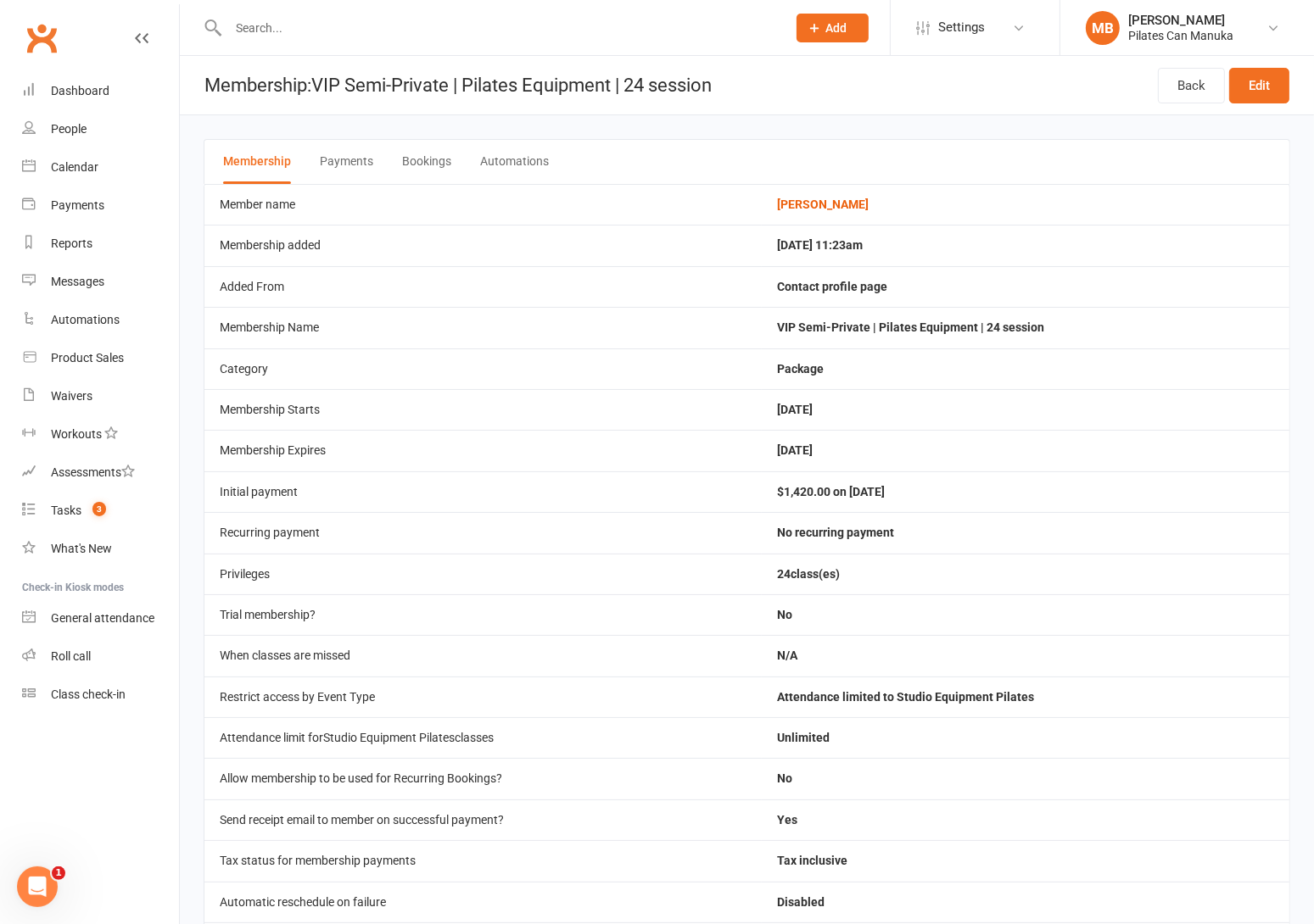
click at [414, 158] on button "Bookings" at bounding box center [427, 162] width 50 height 44
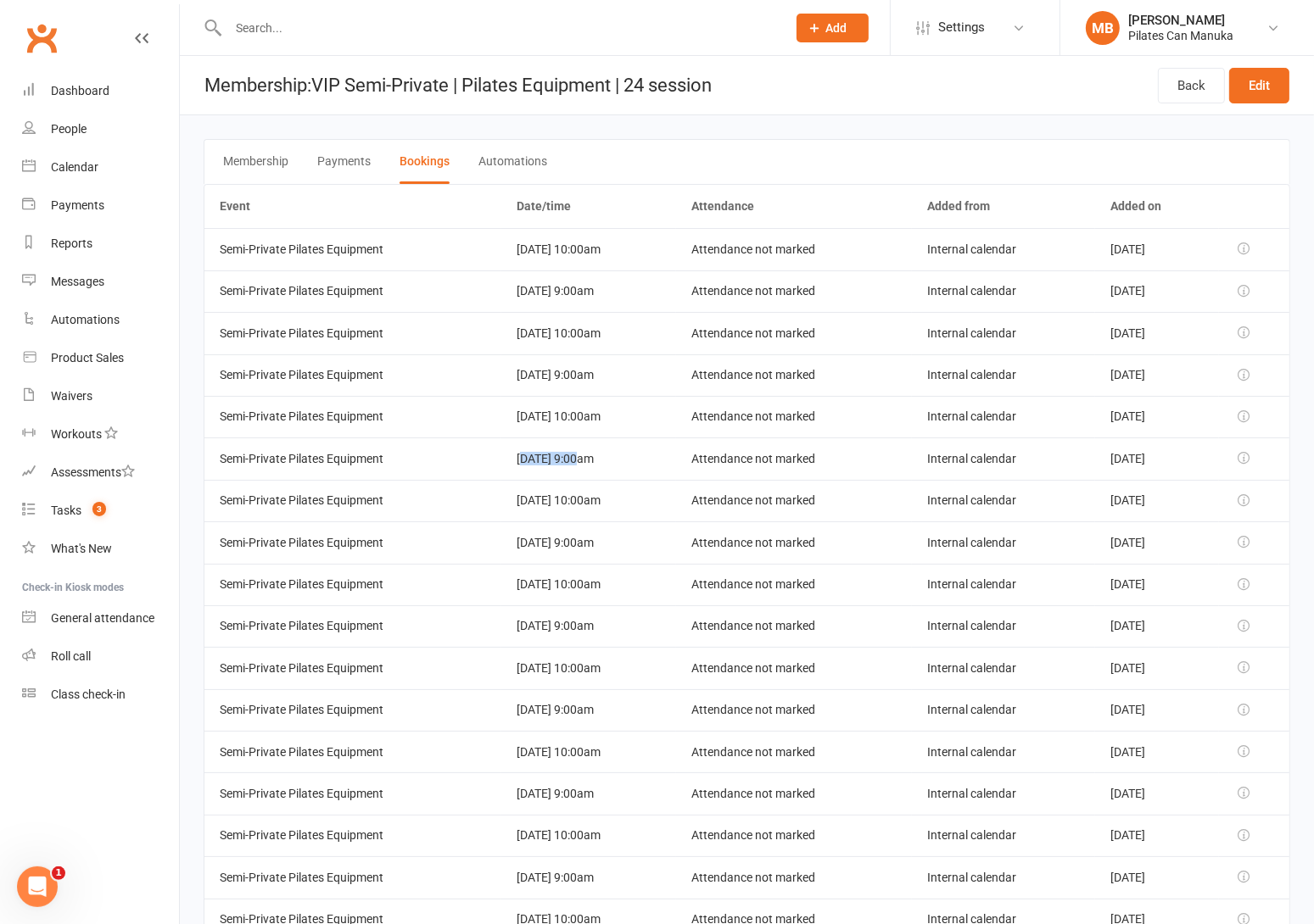
drag, startPoint x: 508, startPoint y: 457, endPoint x: 562, endPoint y: 457, distance: 54.0
click at [562, 457] on td "20 Jan 2026 9:00am" at bounding box center [588, 458] width 174 height 42
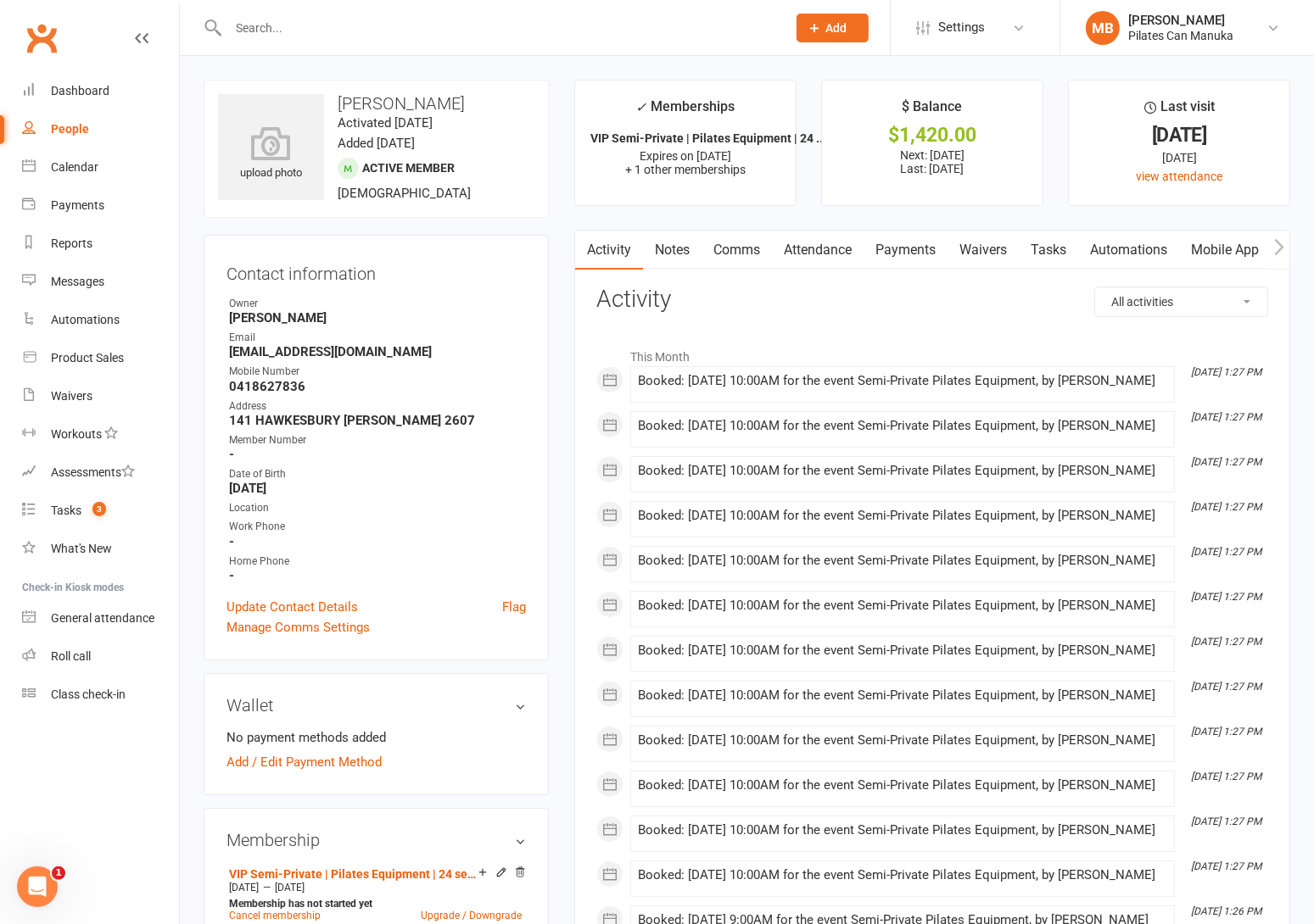
click at [1056, 242] on link "Tasks" at bounding box center [1048, 250] width 59 height 39
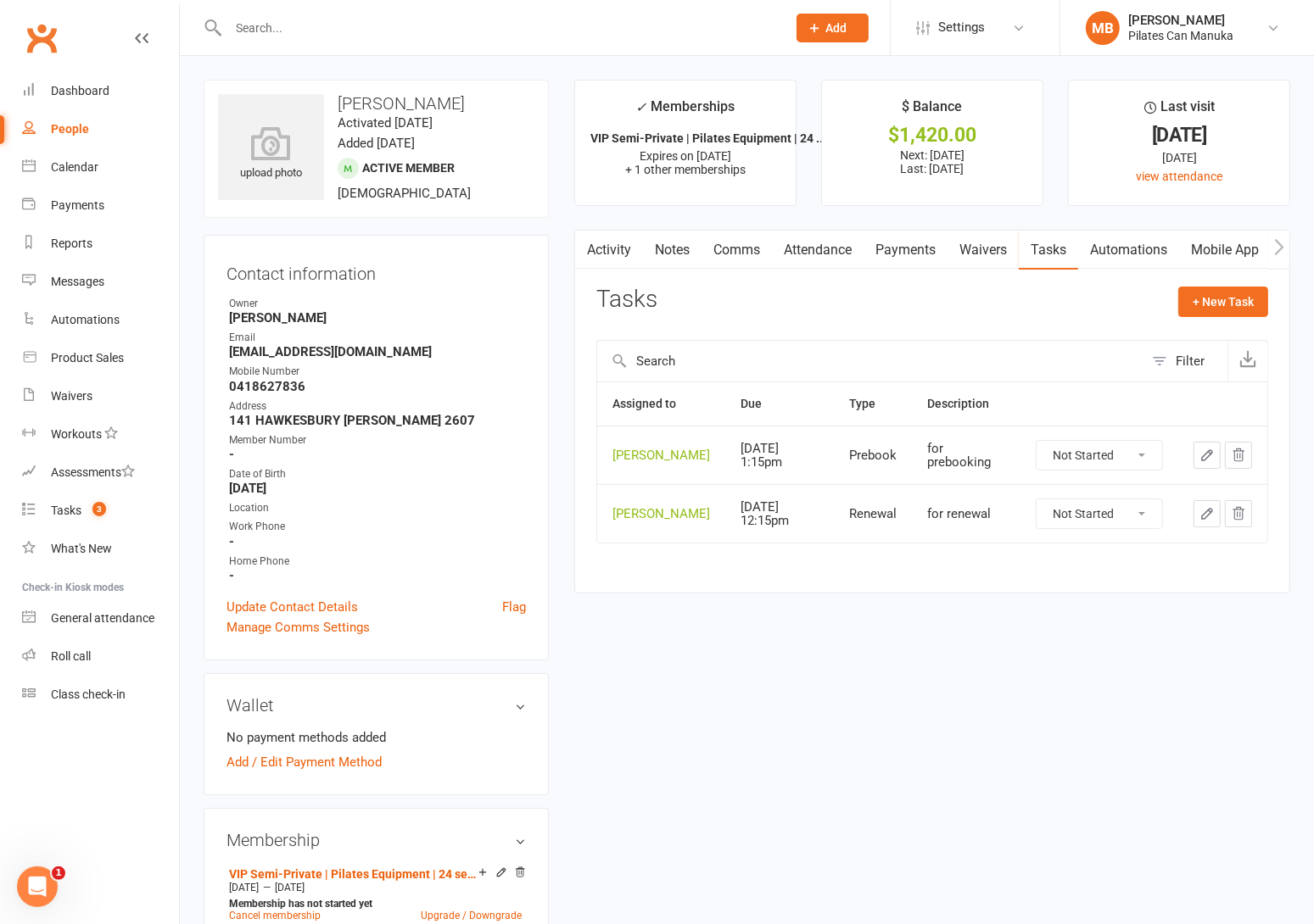
click at [1143, 450] on select "Not Started In Progress Waiting Complete" at bounding box center [1100, 455] width 126 height 29
click at [1037, 441] on select "Not Started In Progress Waiting Complete" at bounding box center [1100, 455] width 126 height 29
select select "unstarted"
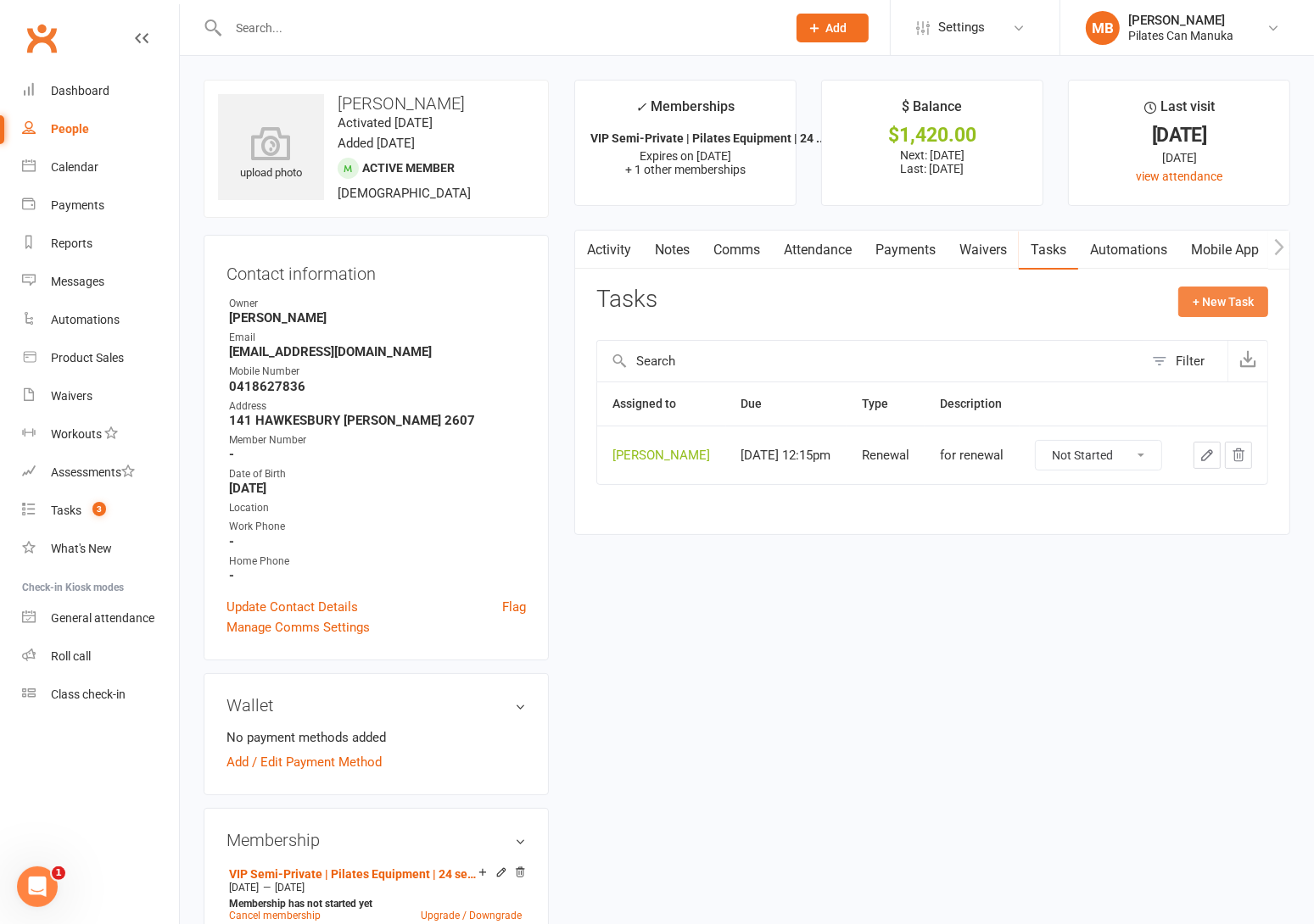
click at [1236, 314] on button "+ New Task" at bounding box center [1223, 302] width 90 height 30
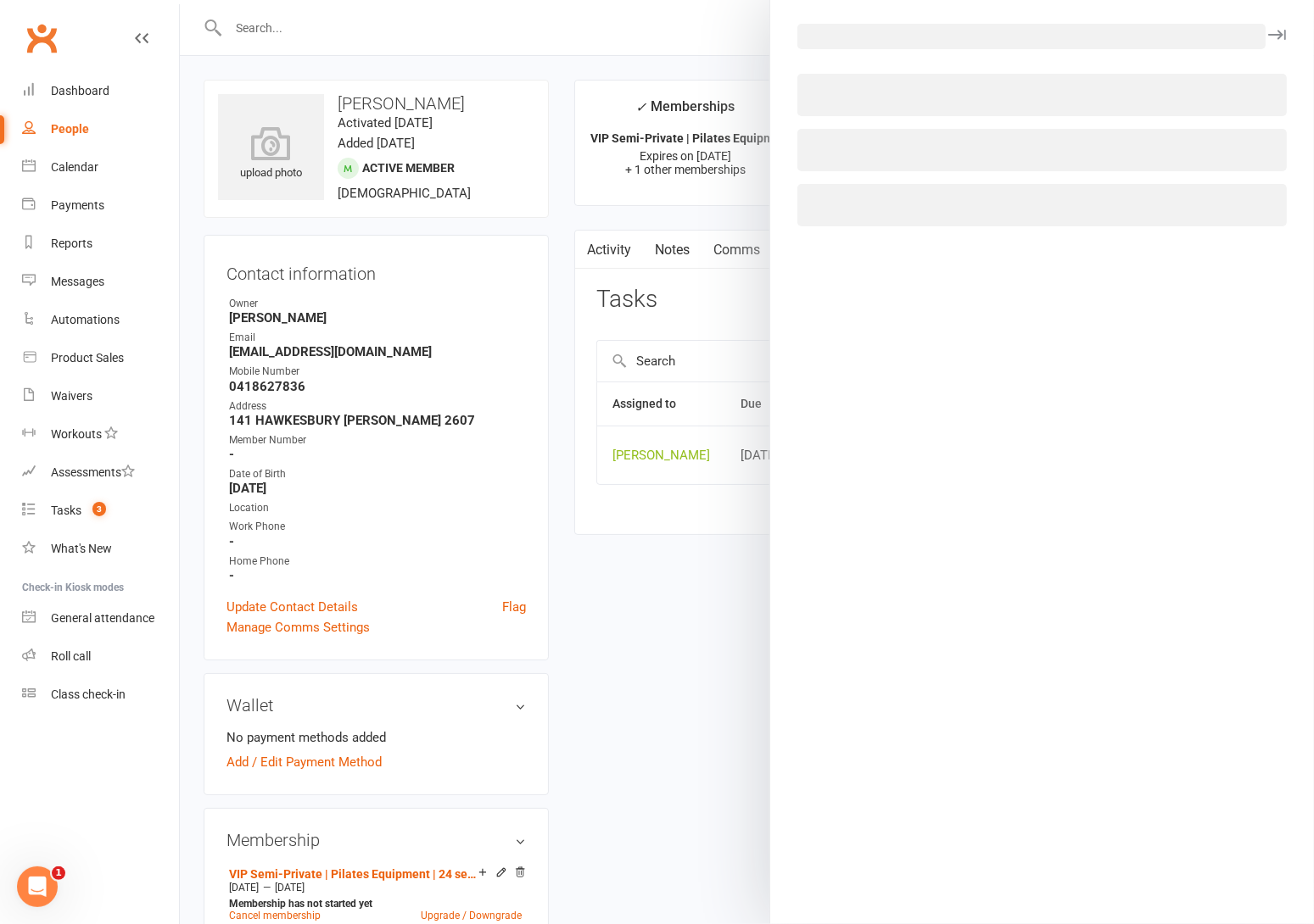
select select "51663"
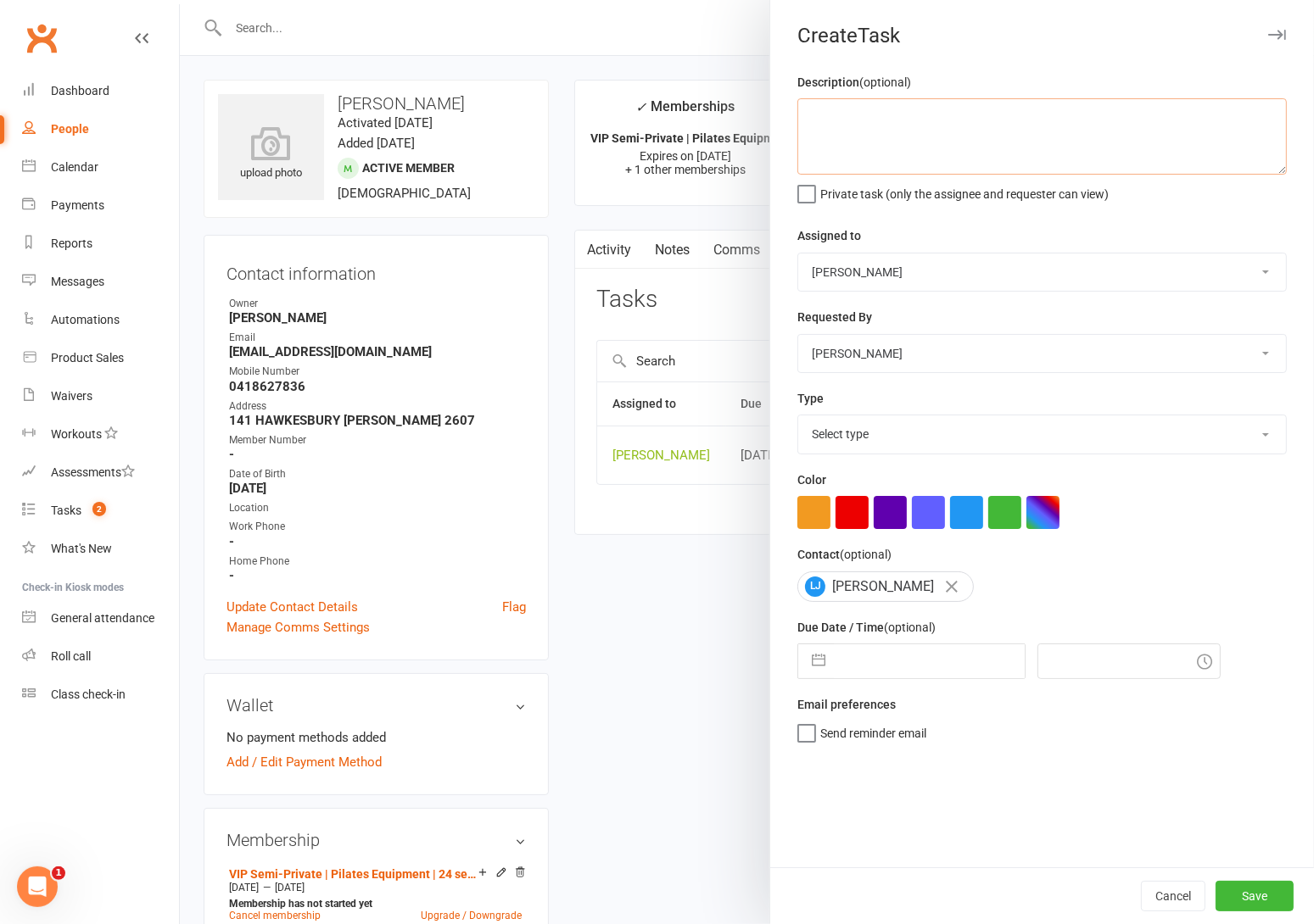
click at [900, 120] on textarea at bounding box center [1042, 136] width 490 height 76
type textarea "for renewal"
click at [842, 437] on select "Select type Available sessions for continuing semis Bulk session change Catch-u…" at bounding box center [1042, 433] width 488 height 37
select select "29081"
click at [799, 417] on select "Select type Available sessions for continuing semis Bulk session change Catch-u…" at bounding box center [1042, 433] width 488 height 37
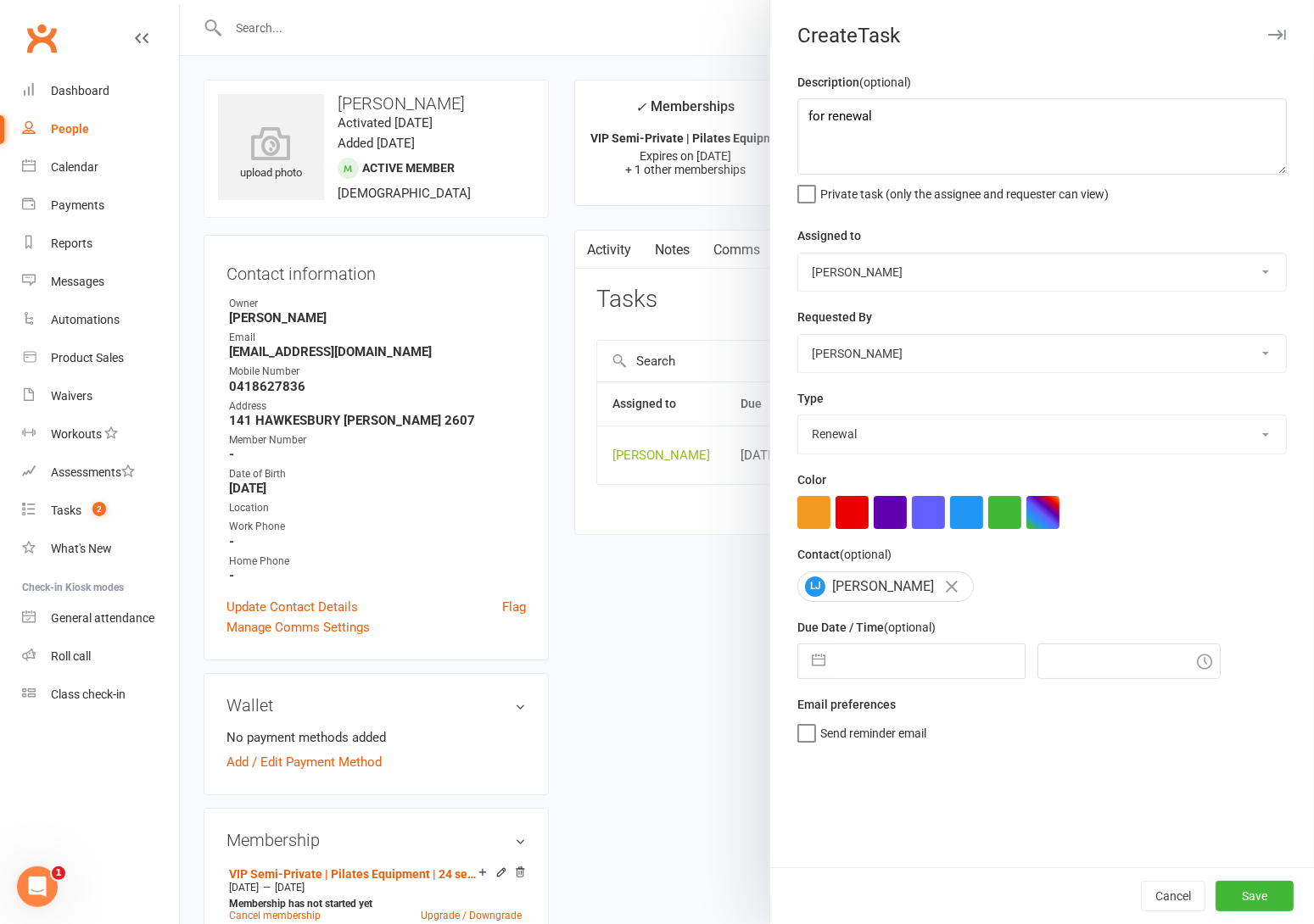
click at [810, 653] on button "button" at bounding box center [819, 662] width 30 height 34
select select "7"
select select "2025"
select select "8"
select select "2025"
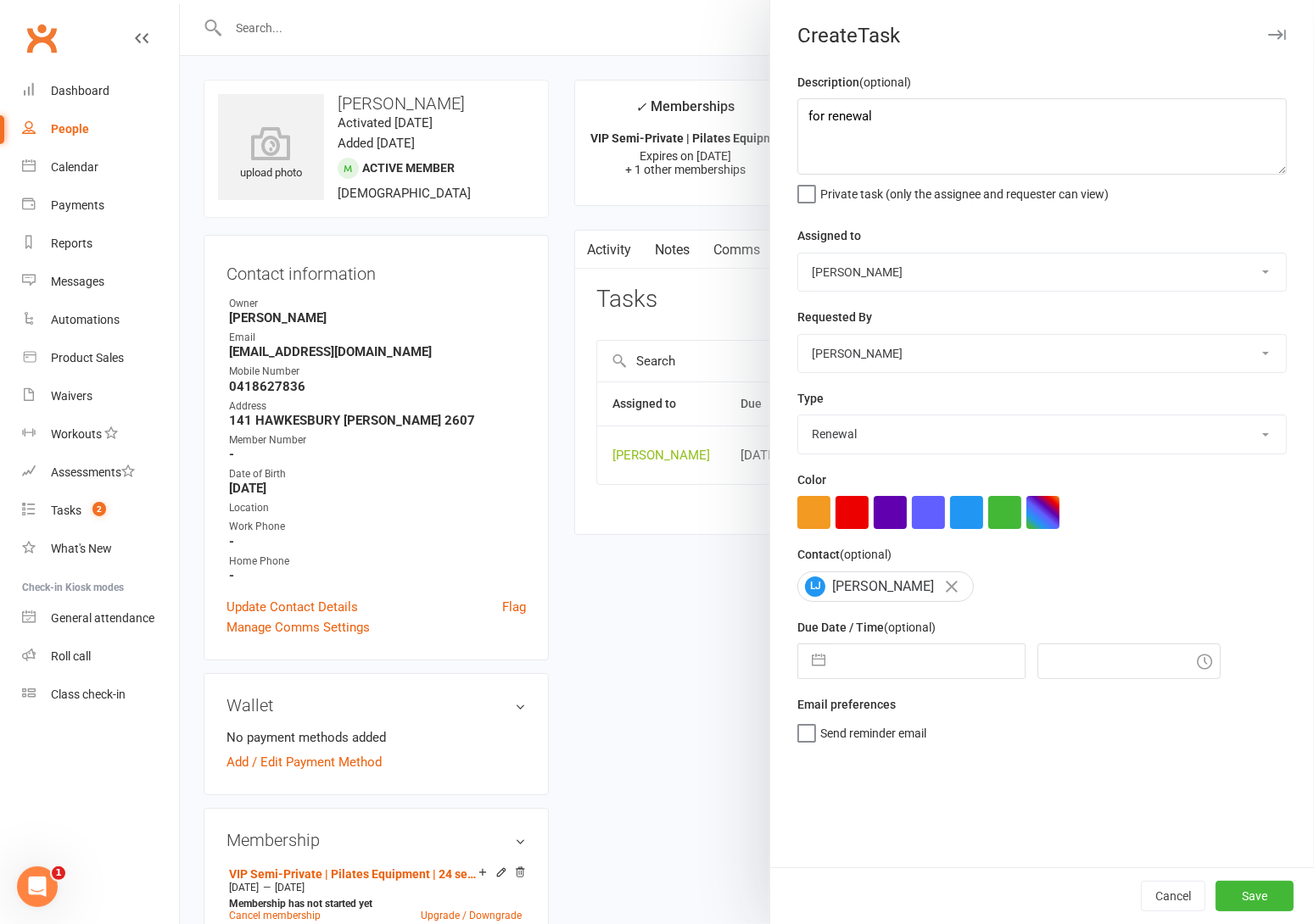
select select "9"
select select "2025"
click at [1016, 728] on div "Move forward to switch to the next month." at bounding box center [1032, 729] width 33 height 28
select select "10"
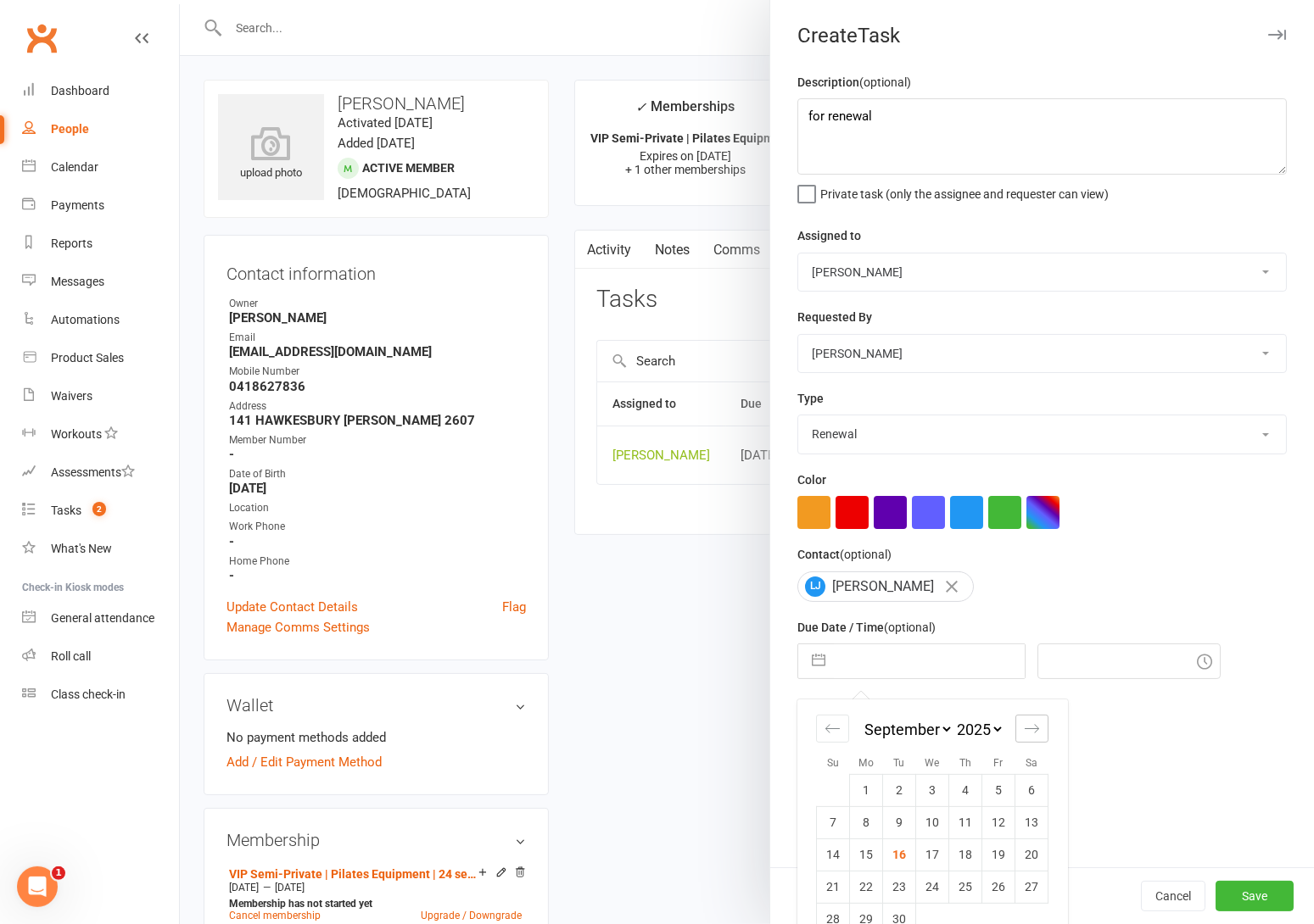
select select "2025"
select select "11"
select select "2025"
click at [1016, 728] on div "Move forward to switch to the next month." at bounding box center [1032, 729] width 33 height 28
select select "2026"
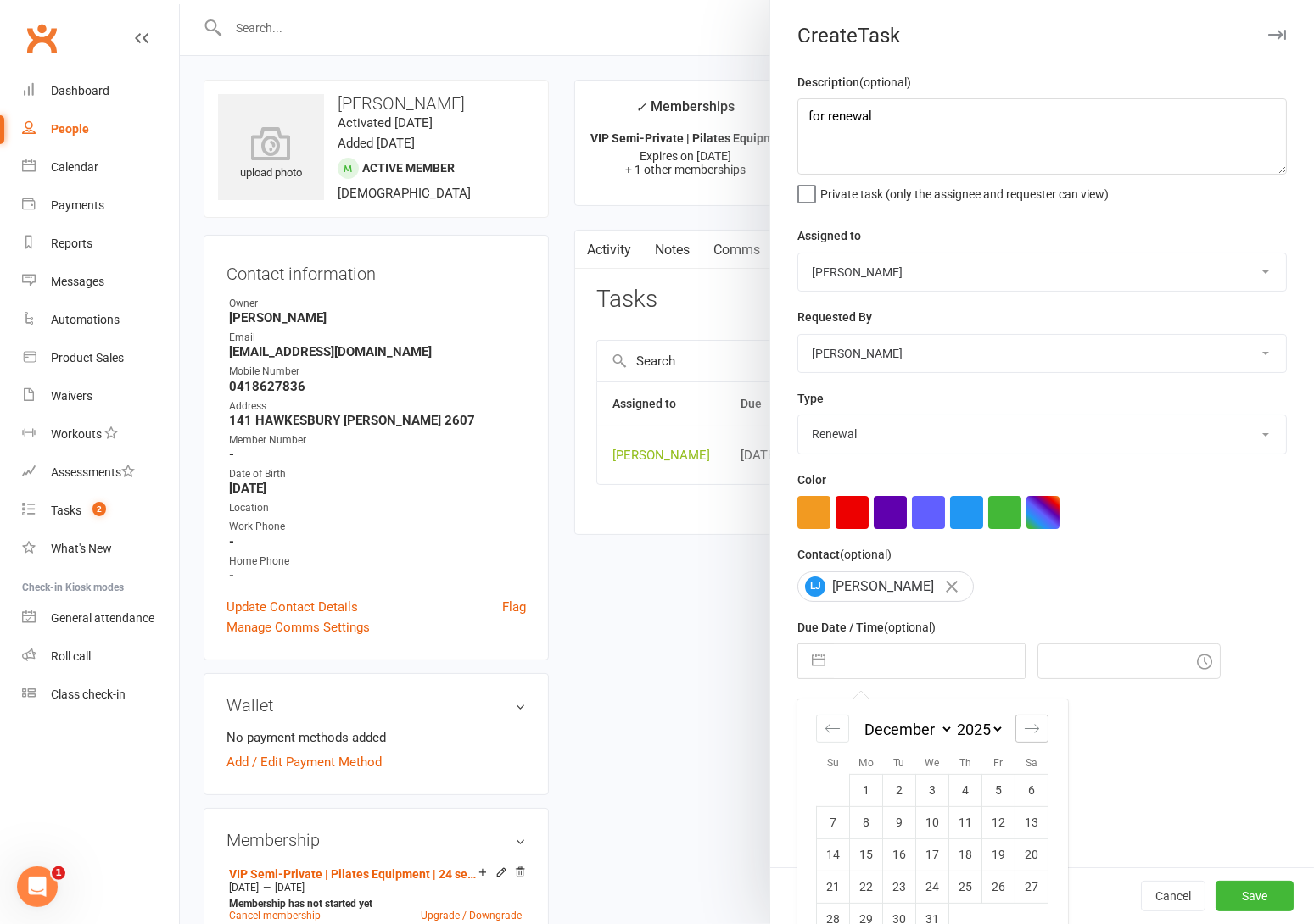
click at [1016, 728] on div "Move forward to switch to the next month." at bounding box center [1032, 729] width 33 height 28
select select "1"
select select "2026"
click at [899, 891] on td "20" at bounding box center [900, 887] width 33 height 32
type input "20 Jan 2026"
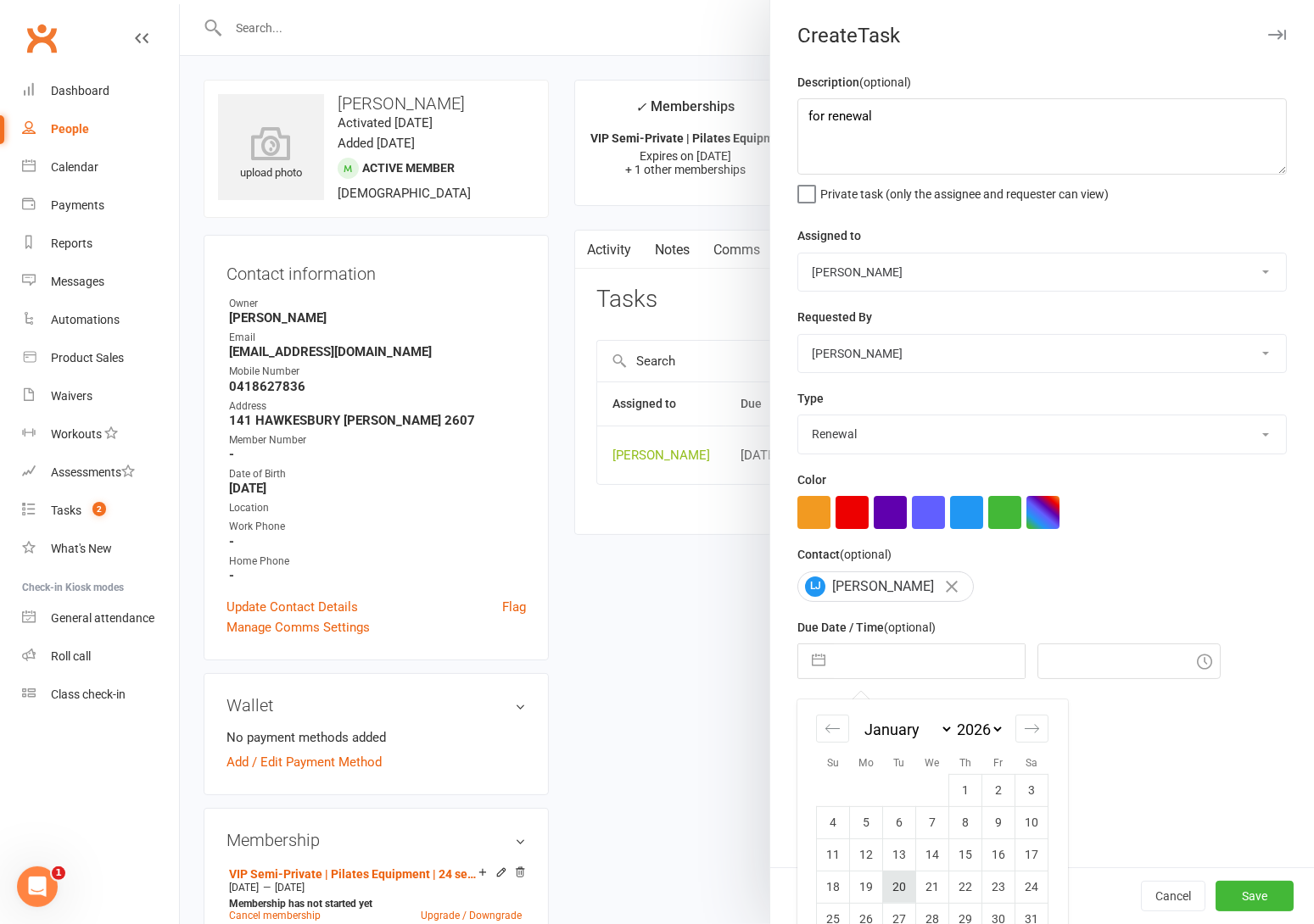
type input "12:15pm"
click at [1233, 906] on button "Save" at bounding box center [1255, 896] width 78 height 30
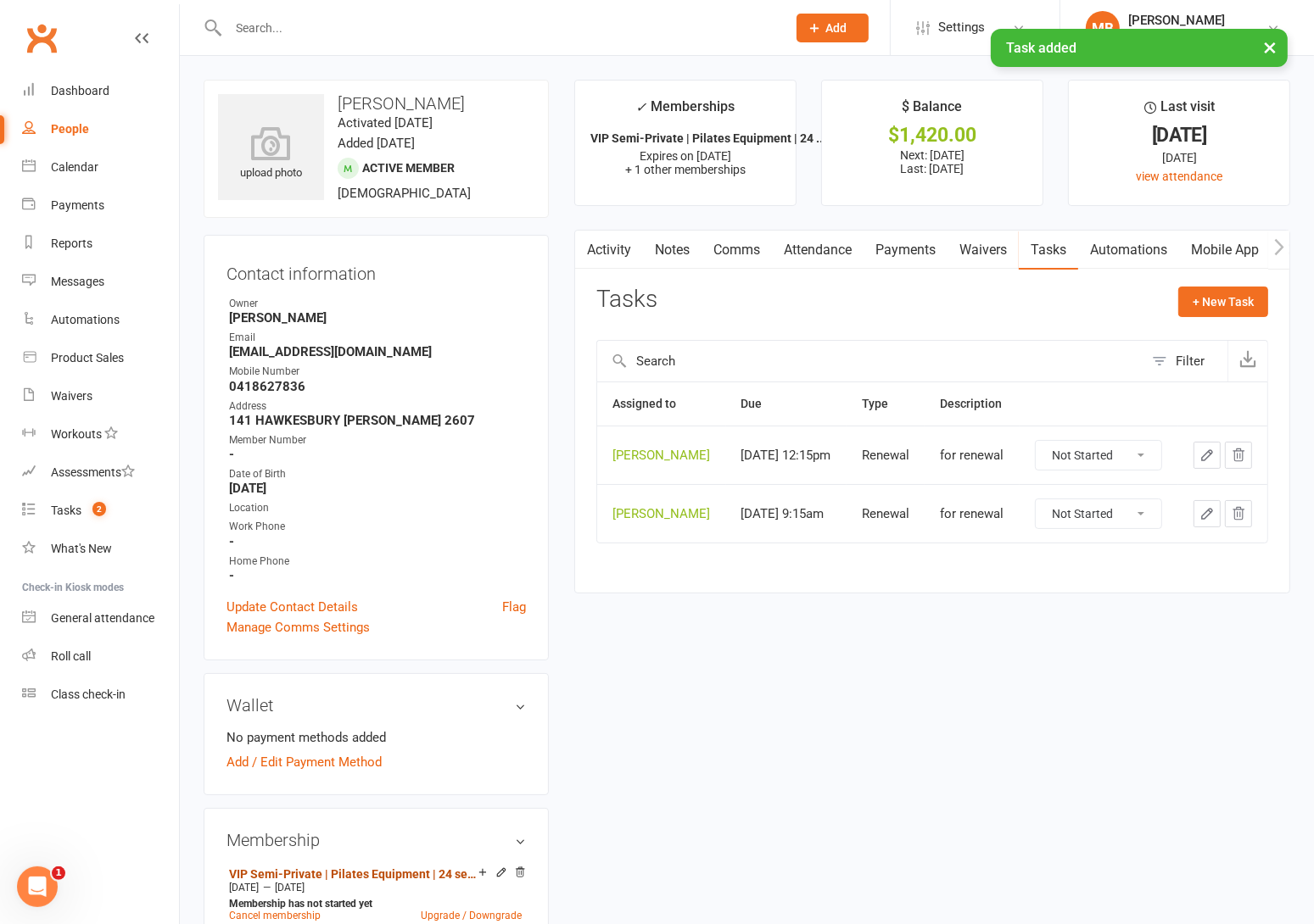
click at [374, 868] on link "VIP Semi-Private | Pilates Equipment | 24 session" at bounding box center [354, 874] width 250 height 13
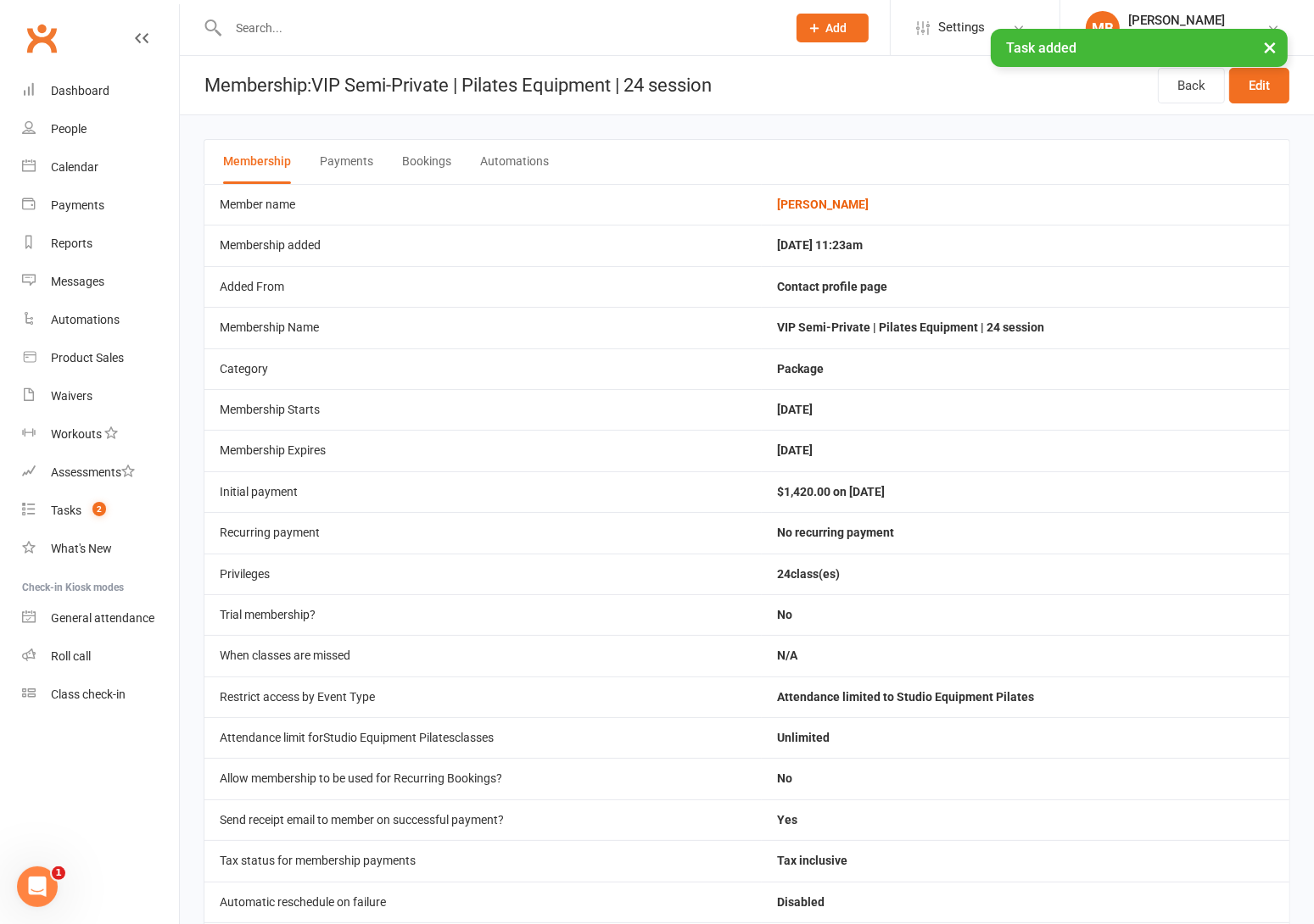
click at [421, 152] on button "Bookings" at bounding box center [427, 162] width 50 height 44
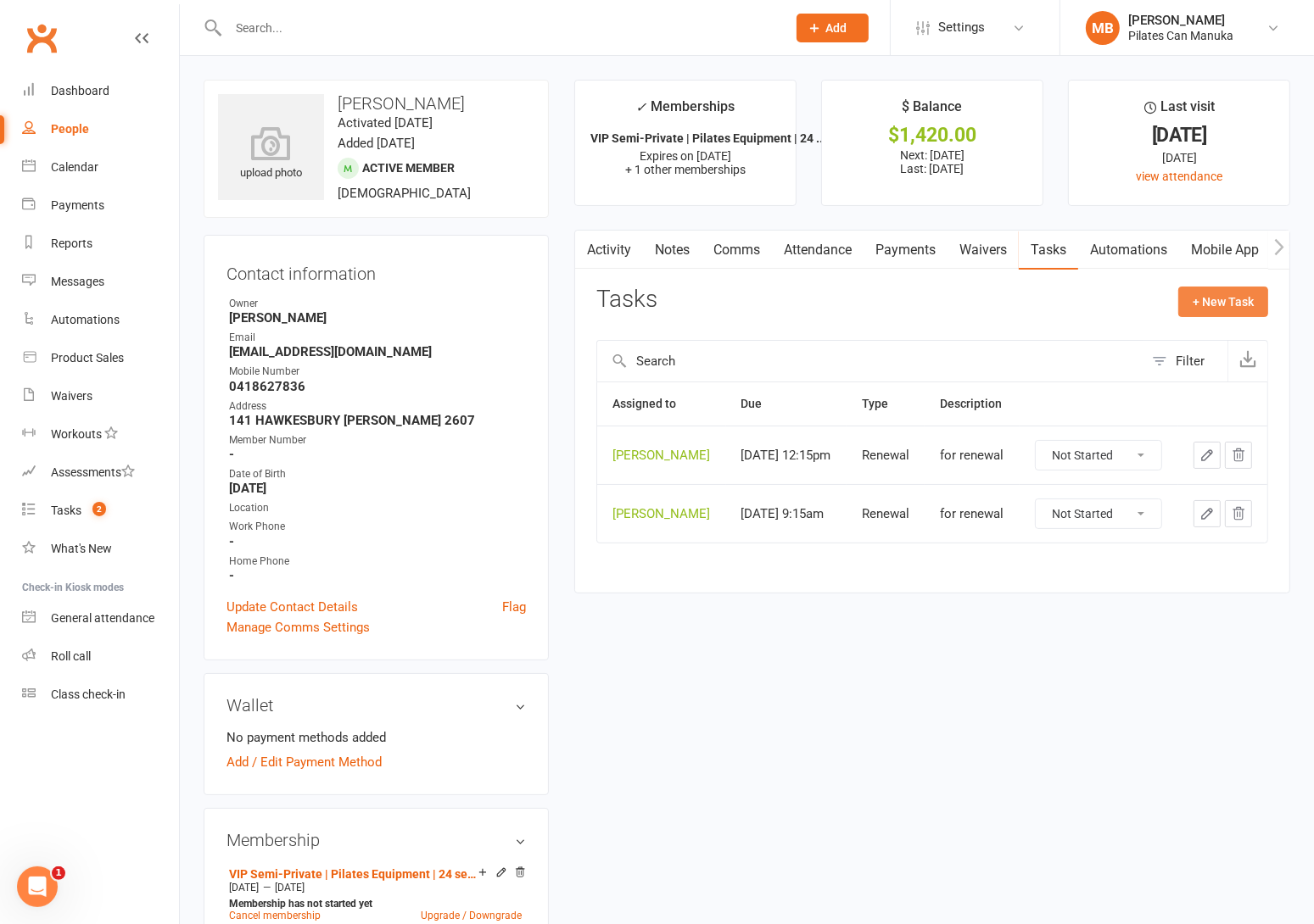
click at [1223, 306] on button "+ New Task" at bounding box center [1223, 302] width 90 height 30
select select "51663"
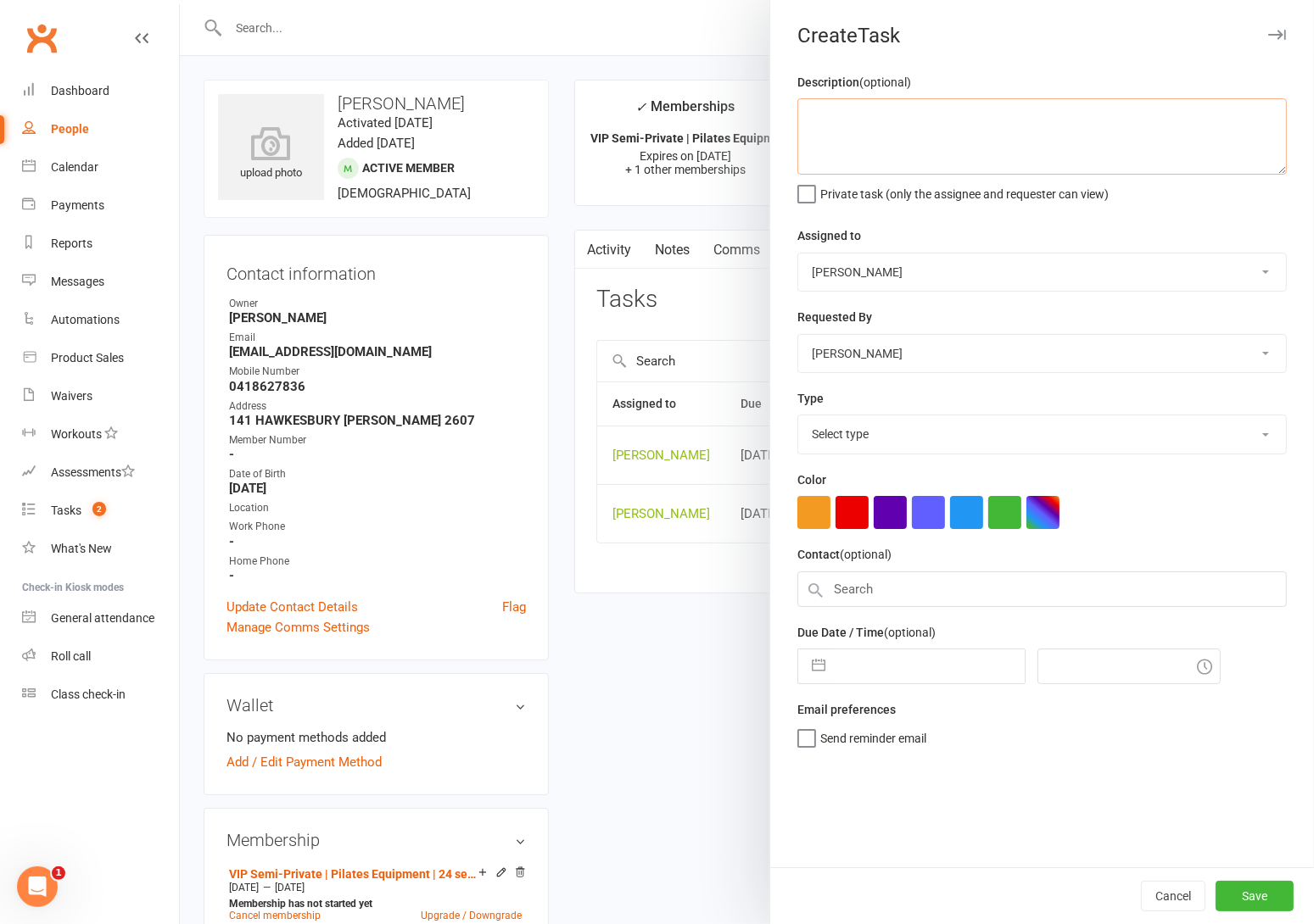
click at [873, 129] on textarea at bounding box center [1042, 136] width 490 height 76
type textarea "for prebooking"
click at [822, 440] on select "Select type Available sessions for continuing semis Bulk session change Catch-u…" at bounding box center [1042, 433] width 488 height 37
select select "30853"
click at [799, 417] on select "Select type Available sessions for continuing semis Bulk session change Catch-u…" at bounding box center [1042, 433] width 488 height 37
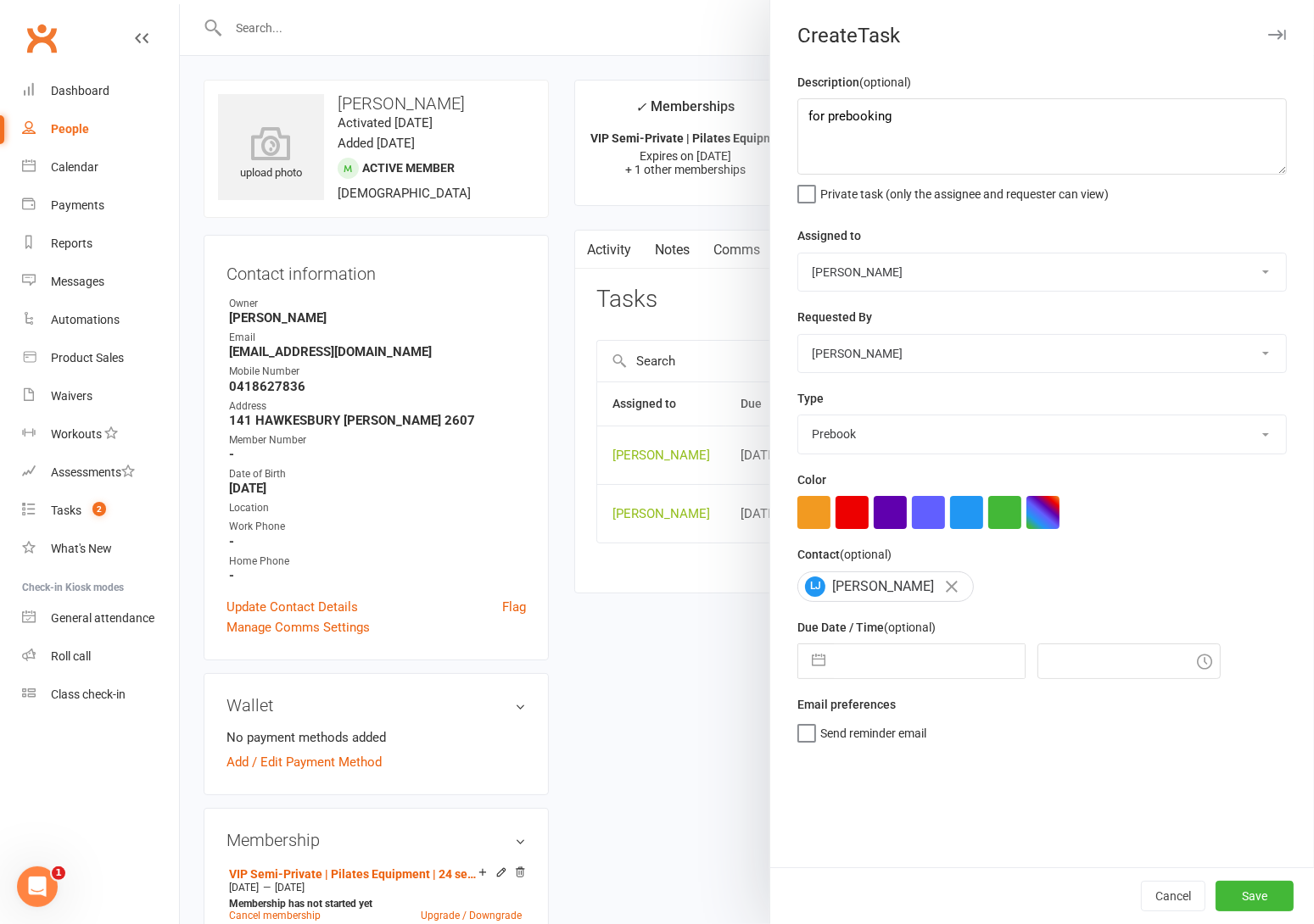
click at [807, 661] on button "button" at bounding box center [819, 662] width 30 height 34
select select "7"
select select "2025"
select select "8"
select select "2025"
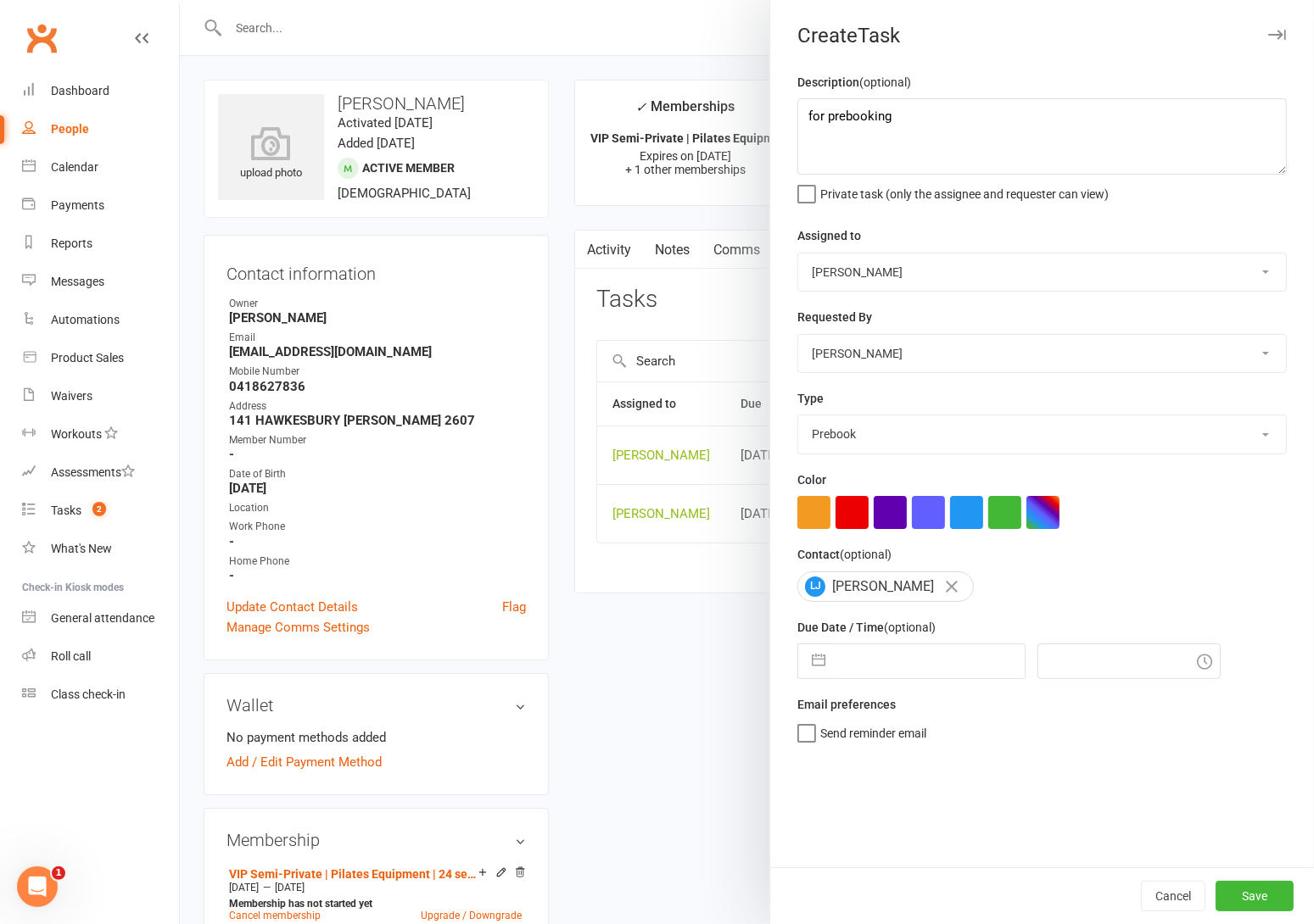
select select "9"
select select "2025"
click at [1027, 731] on icon "Move forward to switch to the next month." at bounding box center [1031, 728] width 14 height 9
select select "10"
select select "2025"
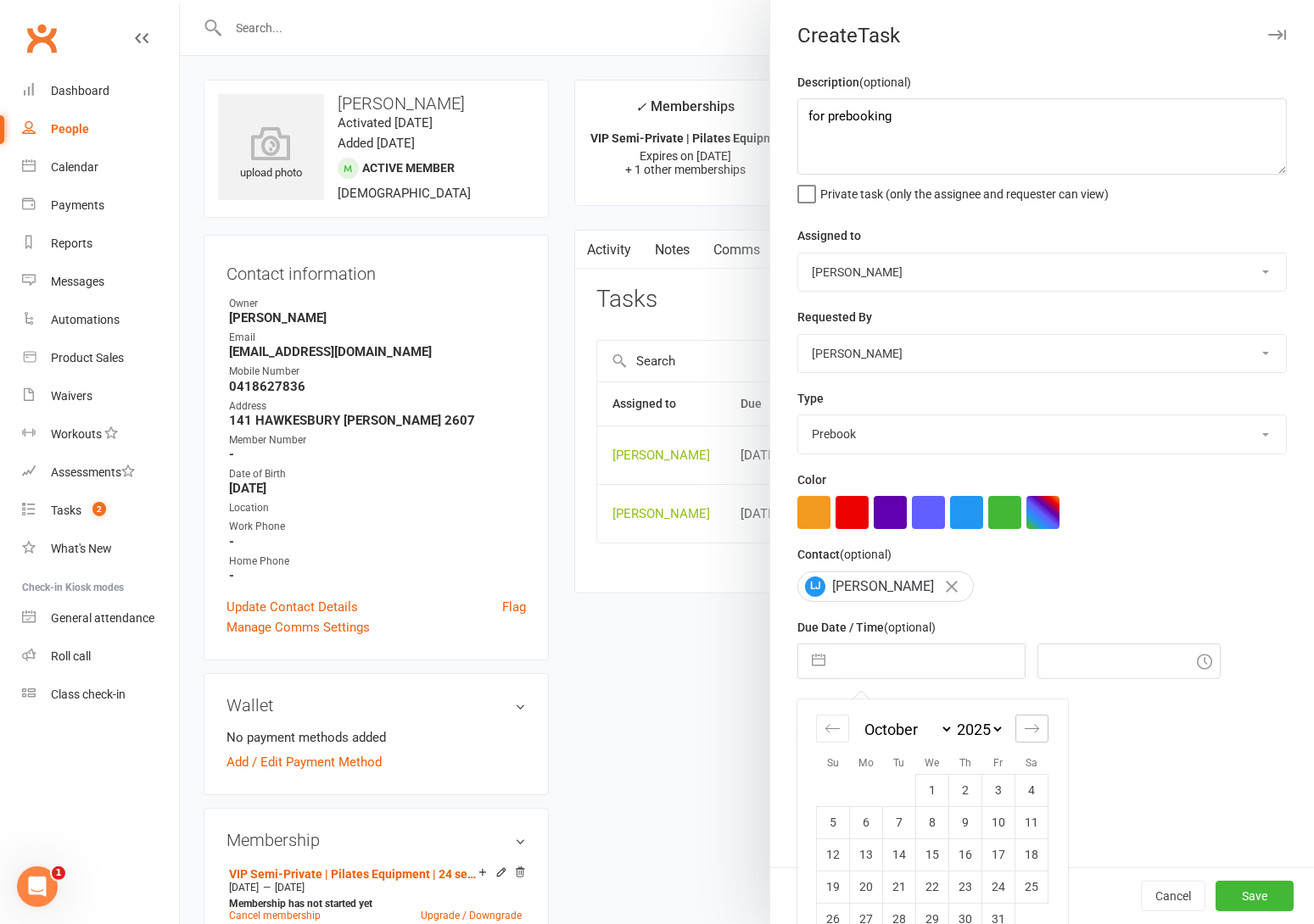
click at [1027, 731] on icon "Move forward to switch to the next month." at bounding box center [1031, 728] width 14 height 9
select select "11"
select select "2025"
click at [1027, 731] on icon "Move forward to switch to the next month." at bounding box center [1031, 728] width 14 height 9
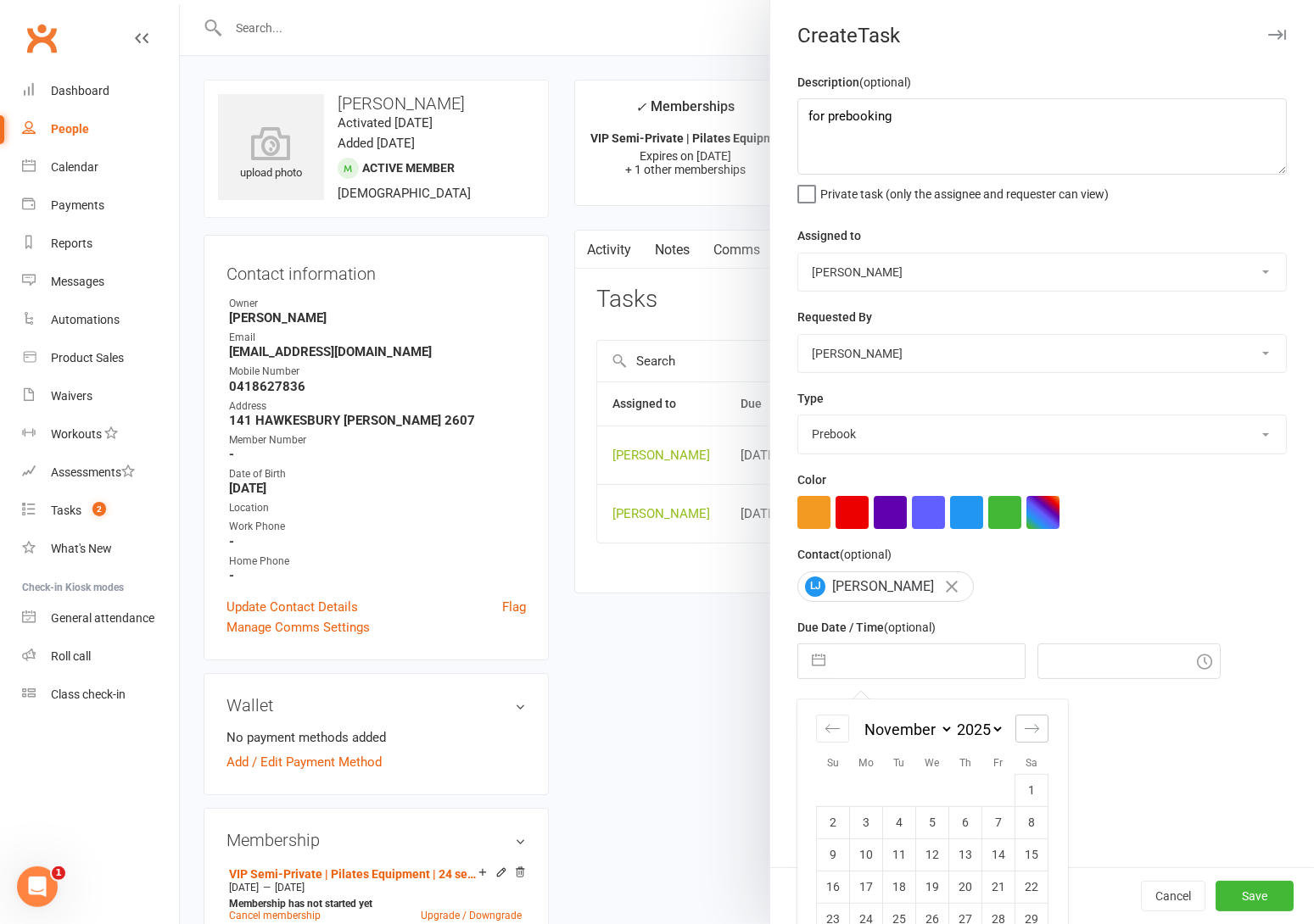
select select "2026"
select select "1"
select select "2026"
click at [824, 731] on icon "Move backward to switch to the previous month." at bounding box center [832, 729] width 16 height 16
select select "10"
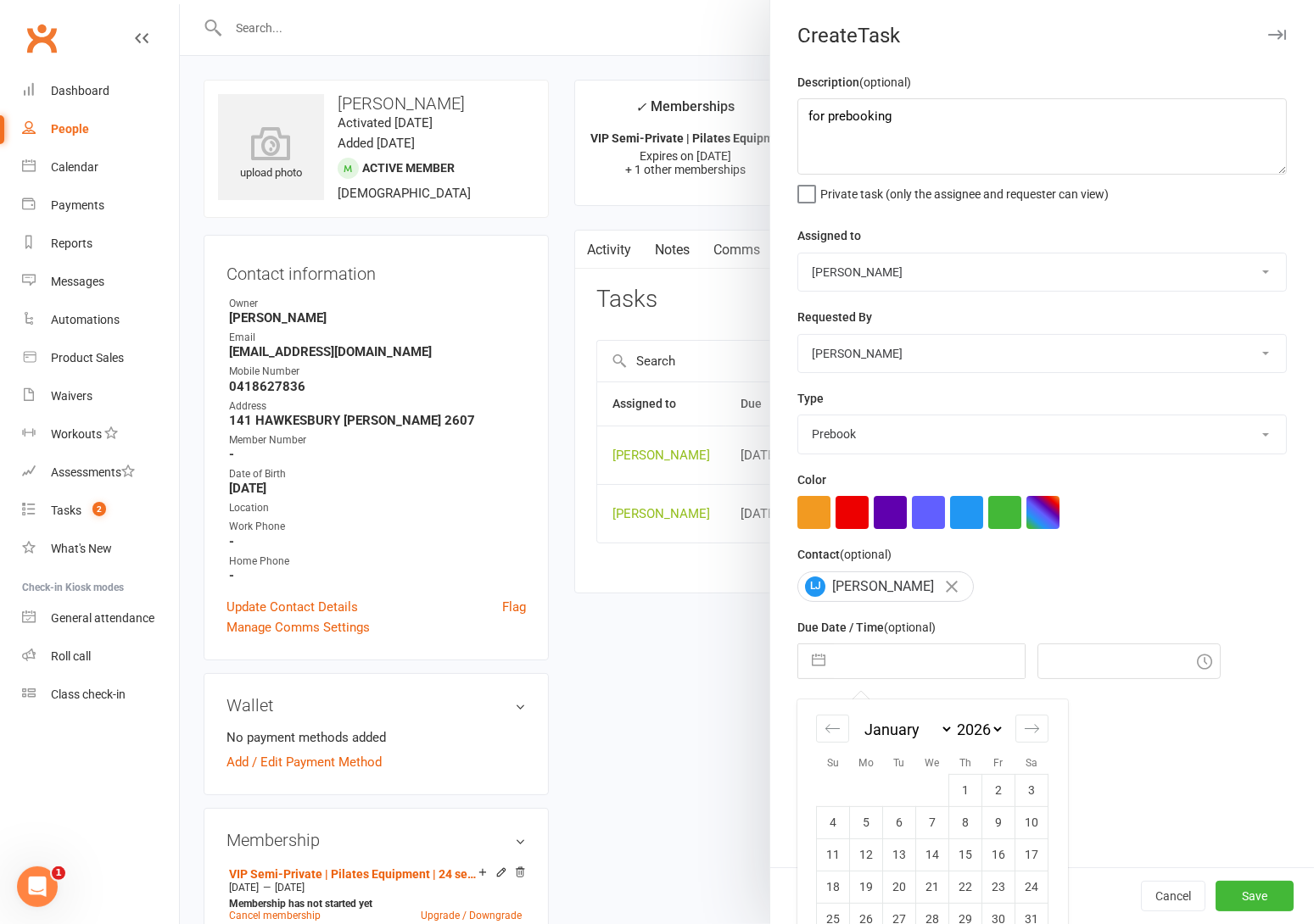
select select "2025"
click at [892, 918] on td "30" at bounding box center [900, 919] width 33 height 32
type input "30 Dec 2025"
type input "12:15pm"
click at [1259, 888] on button "Save" at bounding box center [1255, 896] width 78 height 30
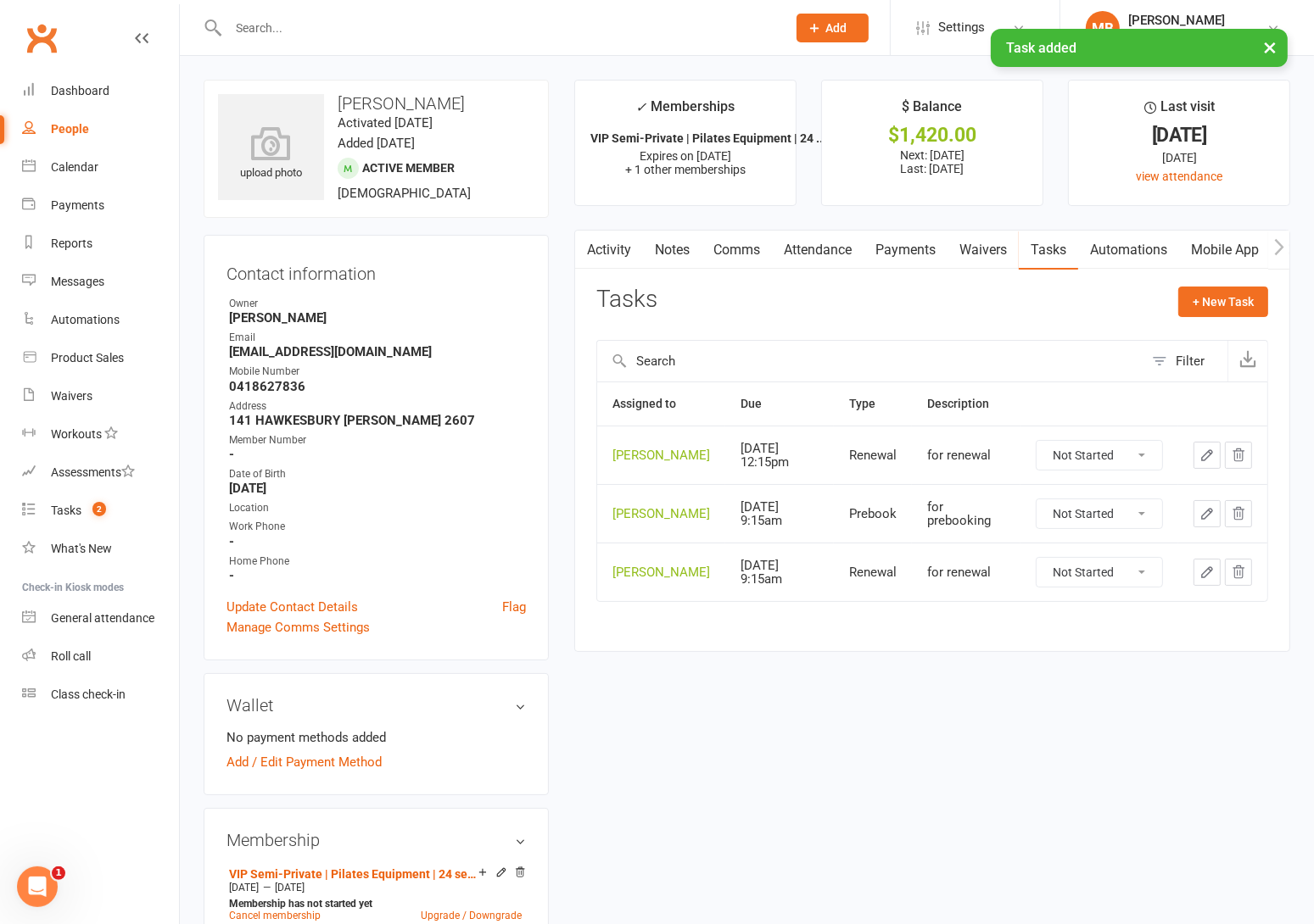
click at [833, 713] on div "upload photo Liam Jones Activated 14 October, 2024 Added 8 October, 2024 Active…" at bounding box center [746, 916] width 1112 height 1674
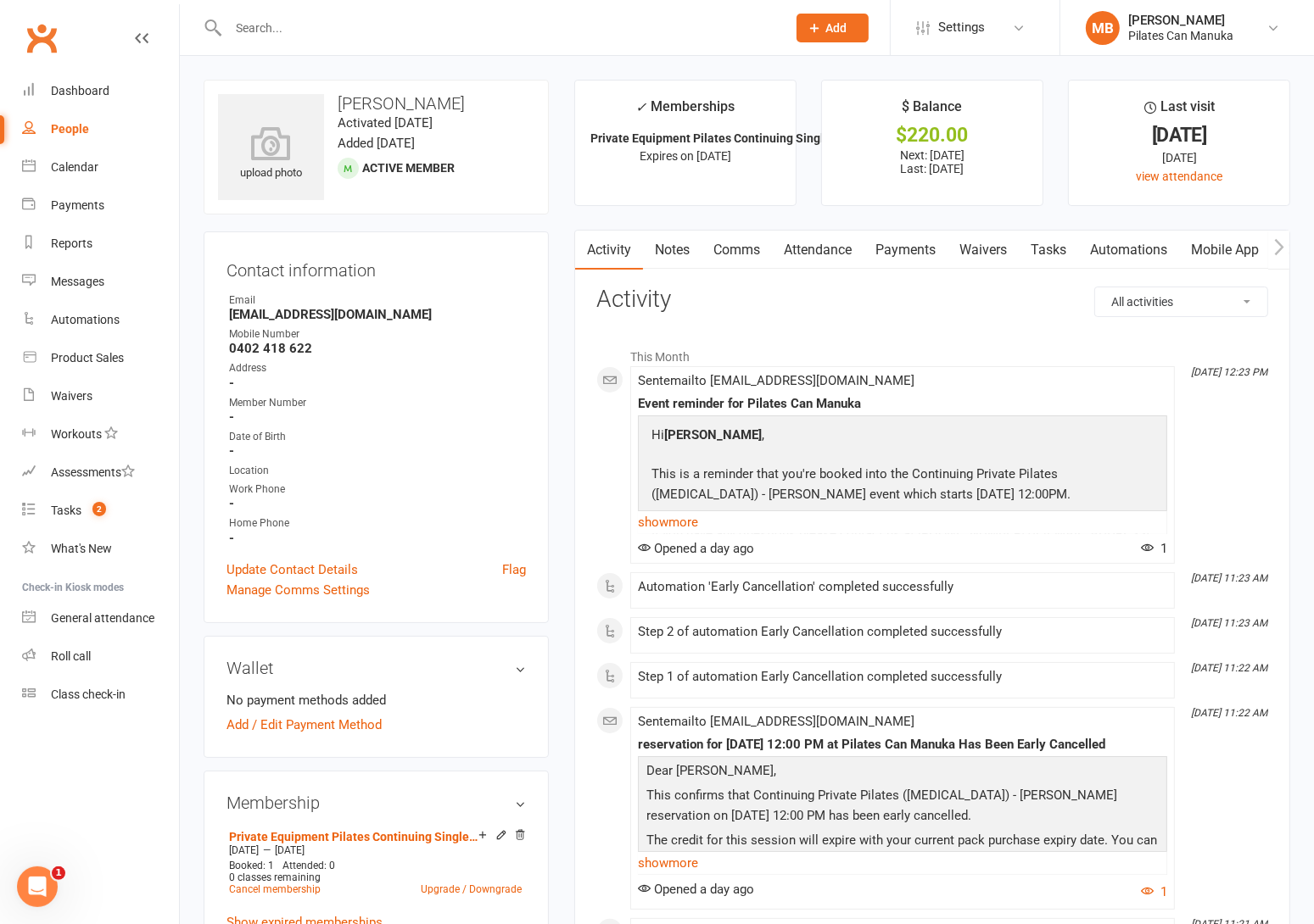
click at [262, 233] on div "Contact information Owner Email [EMAIL_ADDRESS][DOMAIN_NAME] Mobile Number [PHO…" at bounding box center [376, 427] width 345 height 392
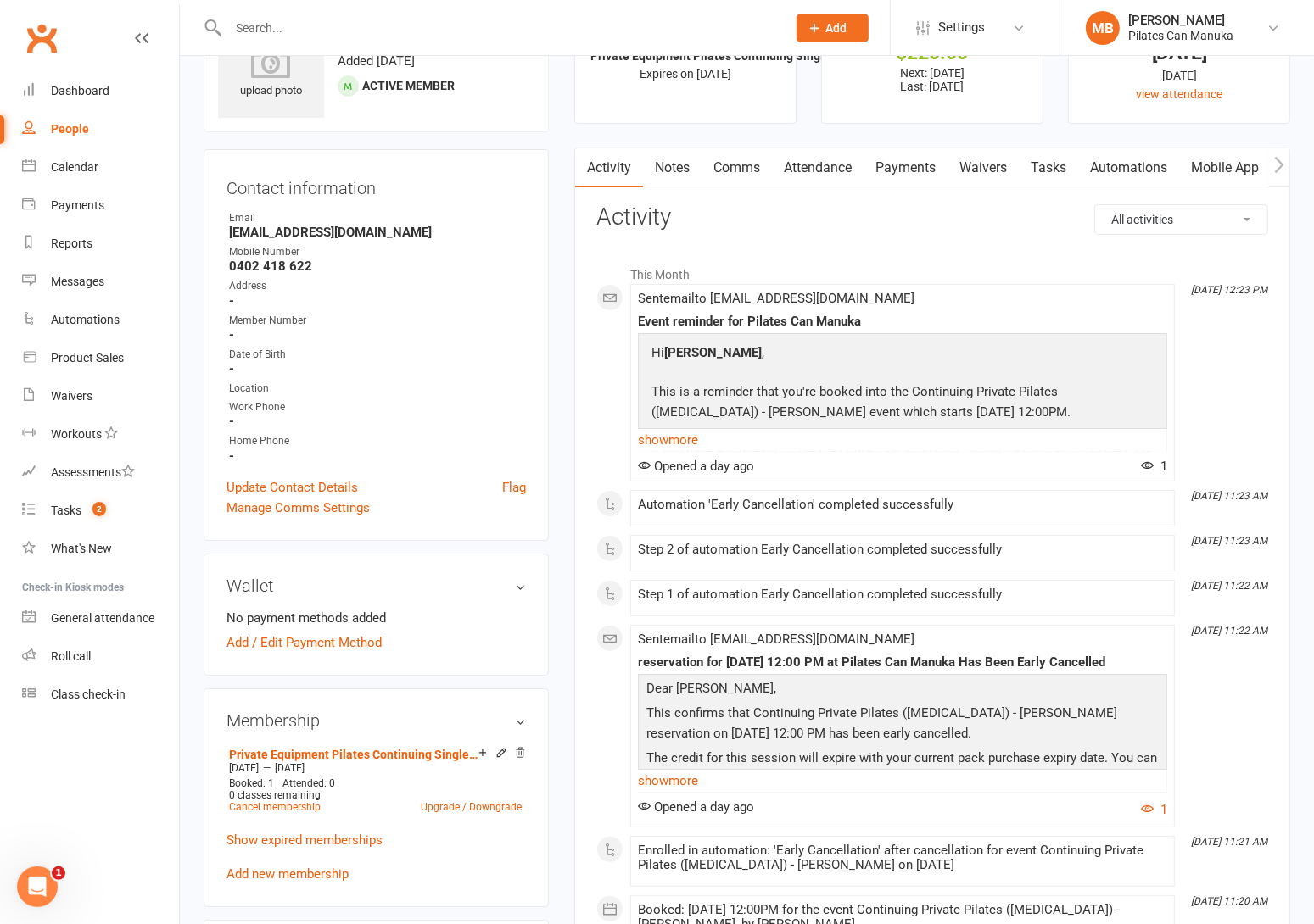
scroll to position [128, 0]
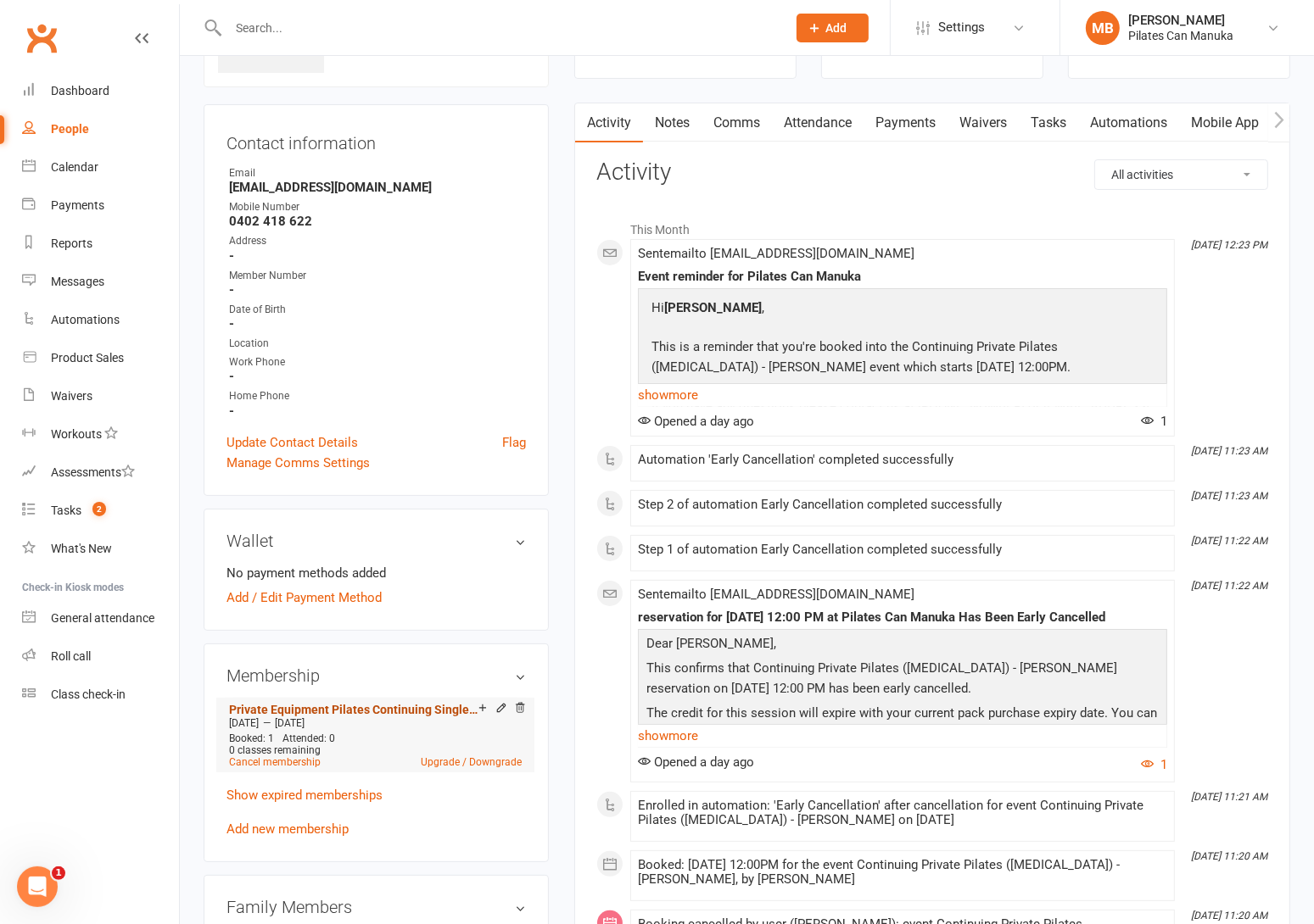
click at [360, 708] on link "Private Equipment Pilates Continuing Single Session ([MEDICAL_DATA])" at bounding box center [354, 710] width 250 height 13
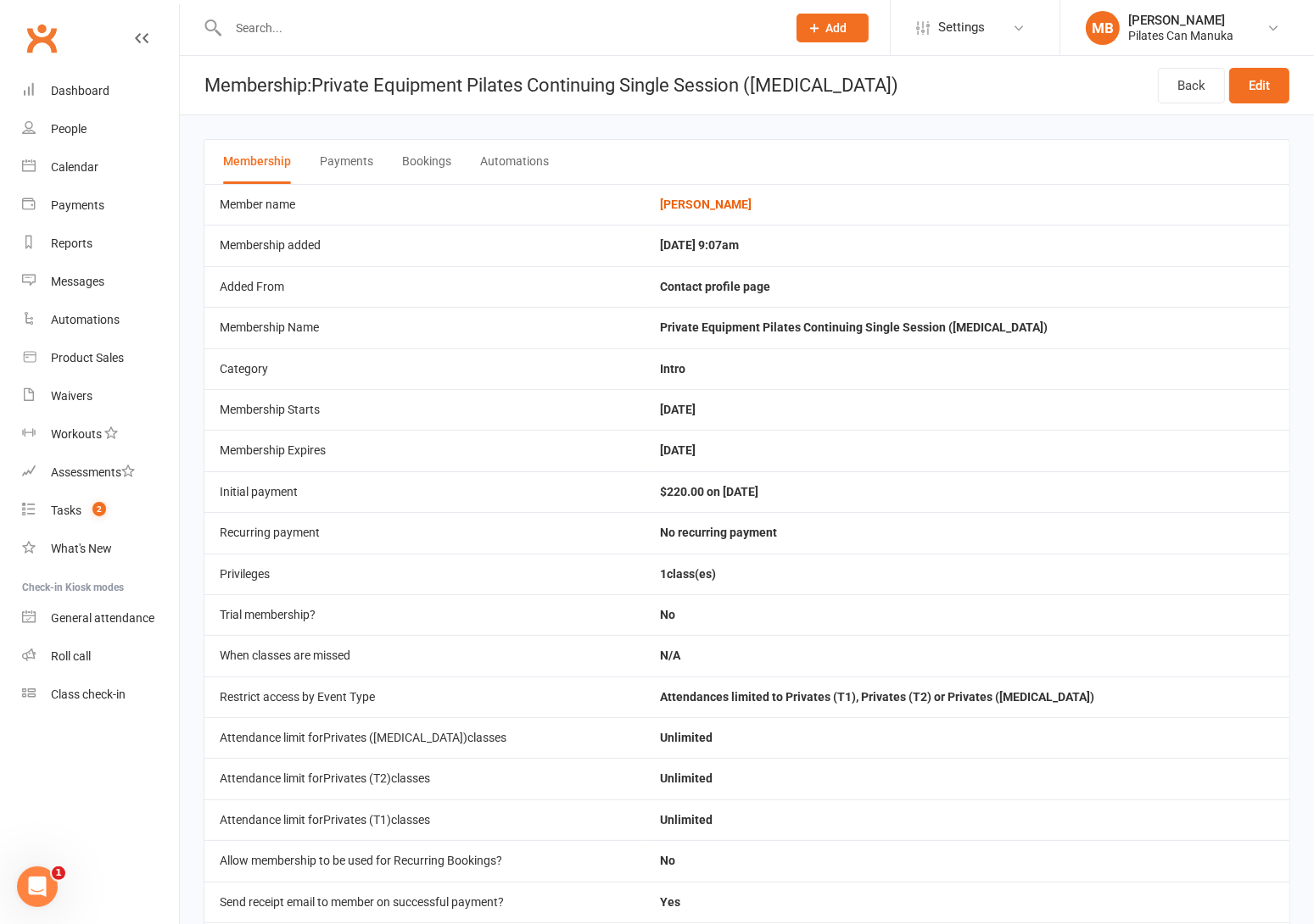
click at [426, 160] on button "Bookings" at bounding box center [427, 162] width 50 height 44
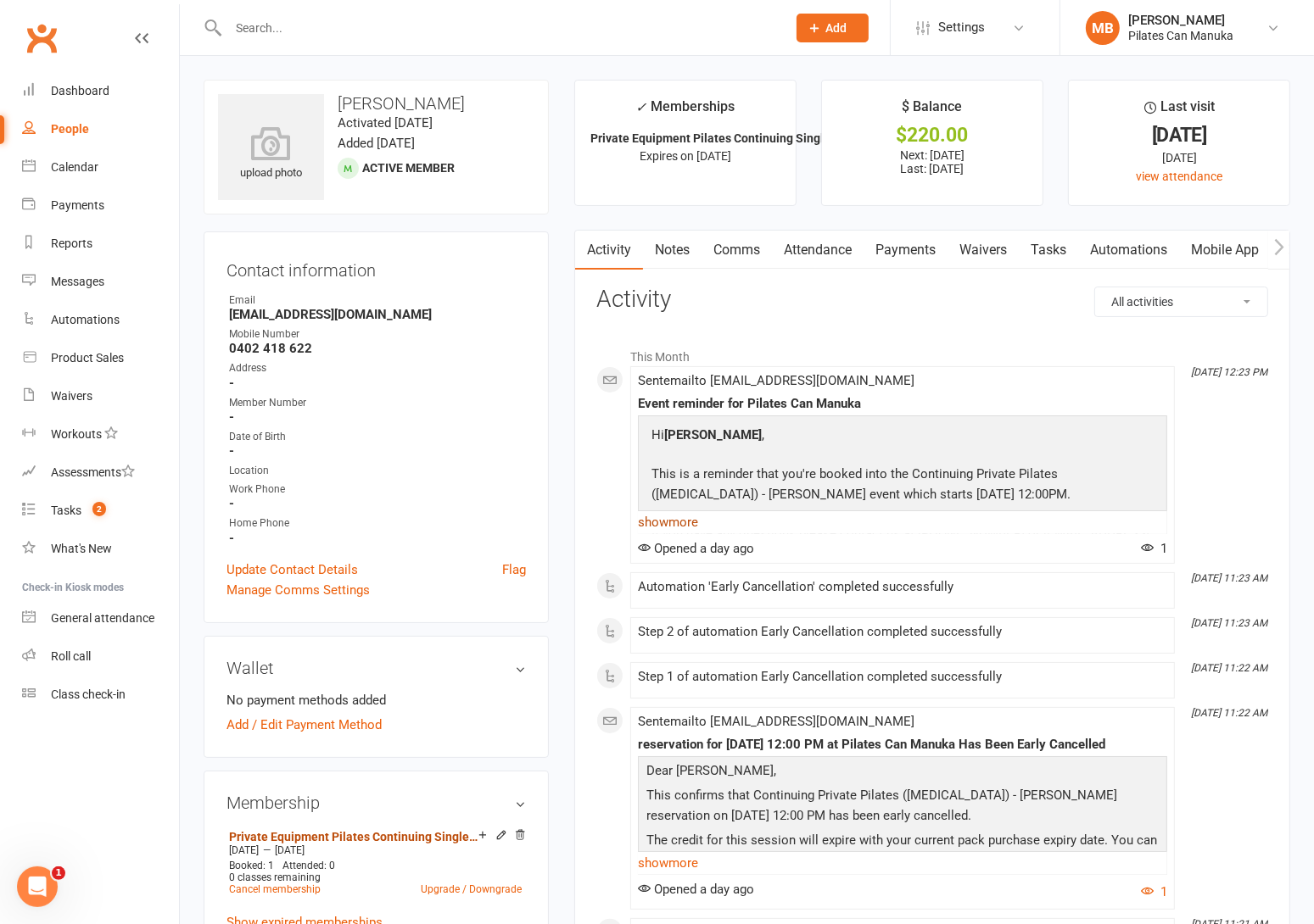
click at [388, 837] on link "Private Equipment Pilates Continuing Single Session ([MEDICAL_DATA])" at bounding box center [354, 837] width 250 height 13
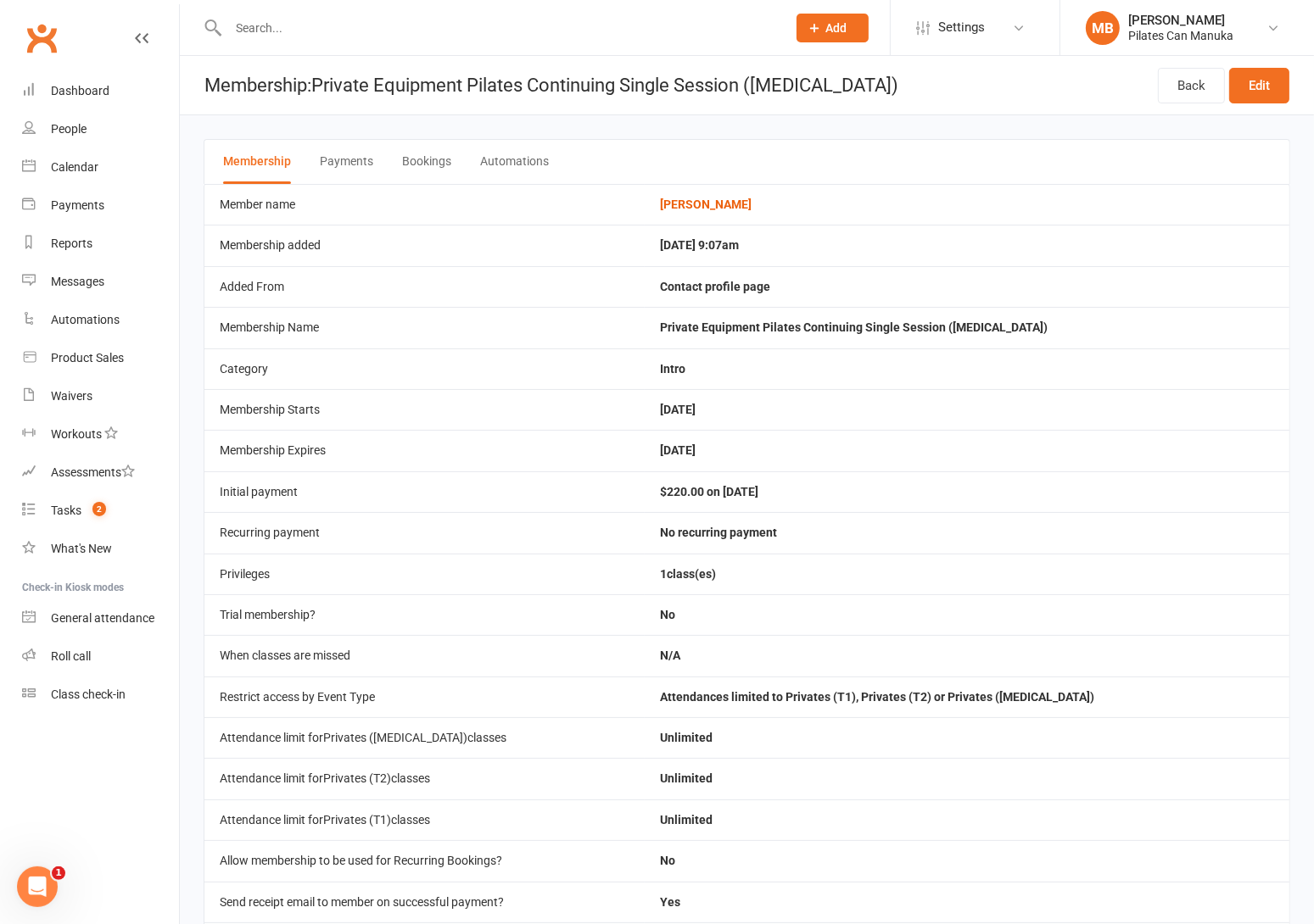
click at [414, 167] on button "Bookings" at bounding box center [427, 162] width 50 height 44
